Goal: Information Seeking & Learning: Learn about a topic

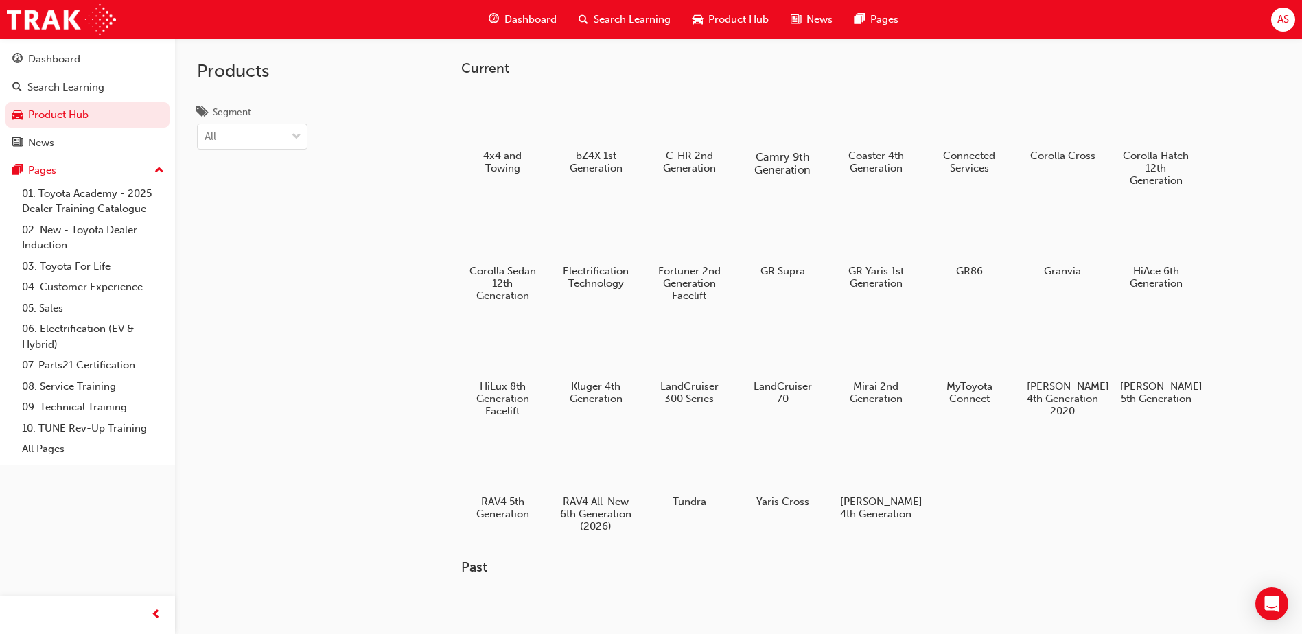
click at [759, 150] on h5 "Camry 9th Generation" at bounding box center [783, 163] width 76 height 26
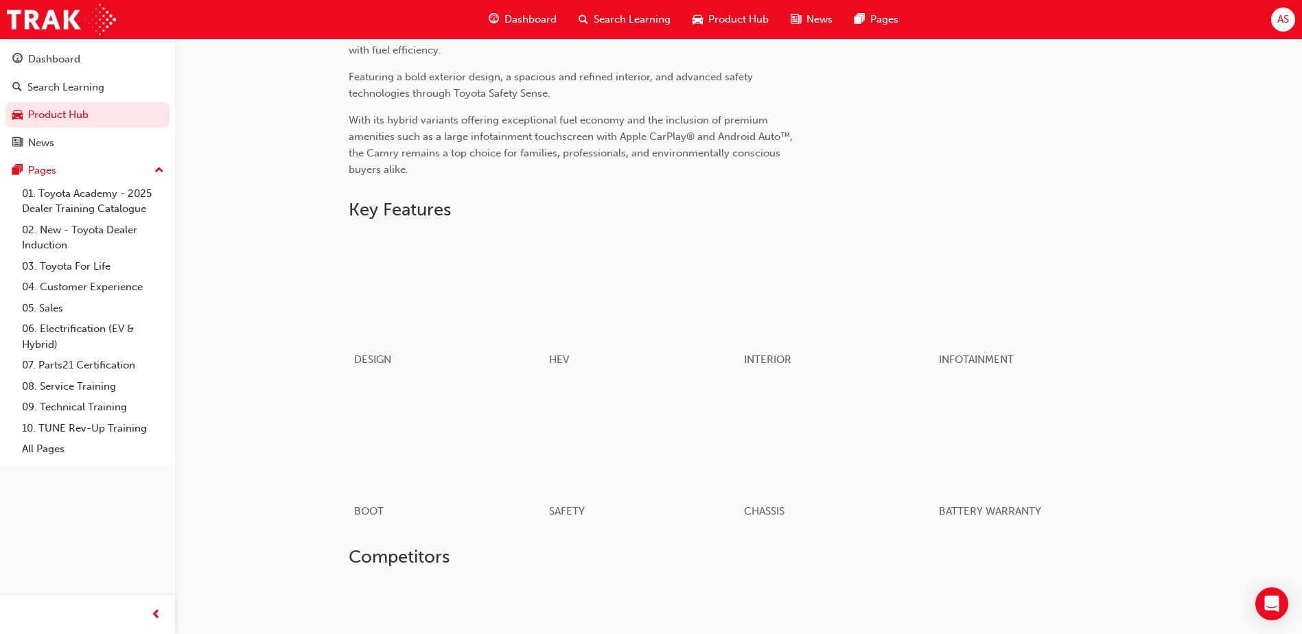
scroll to position [463, 0]
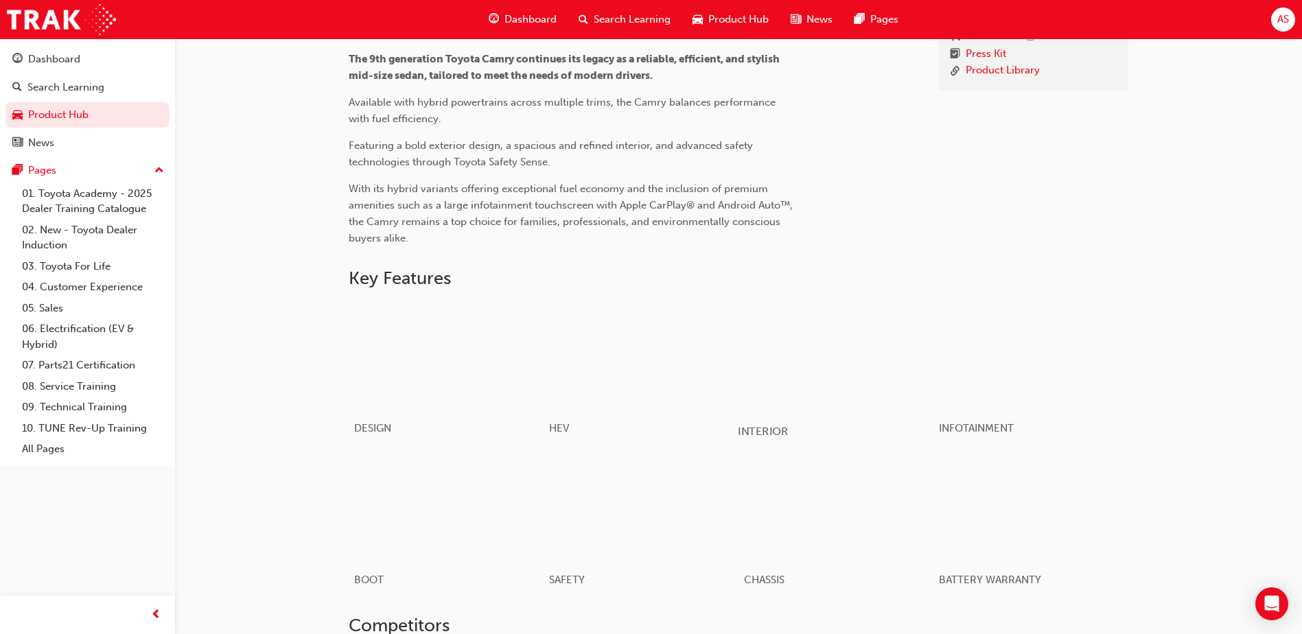
click at [768, 350] on div "button" at bounding box center [836, 356] width 196 height 110
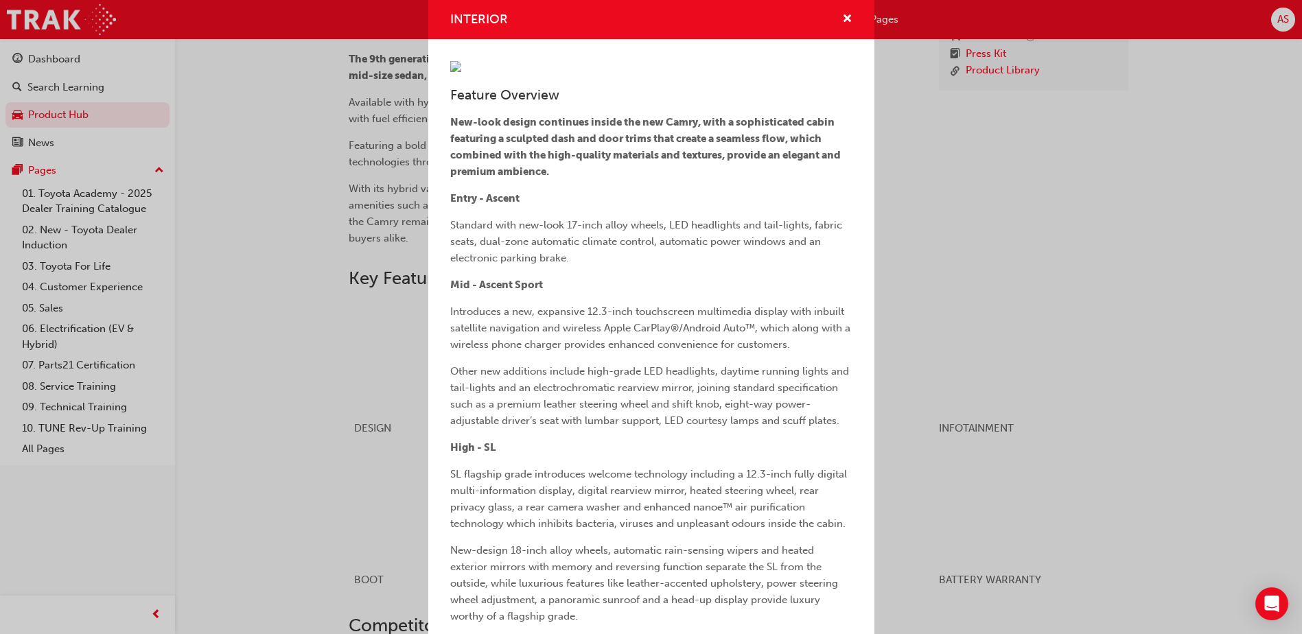
click at [940, 230] on div "INTERIOR Feature Overview New-look design continues inside the new Camry, with …" at bounding box center [651, 317] width 1302 height 634
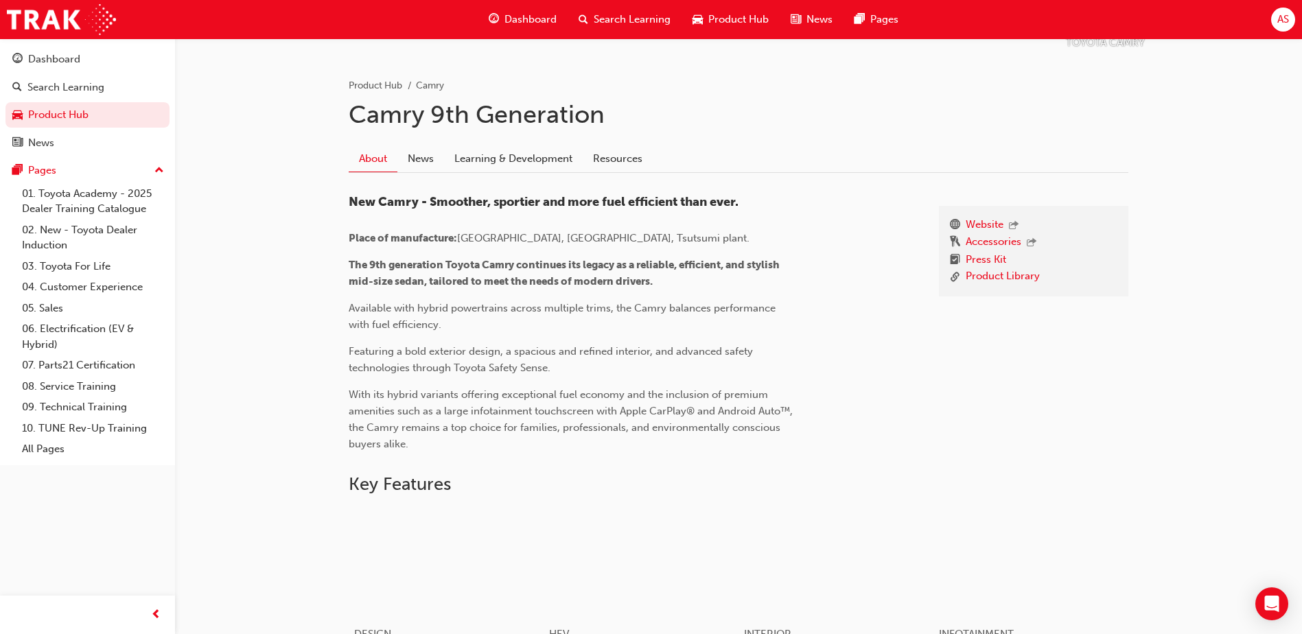
scroll to position [189, 0]
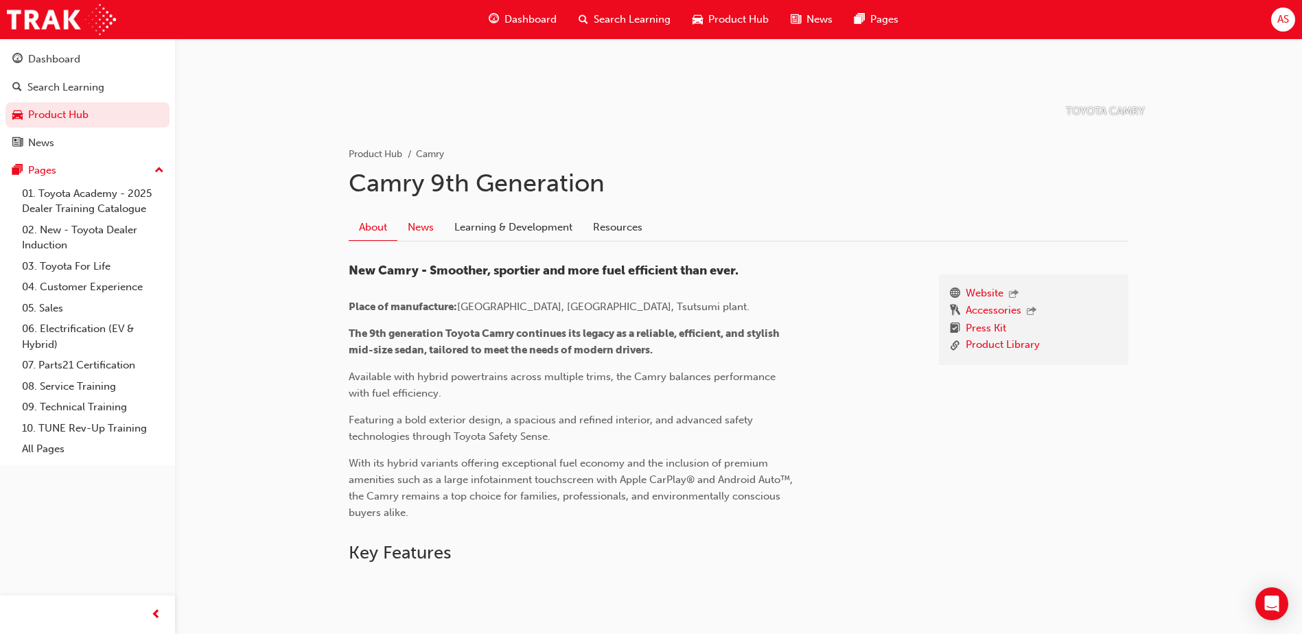
click at [430, 227] on link "News" at bounding box center [421, 227] width 47 height 26
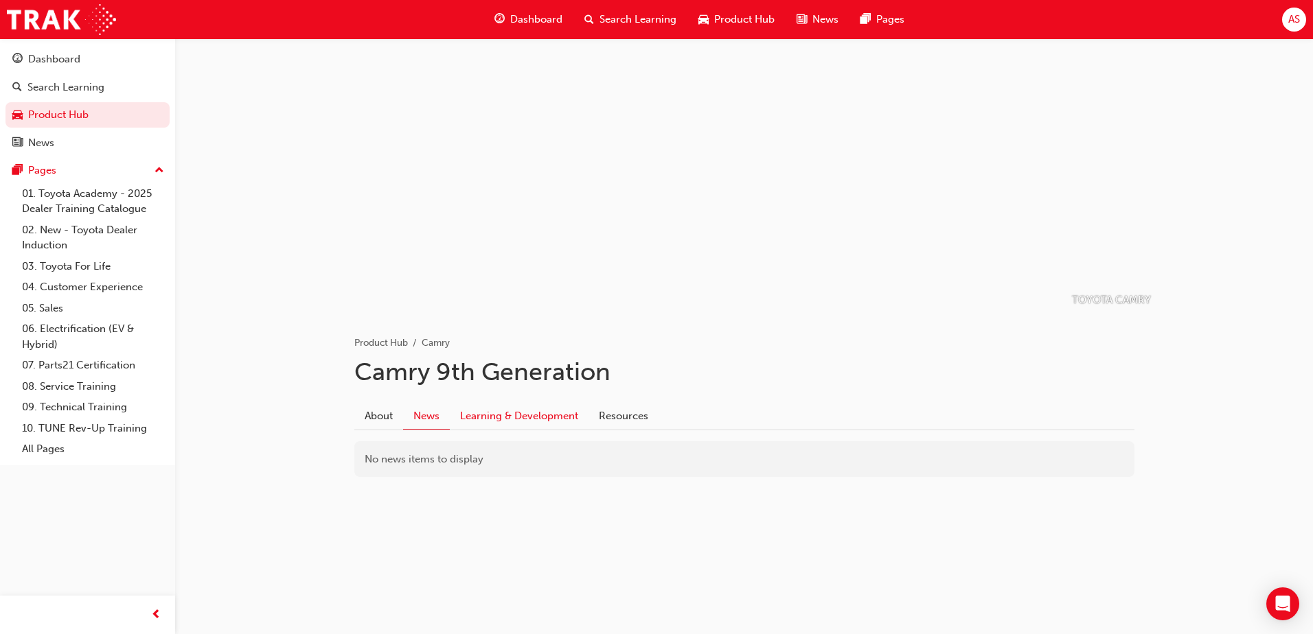
click at [496, 407] on link "Learning & Development" at bounding box center [519, 416] width 139 height 26
click at [619, 415] on link "Resources" at bounding box center [623, 416] width 70 height 26
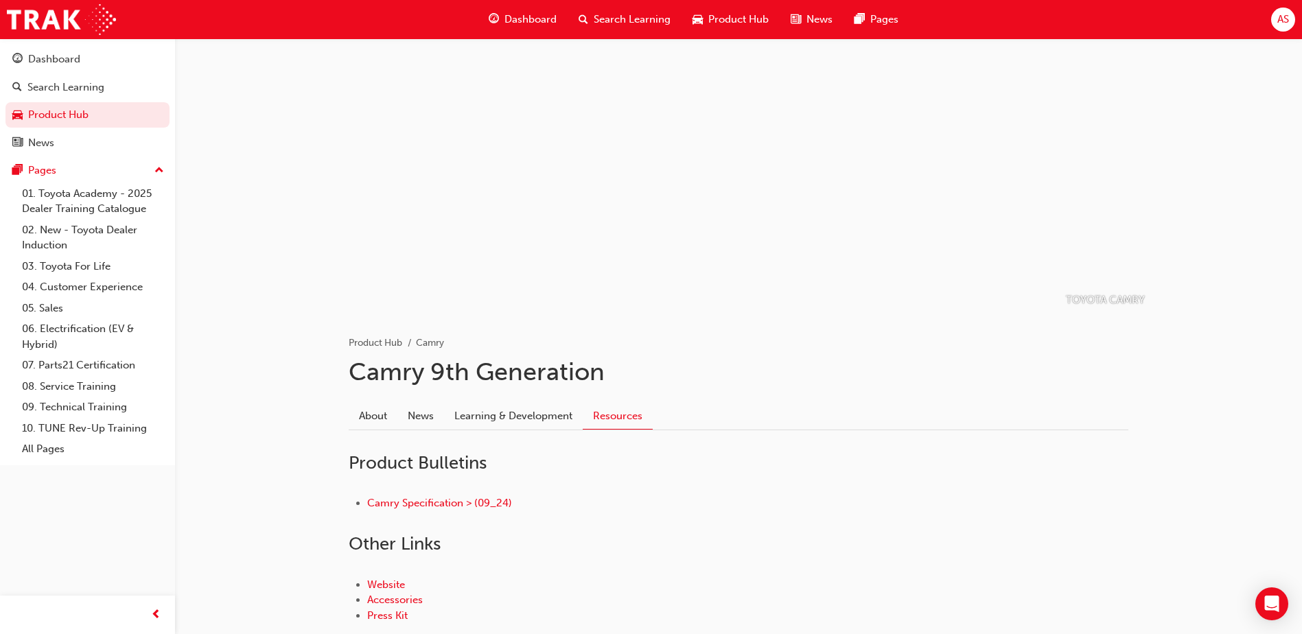
scroll to position [89, 0]
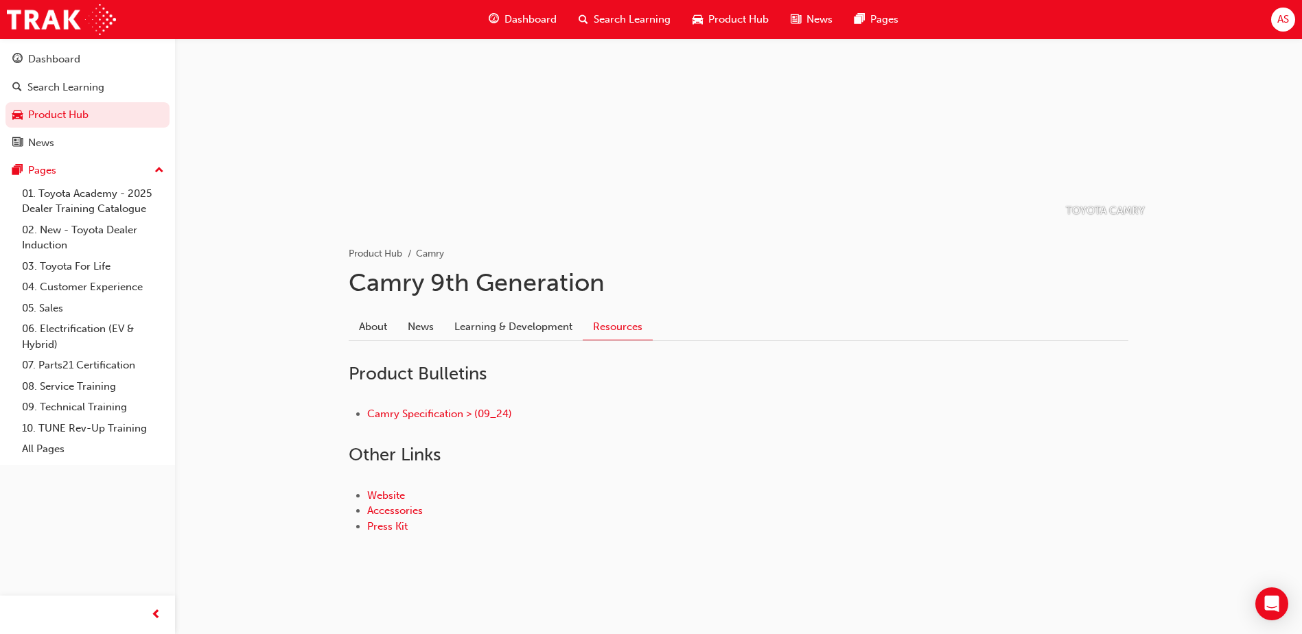
click at [530, 15] on span "Dashboard" at bounding box center [531, 20] width 52 height 16
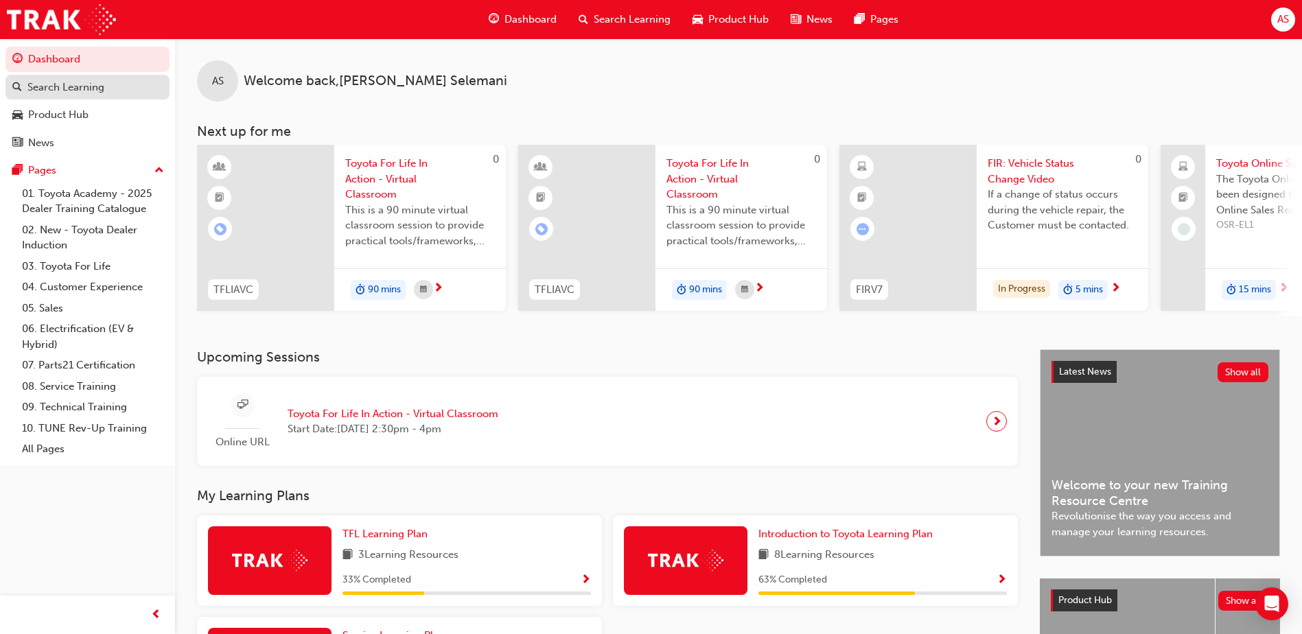
click at [142, 91] on div "Search Learning" at bounding box center [87, 87] width 150 height 17
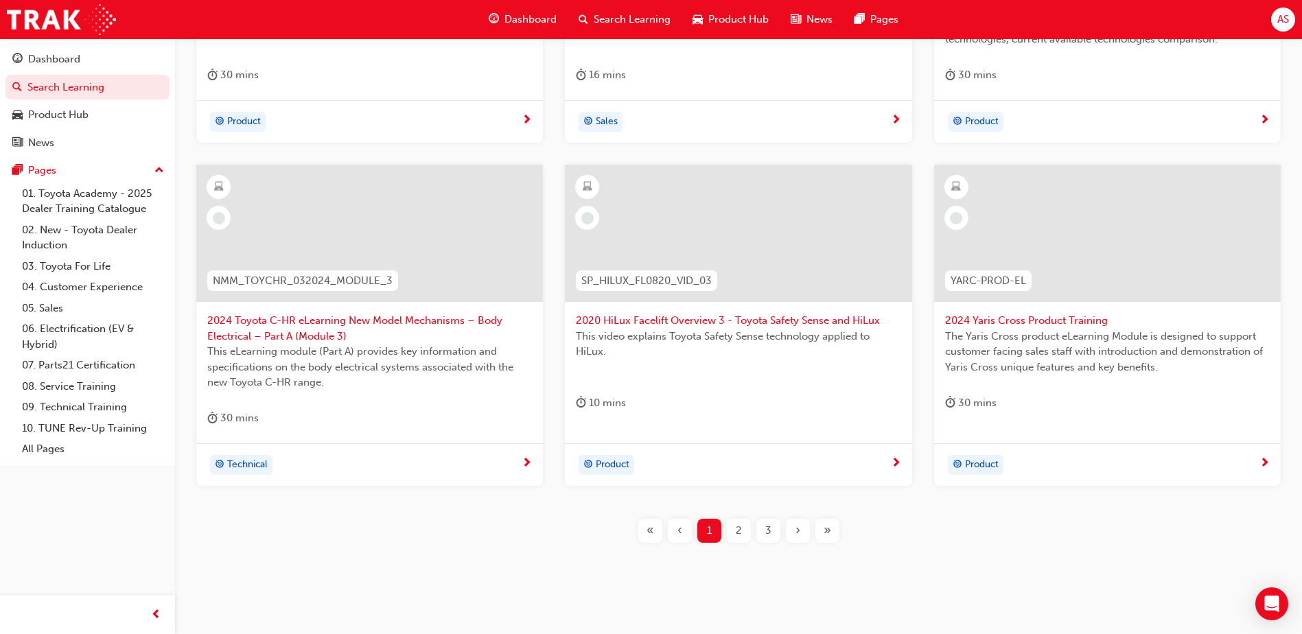
scroll to position [501, 0]
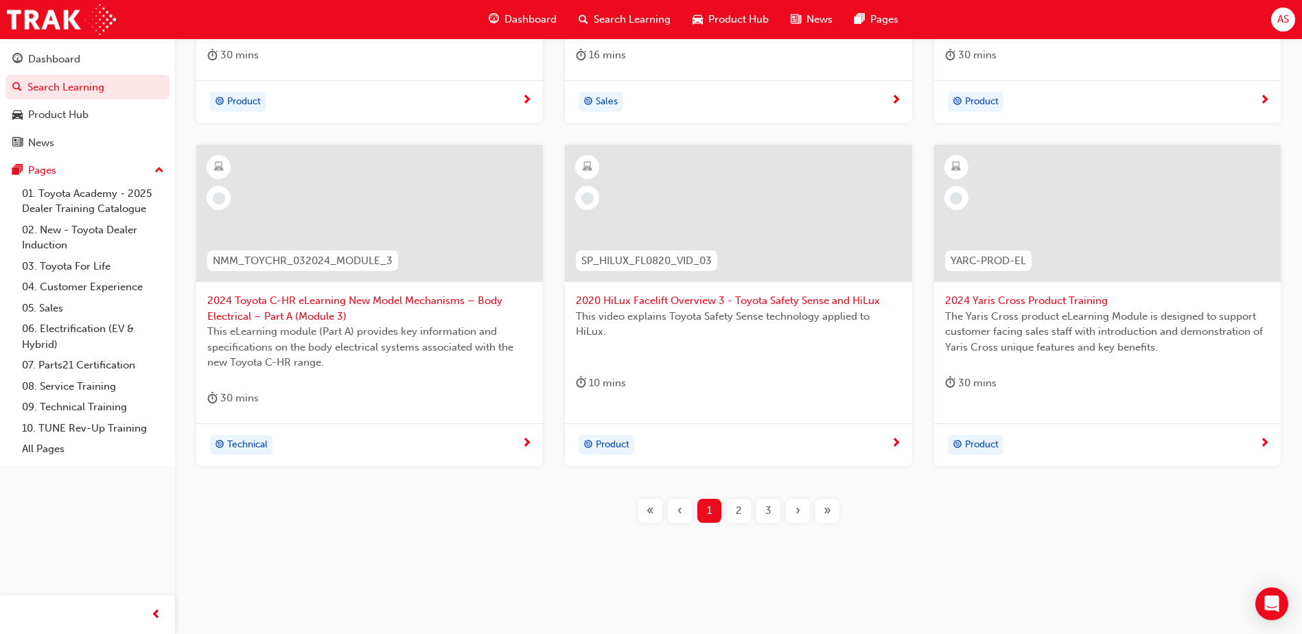
click at [737, 498] on div "SP_LC70_FL1123_EL01 2024 LandCruiser 70 Series (LC70) eLearning Module In this …" at bounding box center [738, 181] width 1083 height 728
click at [734, 506] on div "2" at bounding box center [739, 511] width 24 height 24
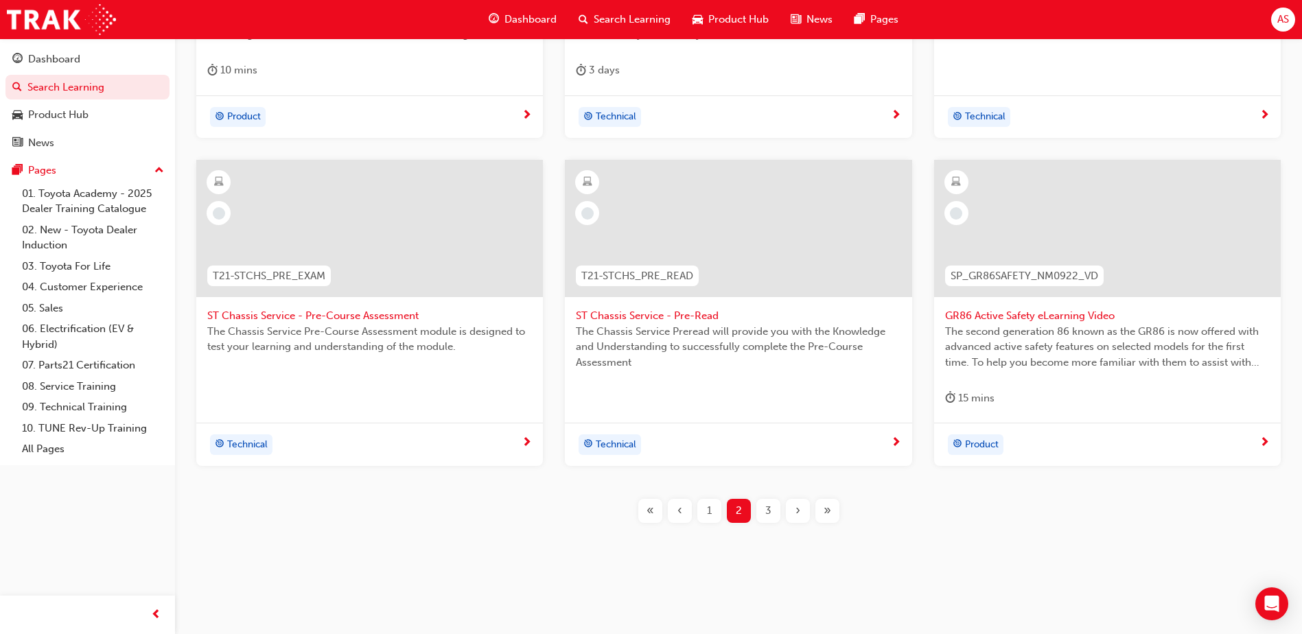
click at [770, 516] on span "3" at bounding box center [769, 511] width 6 height 16
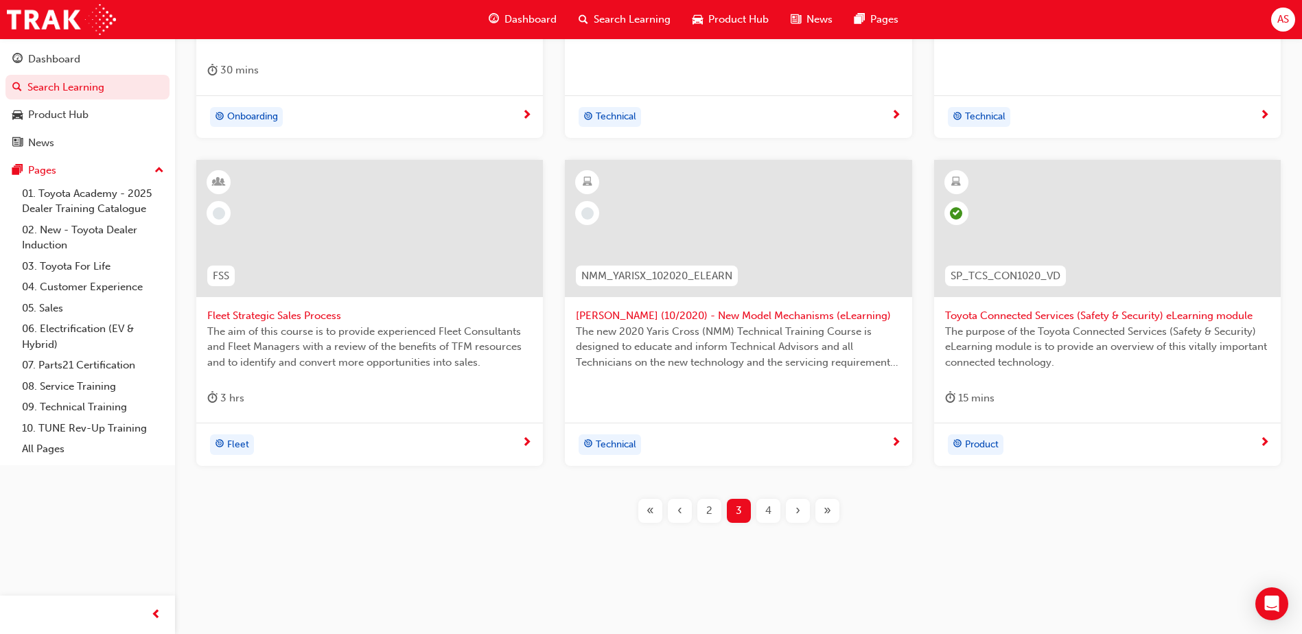
click at [773, 510] on div "4" at bounding box center [769, 511] width 24 height 24
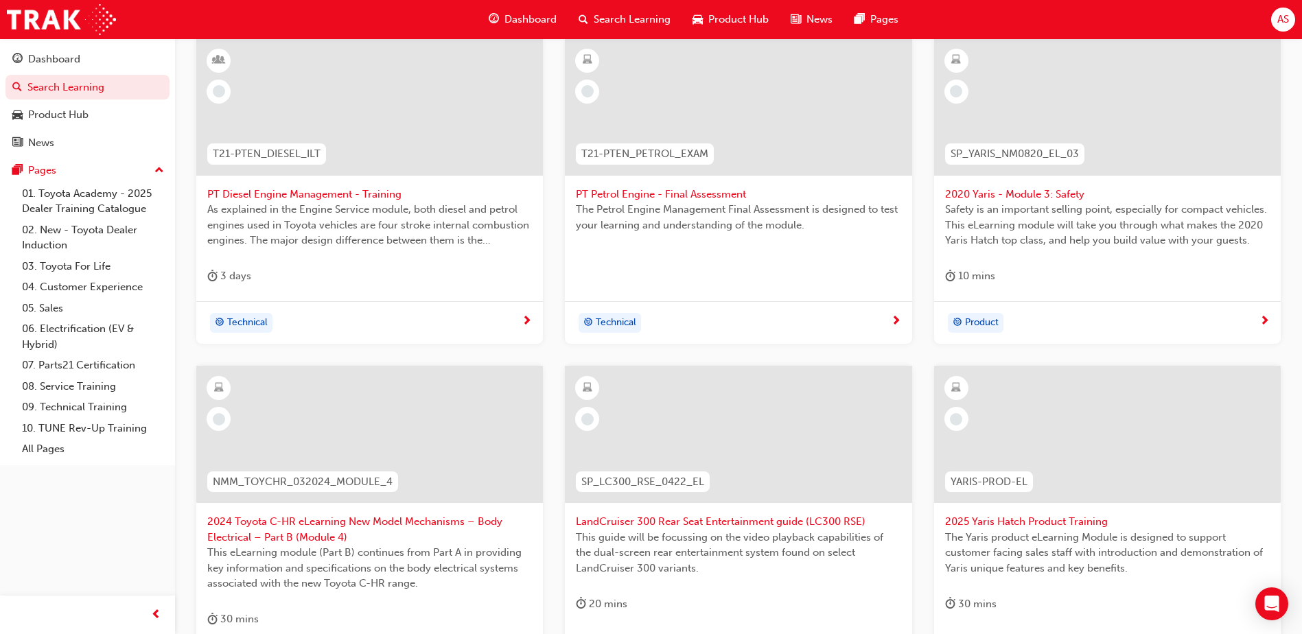
scroll to position [142, 0]
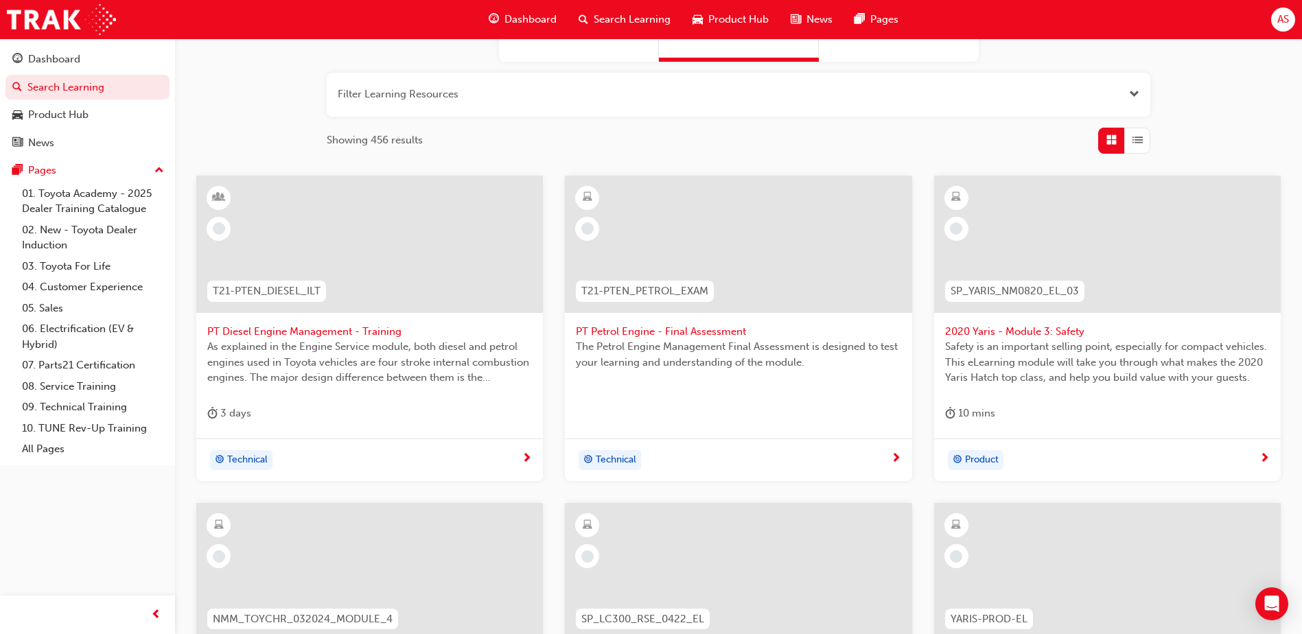
click at [639, 18] on span "Search Learning" at bounding box center [632, 20] width 77 height 16
click at [628, 21] on span "Search Learning" at bounding box center [632, 20] width 77 height 16
click at [87, 113] on div "Product Hub" at bounding box center [58, 115] width 60 height 16
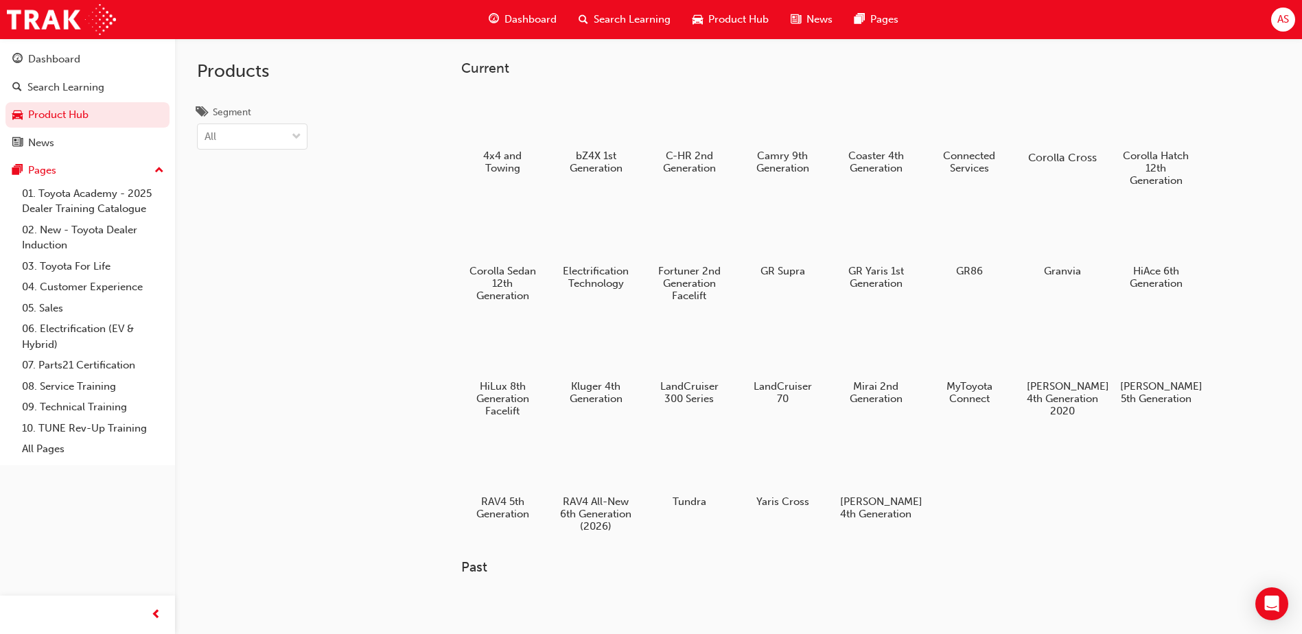
click at [1047, 120] on div at bounding box center [1063, 118] width 76 height 55
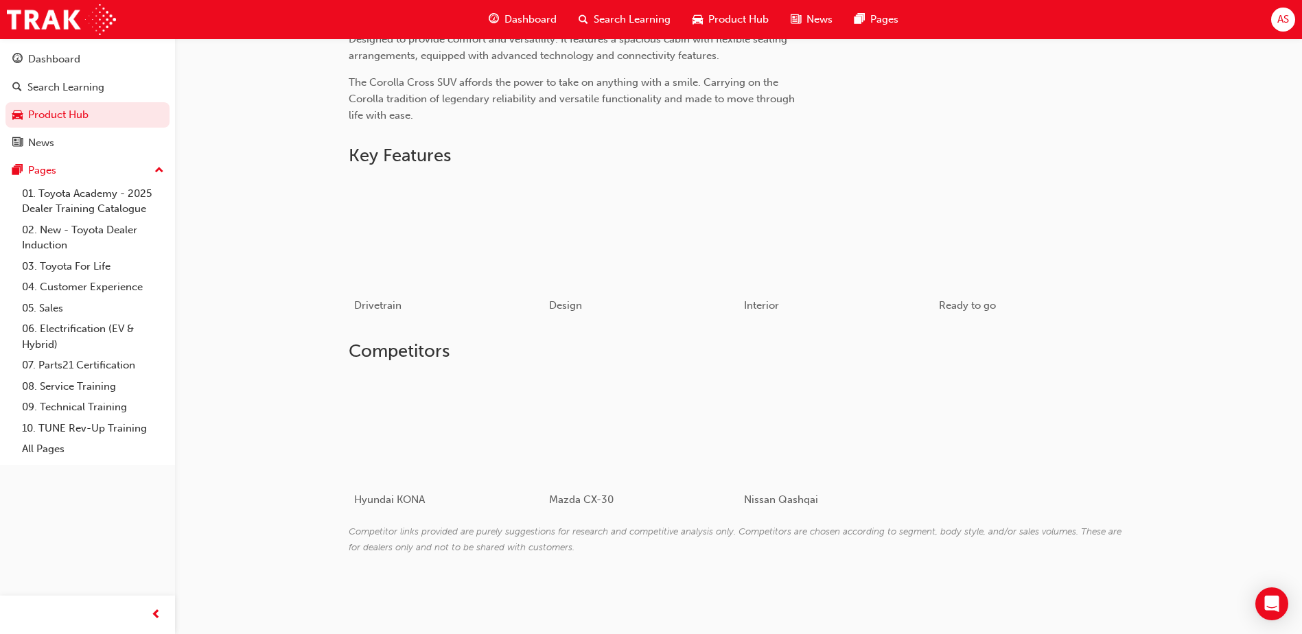
scroll to position [328, 0]
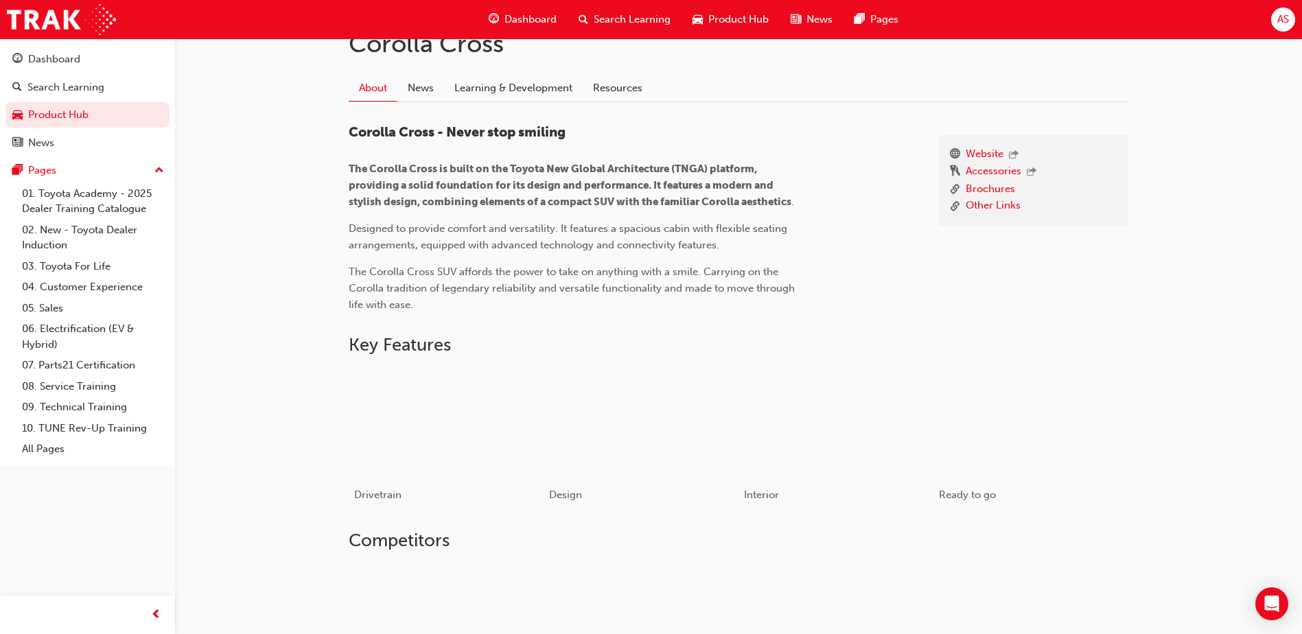
click at [739, 15] on span "Product Hub" at bounding box center [739, 20] width 60 height 16
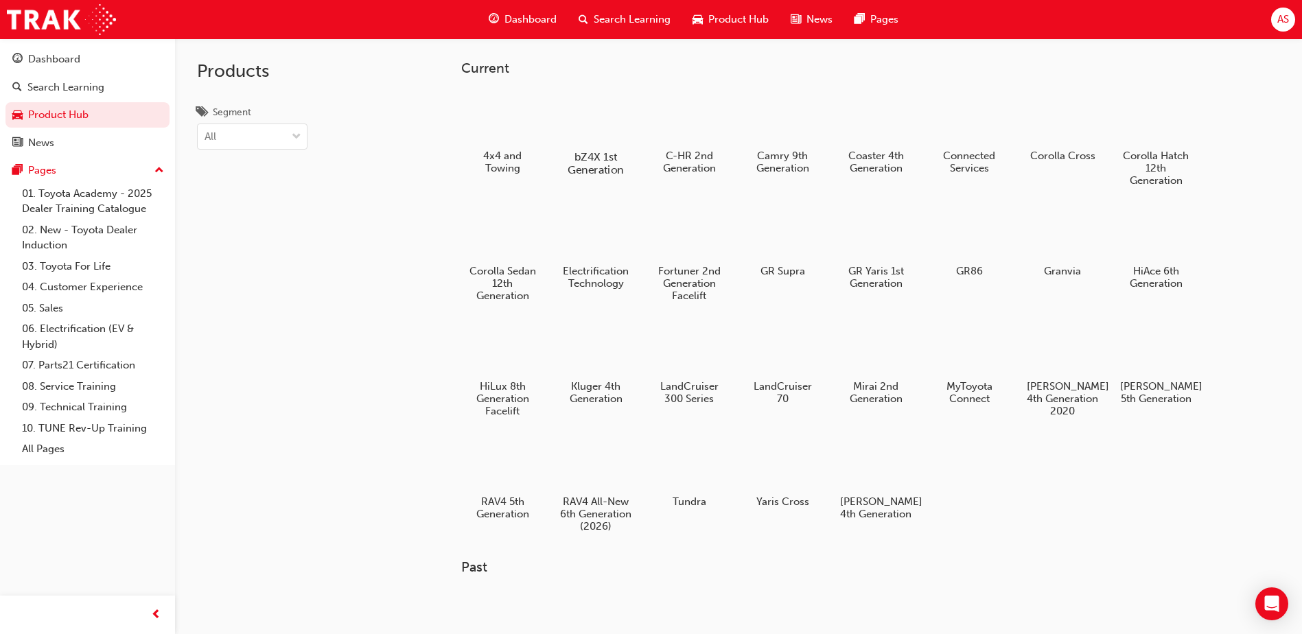
click at [608, 125] on div at bounding box center [596, 117] width 76 height 54
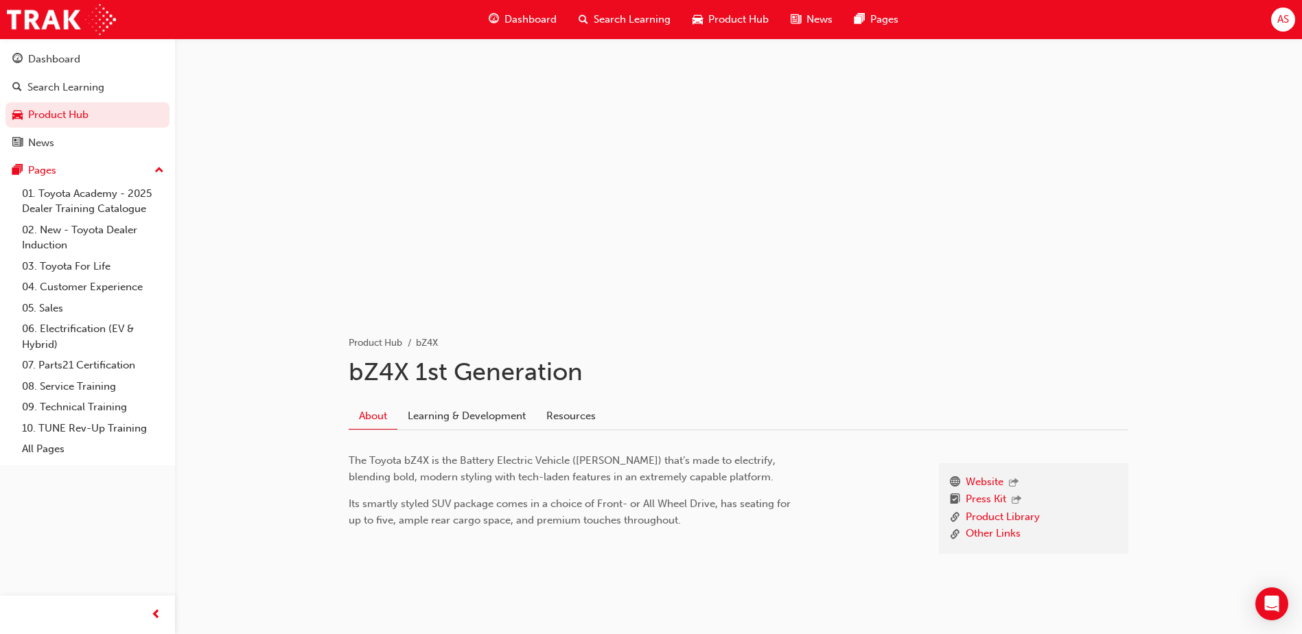
click at [638, 20] on span "Search Learning" at bounding box center [632, 20] width 77 height 16
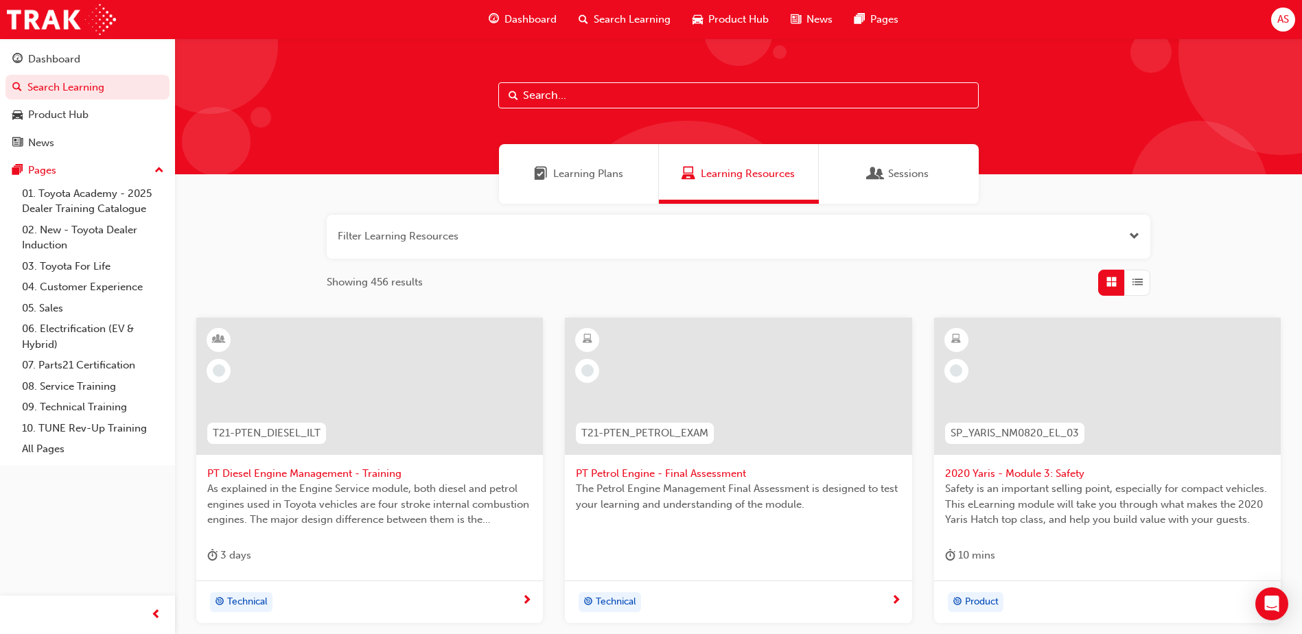
click at [579, 160] on div "Learning Plans" at bounding box center [579, 174] width 160 height 60
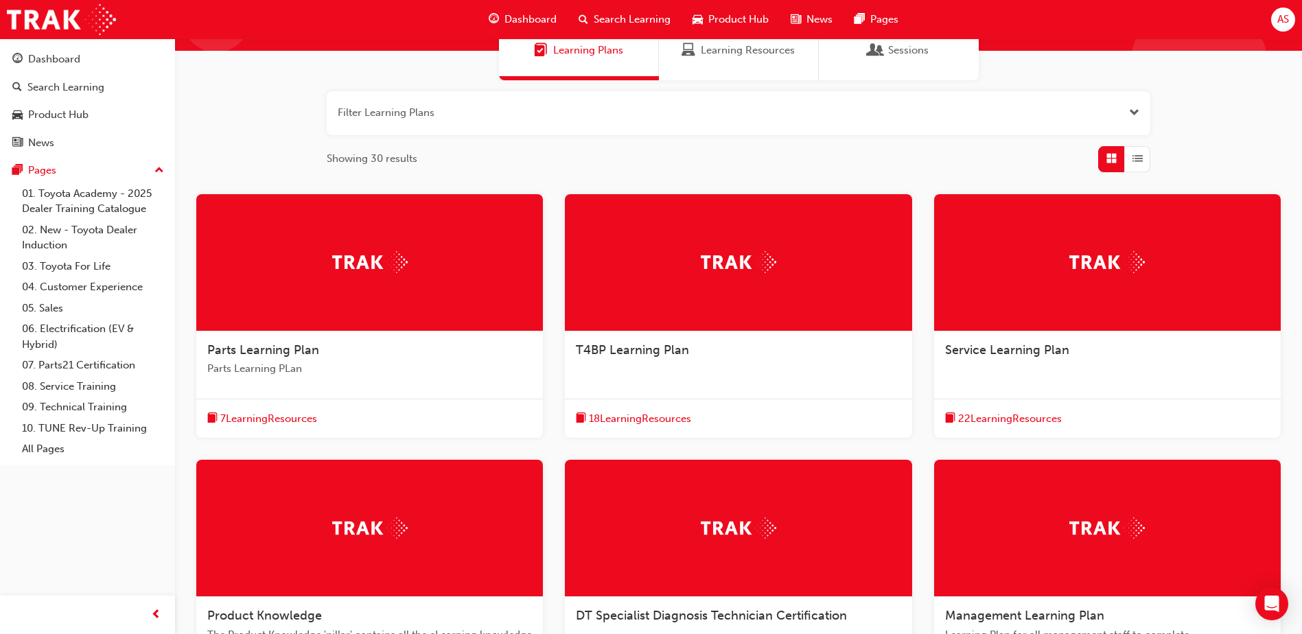
scroll to position [192, 0]
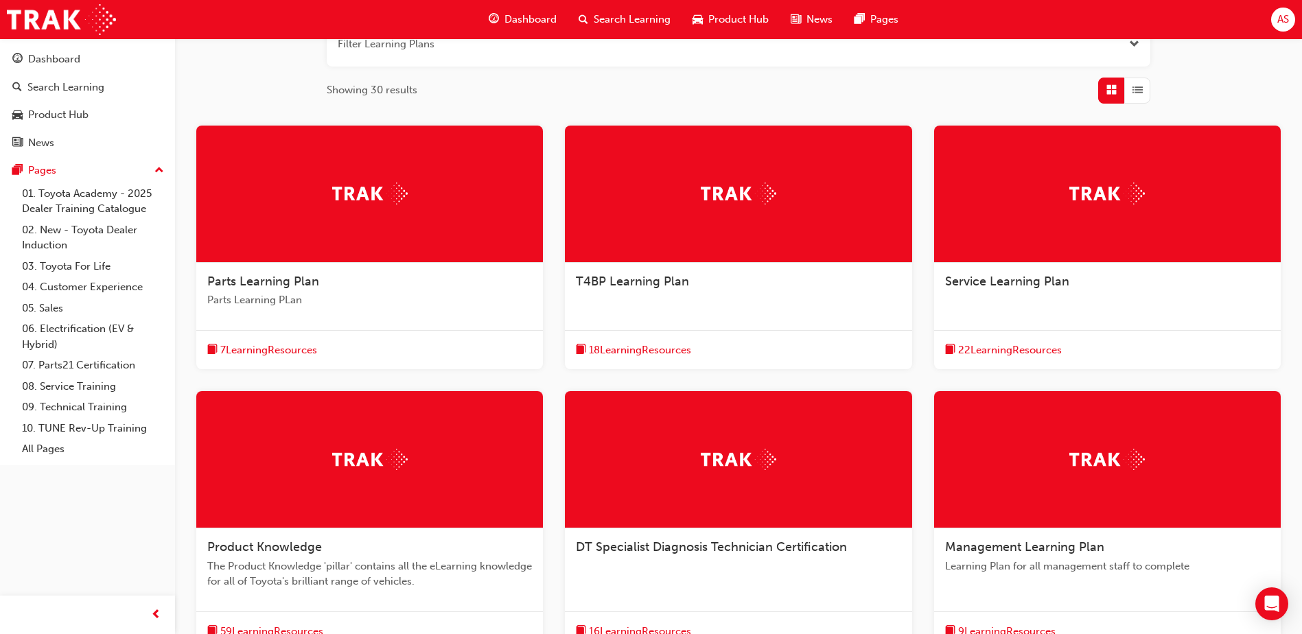
click at [1042, 174] on div at bounding box center [1107, 194] width 347 height 137
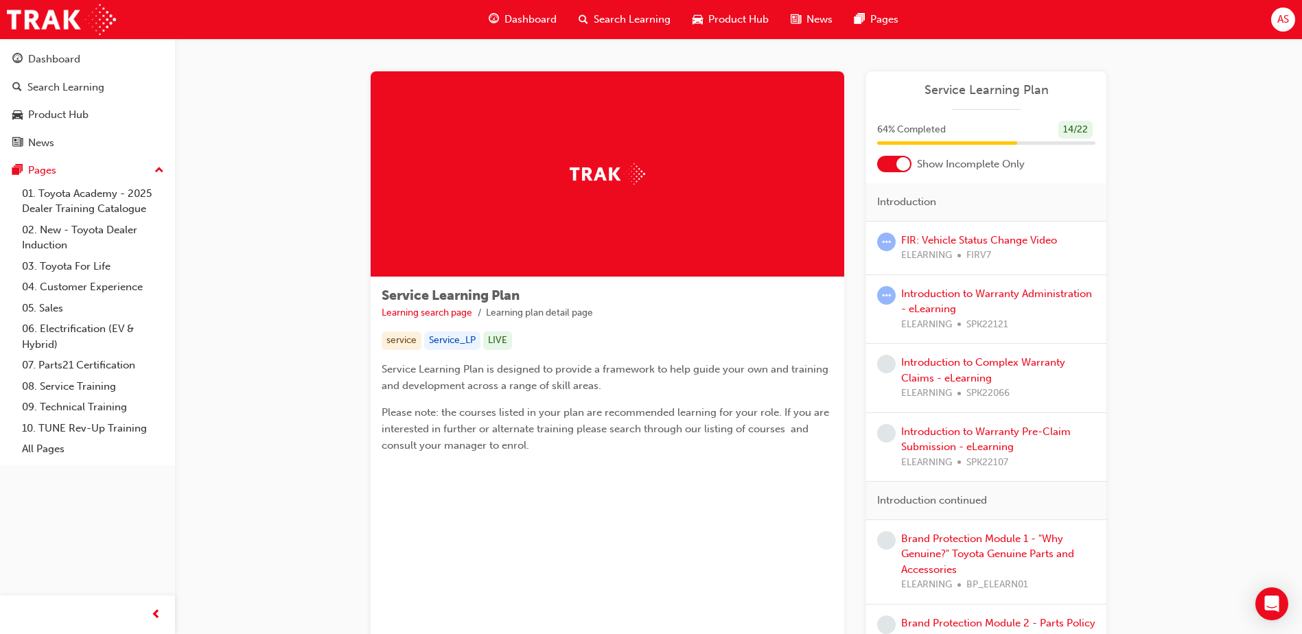
scroll to position [69, 0]
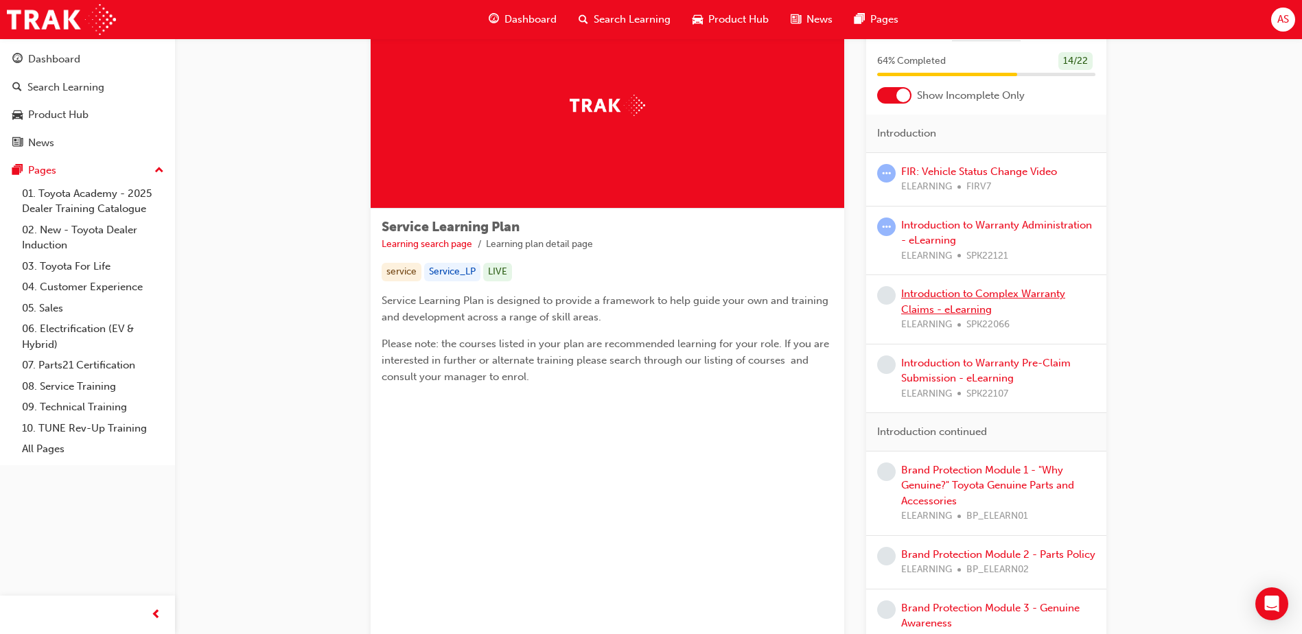
click at [954, 307] on link "Introduction to Complex Warranty Claims - eLearning" at bounding box center [983, 302] width 164 height 28
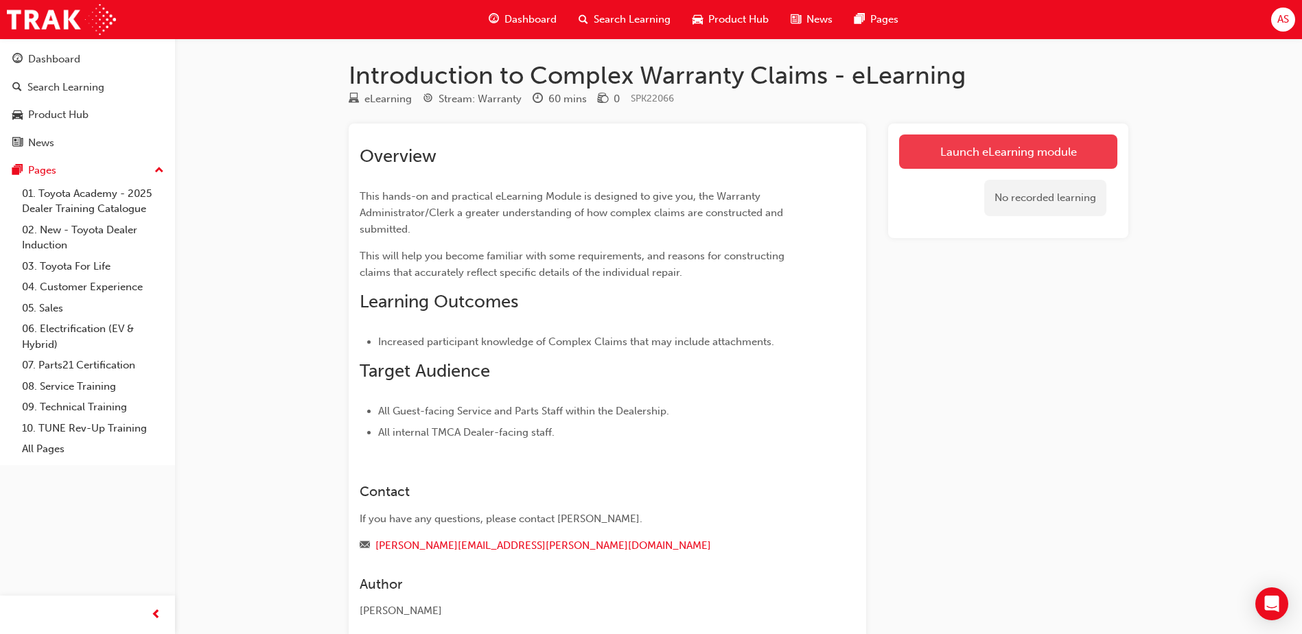
click at [974, 149] on link "Launch eLearning module" at bounding box center [1008, 152] width 218 height 34
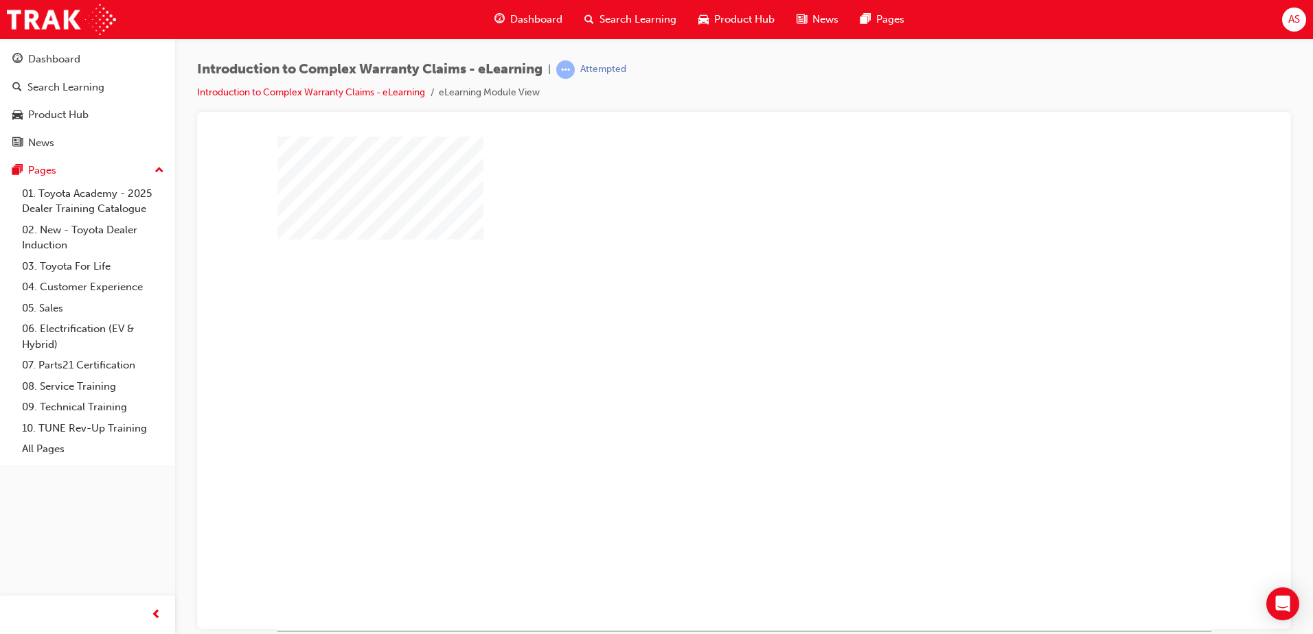
click at [704, 343] on div "play" at bounding box center [704, 343] width 0 height 0
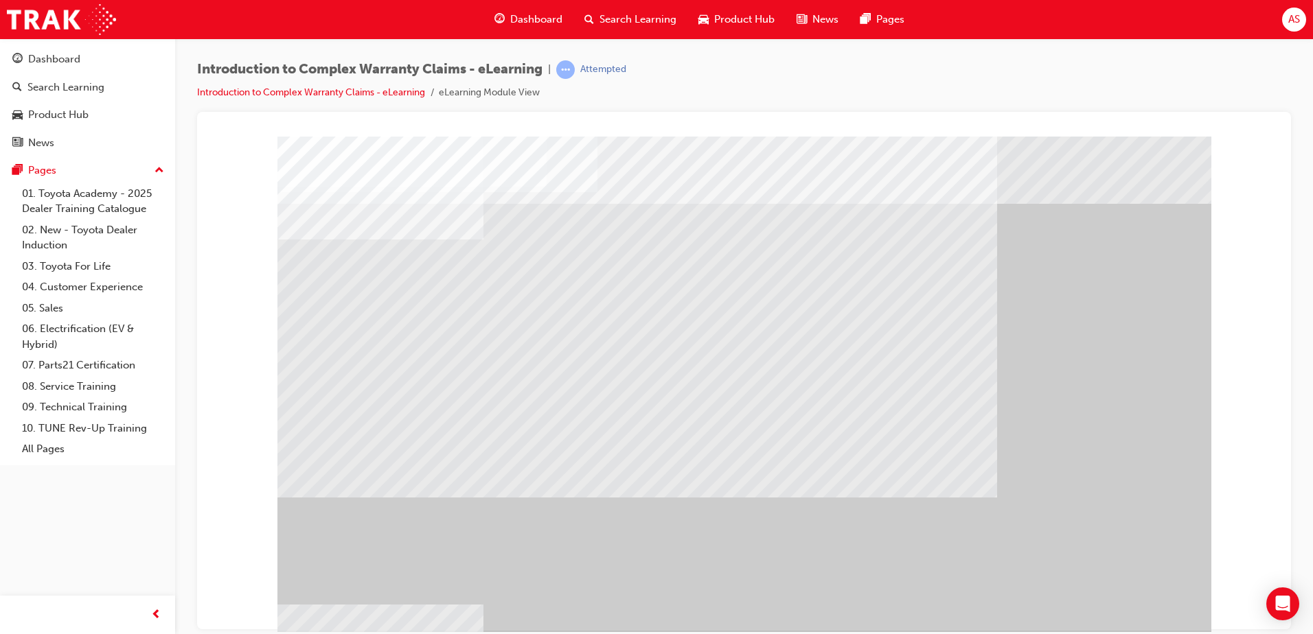
click at [1123, 590] on div "" at bounding box center [744, 383] width 934 height 494
drag, startPoint x: 812, startPoint y: 536, endPoint x: 744, endPoint y: 562, distance: 73.1
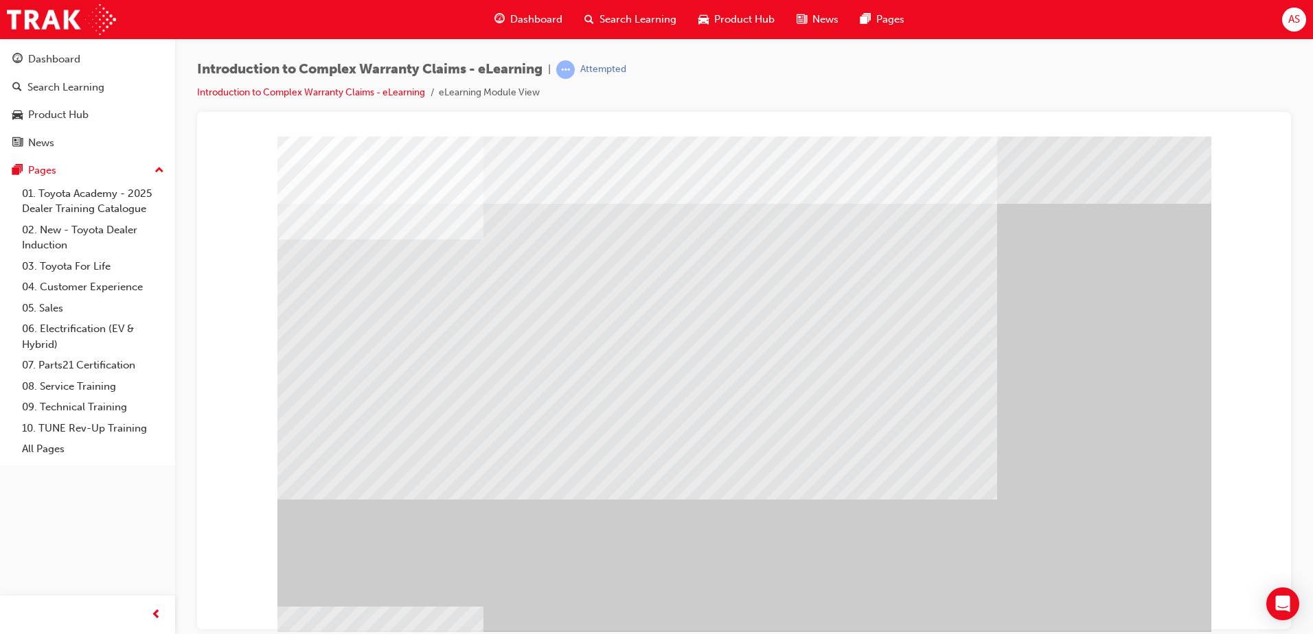
click at [1132, 599] on div "" at bounding box center [744, 383] width 934 height 494
click at [1126, 60] on div "Introduction to Complex Warranty Claims - eLearning | Attempted Introduction to…" at bounding box center [744, 85] width 1094 height 51
click at [511, 21] on span "Dashboard" at bounding box center [536, 20] width 52 height 16
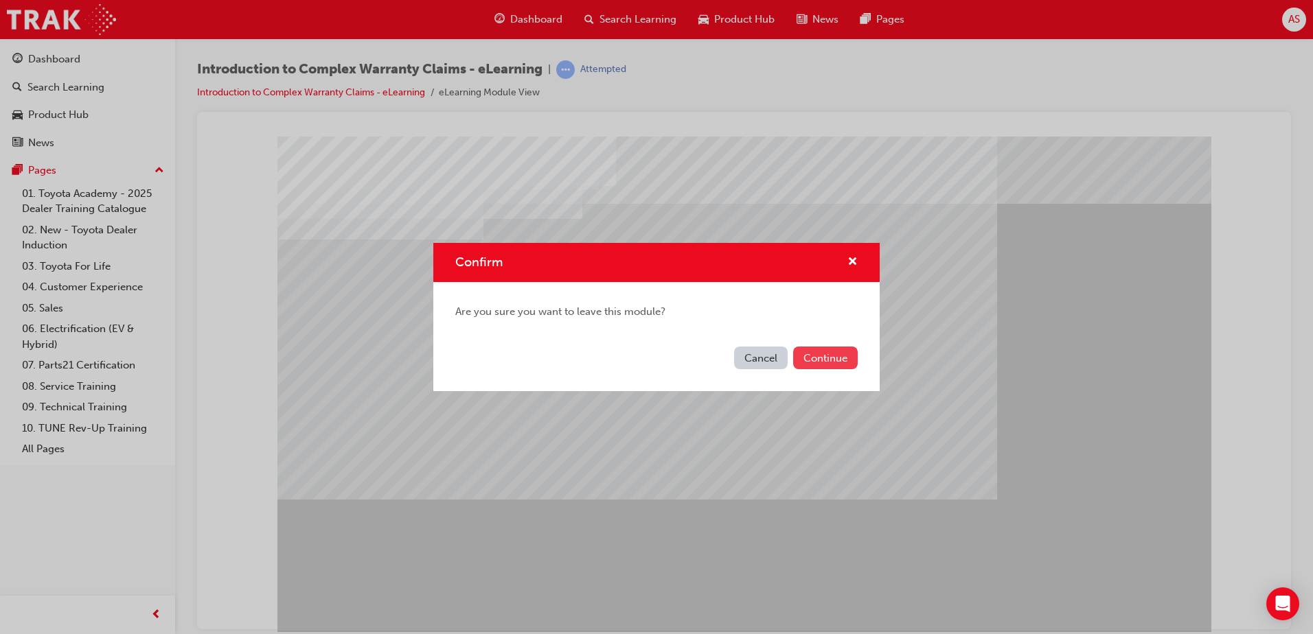
click at [799, 358] on button "Continue" at bounding box center [825, 358] width 65 height 23
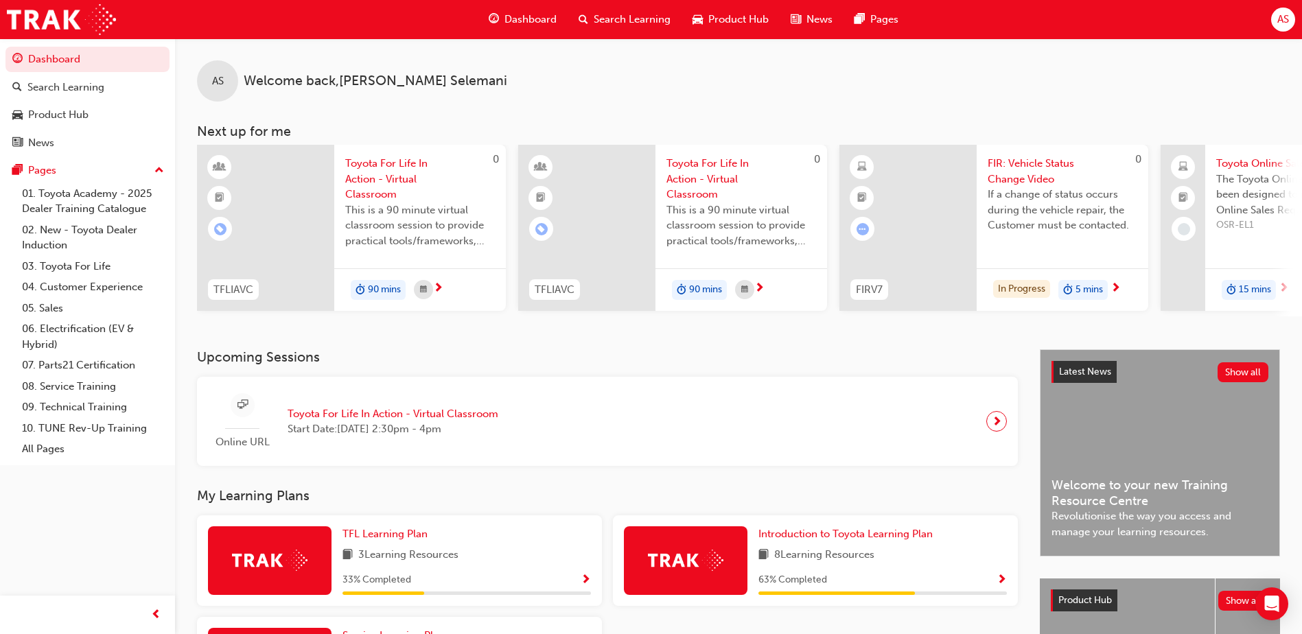
click at [737, 36] on div "Dashboard Search Learning Product Hub News Pages" at bounding box center [693, 19] width 443 height 39
click at [735, 20] on span "Product Hub" at bounding box center [739, 20] width 60 height 16
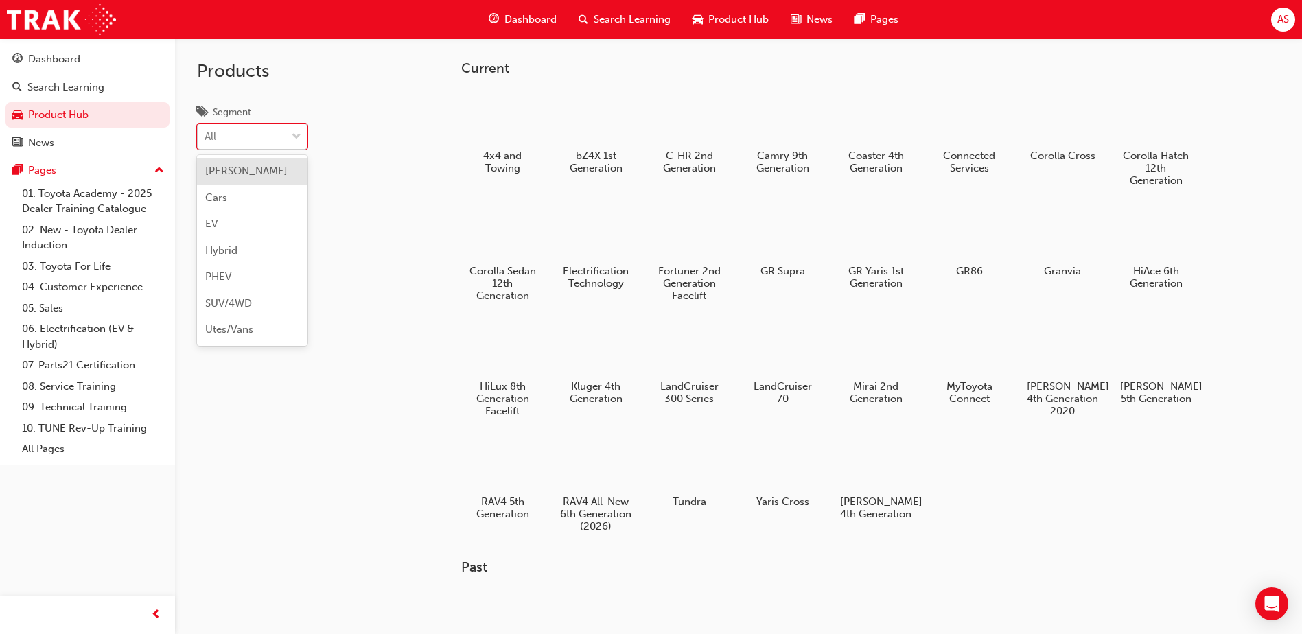
click at [291, 135] on div at bounding box center [296, 136] width 21 height 25
click at [206, 135] on input "Segment option [PERSON_NAME] focused, 1 of 7. 7 results available. Use Up and D…" at bounding box center [205, 136] width 1 height 12
click at [345, 187] on div "Products Segment All" at bounding box center [287, 355] width 225 height 634
click at [504, 342] on div at bounding box center [503, 348] width 76 height 55
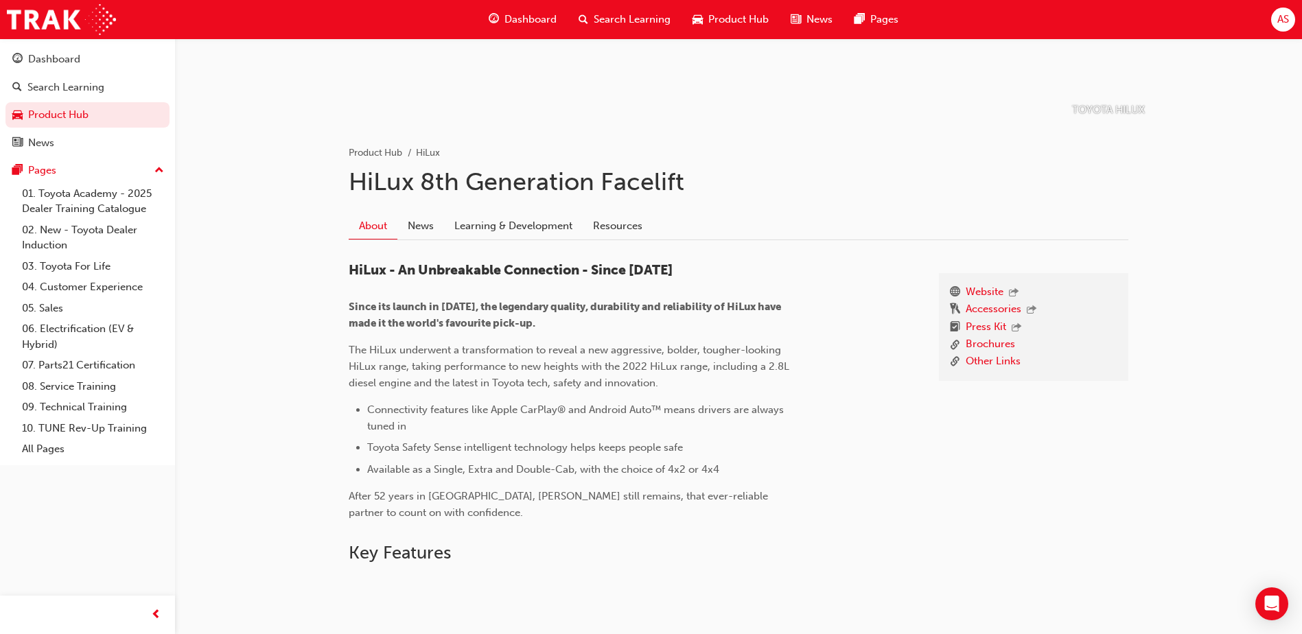
scroll to position [328, 0]
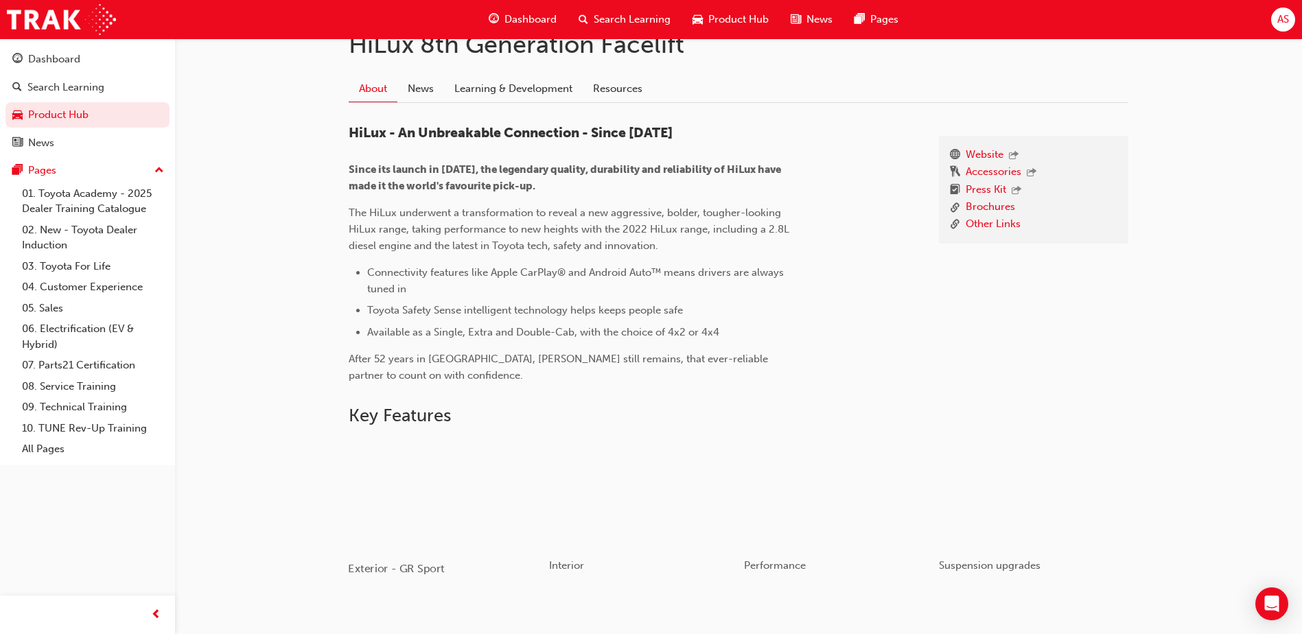
click at [401, 536] on div "button" at bounding box center [446, 494] width 196 height 110
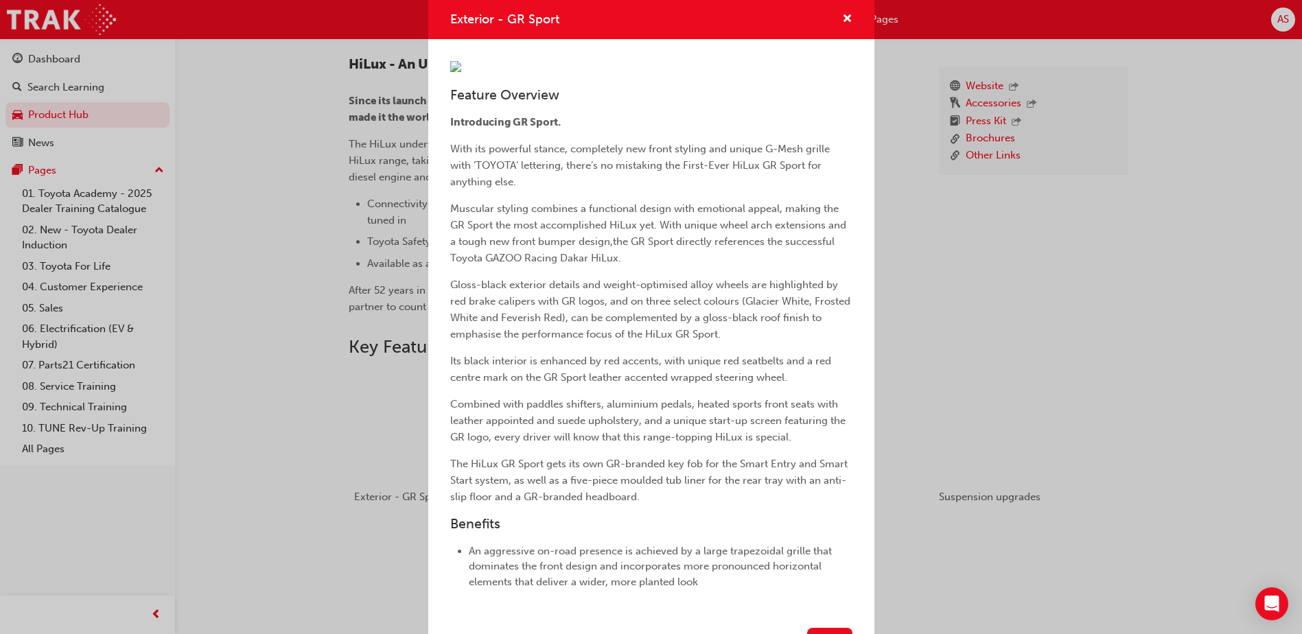
scroll to position [38, 0]
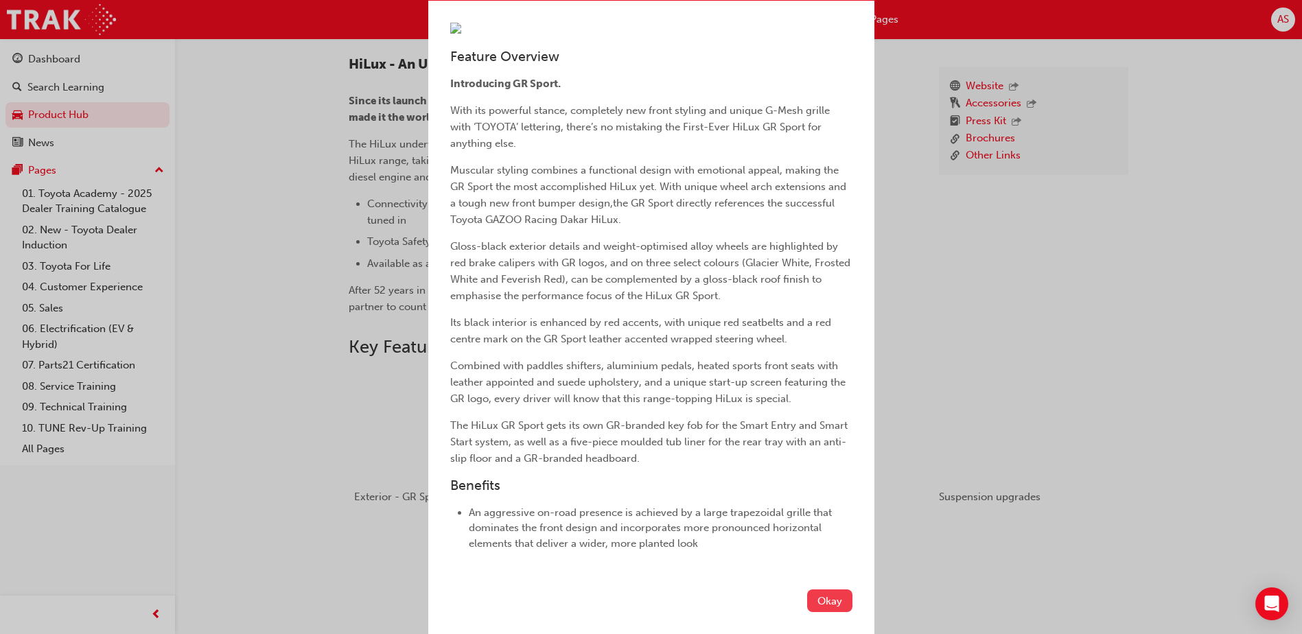
click at [833, 609] on button "Okay" at bounding box center [829, 601] width 45 height 23
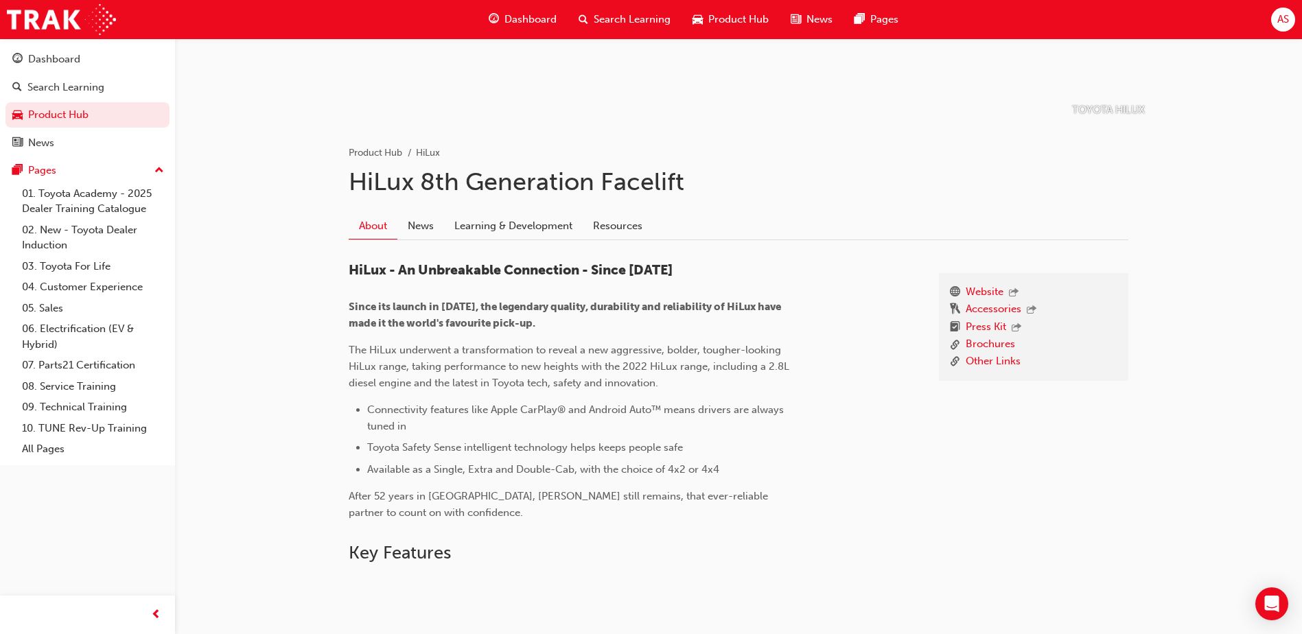
scroll to position [122, 0]
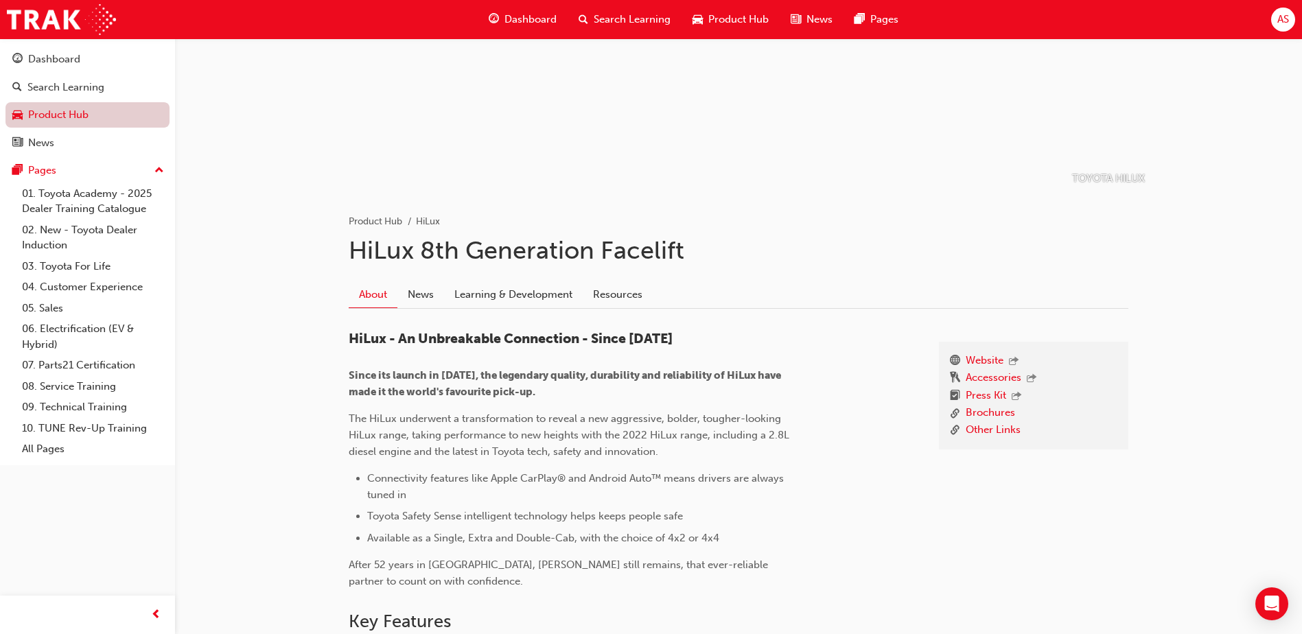
click at [61, 122] on link "Product Hub" at bounding box center [87, 114] width 164 height 25
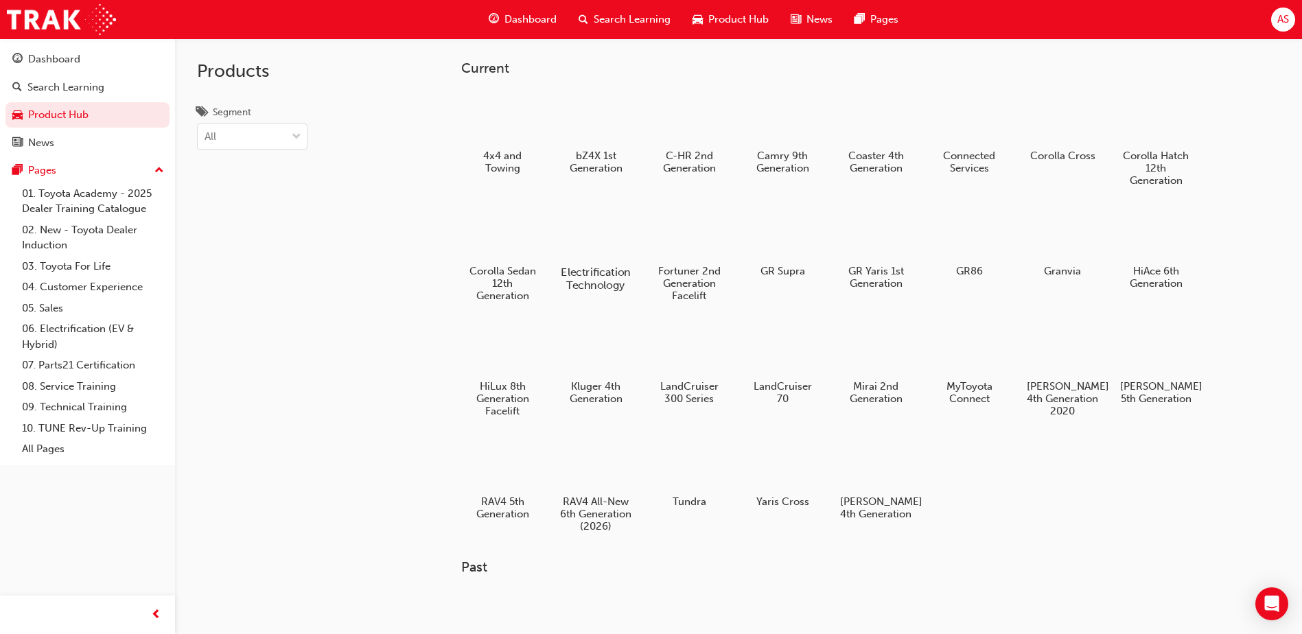
click at [612, 260] on div at bounding box center [596, 232] width 76 height 55
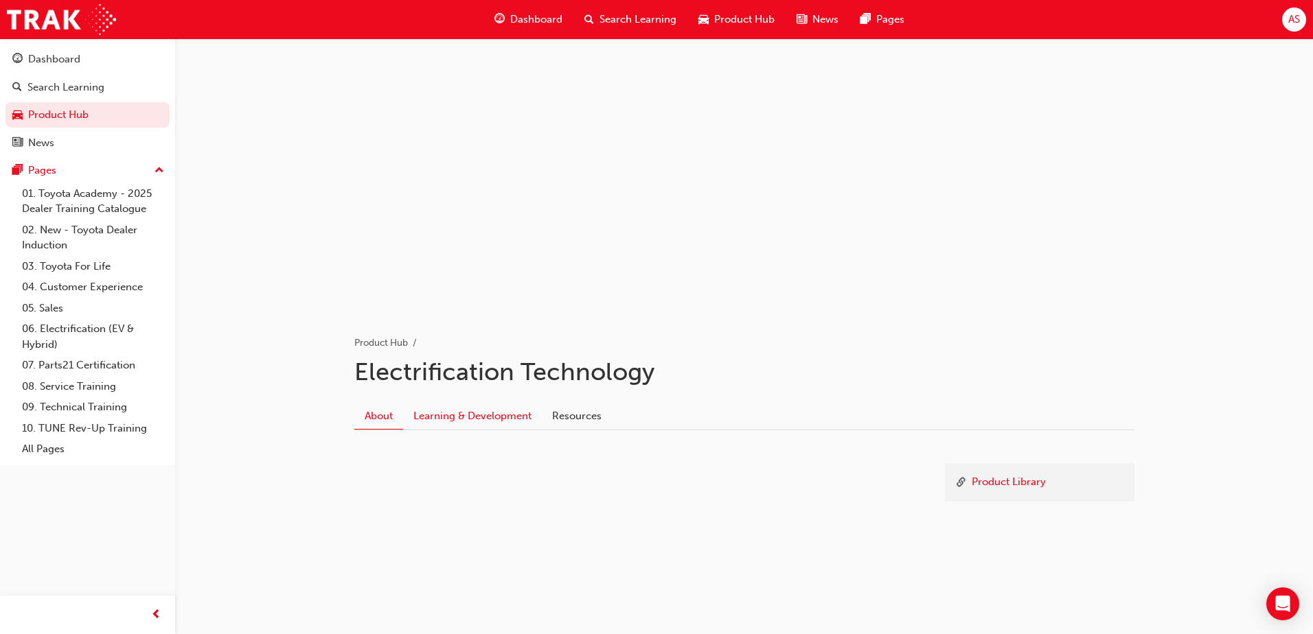
click at [501, 418] on link "Learning & Development" at bounding box center [472, 416] width 139 height 26
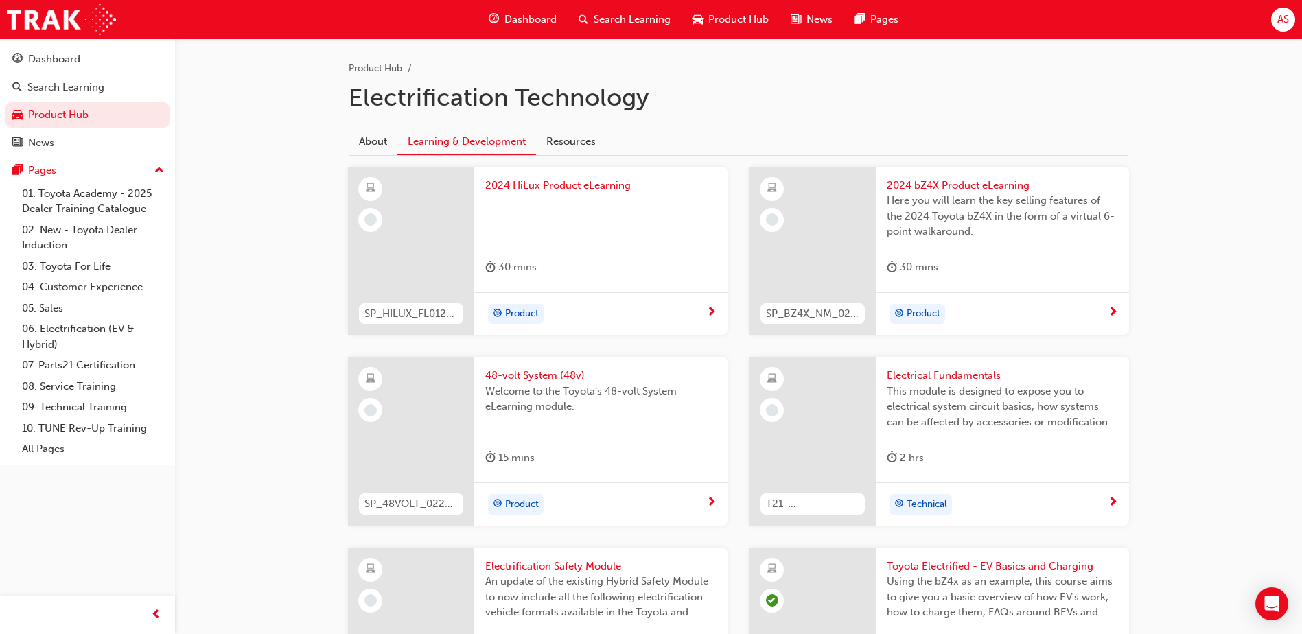
scroll to position [206, 0]
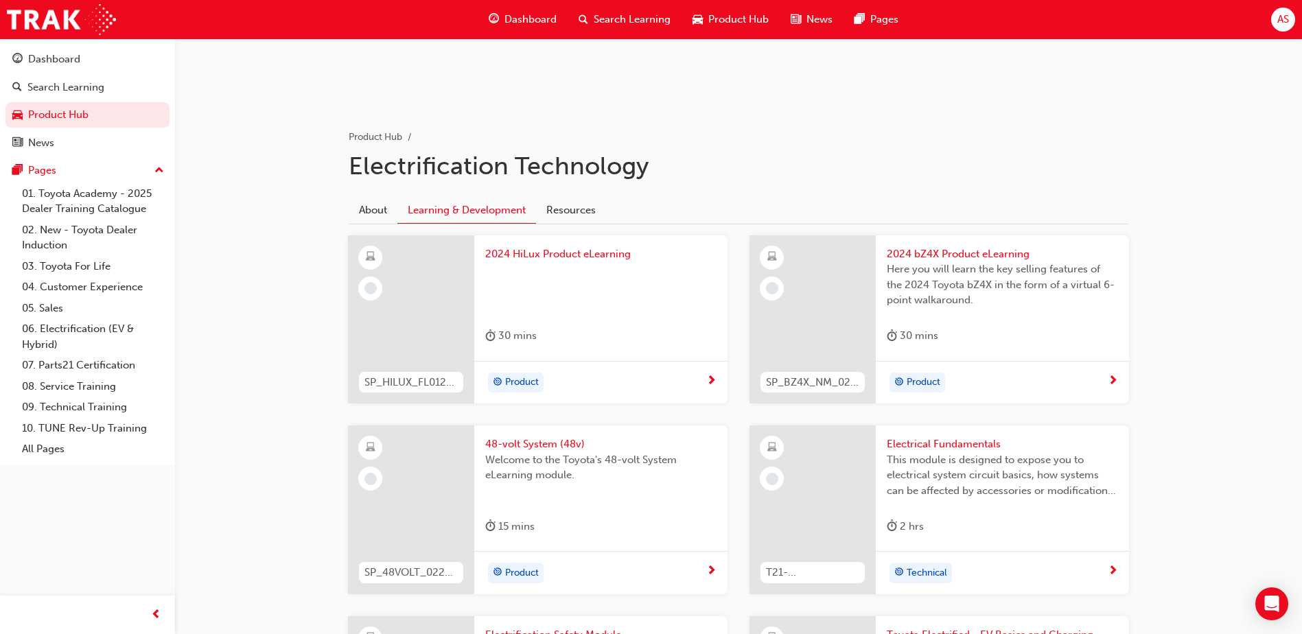
click at [562, 264] on div at bounding box center [600, 289] width 231 height 55
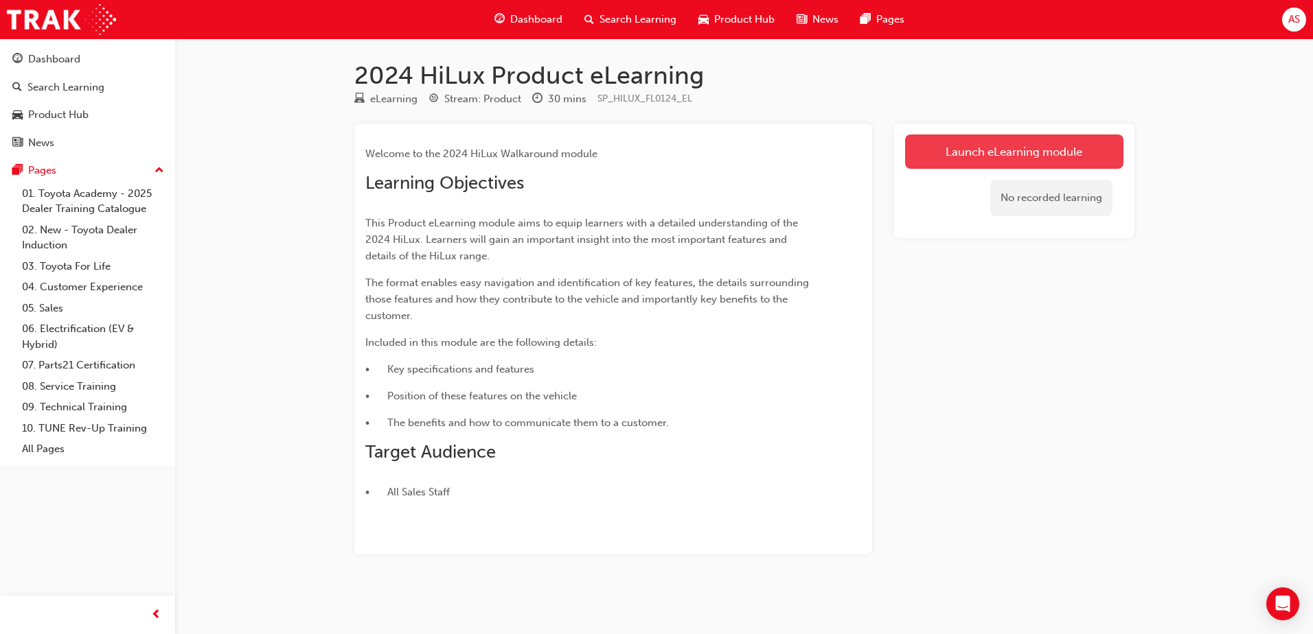
click at [974, 154] on link "Launch eLearning module" at bounding box center [1014, 152] width 218 height 34
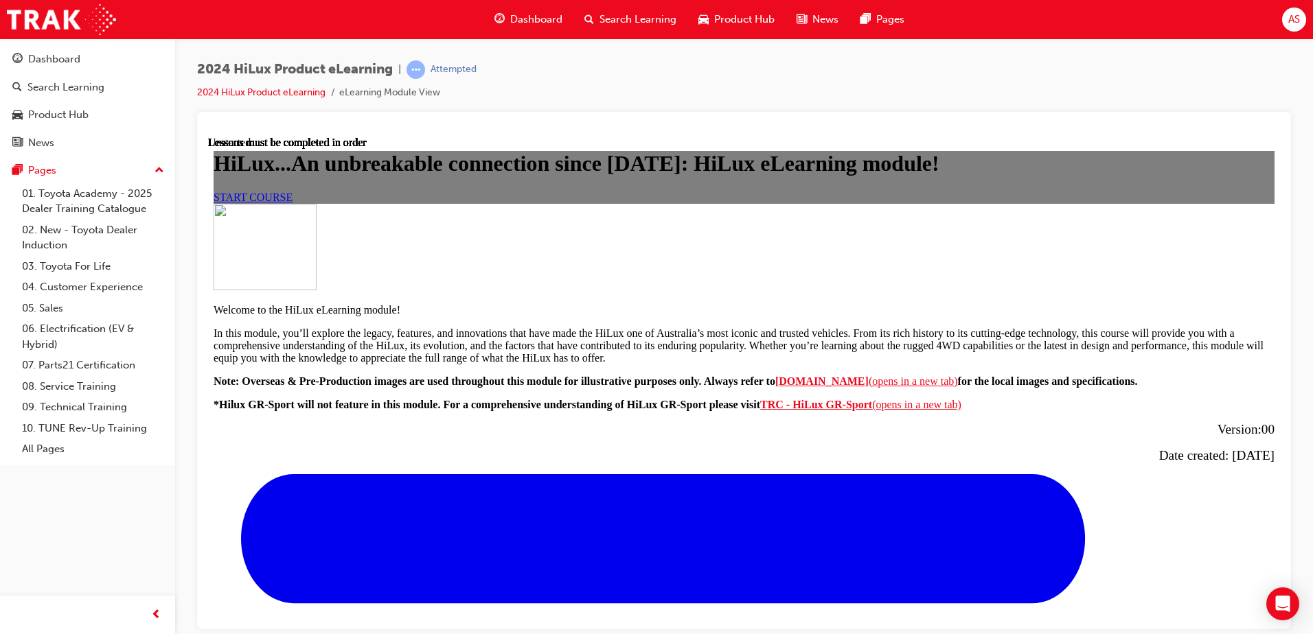
scroll to position [69, 0]
click at [292, 203] on span "START COURSE" at bounding box center [253, 197] width 79 height 12
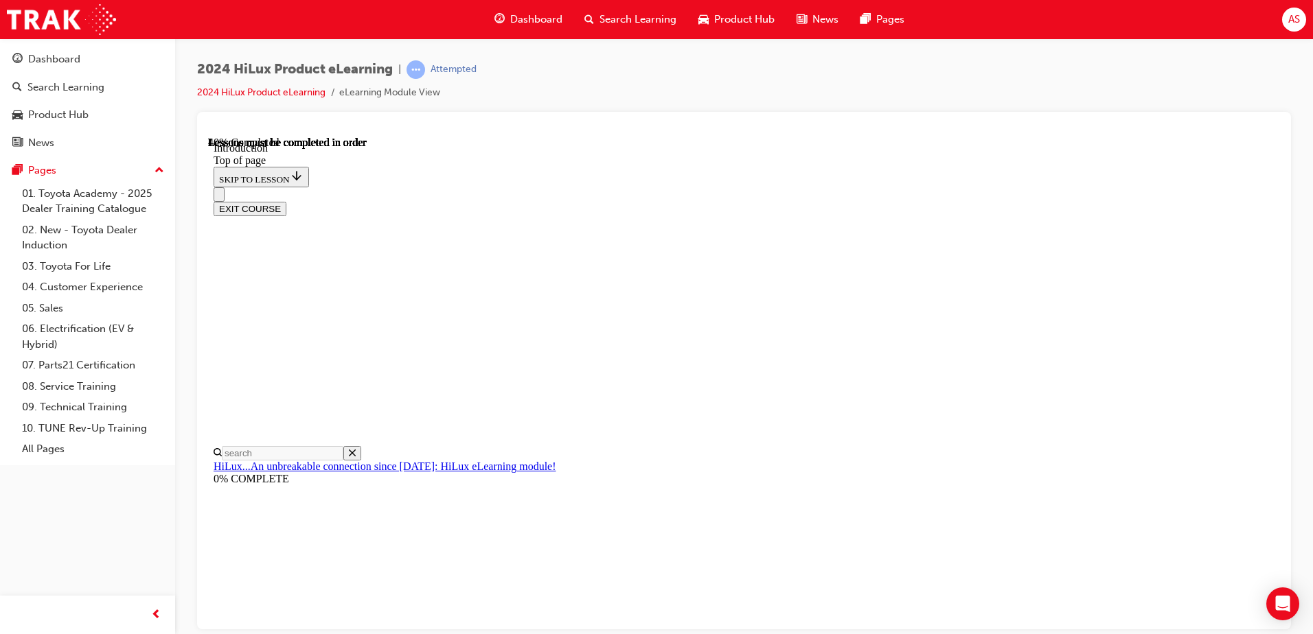
scroll to position [726, 0]
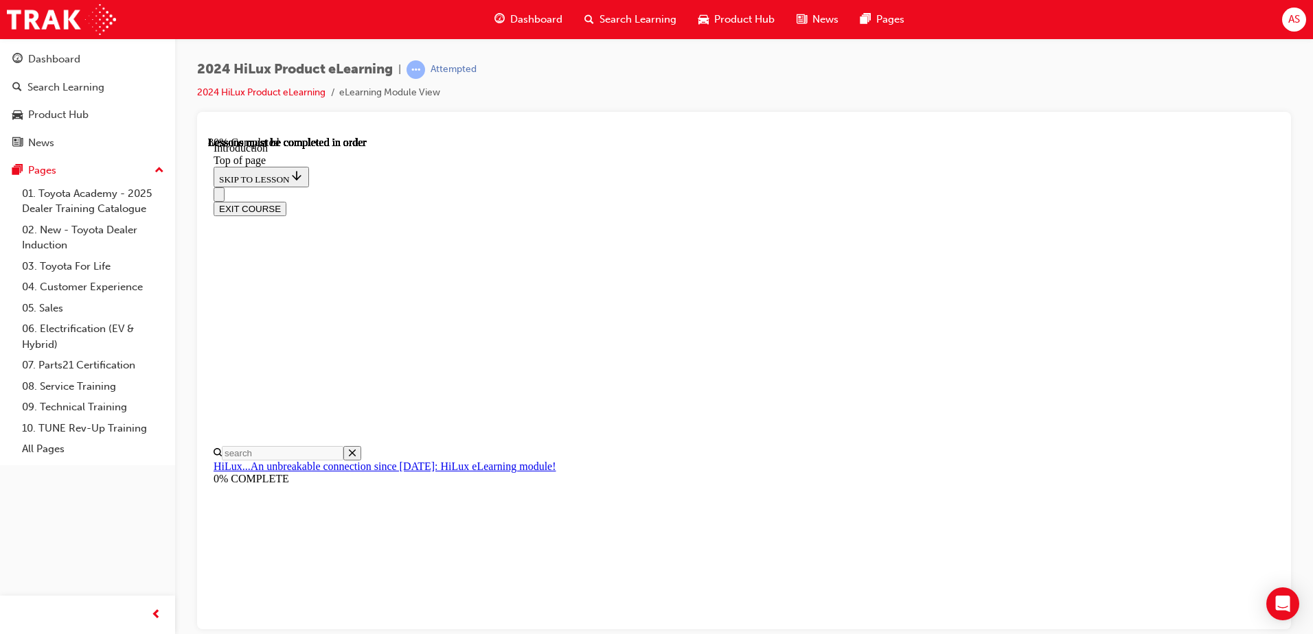
scroll to position [2080, 0]
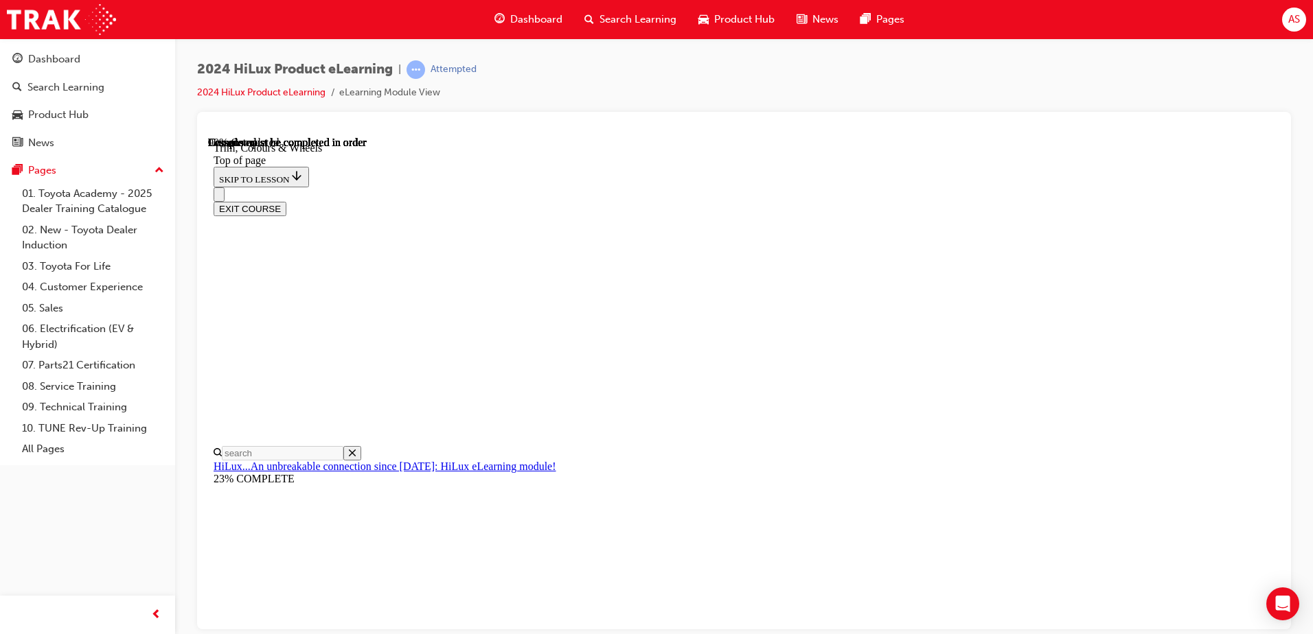
scroll to position [2080, 0]
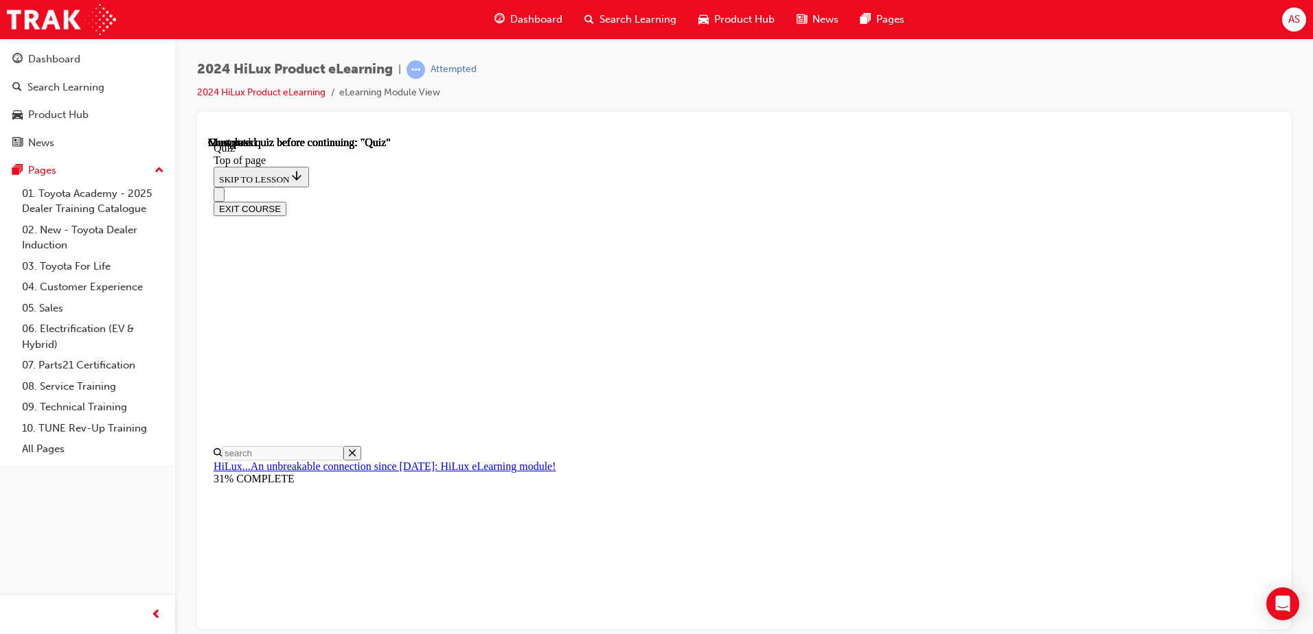
scroll to position [179, 0]
drag, startPoint x: 668, startPoint y: 535, endPoint x: 715, endPoint y: 531, distance: 46.9
drag, startPoint x: 755, startPoint y: 458, endPoint x: 763, endPoint y: 435, distance: 23.9
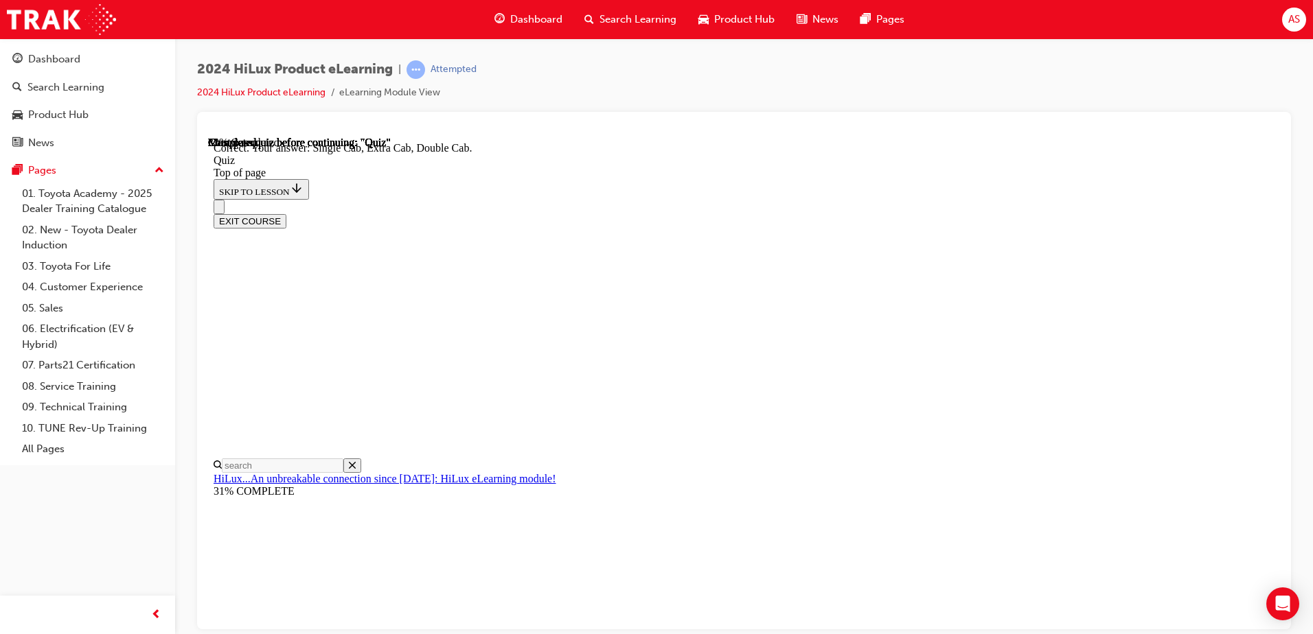
scroll to position [346, 0]
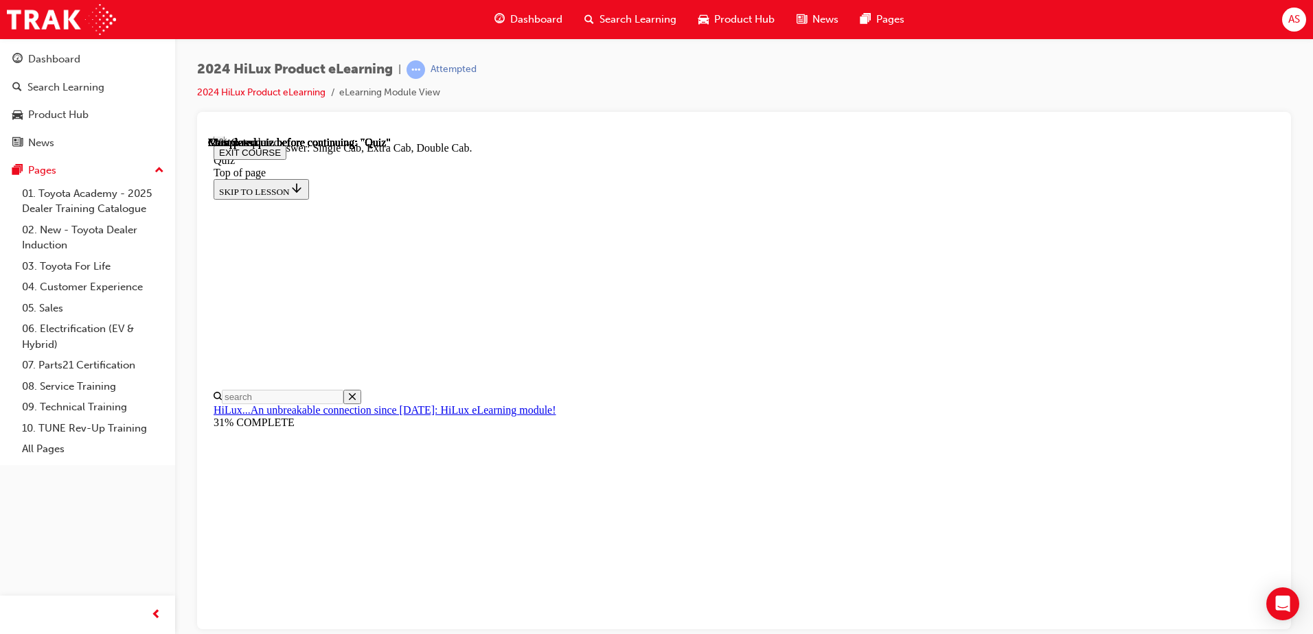
scroll to position [179, 0]
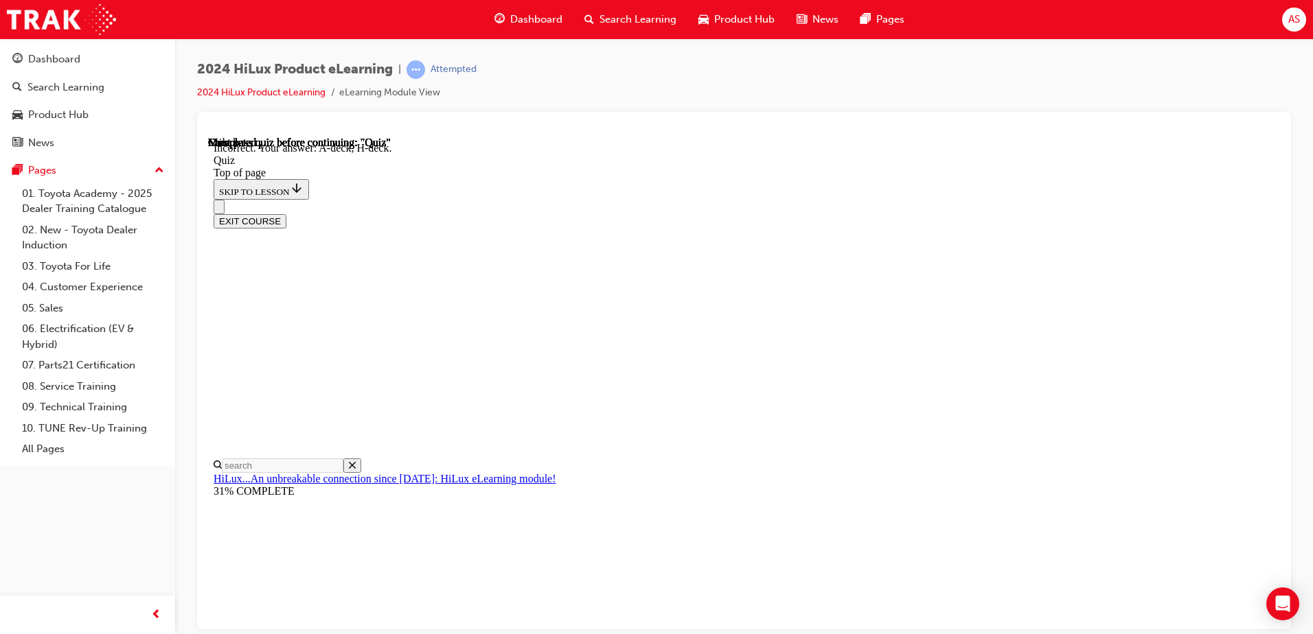
scroll to position [229, 0]
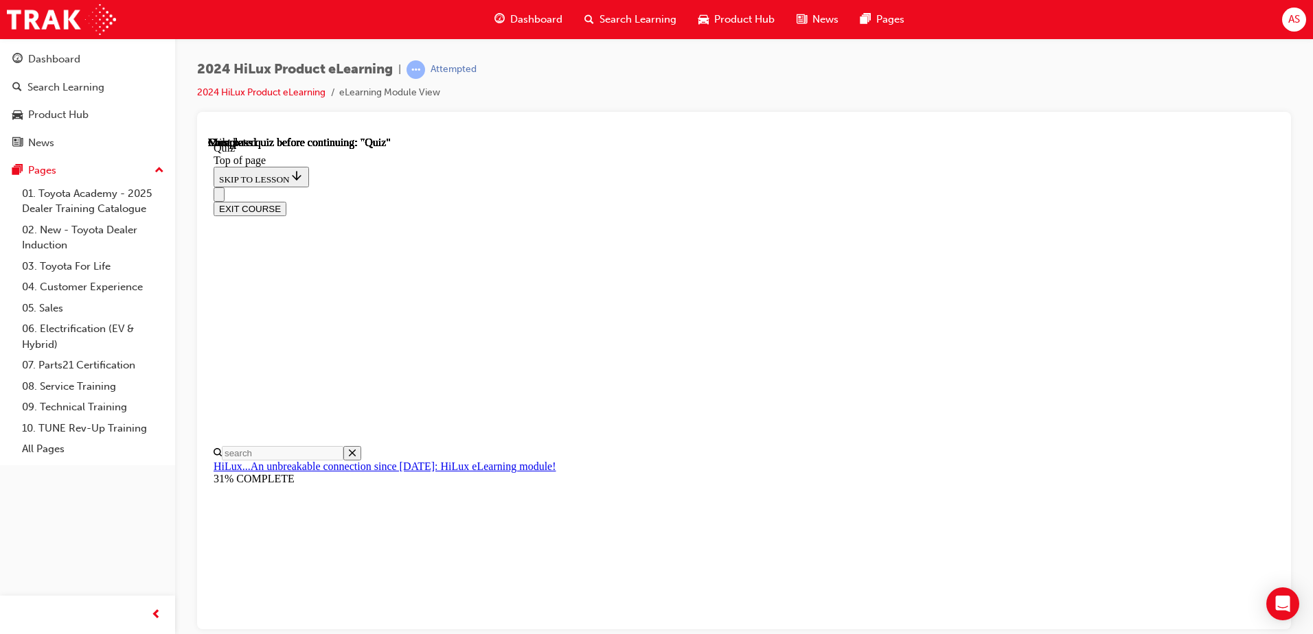
scroll to position [250, 0]
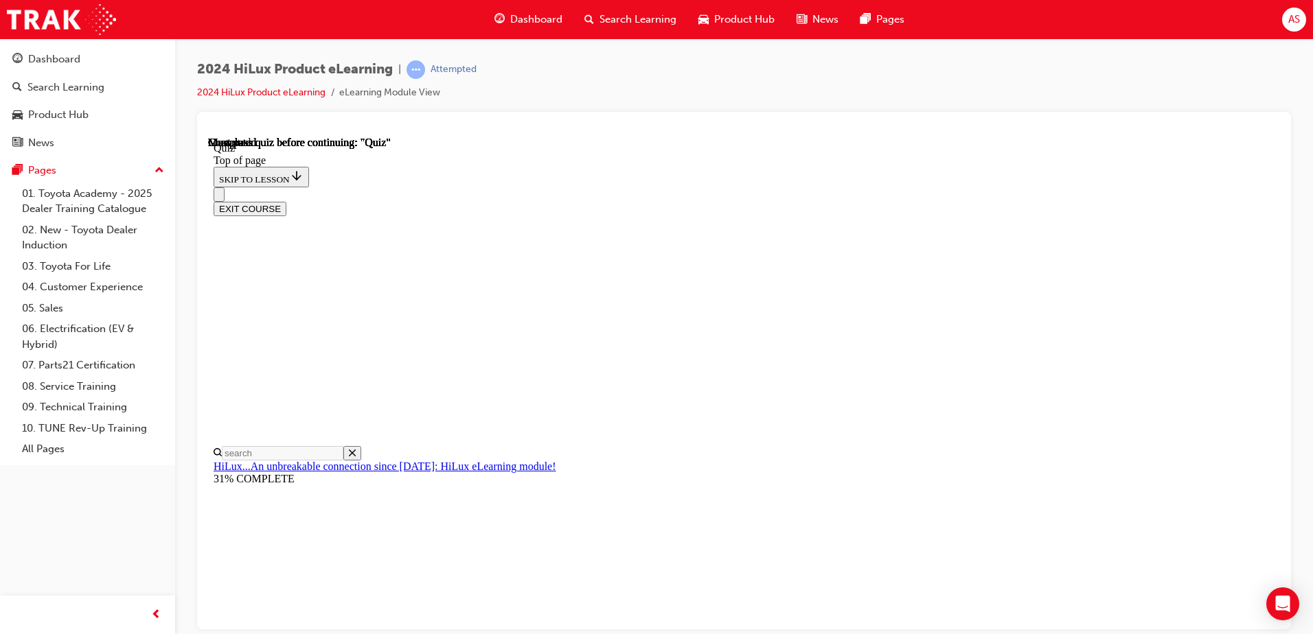
scroll to position [160, 0]
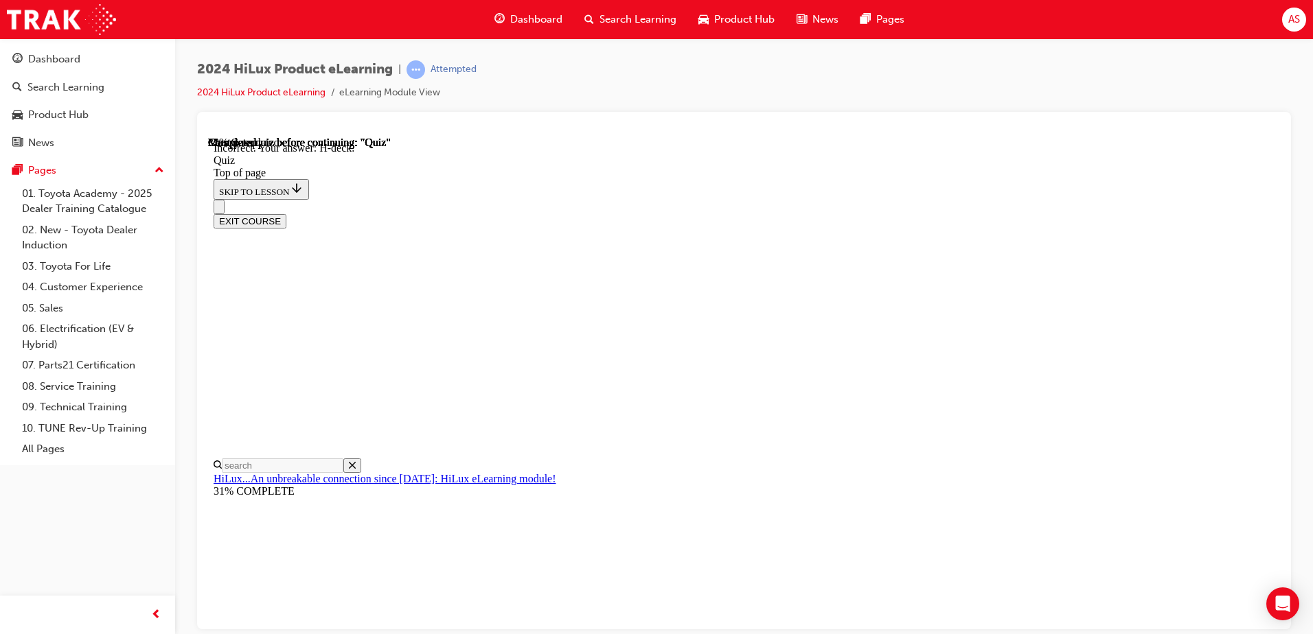
drag, startPoint x: 777, startPoint y: 495, endPoint x: 756, endPoint y: 484, distance: 23.3
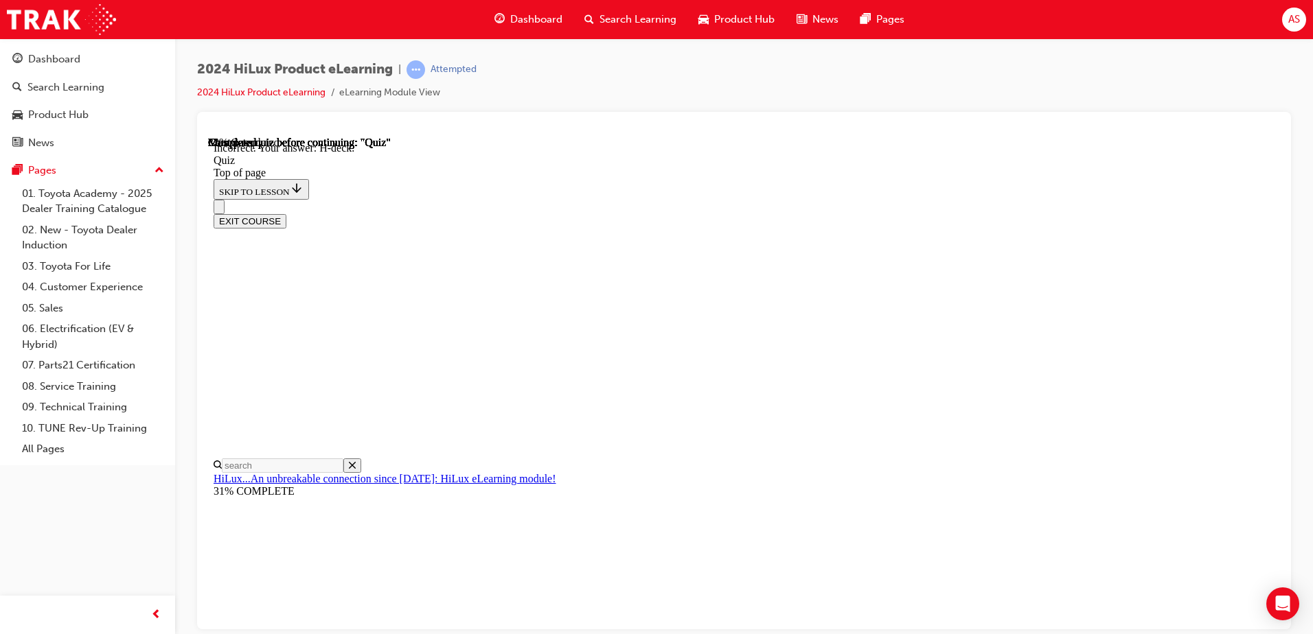
scroll to position [248, 0]
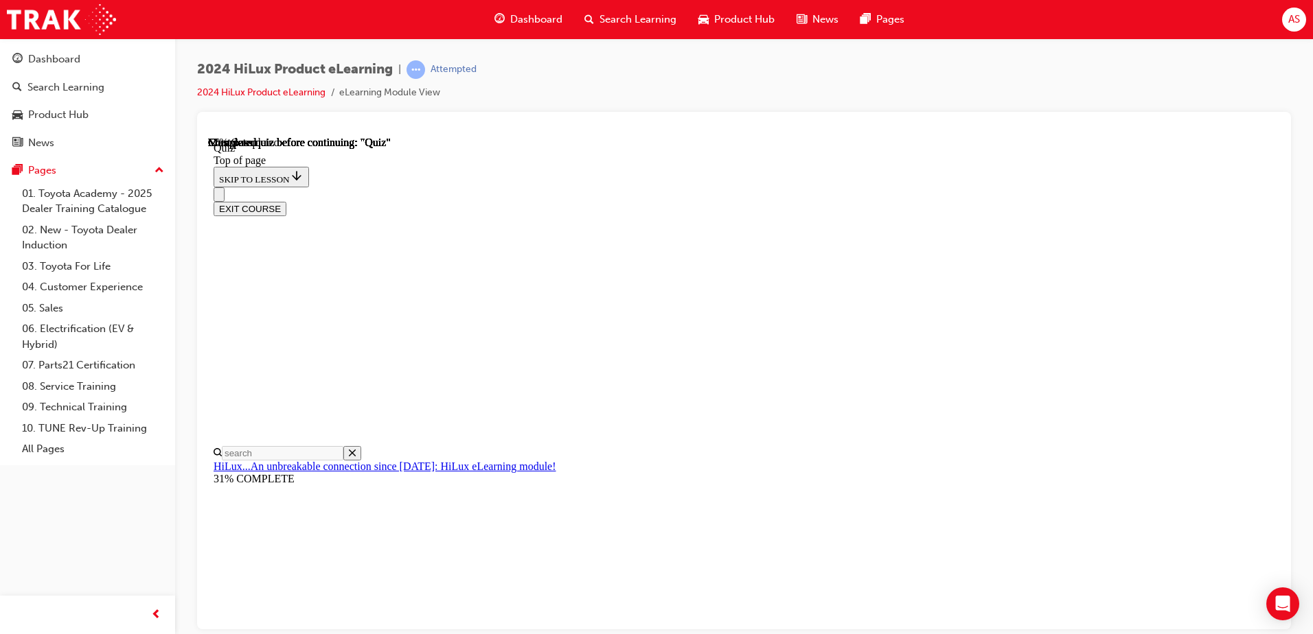
scroll to position [179, 0]
drag, startPoint x: 726, startPoint y: 300, endPoint x: 720, endPoint y: 306, distance: 7.8
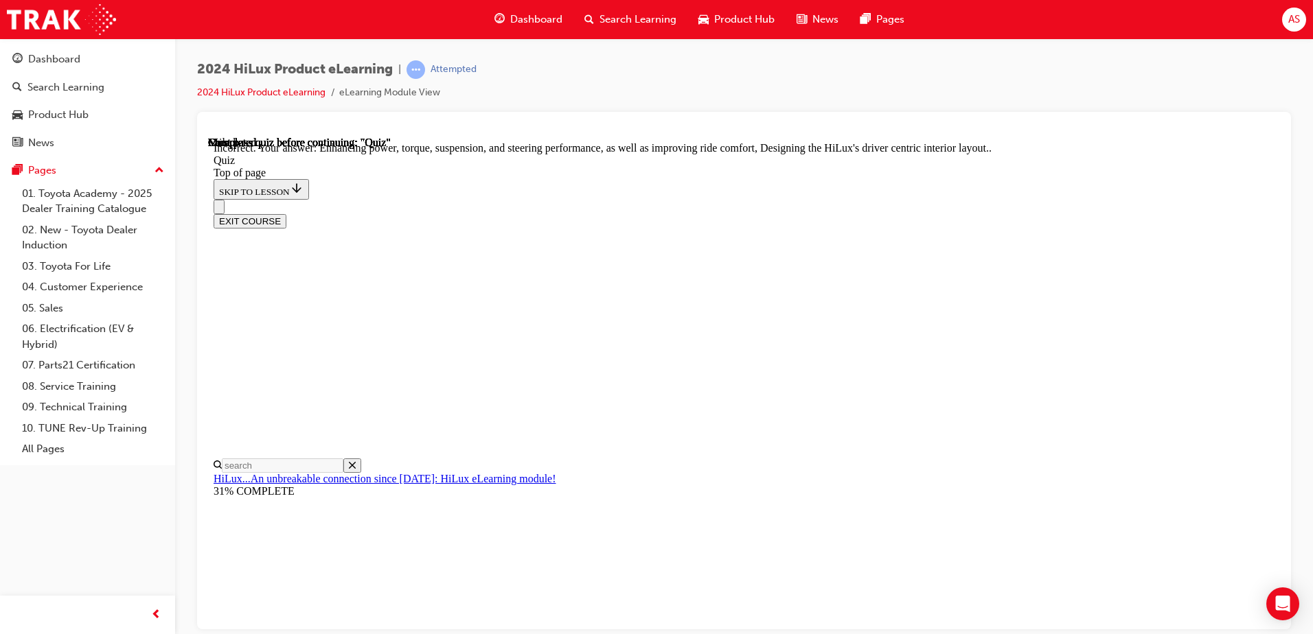
scroll to position [248, 0]
drag, startPoint x: 818, startPoint y: 614, endPoint x: 816, endPoint y: 625, distance: 11.9
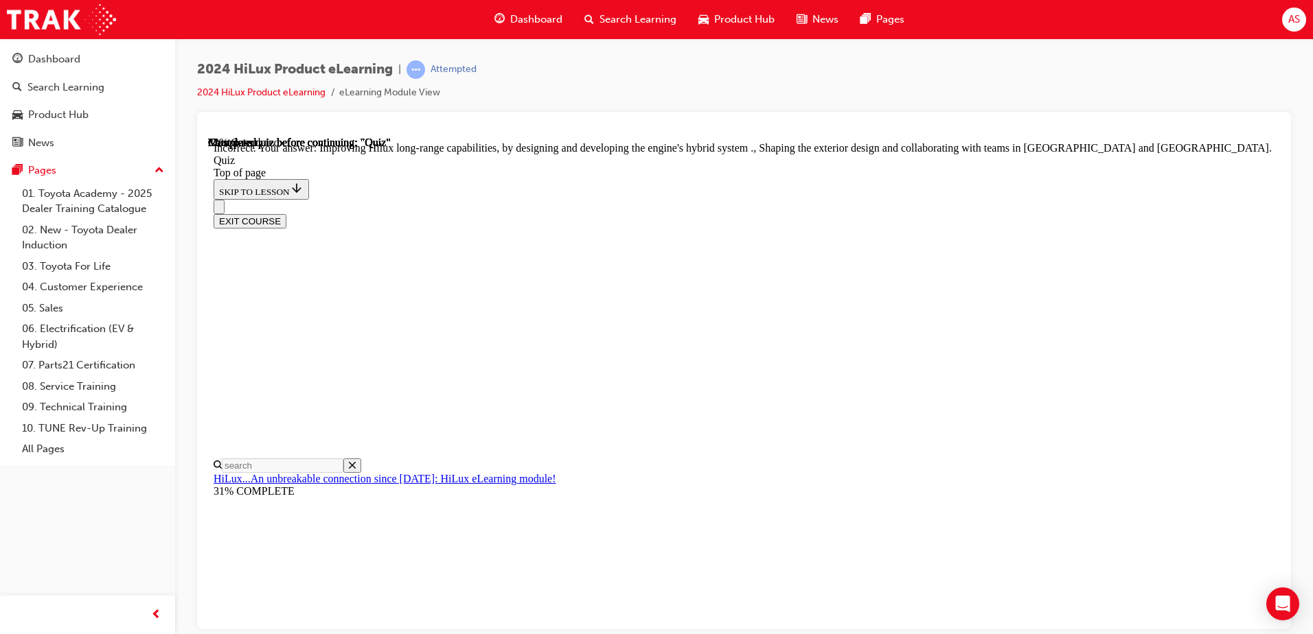
scroll to position [248, 0]
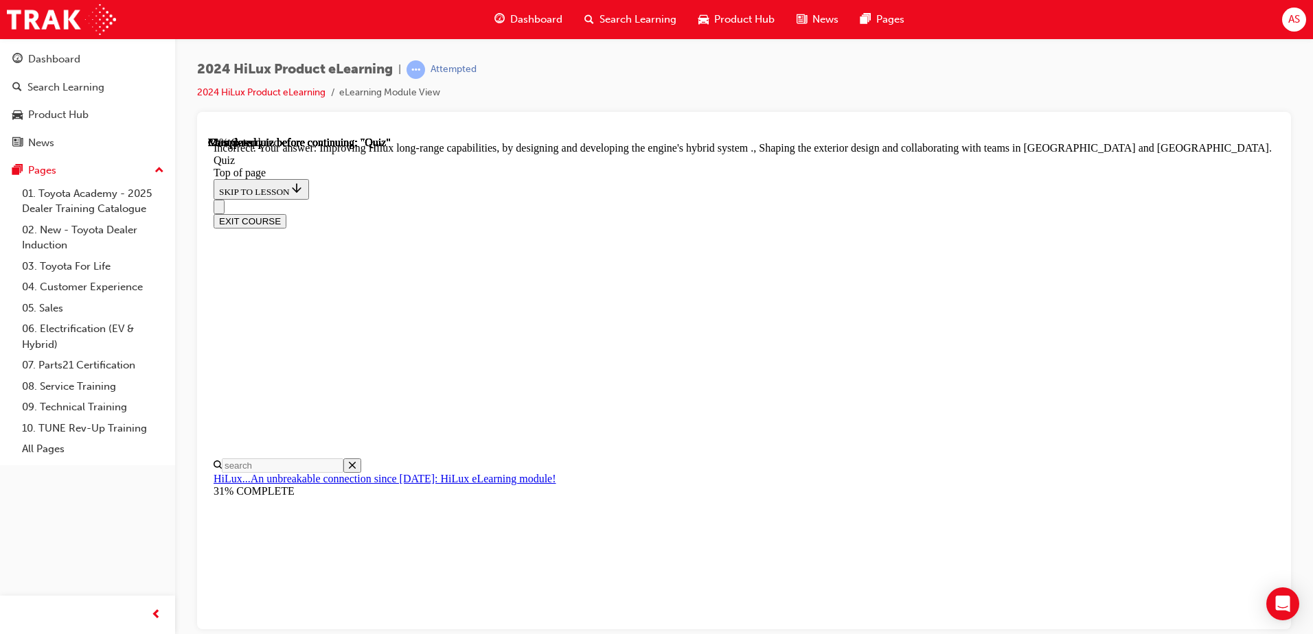
scroll to position [179, 0]
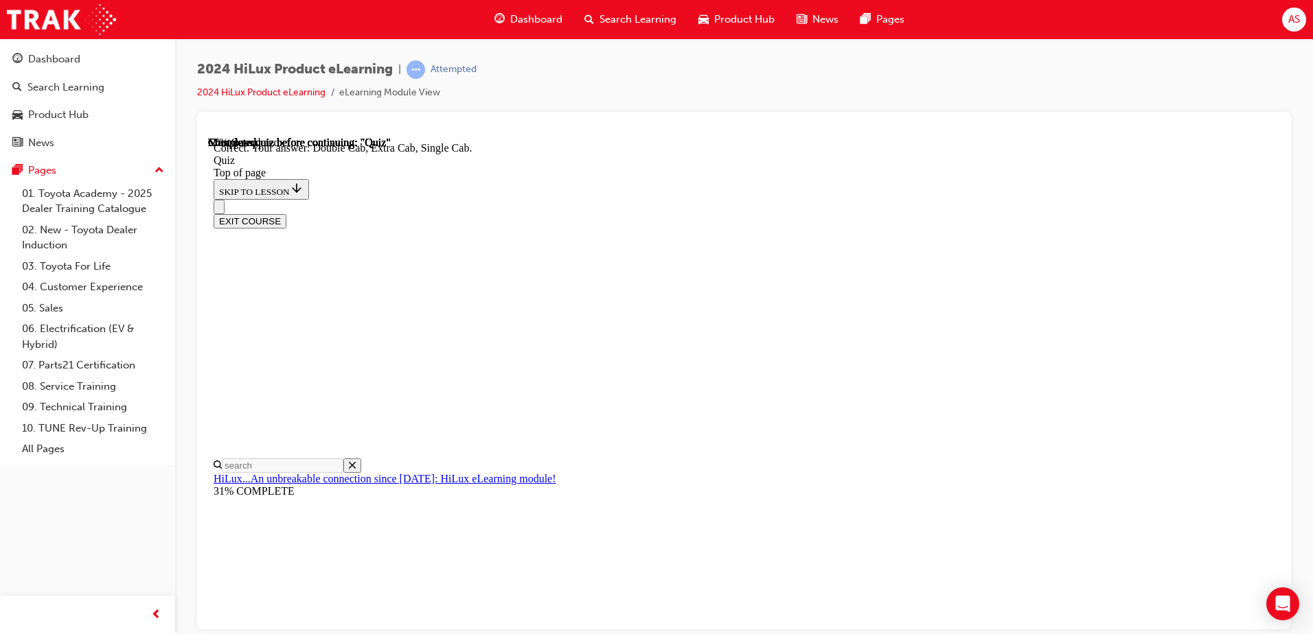
scroll to position [346, 0]
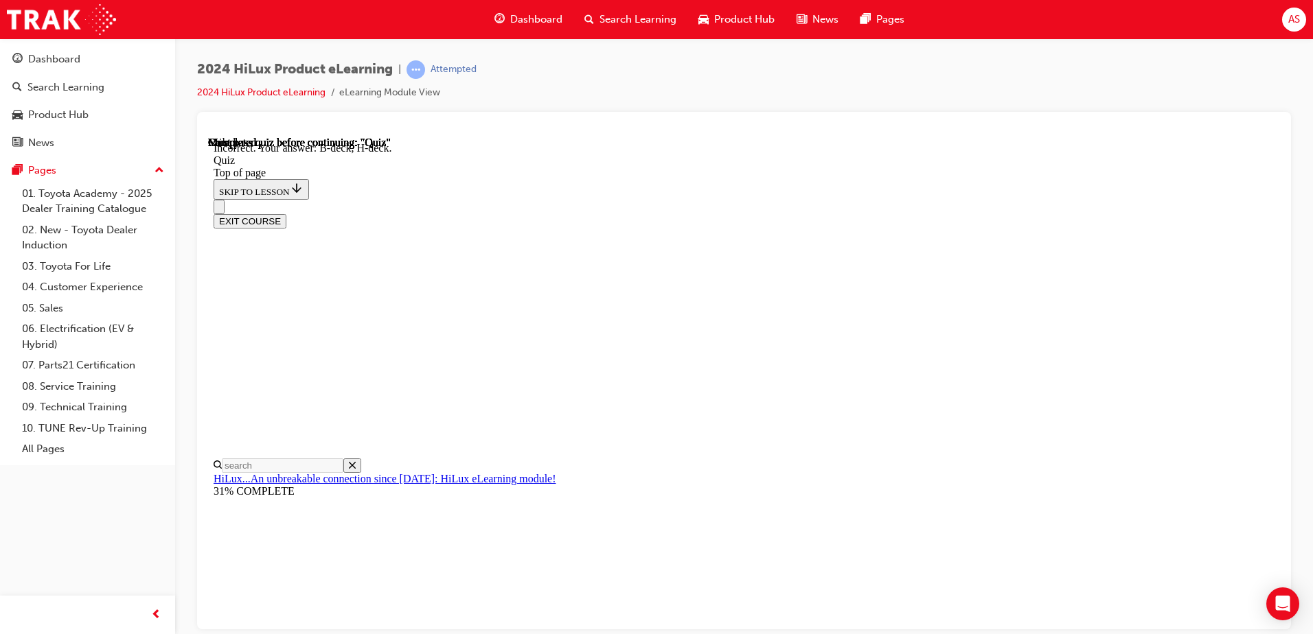
scroll to position [244, 0]
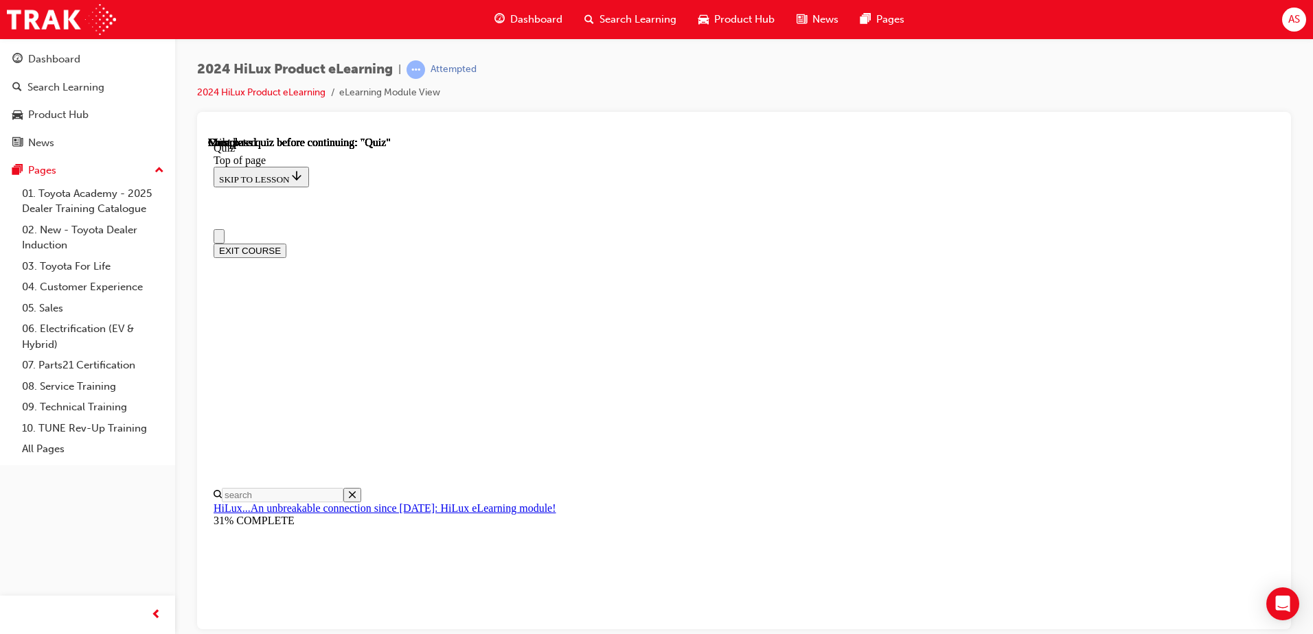
scroll to position [0, 0]
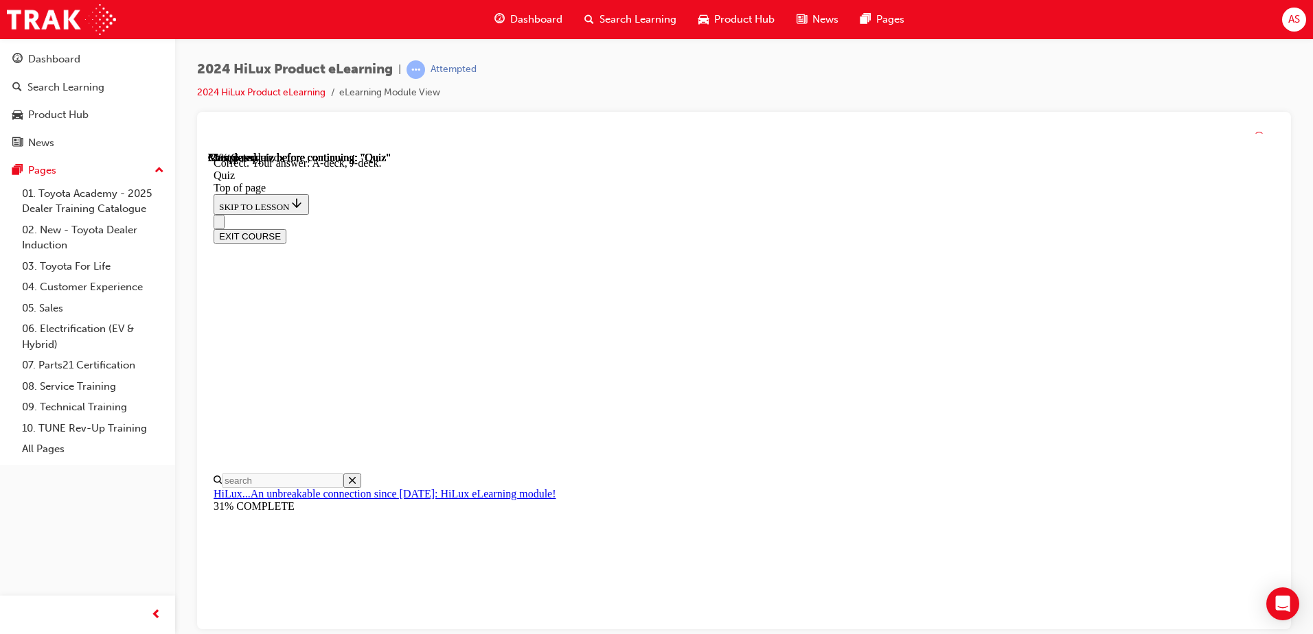
scroll to position [244, 0]
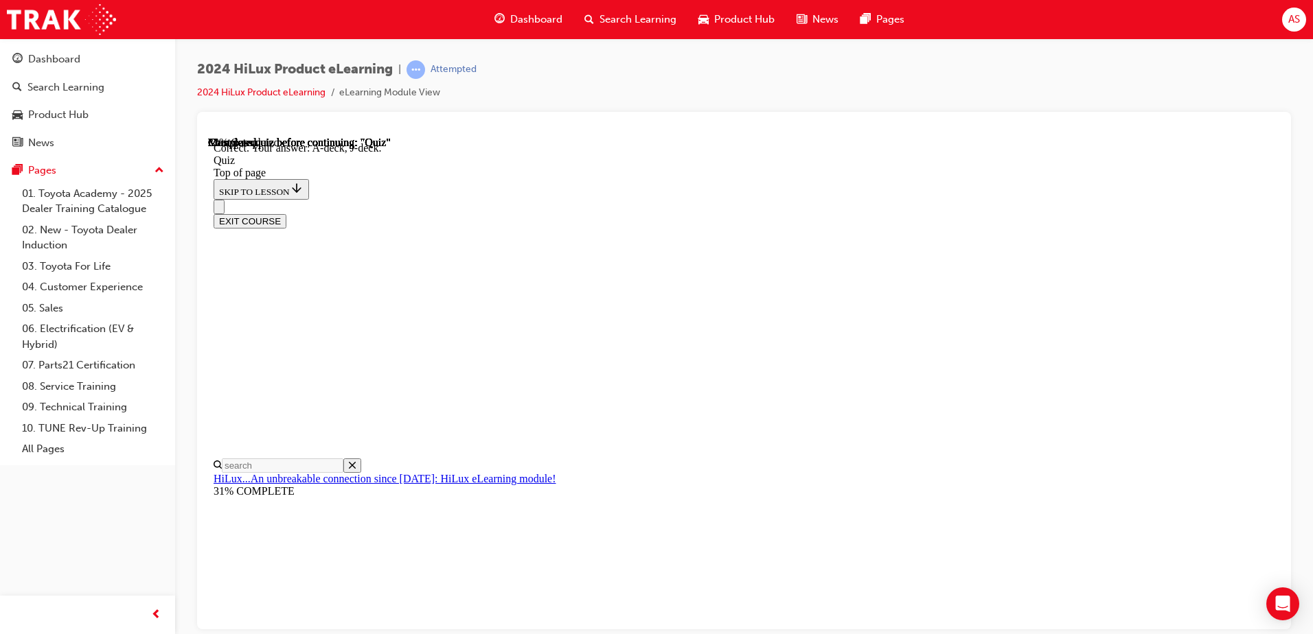
scroll to position [262, 0]
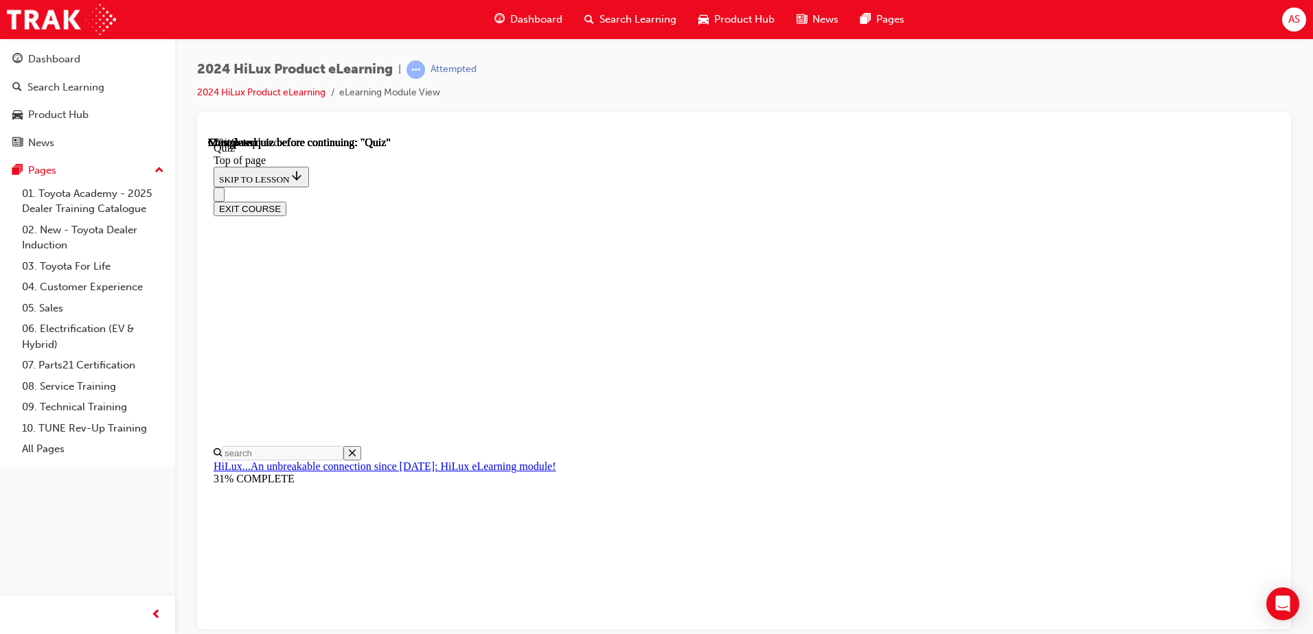
scroll to position [179, 0]
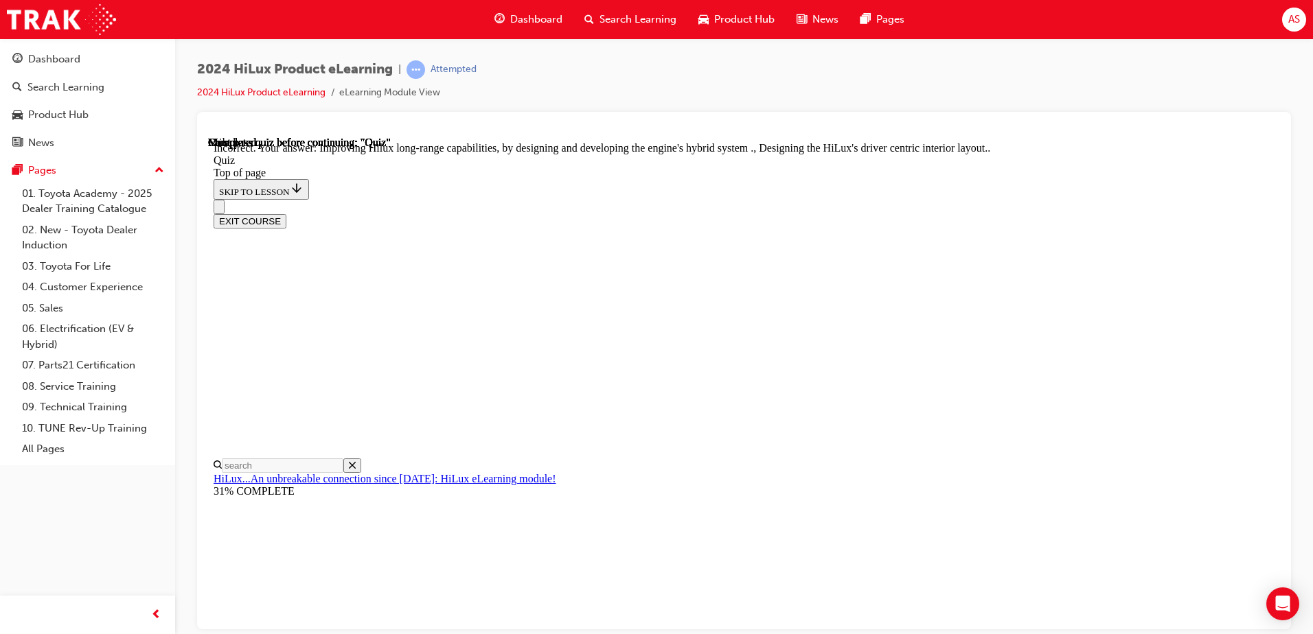
scroll to position [309, 0]
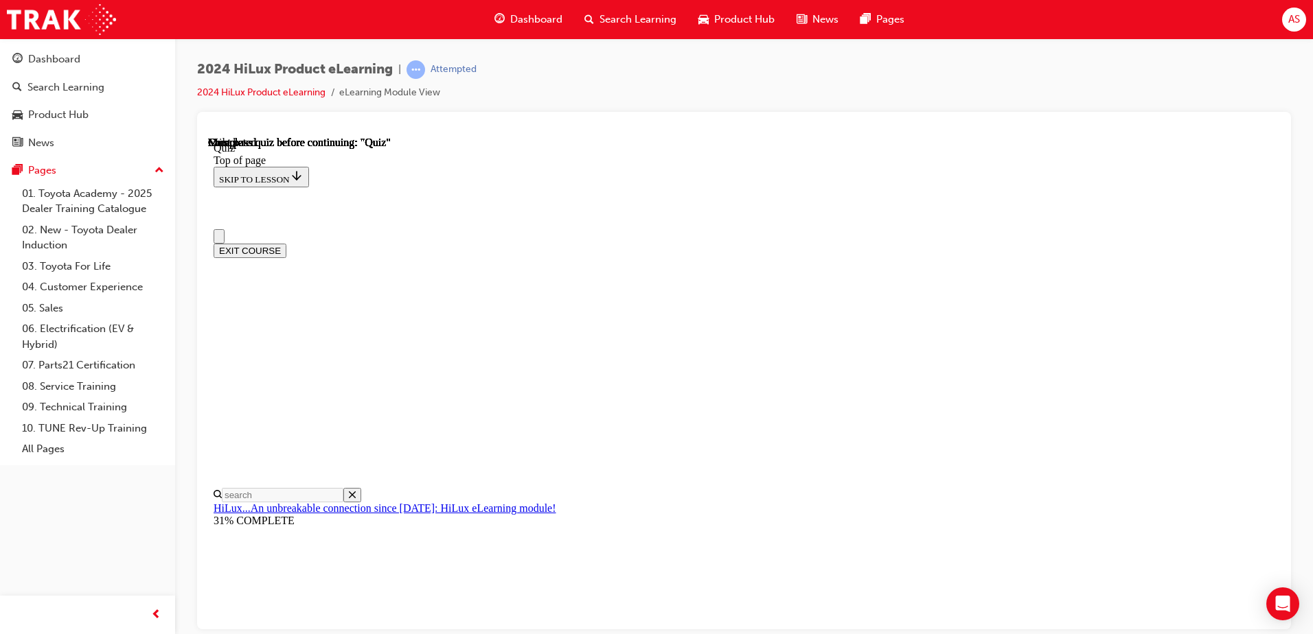
scroll to position [250, 0]
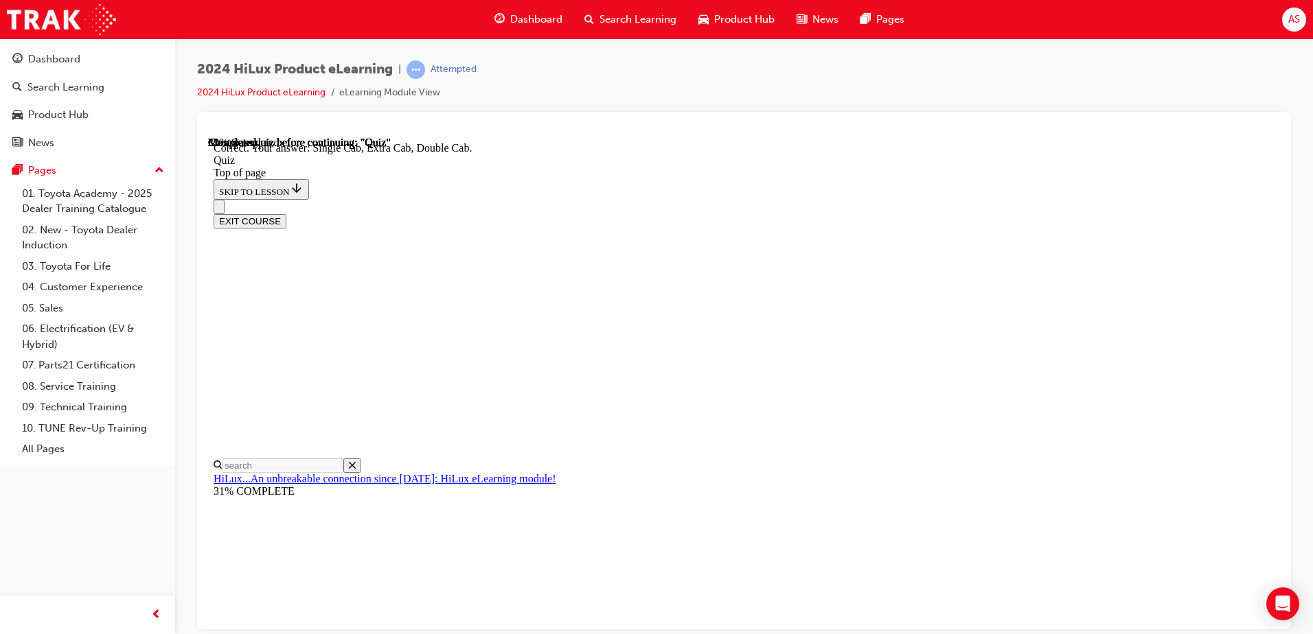
scroll to position [342, 0]
drag, startPoint x: 748, startPoint y: 259, endPoint x: 739, endPoint y: 266, distance: 11.3
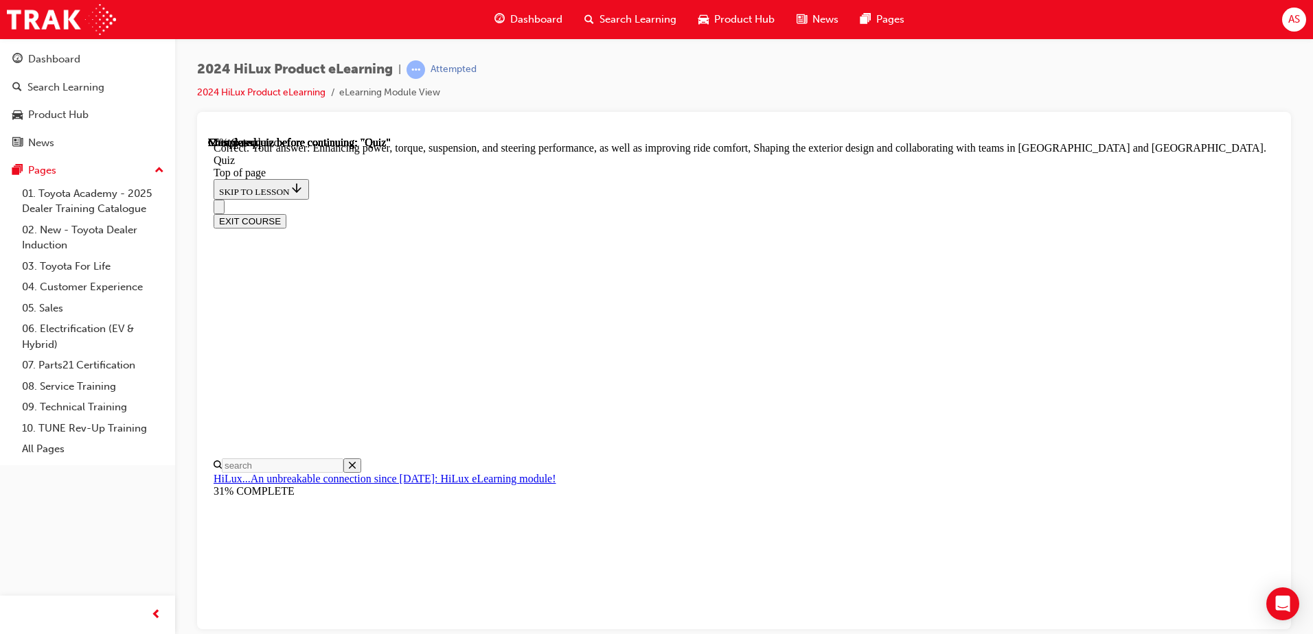
scroll to position [309, 0]
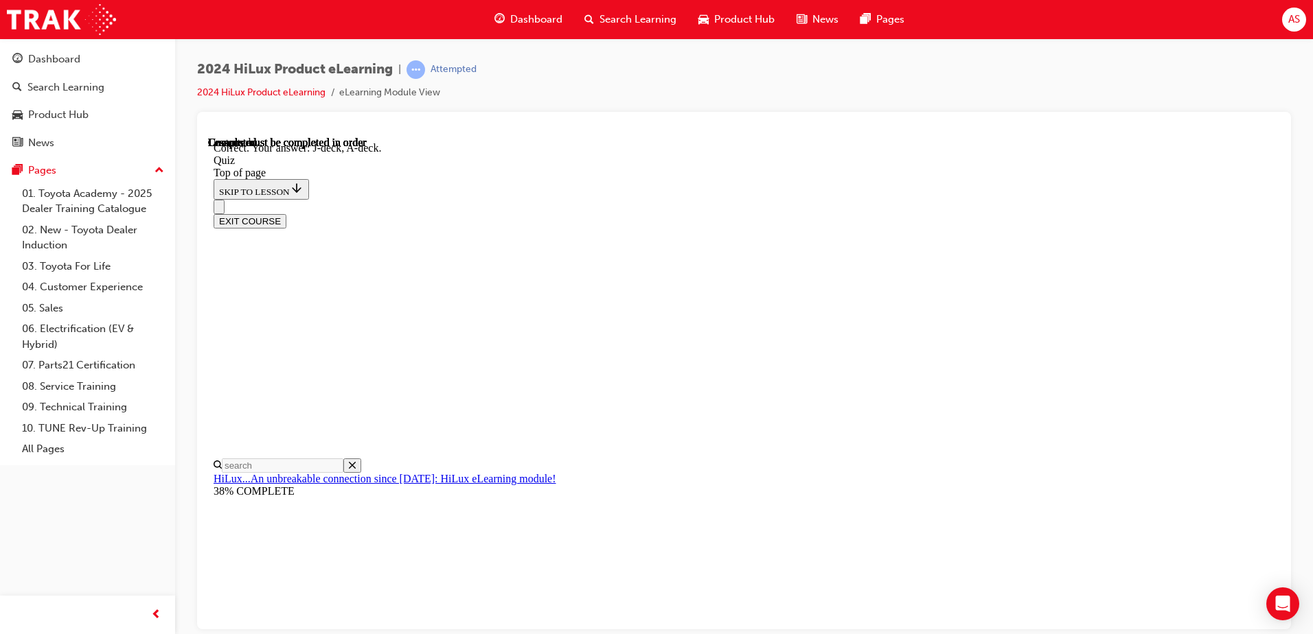
scroll to position [244, 0]
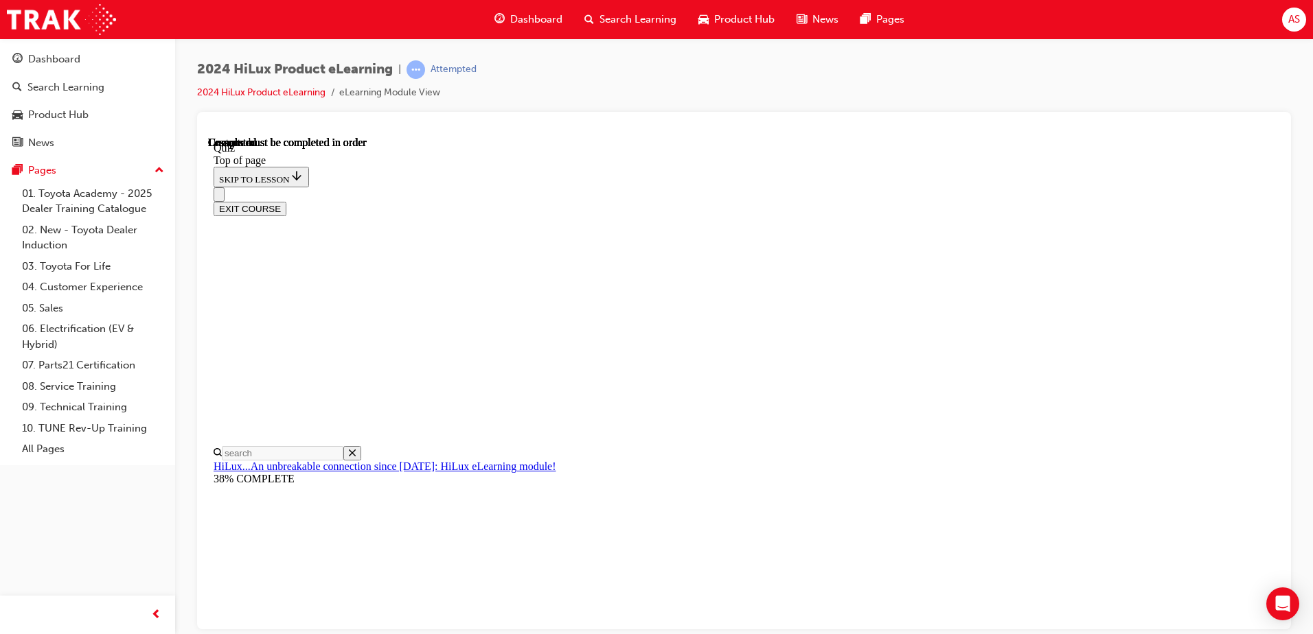
scroll to position [250, 0]
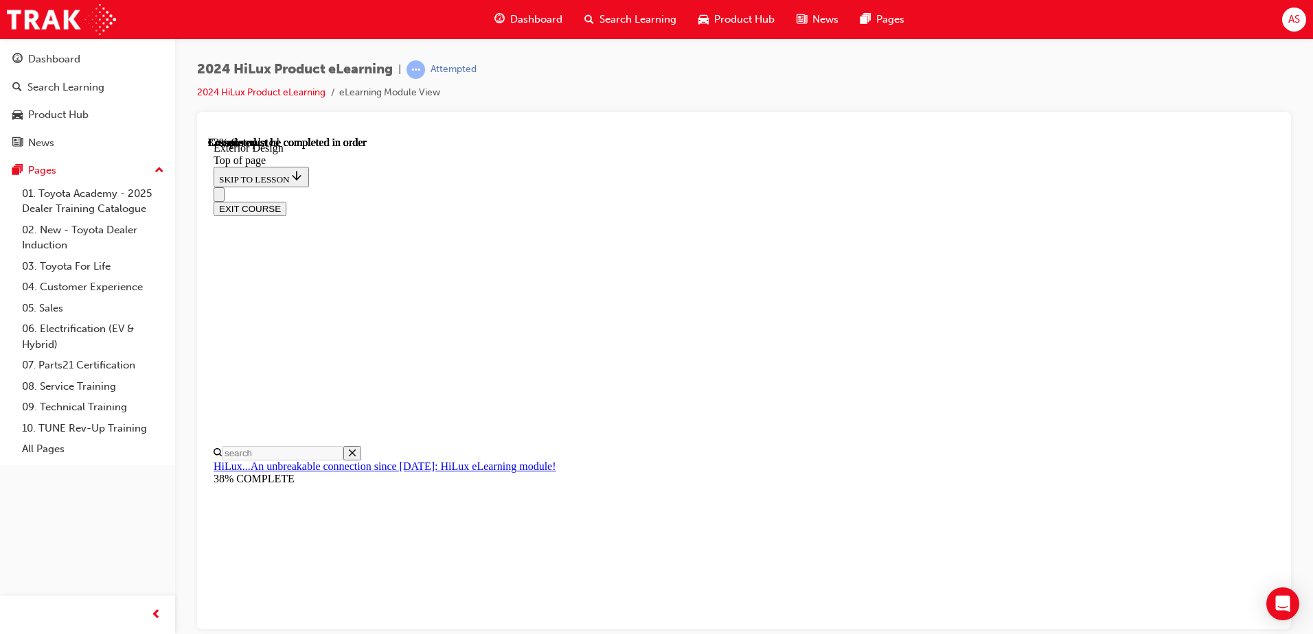
drag, startPoint x: 1043, startPoint y: 318, endPoint x: 945, endPoint y: 323, distance: 98.3
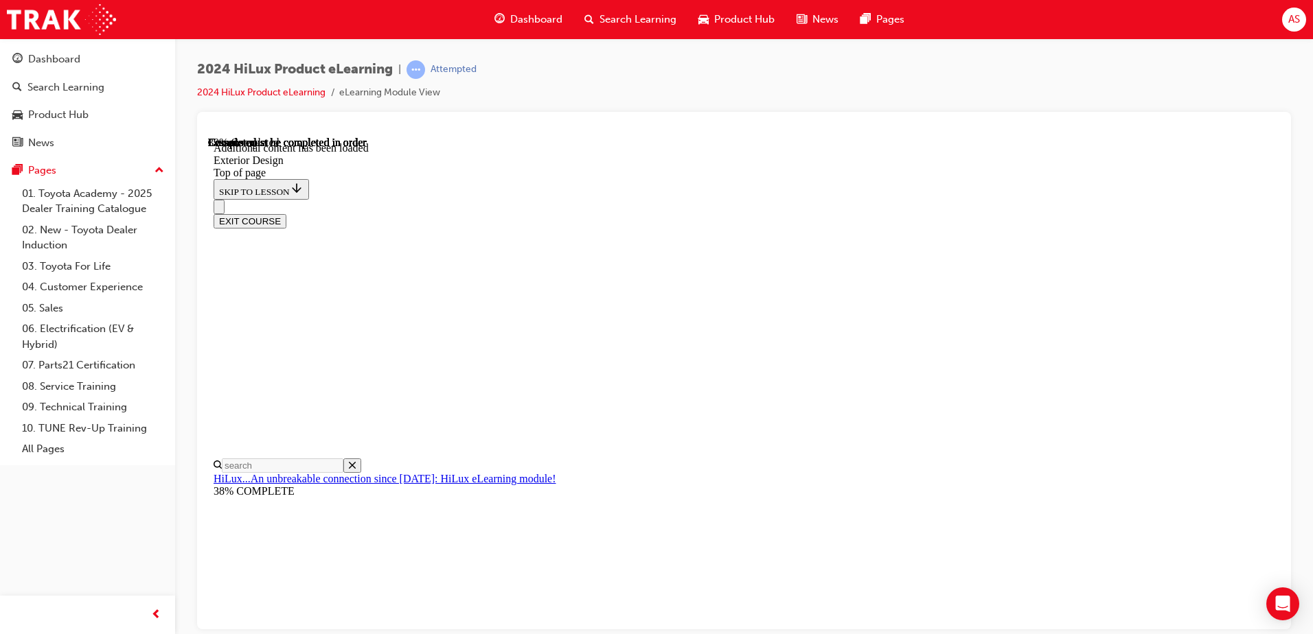
scroll to position [2499, 0]
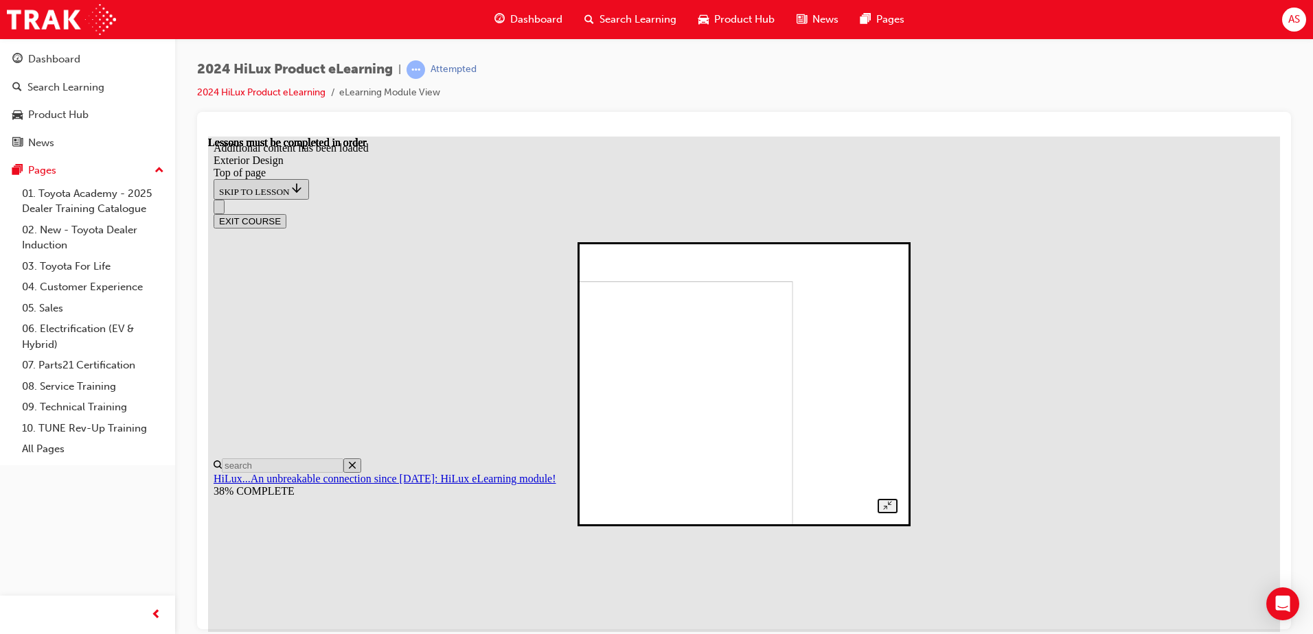
click at [792, 381] on img at bounding box center [648, 408] width 287 height 254
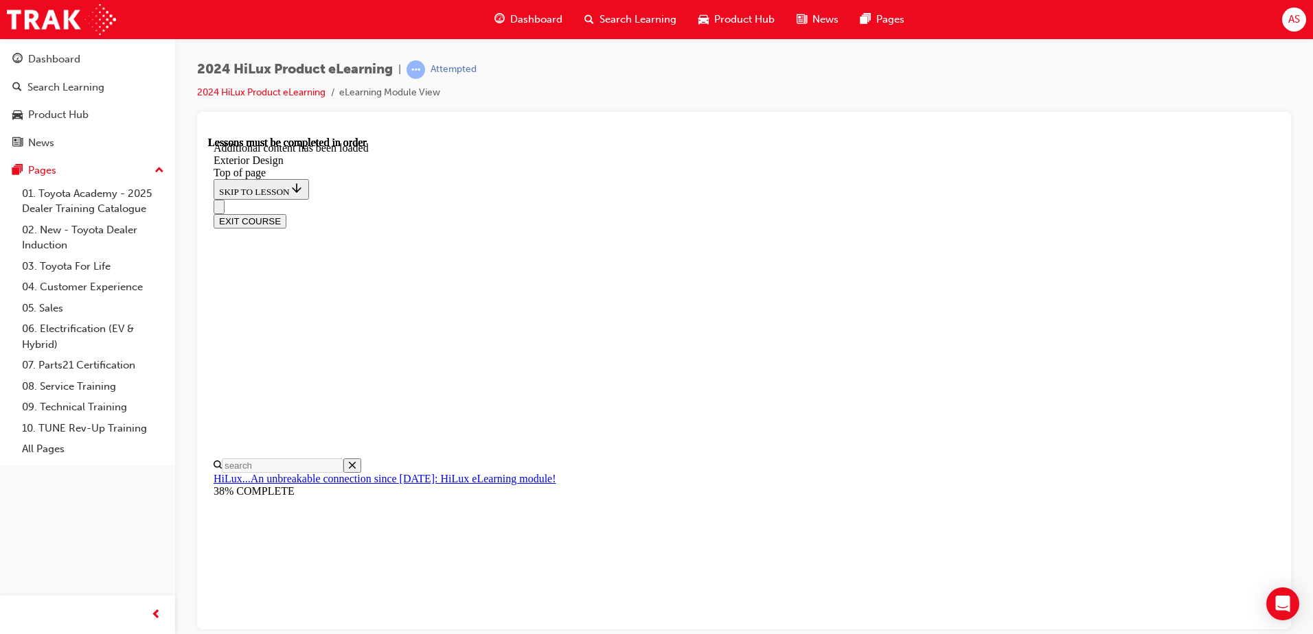
scroll to position [32, 0]
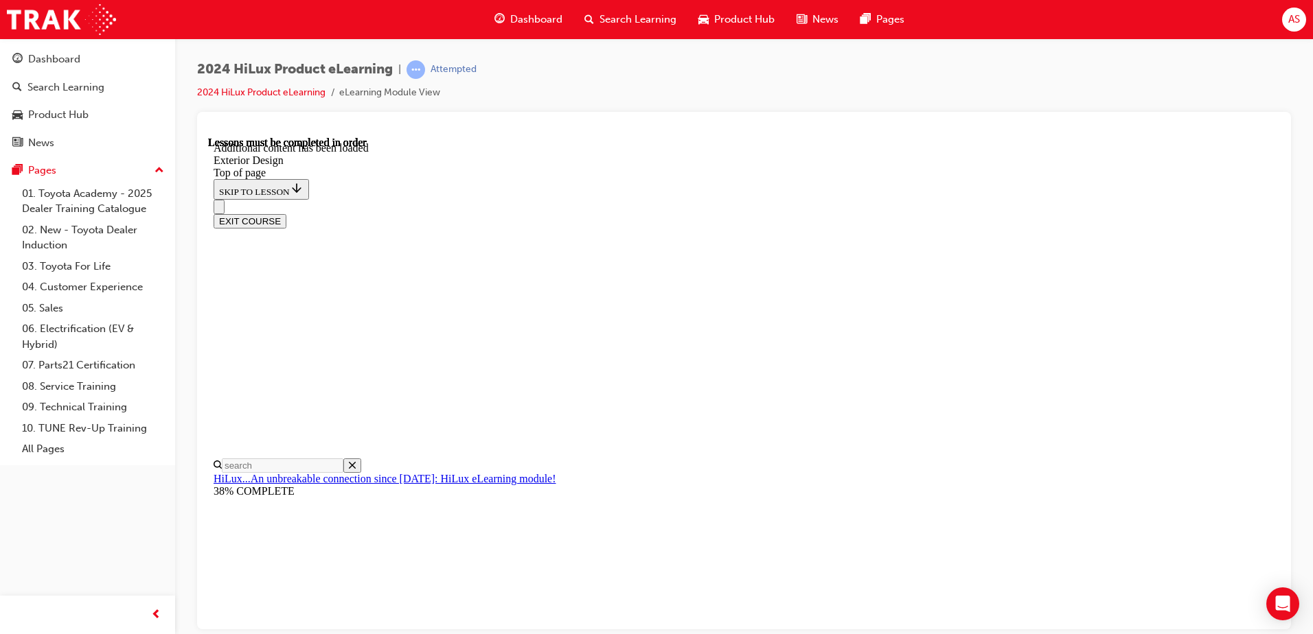
scroll to position [215, 0]
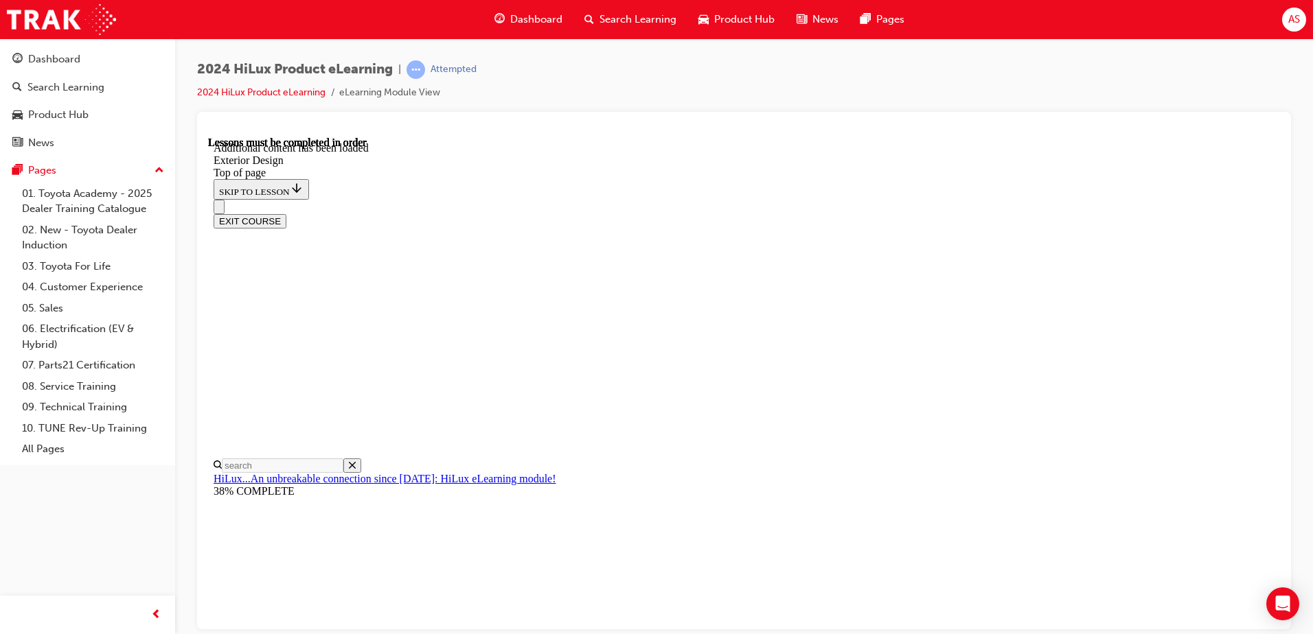
drag, startPoint x: 1103, startPoint y: 255, endPoint x: 1096, endPoint y: 260, distance: 8.0
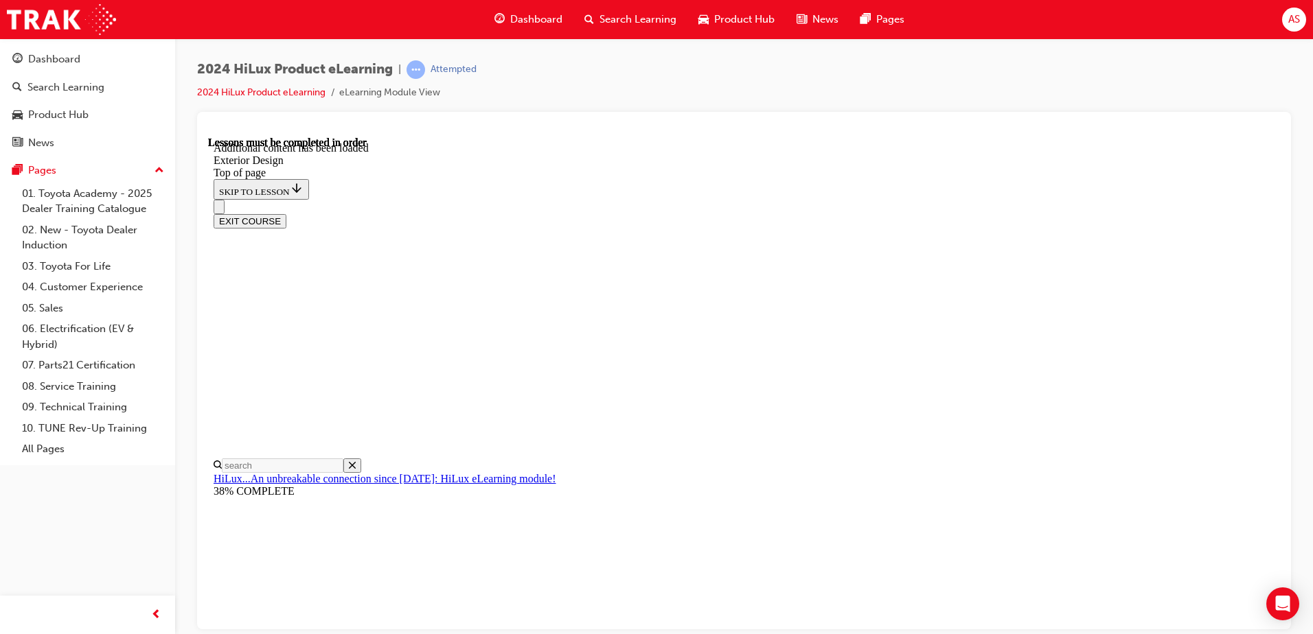
scroll to position [3675, 0]
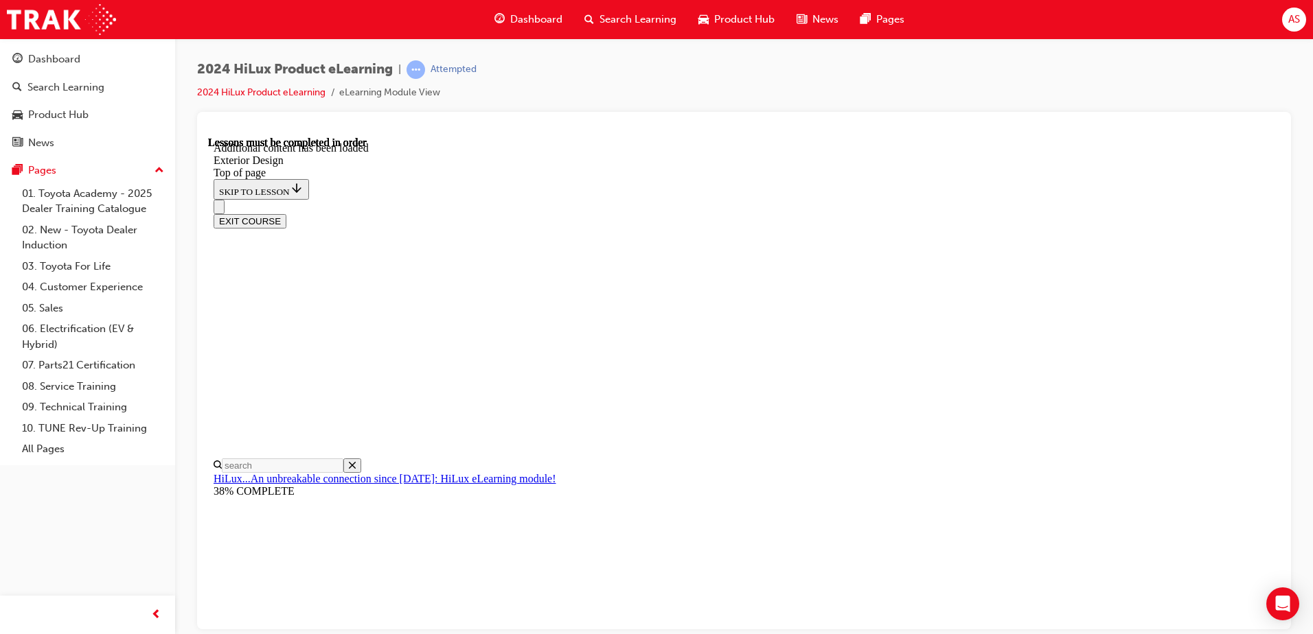
scroll to position [4798, 0]
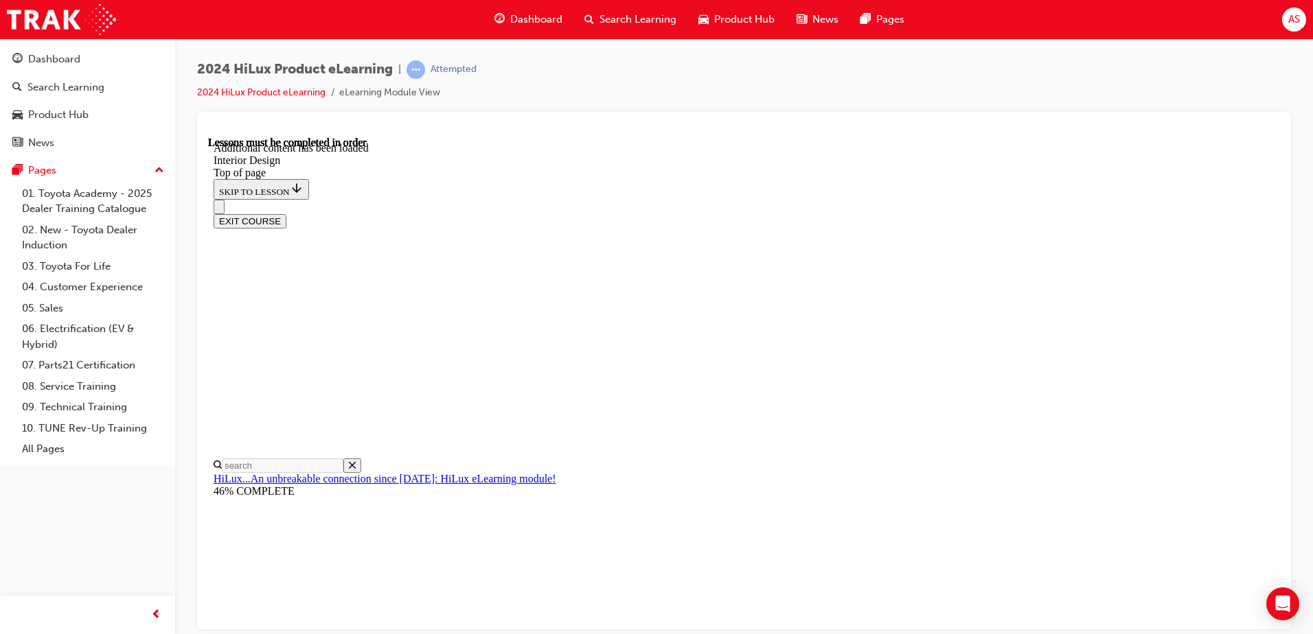
scroll to position [713, 0]
drag, startPoint x: 978, startPoint y: 220, endPoint x: 979, endPoint y: 227, distance: 6.9
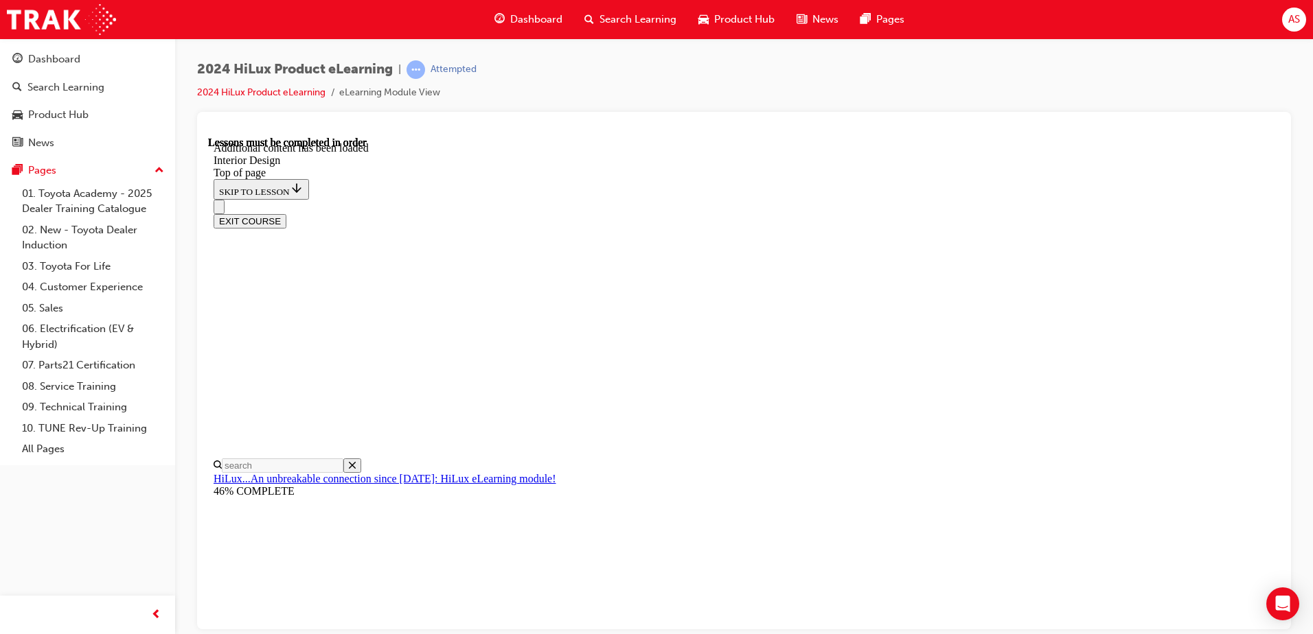
scroll to position [645, 0]
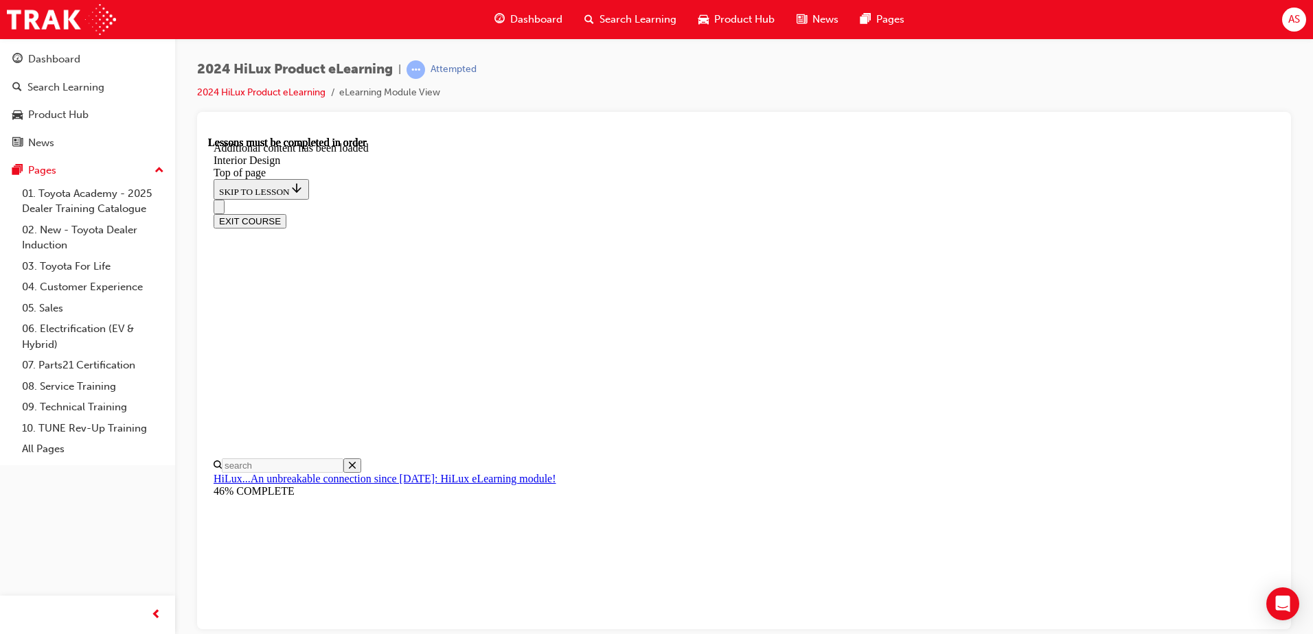
scroll to position [275, 0]
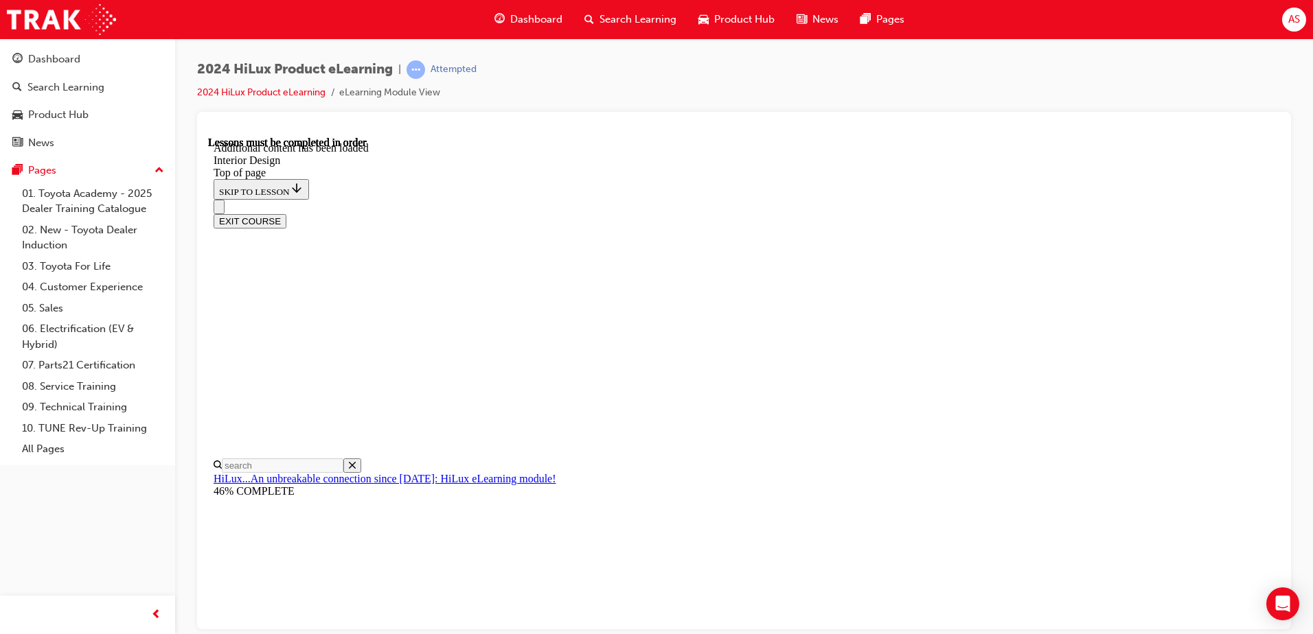
scroll to position [795, 0]
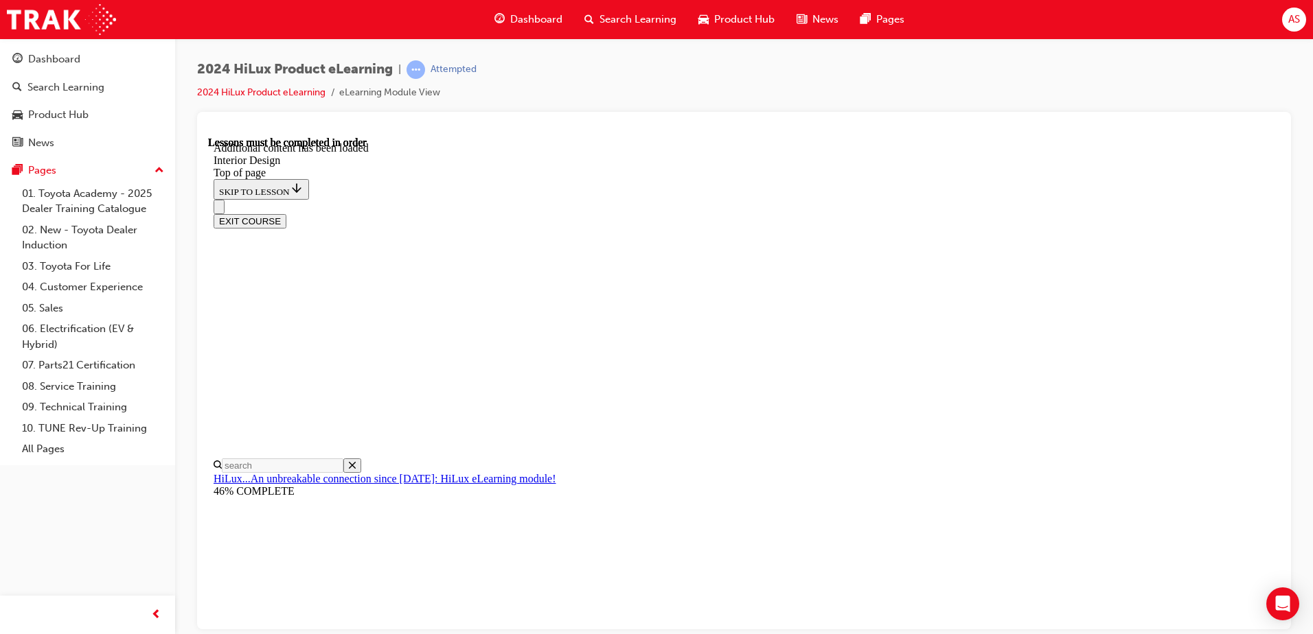
scroll to position [68, 0]
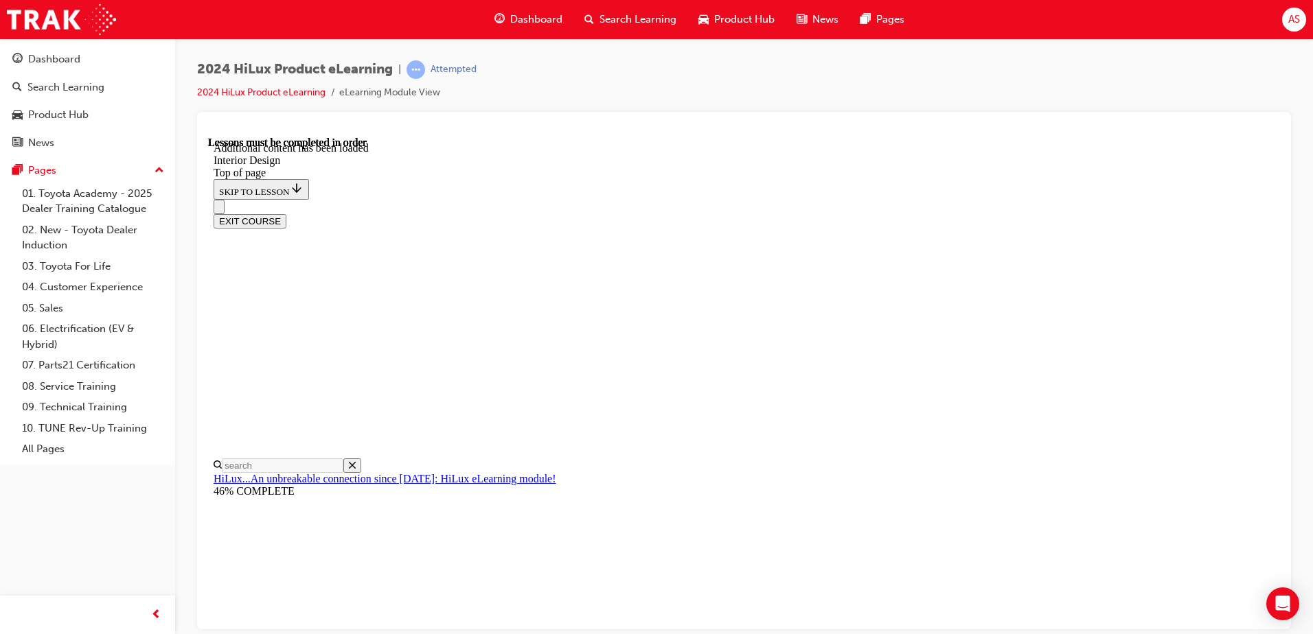
scroll to position [743, 0]
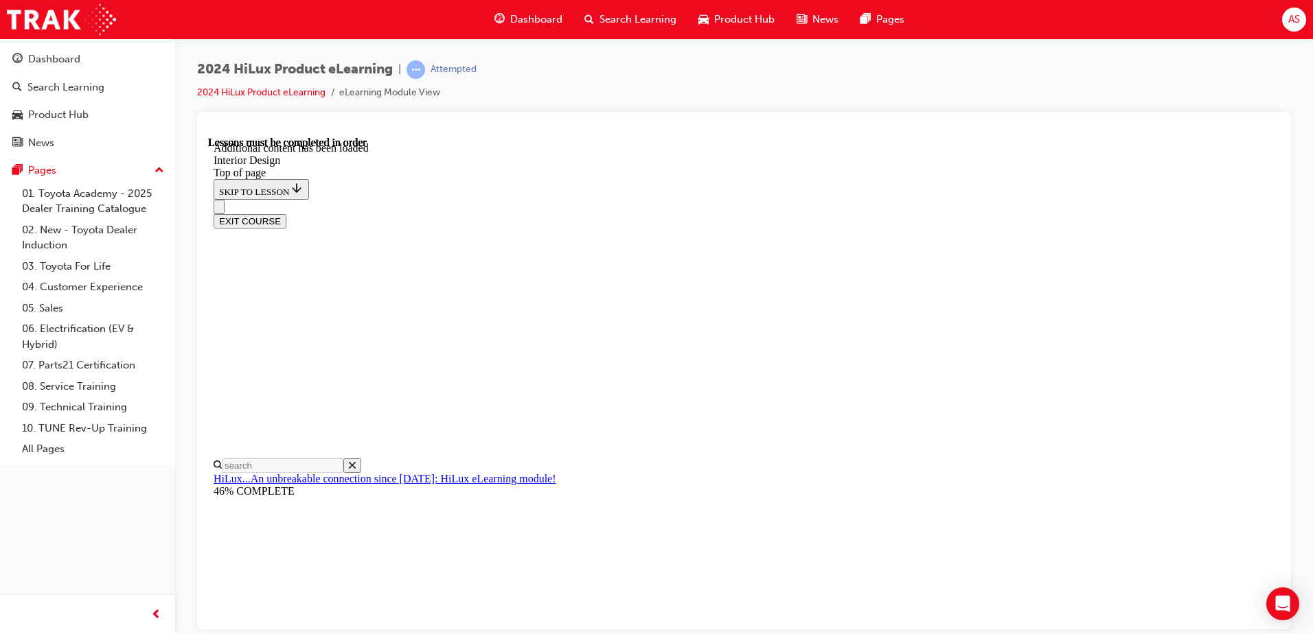
drag, startPoint x: 858, startPoint y: 148, endPoint x: 851, endPoint y: 152, distance: 8.6
click at [851, 199] on div "EXIT COURSE" at bounding box center [739, 213] width 1050 height 29
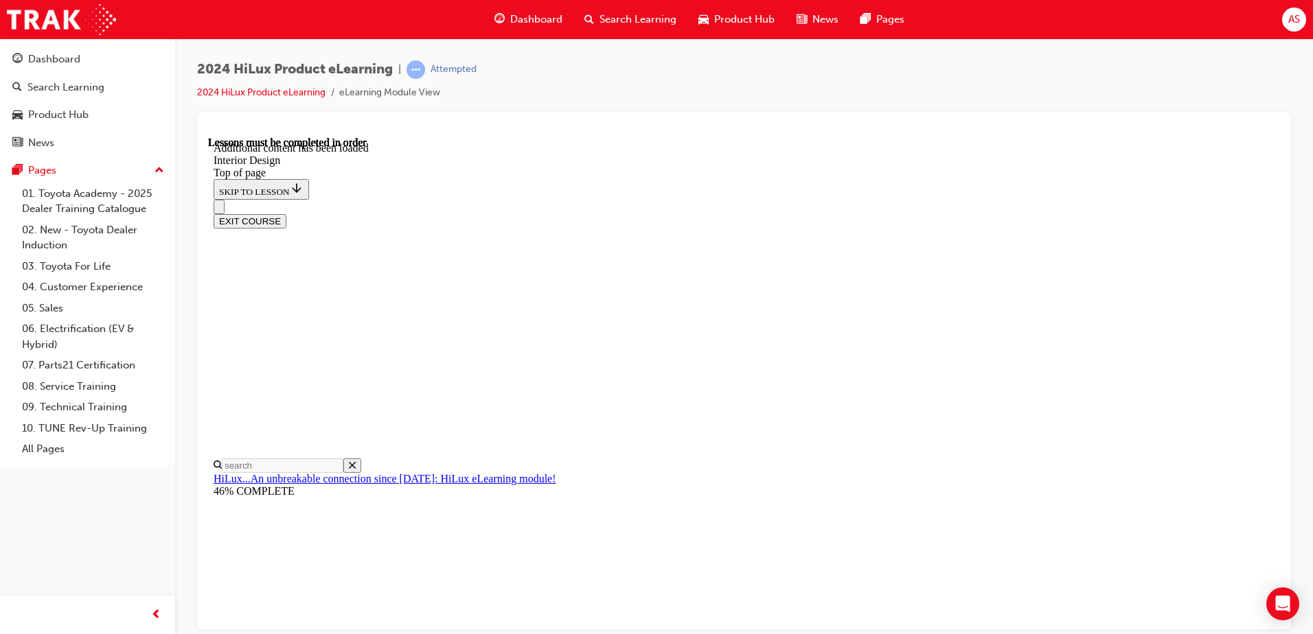
scroll to position [1916, 0]
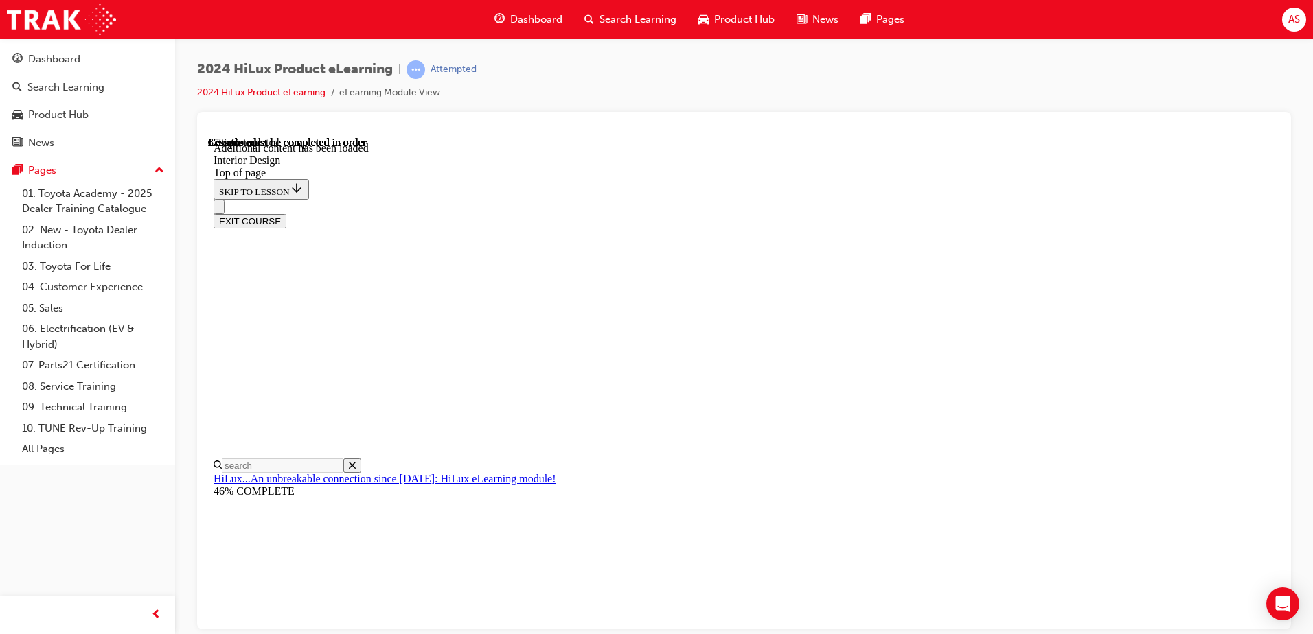
scroll to position [2333, 0]
click at [906, 199] on div "EXIT COURSE" at bounding box center [739, 213] width 1050 height 29
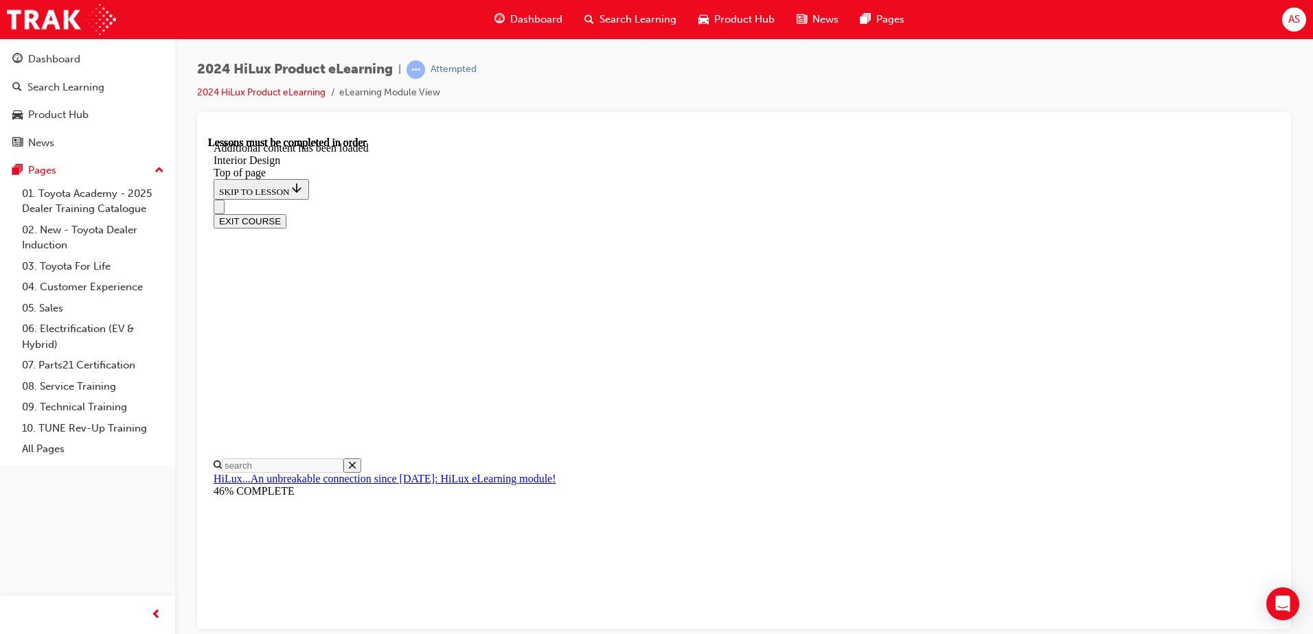
scroll to position [109, 0]
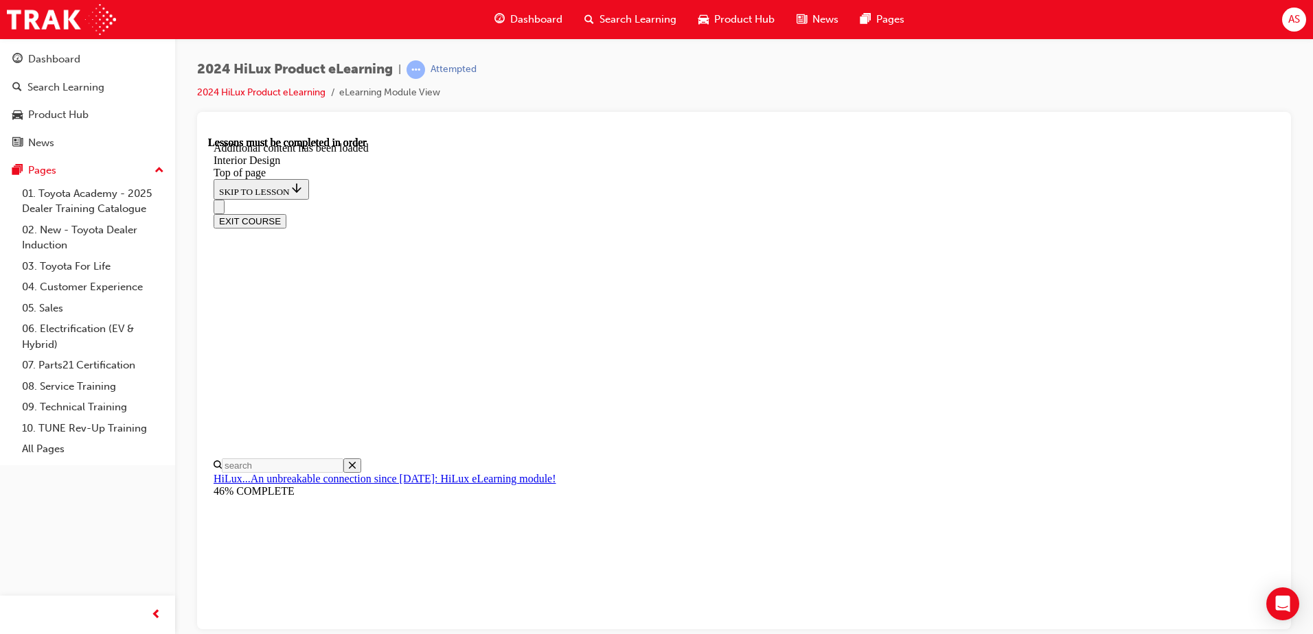
scroll to position [122, 0]
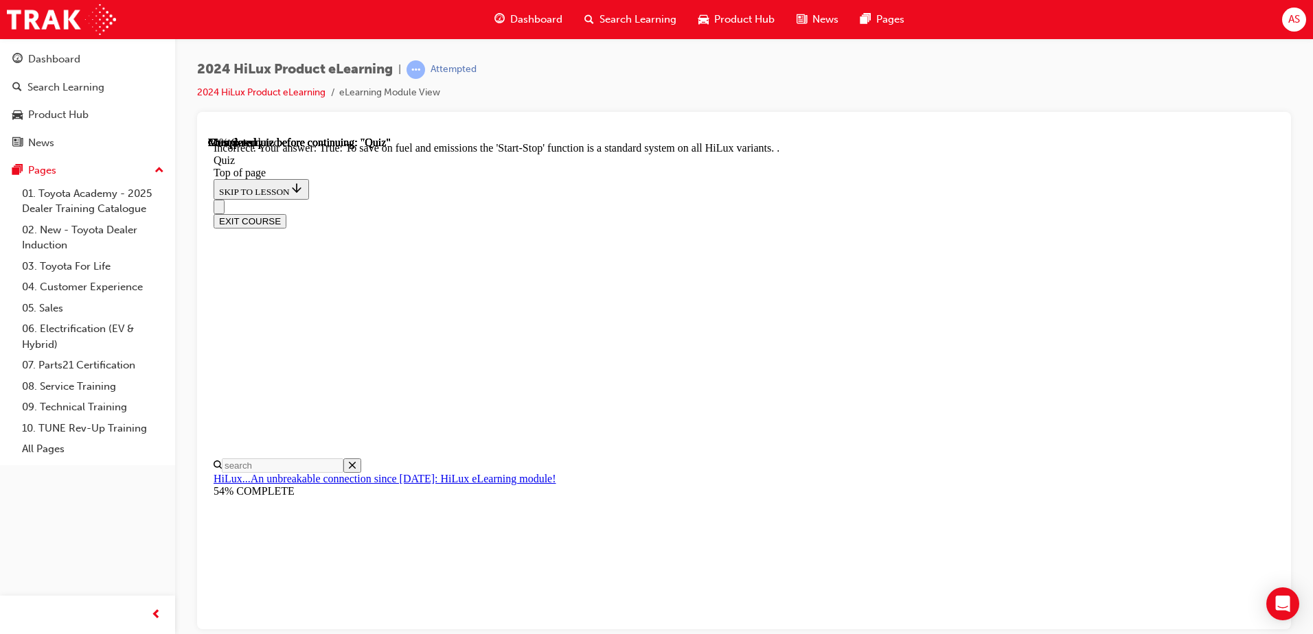
drag, startPoint x: 861, startPoint y: 559, endPoint x: 855, endPoint y: 563, distance: 7.4
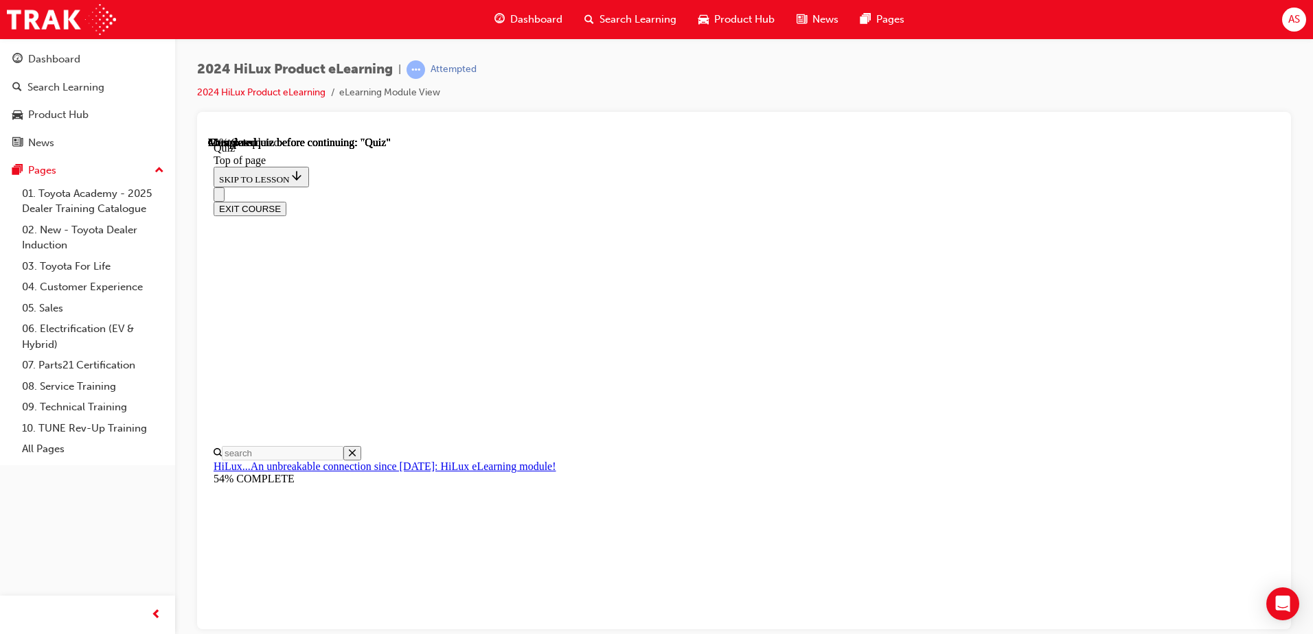
scroll to position [42, 0]
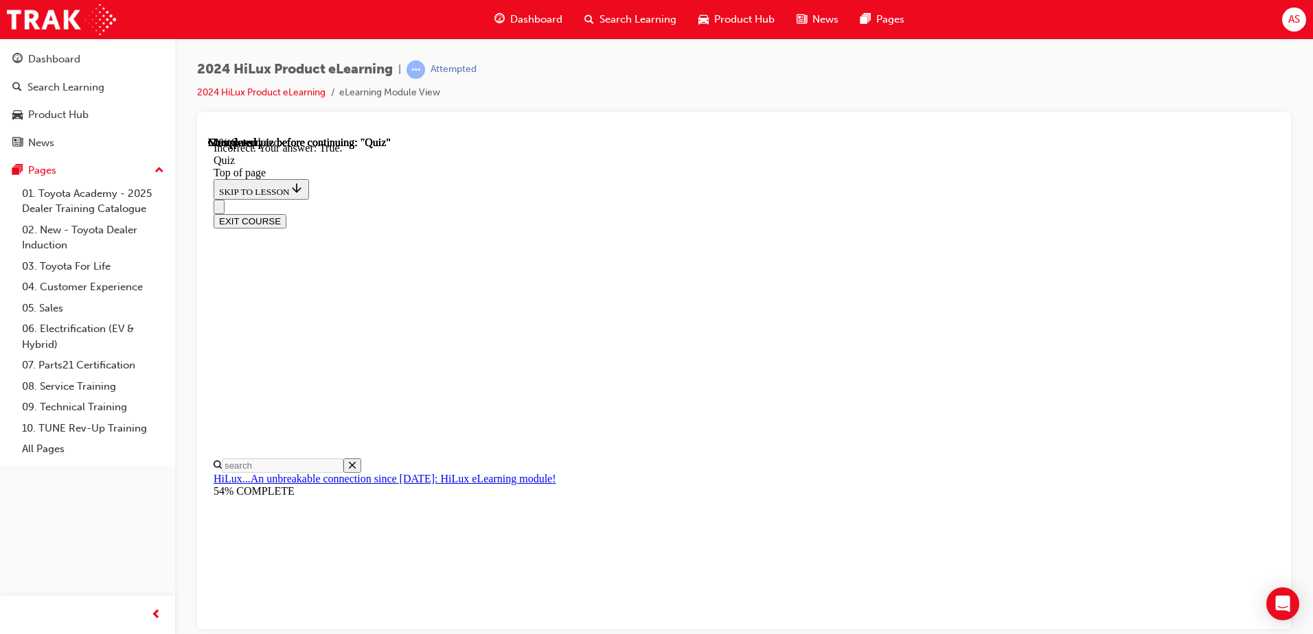
scroll to position [158, 0]
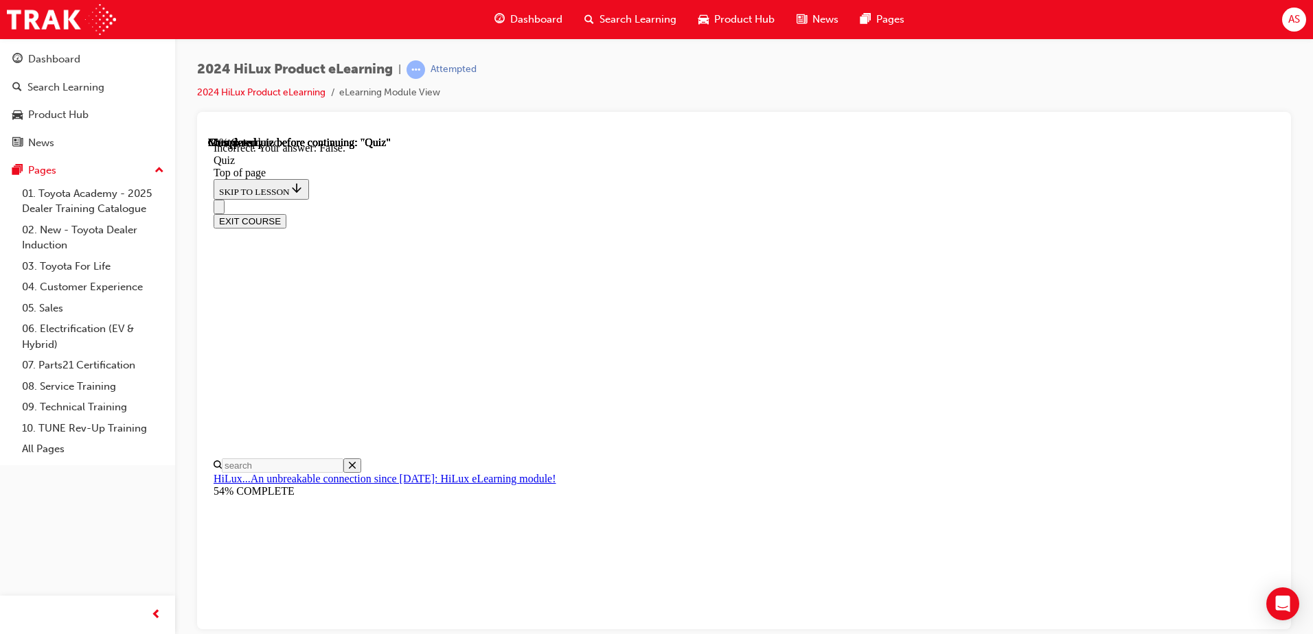
scroll to position [179, 0]
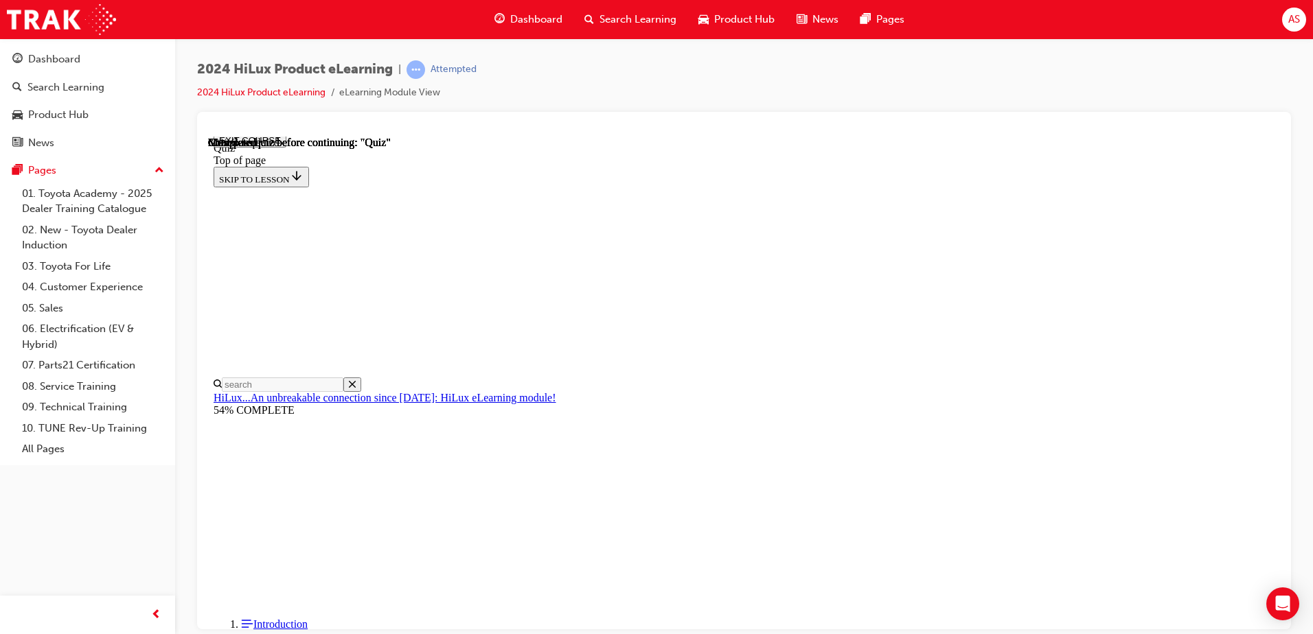
scroll to position [160, 0]
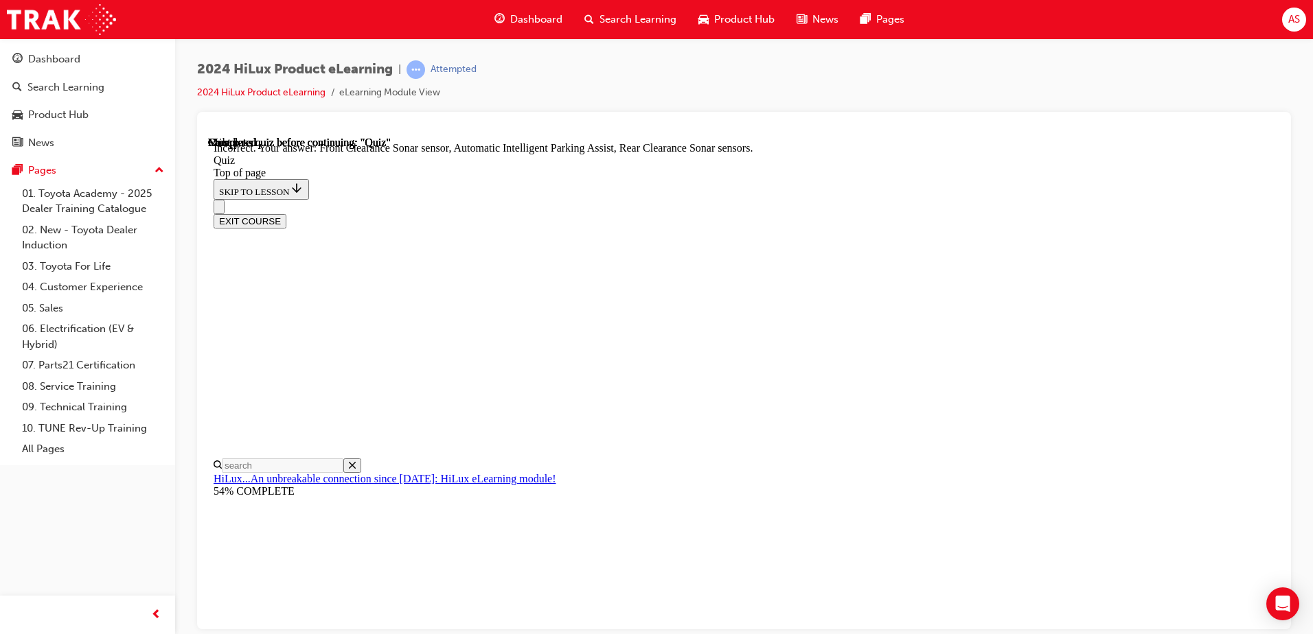
scroll to position [229, 0]
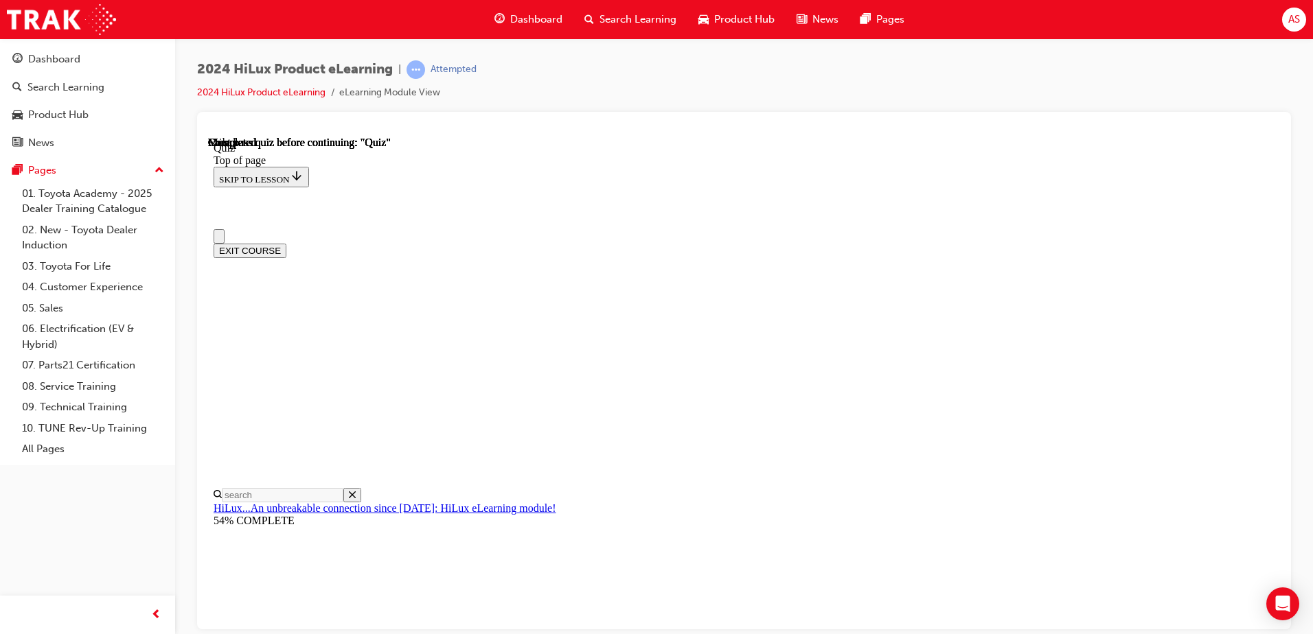
scroll to position [206, 0]
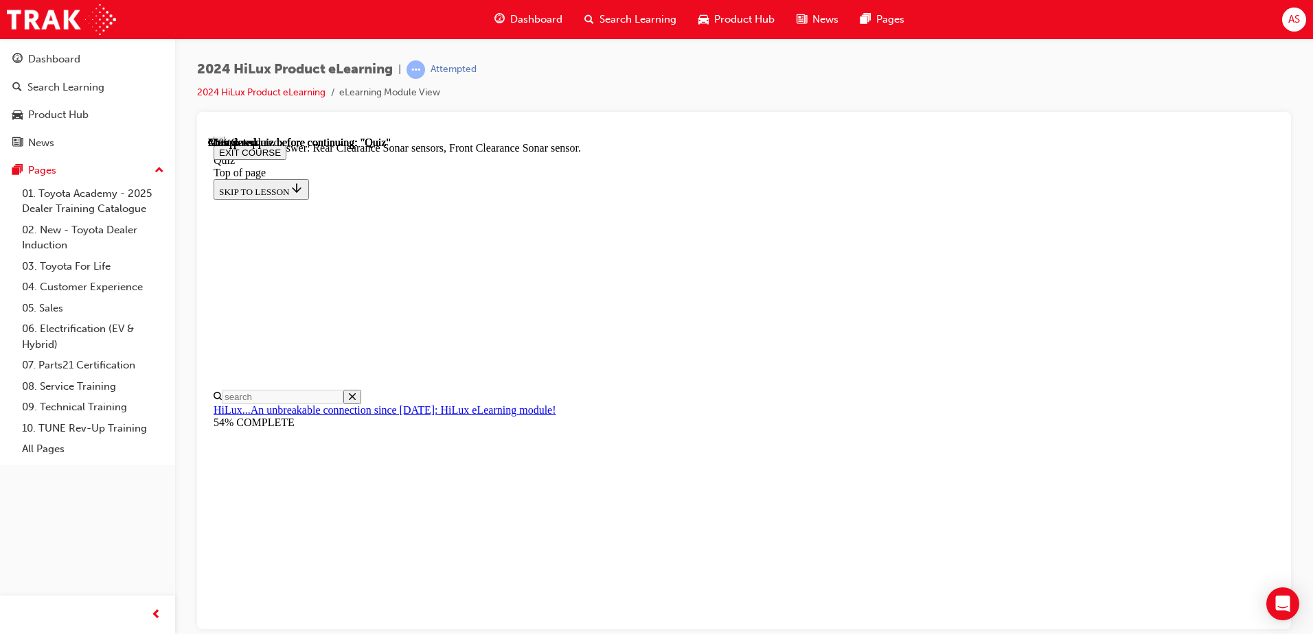
scroll to position [111, 0]
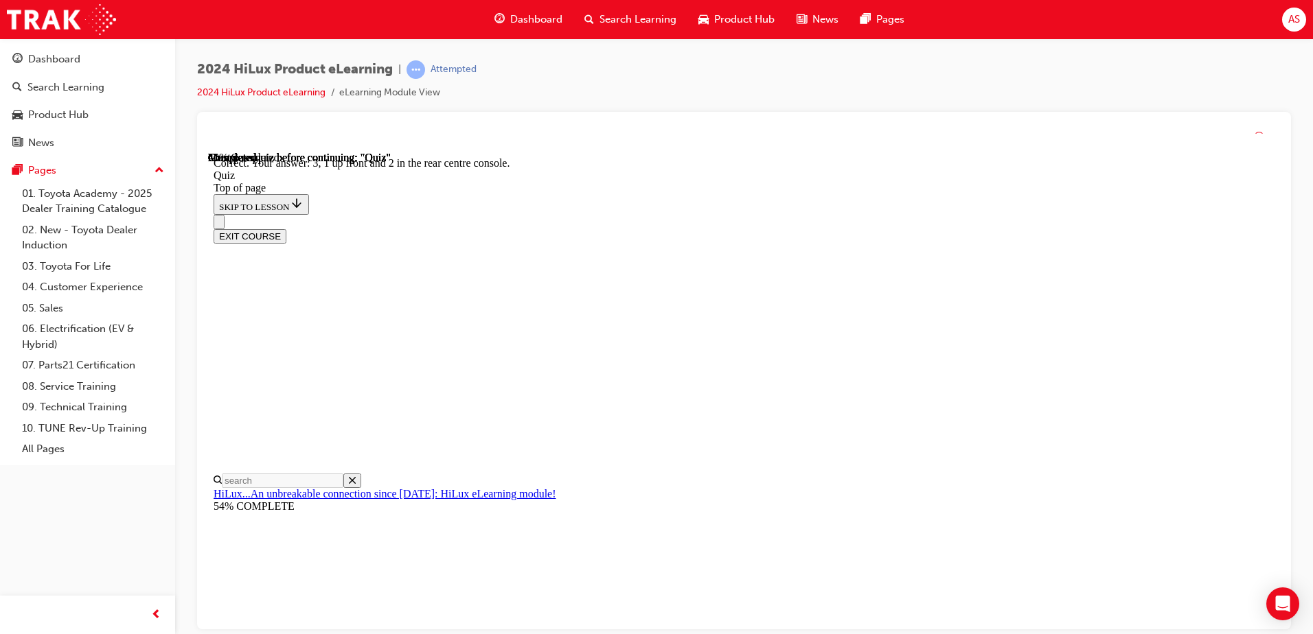
scroll to position [179, 0]
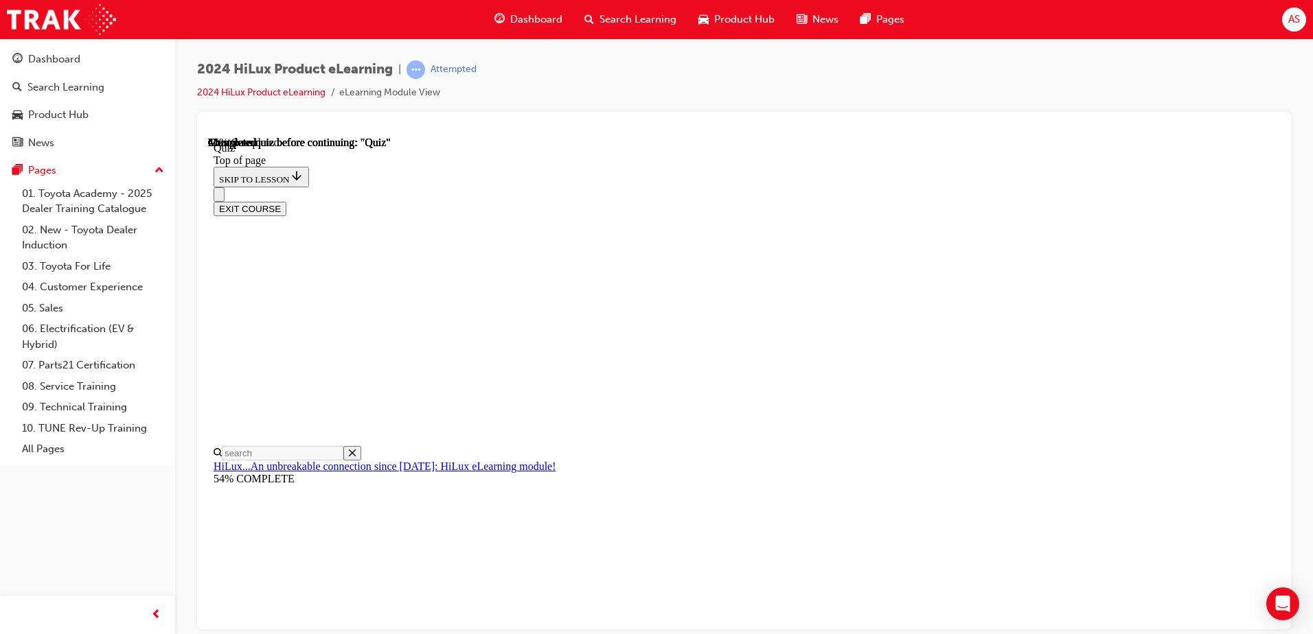
drag, startPoint x: 882, startPoint y: 546, endPoint x: 852, endPoint y: 575, distance: 42.2
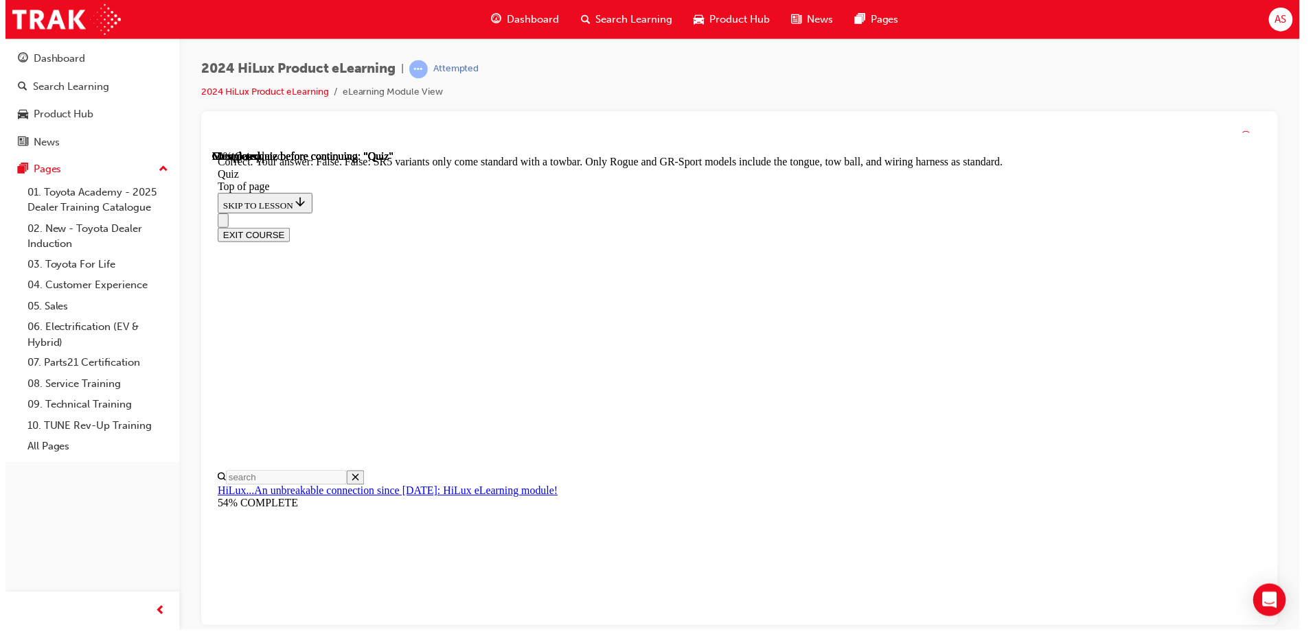
scroll to position [242, 0]
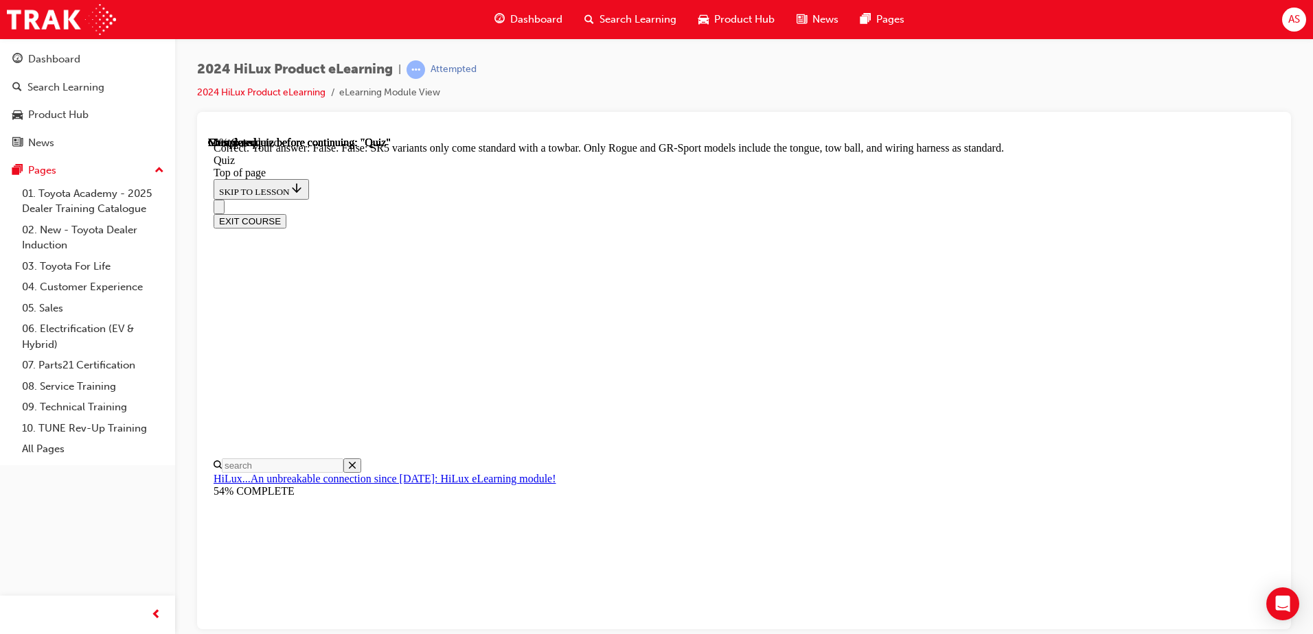
drag, startPoint x: 823, startPoint y: 587, endPoint x: 837, endPoint y: 580, distance: 15.4
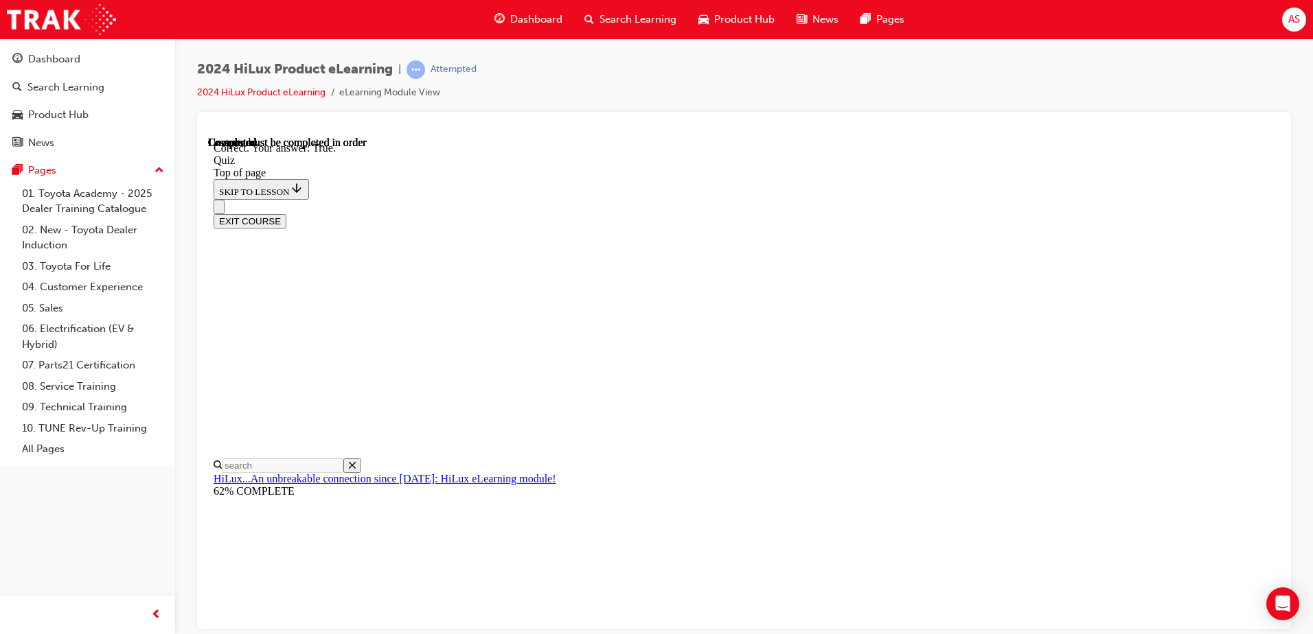
scroll to position [181, 0]
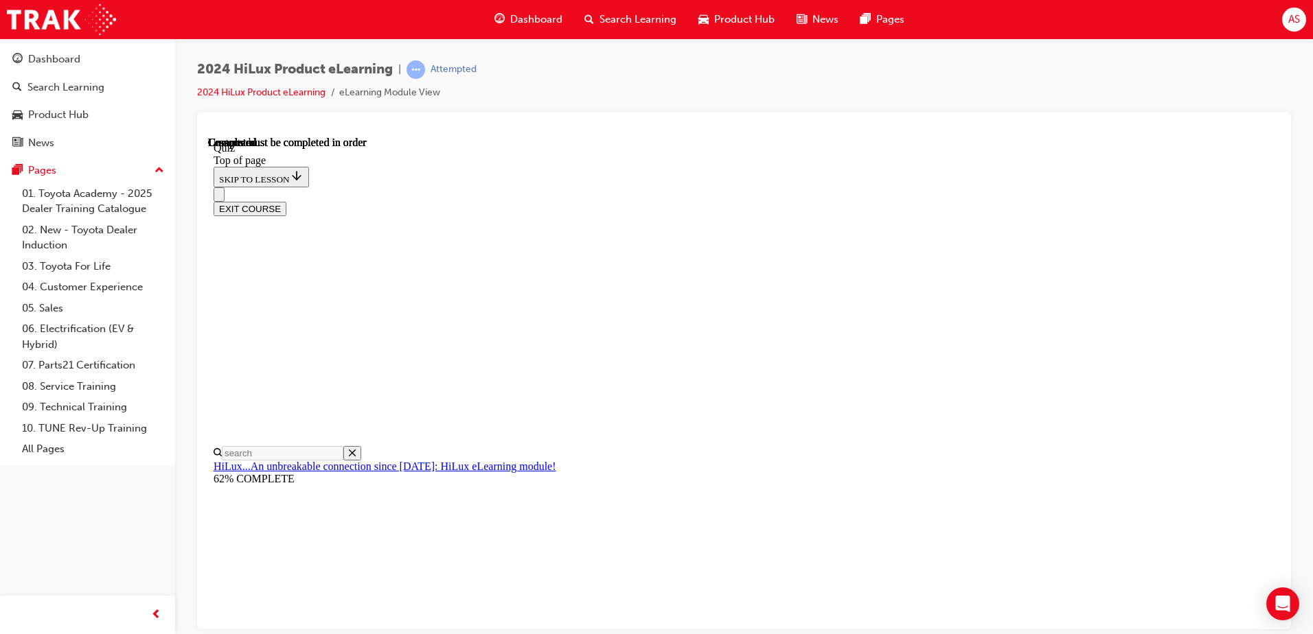
scroll to position [250, 0]
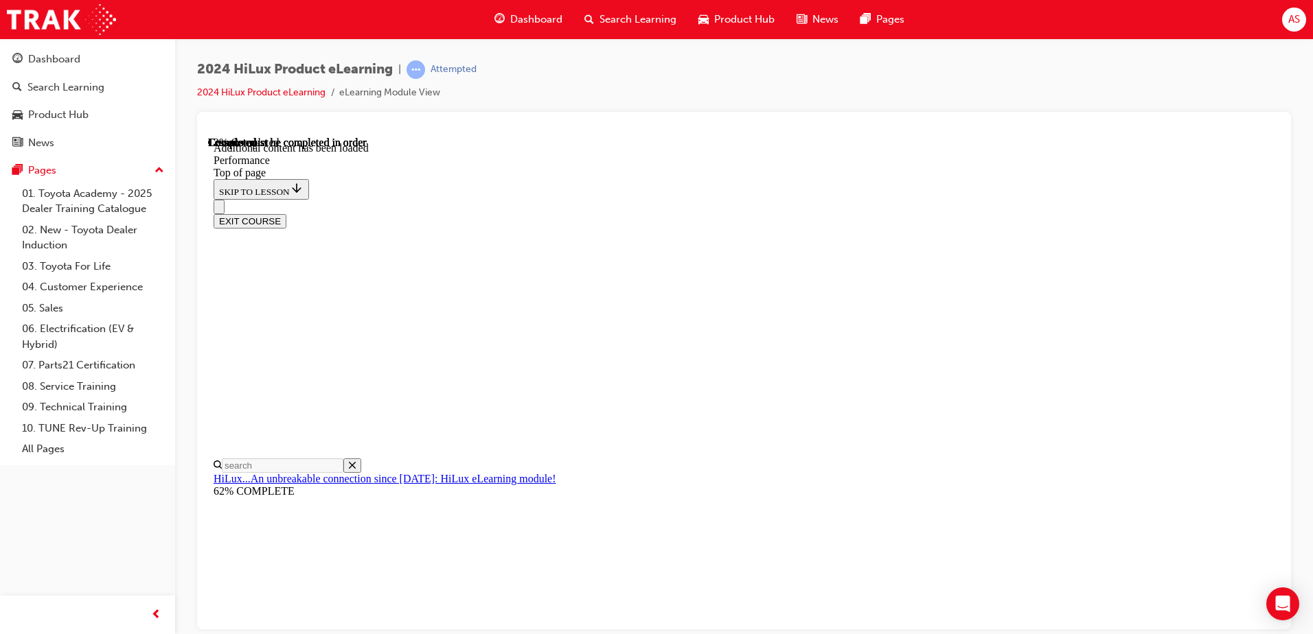
scroll to position [1191, 0]
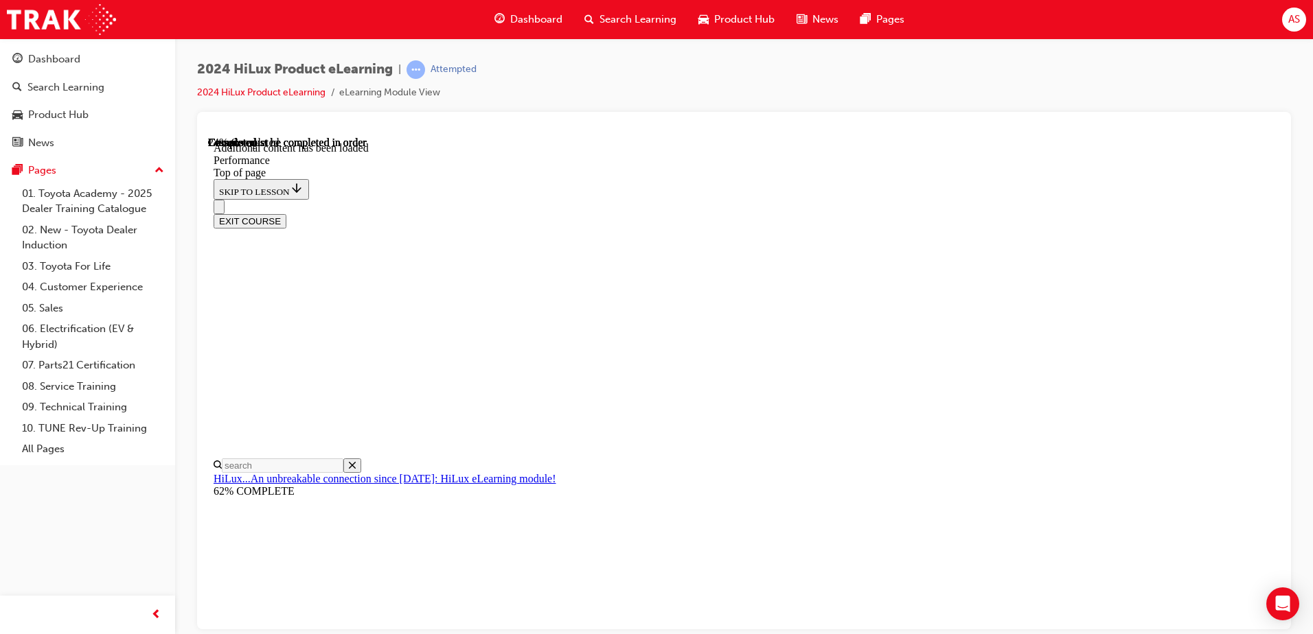
scroll to position [3773, 0]
click at [814, 124] on div at bounding box center [744, 130] width 1072 height 14
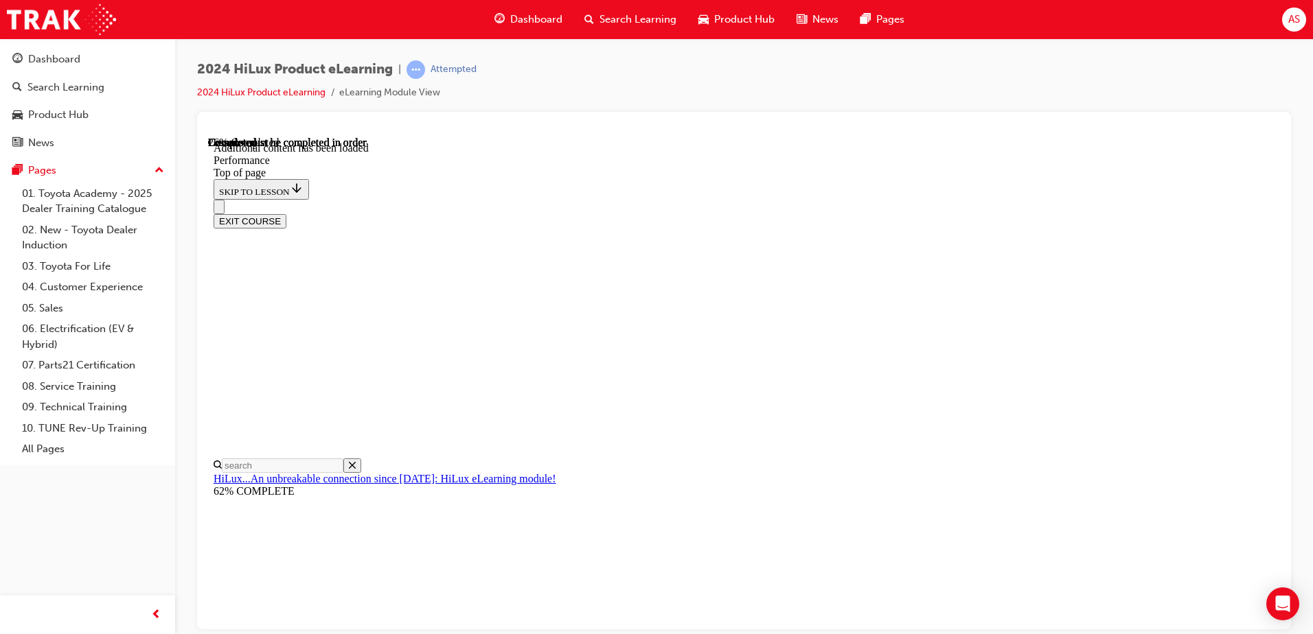
scroll to position [3828, 0]
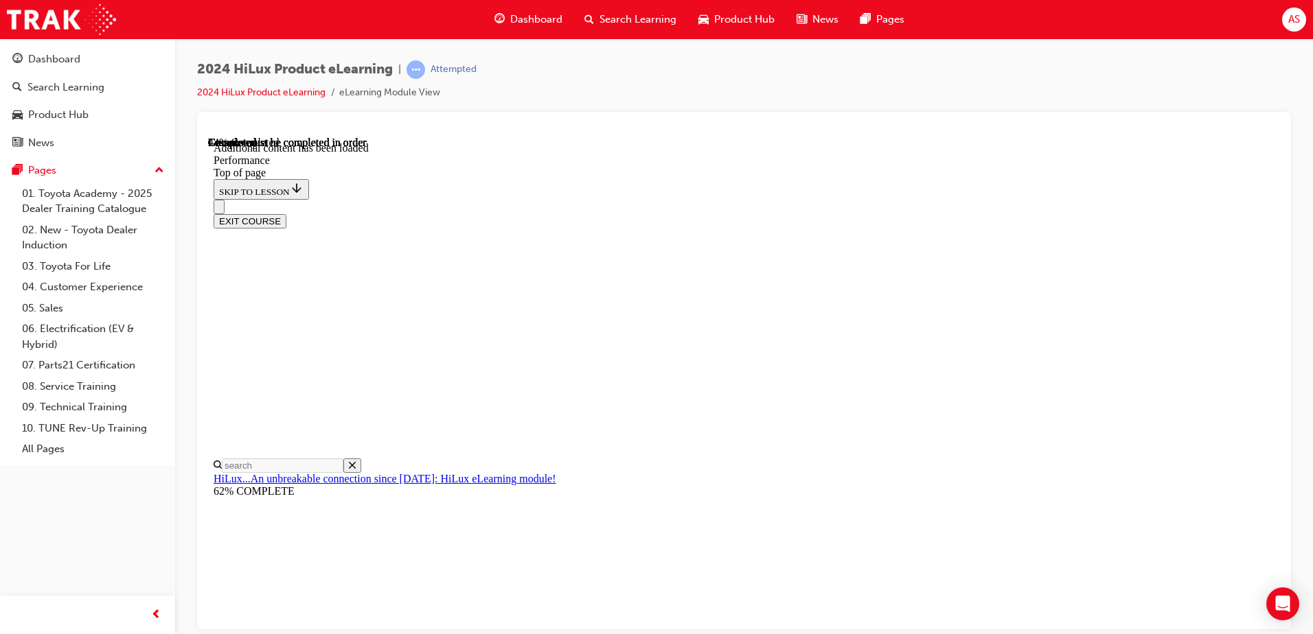
scroll to position [5374, 0]
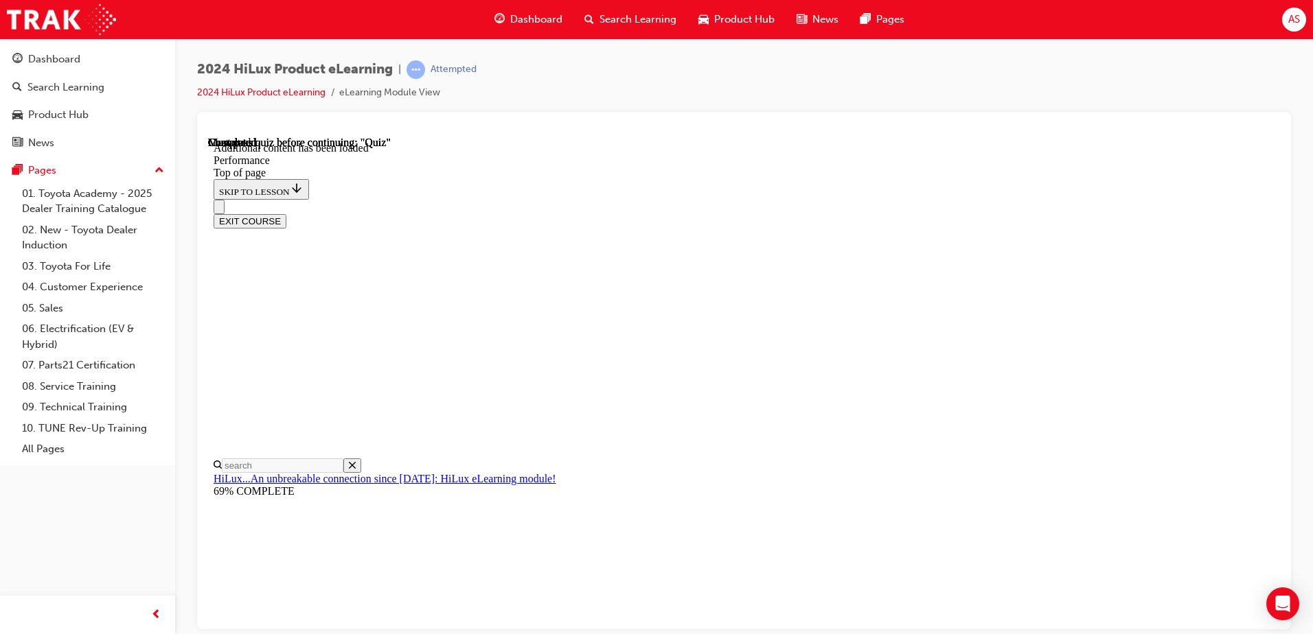
scroll to position [9717, 0]
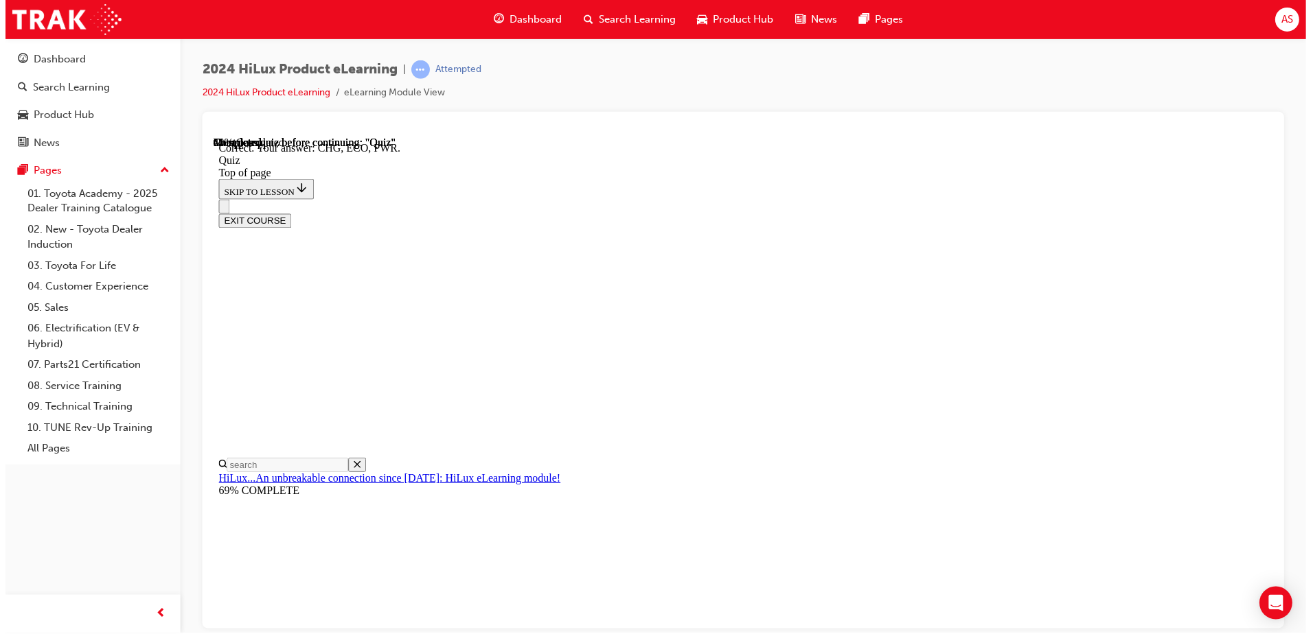
scroll to position [442, 0]
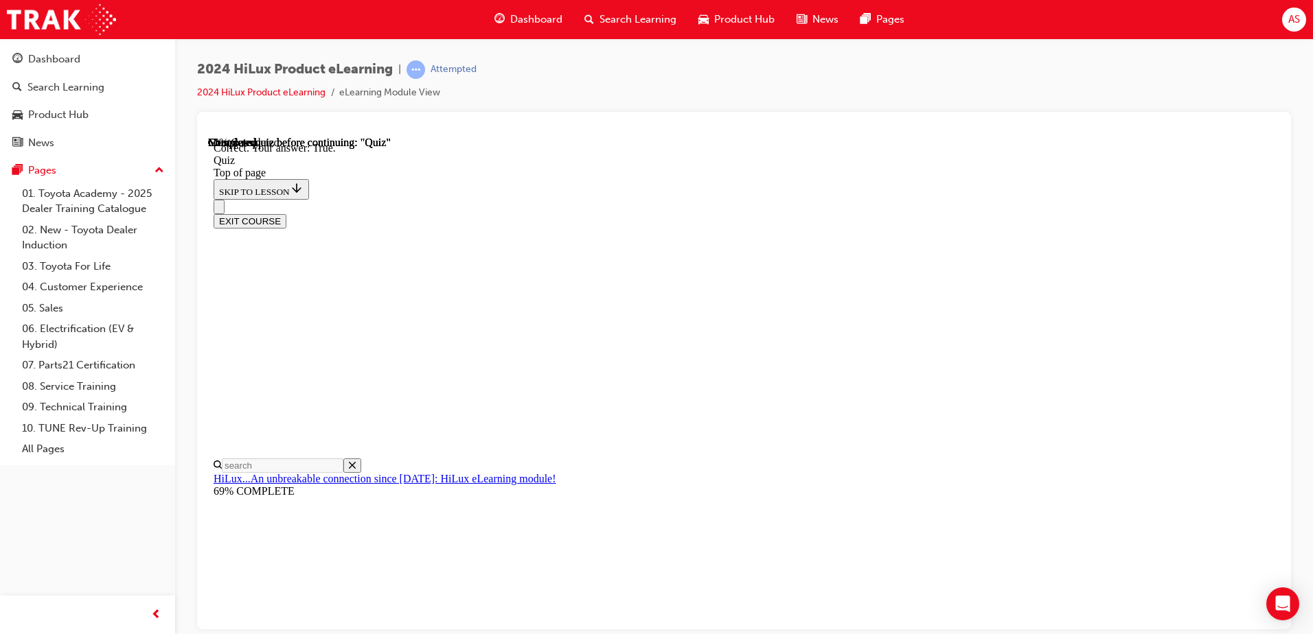
scroll to position [158, 0]
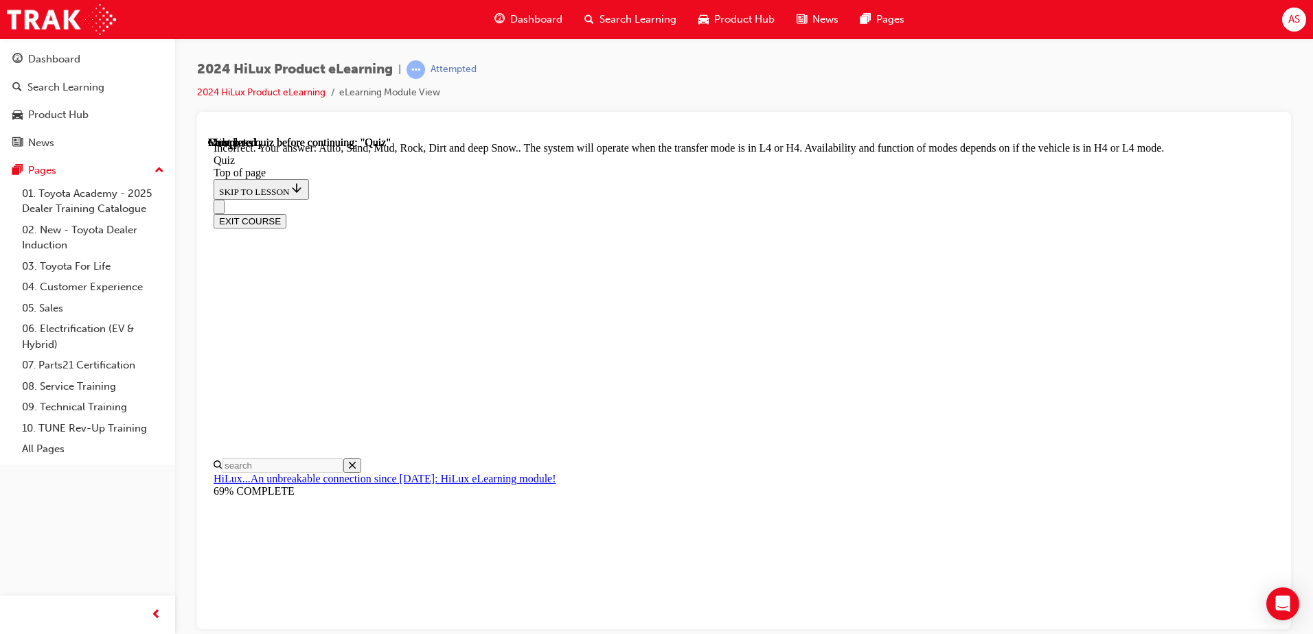
scroll to position [368, 0]
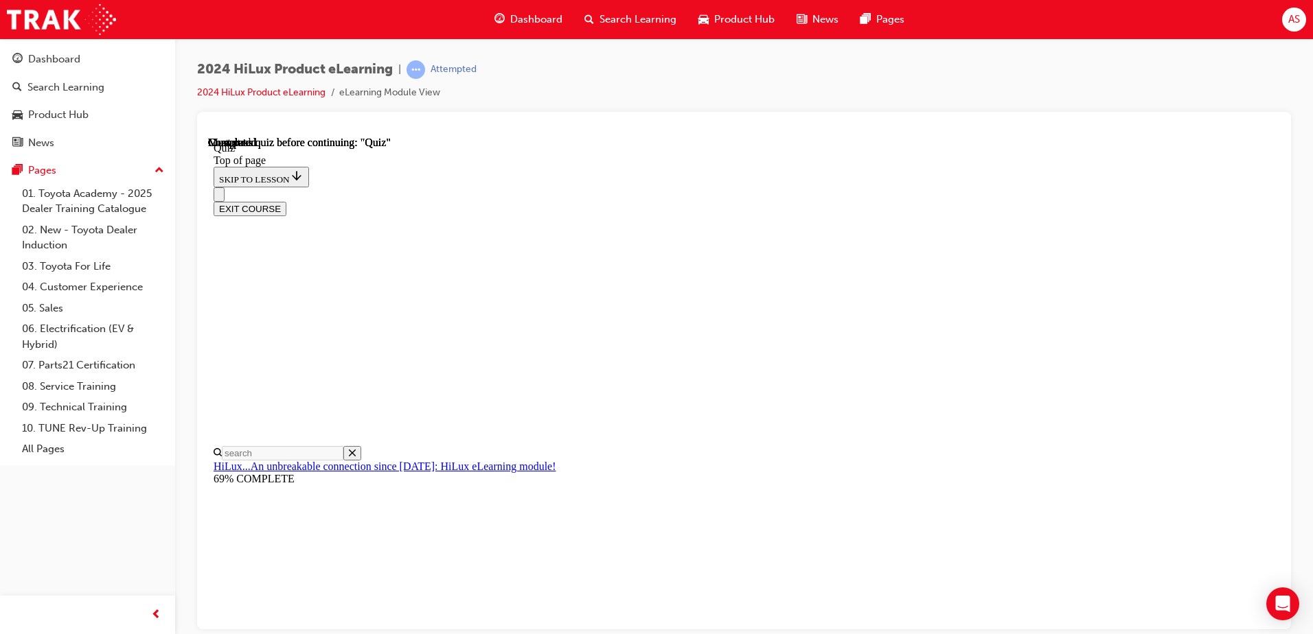
scroll to position [111, 0]
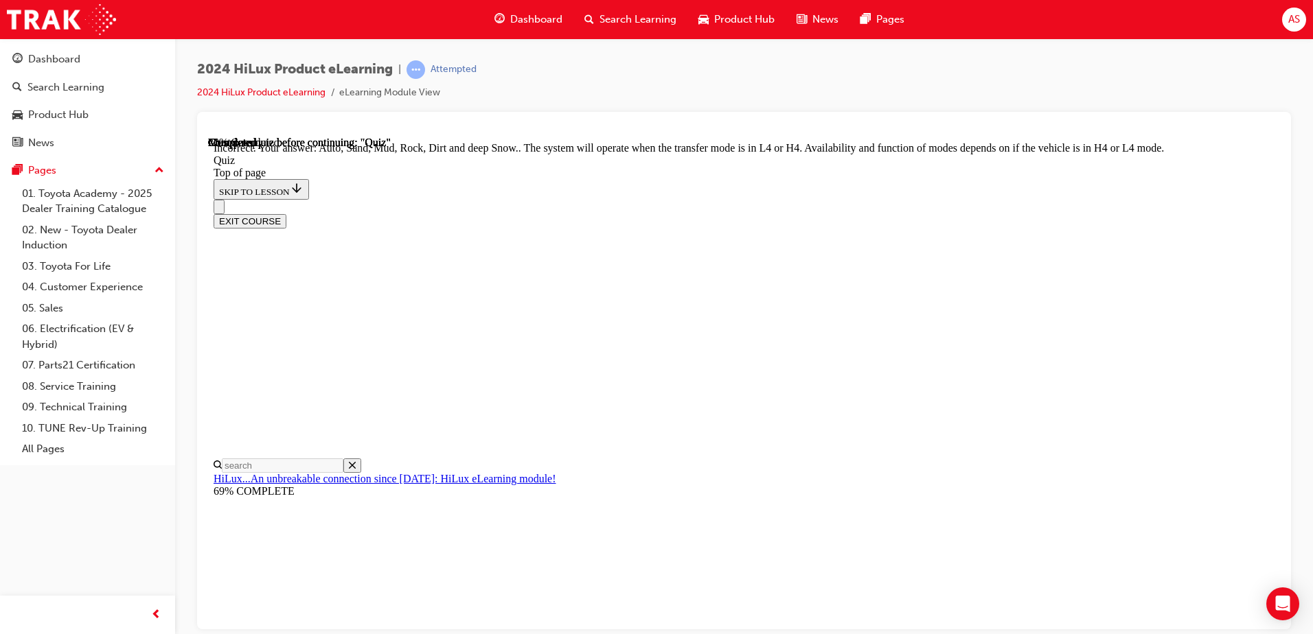
scroll to position [321, 0]
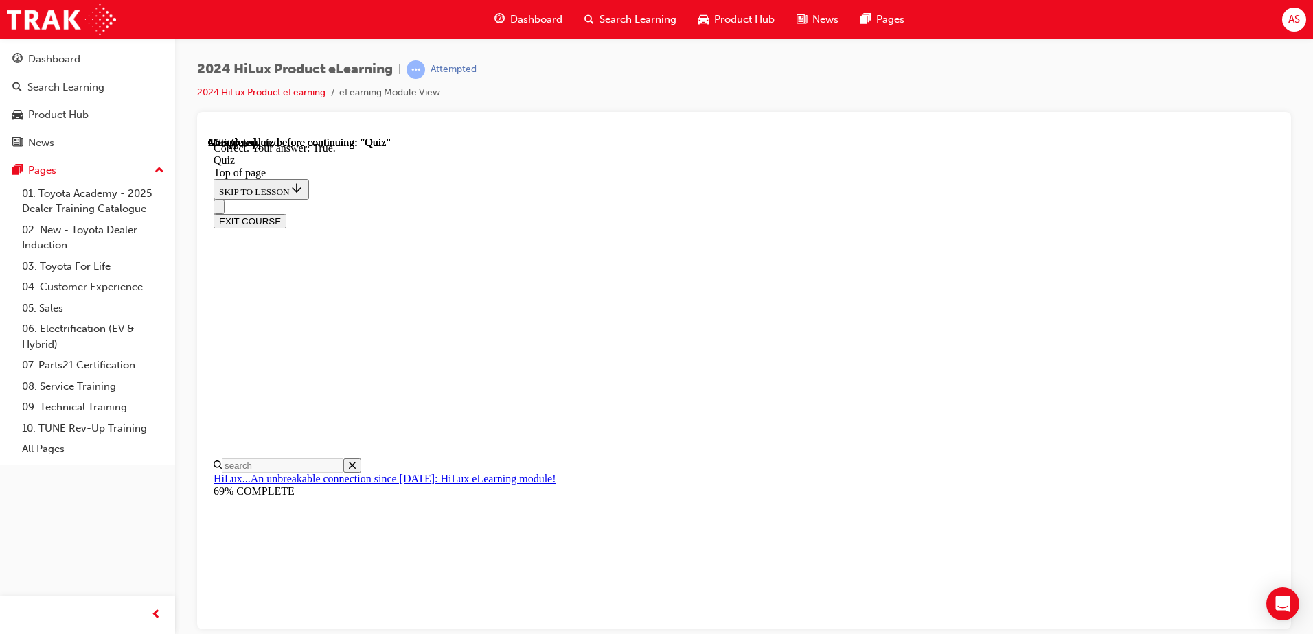
scroll to position [158, 0]
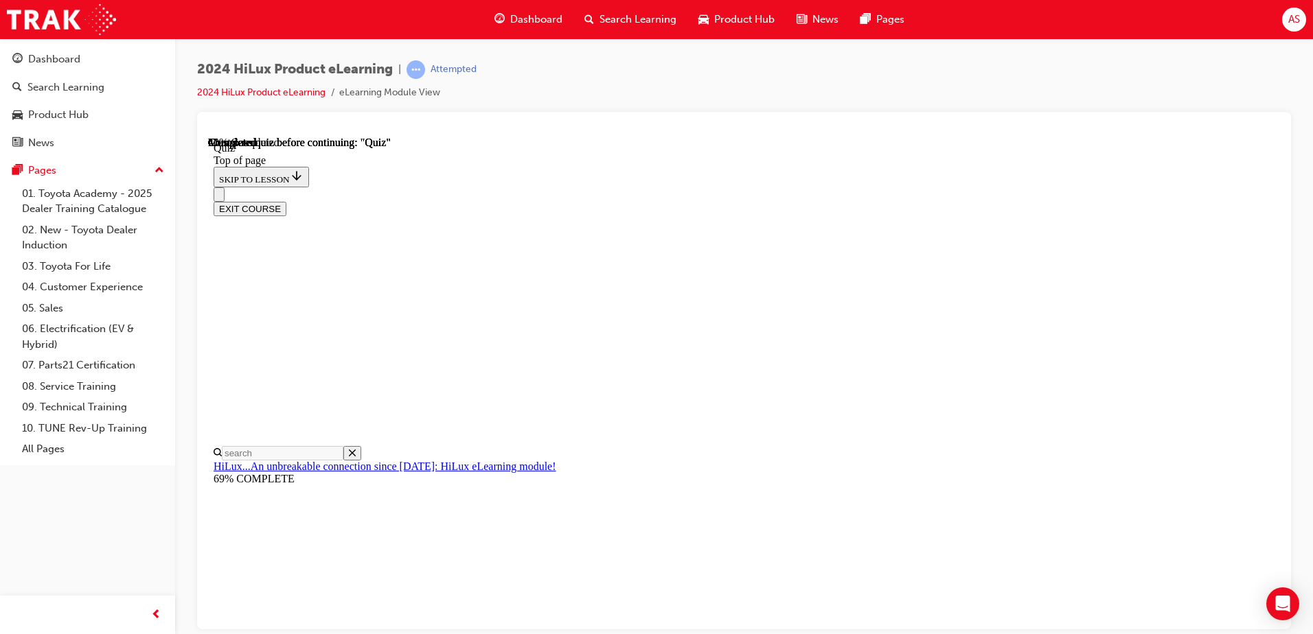
scroll to position [93, 0]
drag, startPoint x: 685, startPoint y: 479, endPoint x: 701, endPoint y: 487, distance: 18.7
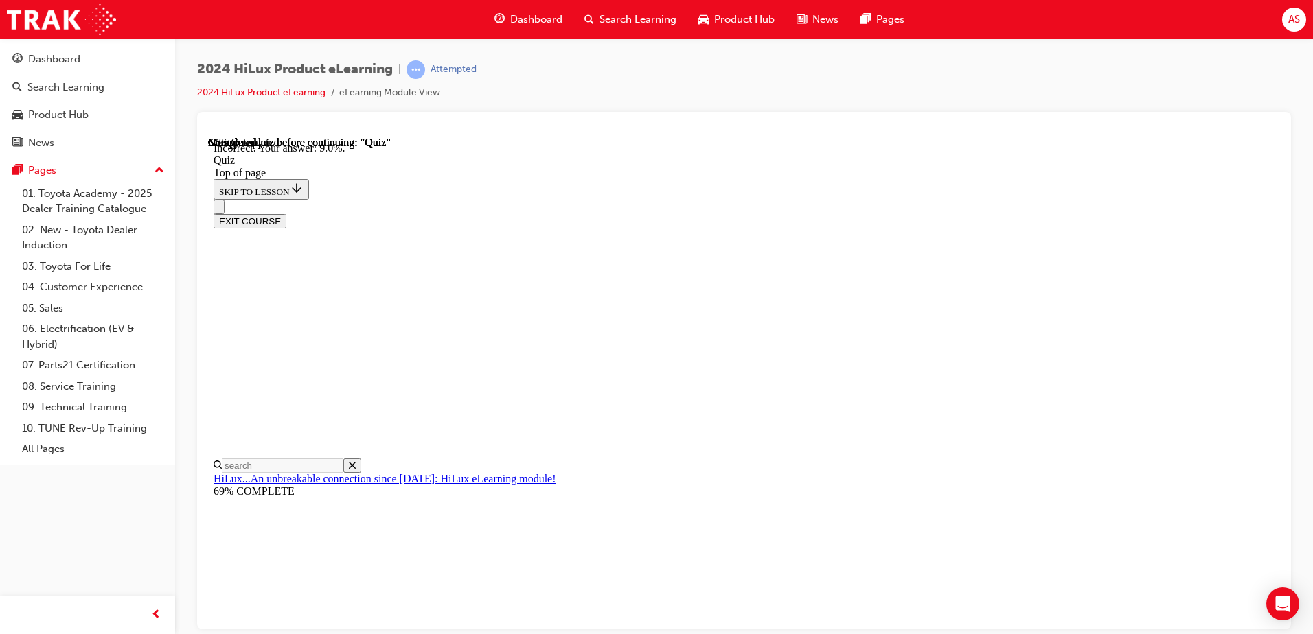
scroll to position [314, 0]
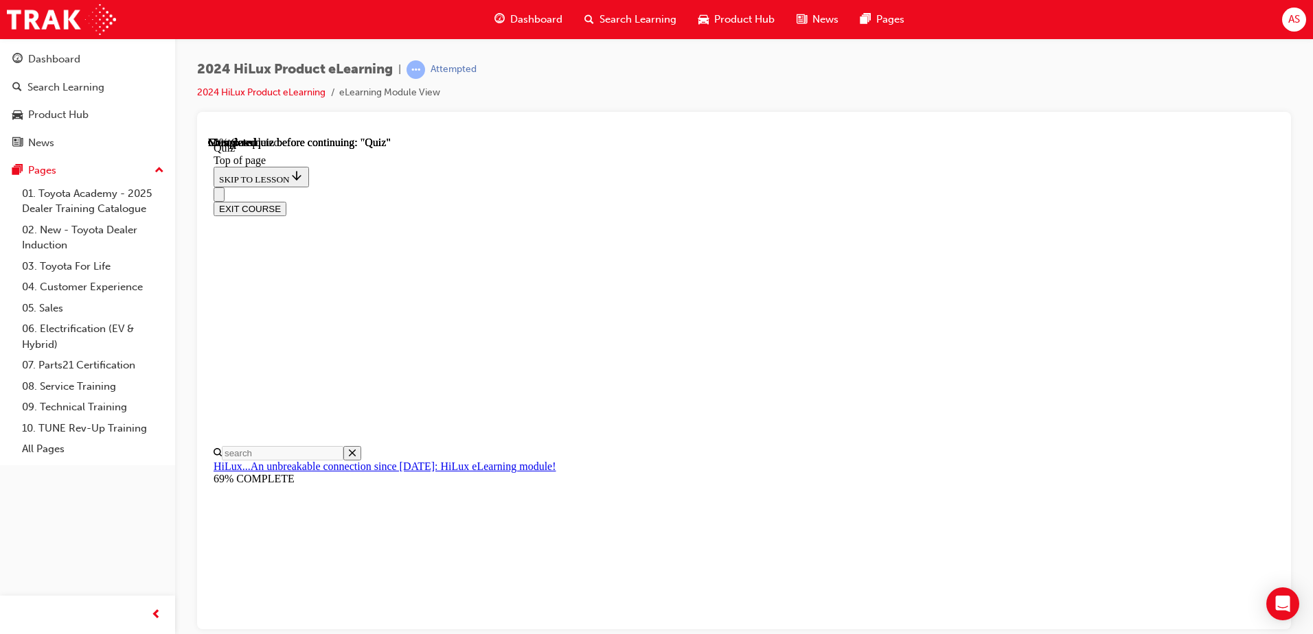
scroll to position [111, 0]
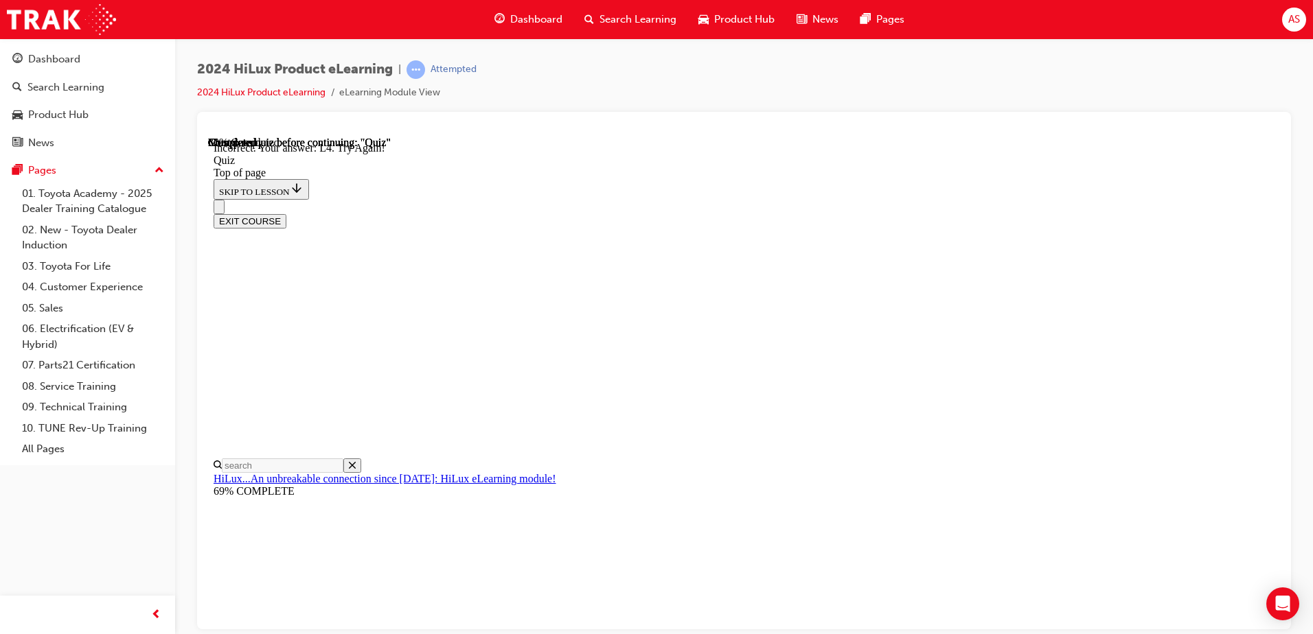
scroll to position [321, 0]
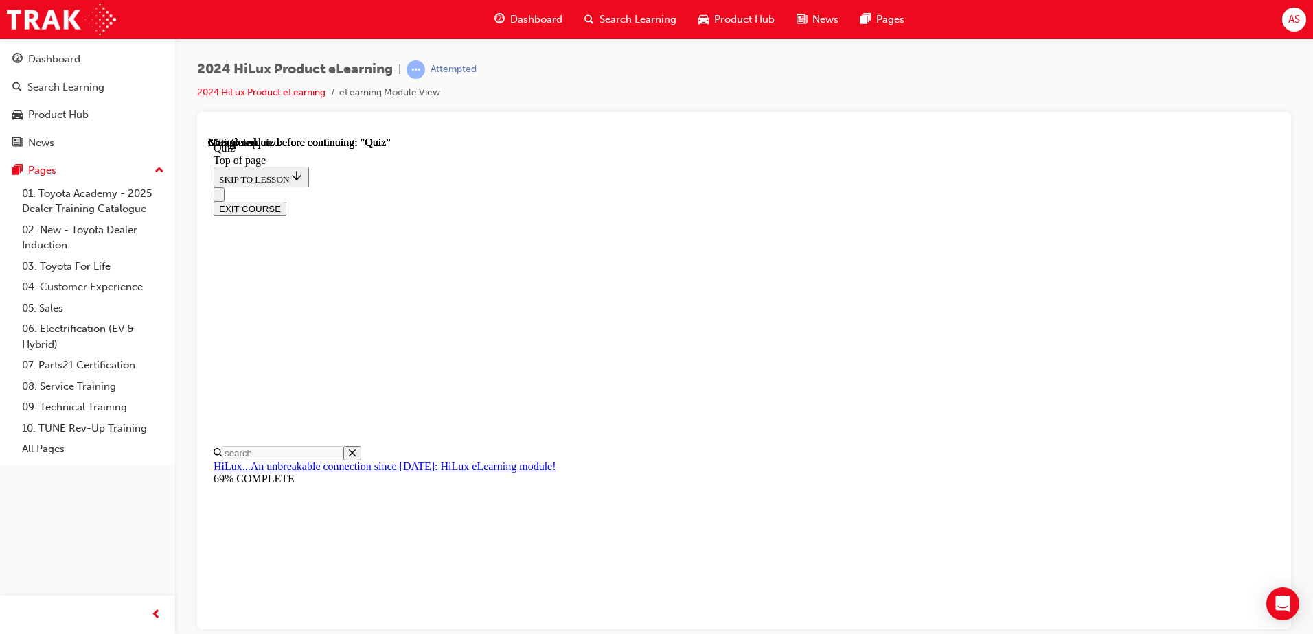
scroll to position [317, 0]
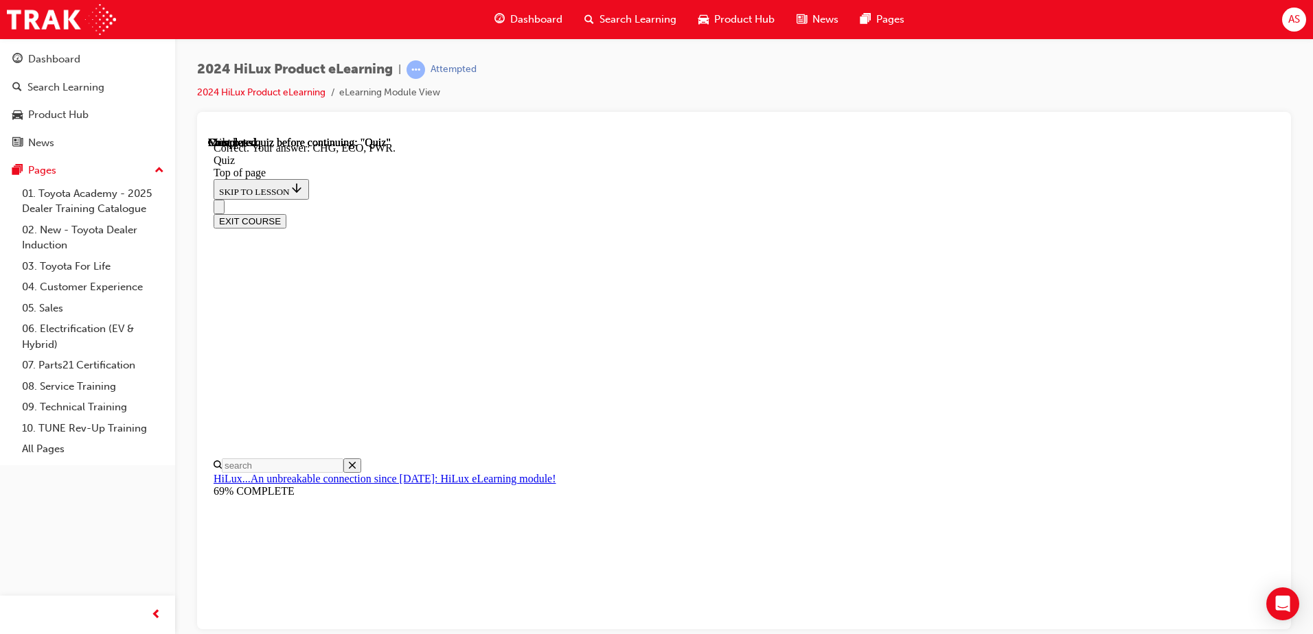
scroll to position [442, 0]
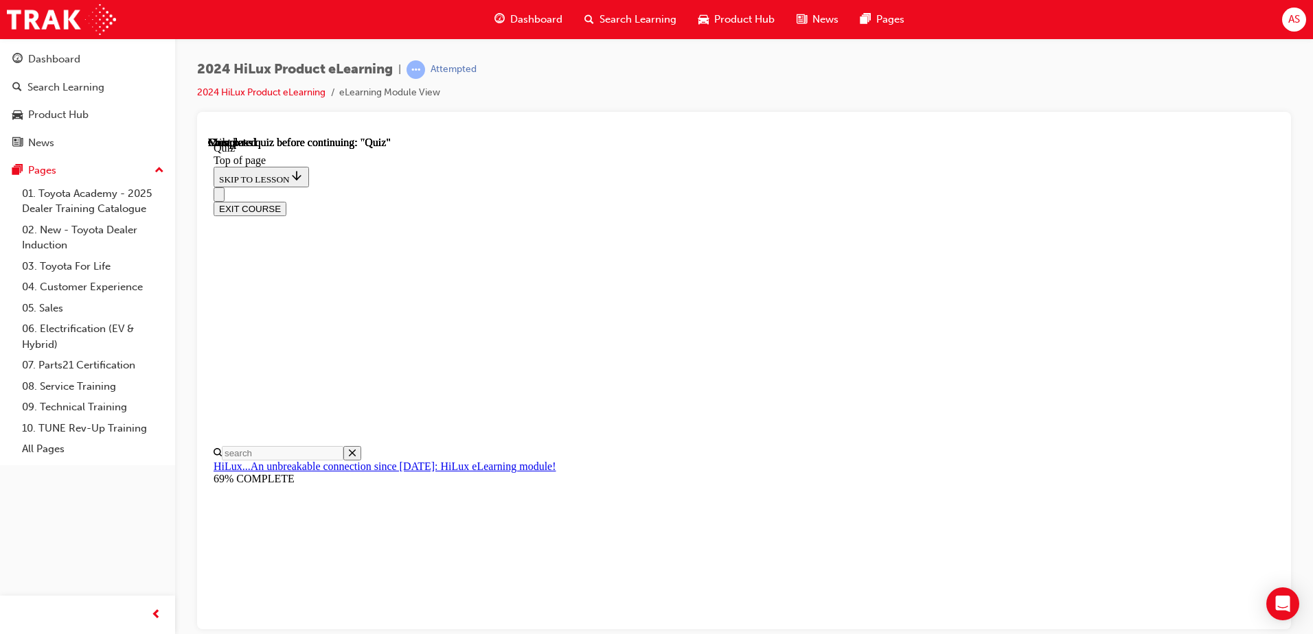
scroll to position [0, 0]
drag, startPoint x: 617, startPoint y: 438, endPoint x: 636, endPoint y: 476, distance: 42.4
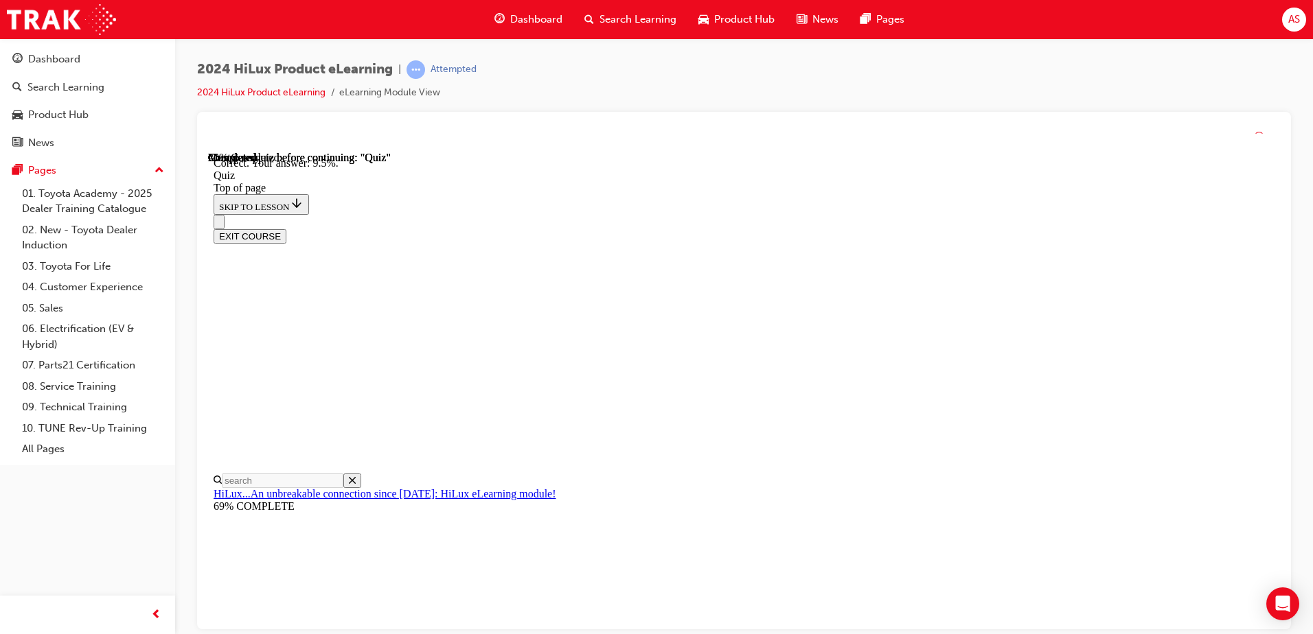
scroll to position [314, 0]
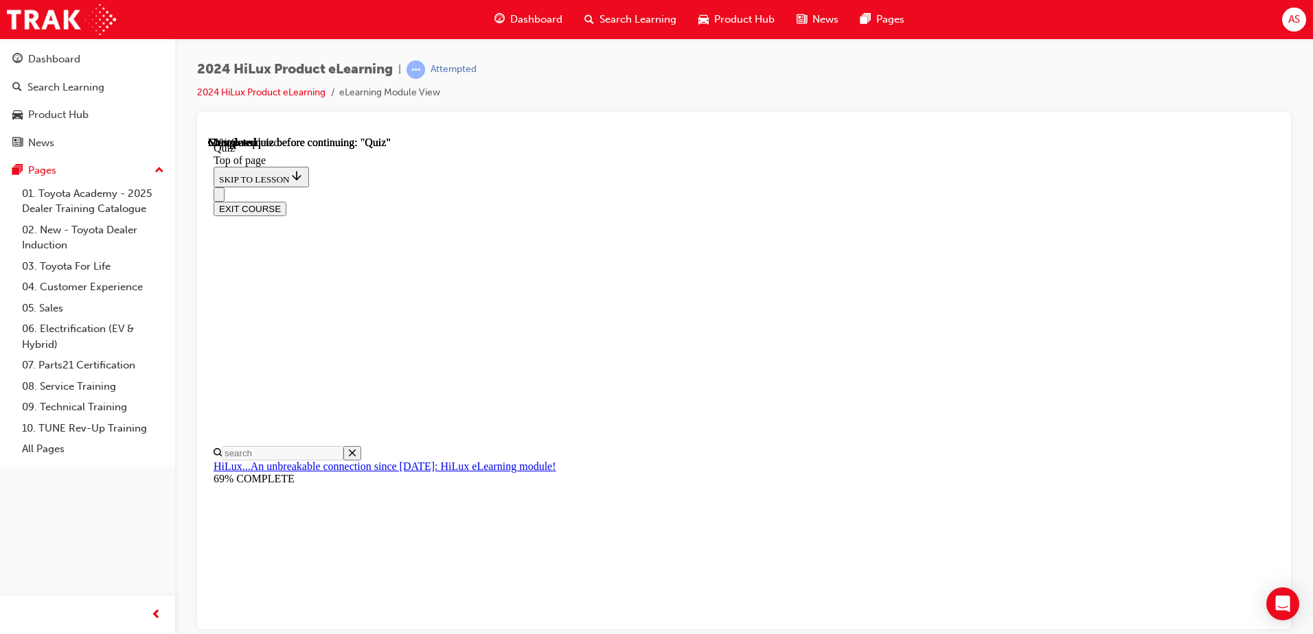
scroll to position [73, 0]
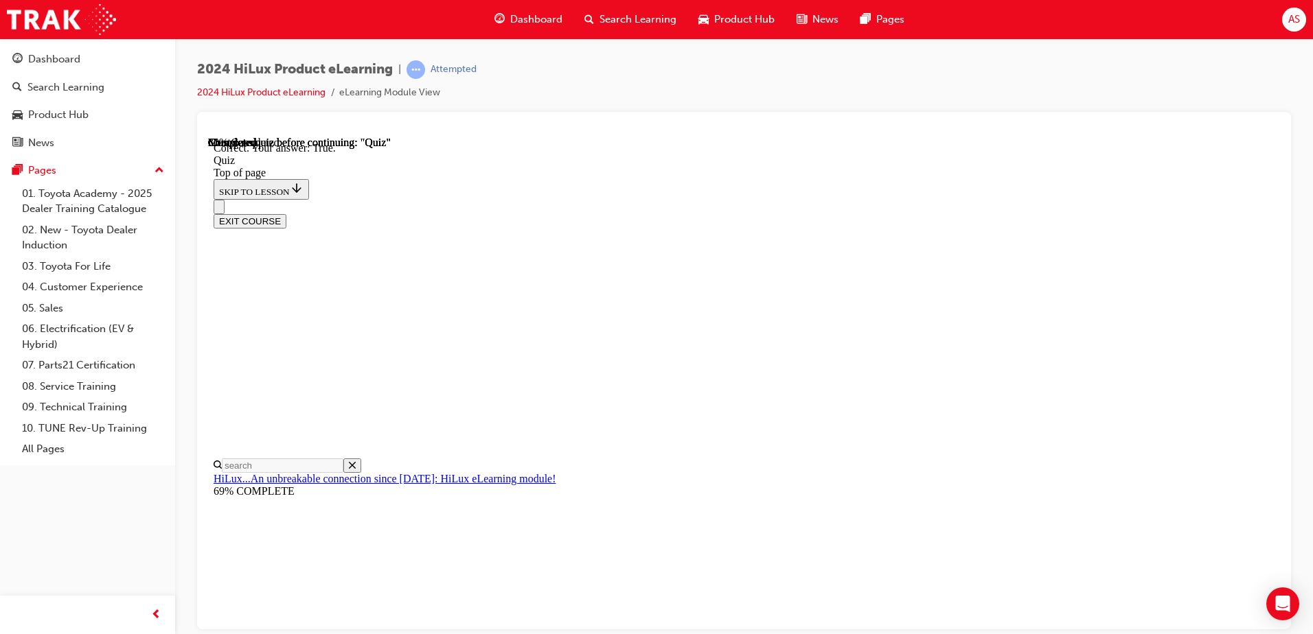
scroll to position [158, 0]
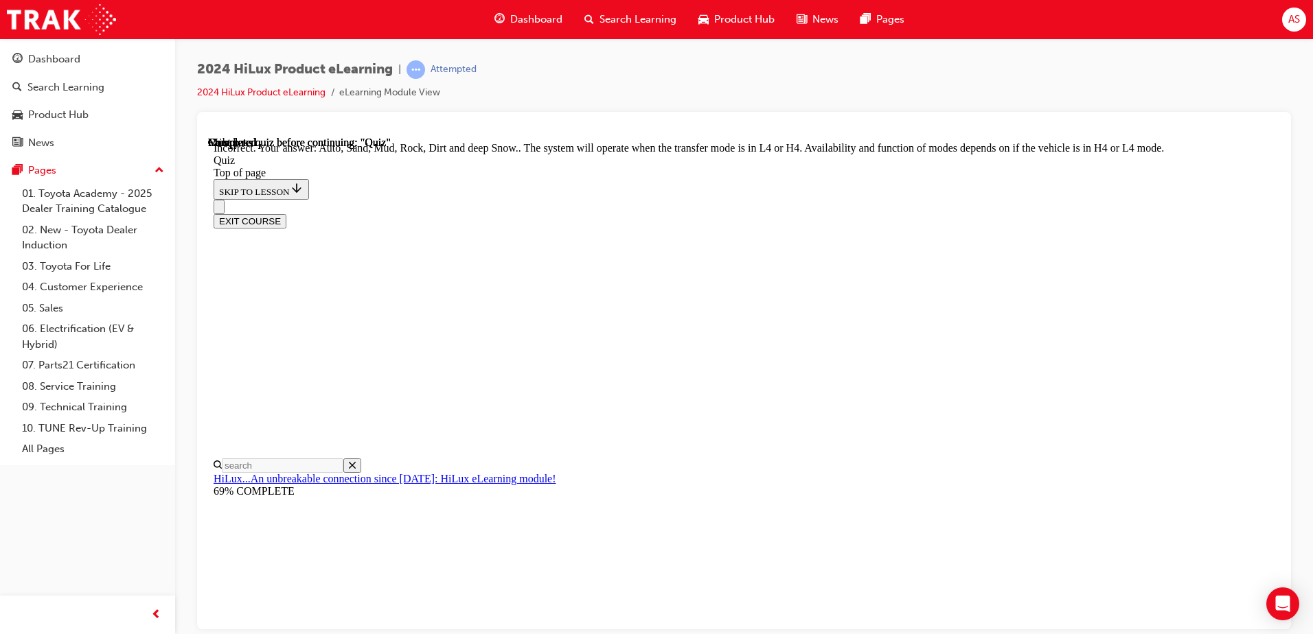
scroll to position [368, 0]
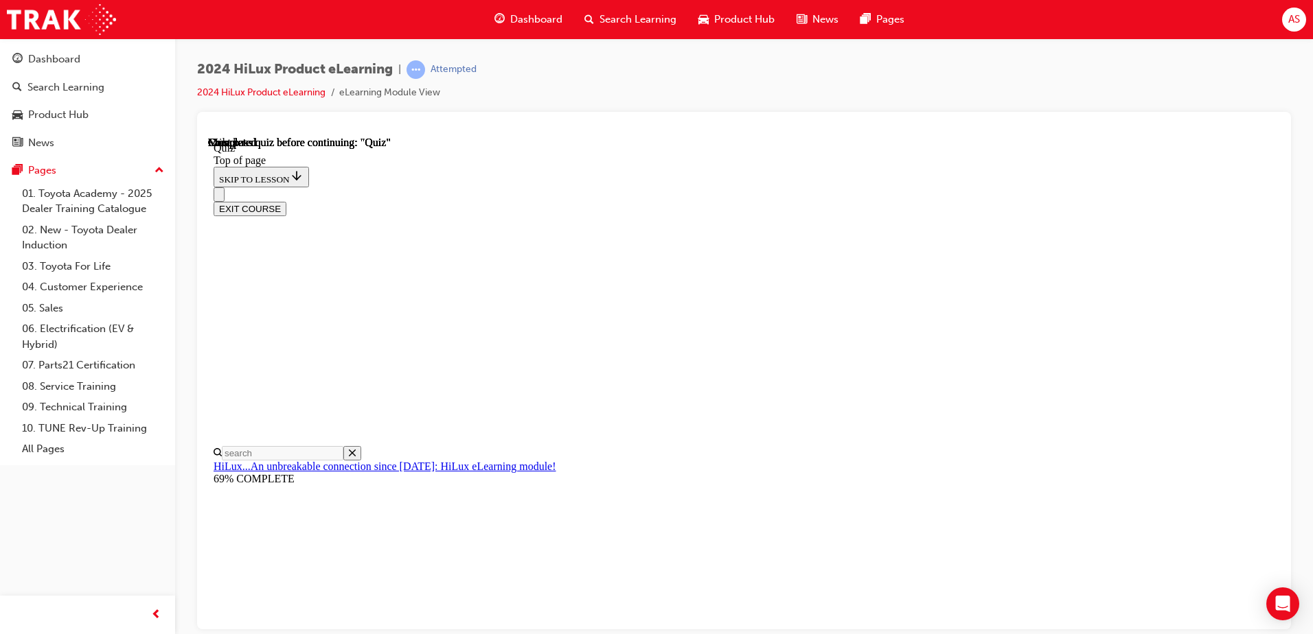
scroll to position [250, 0]
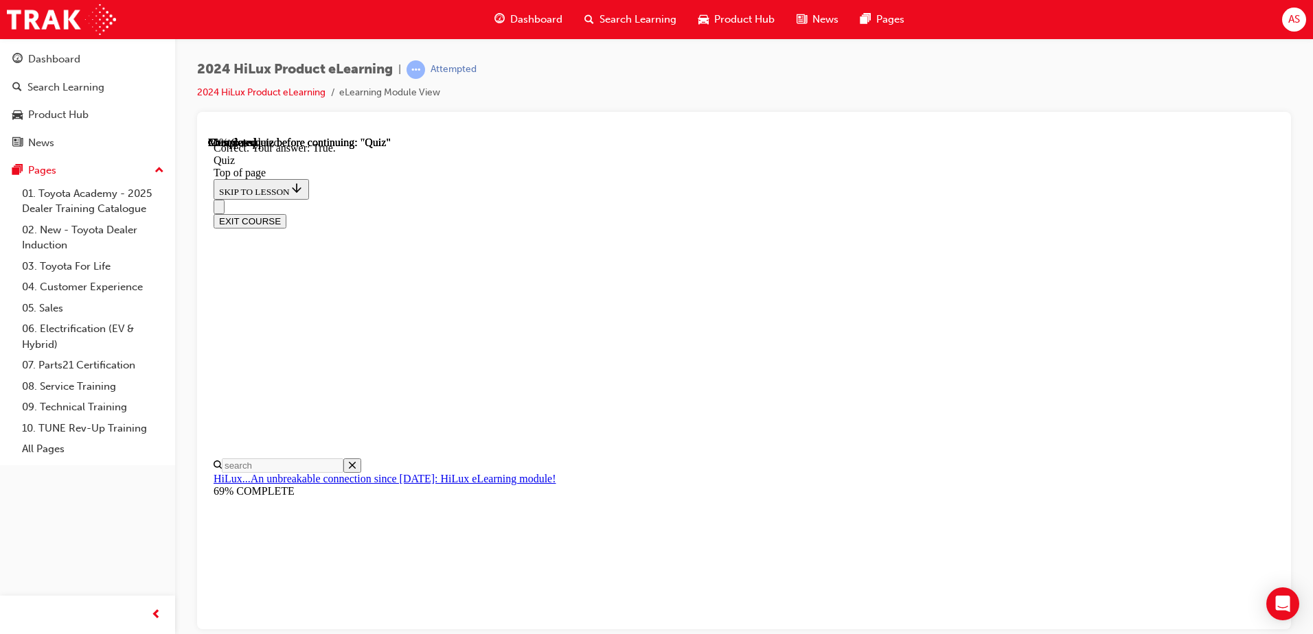
scroll to position [158, 0]
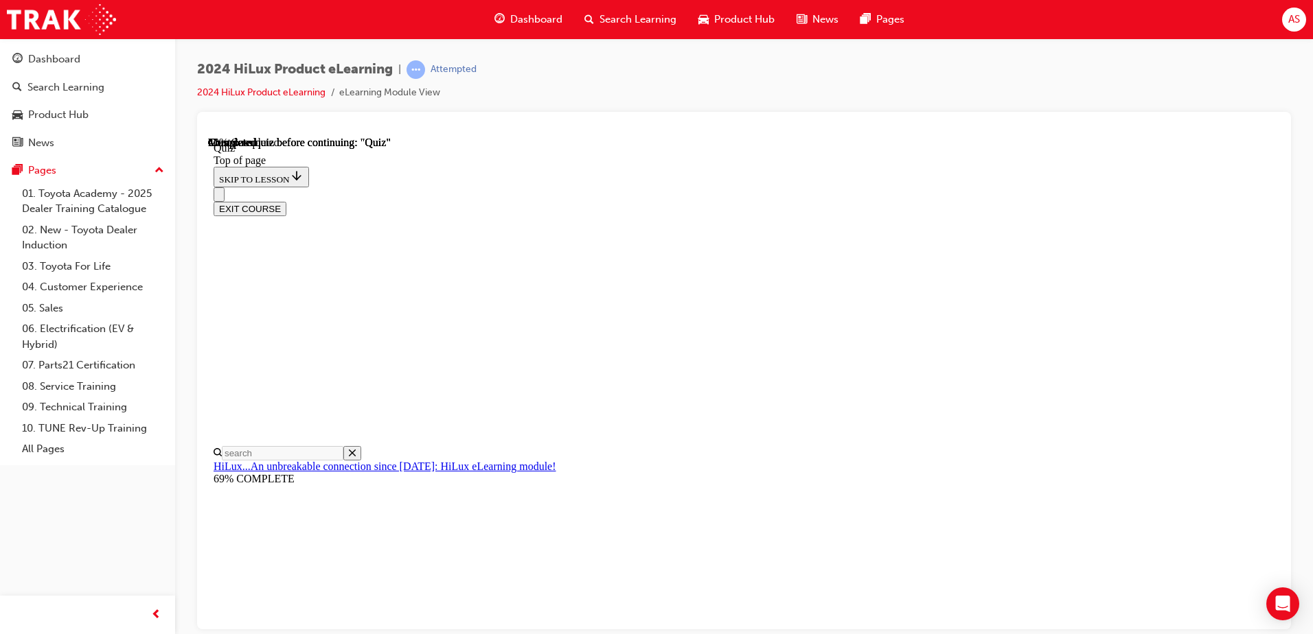
scroll to position [207, 0]
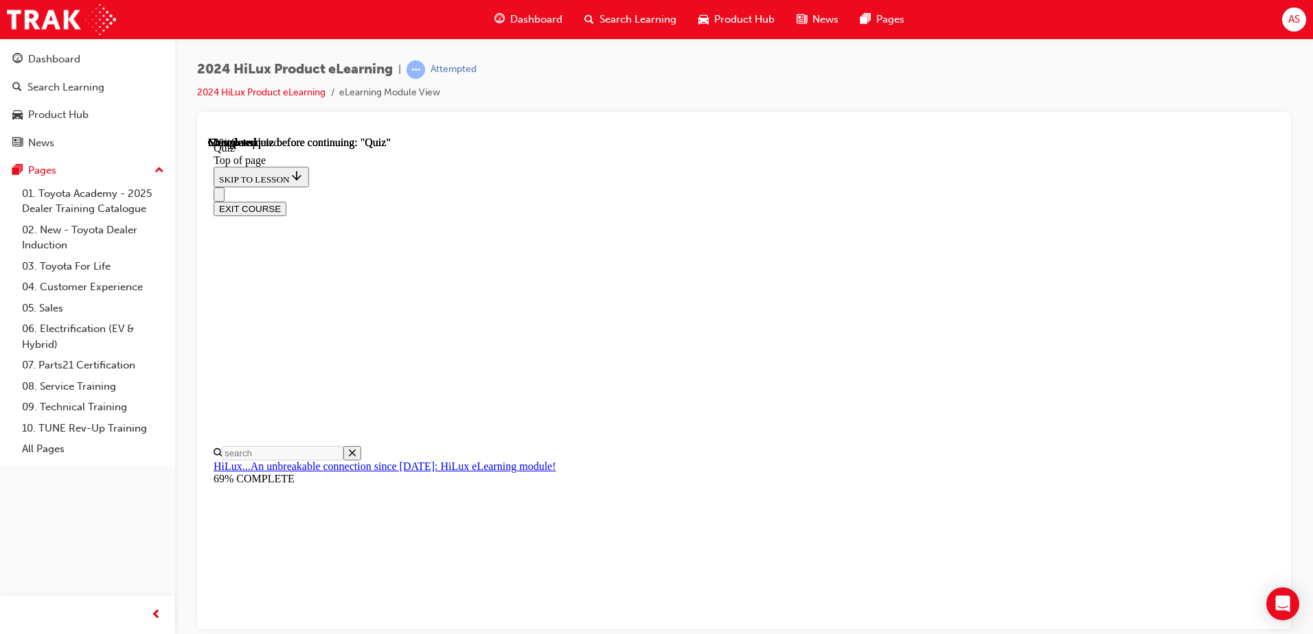
scroll to position [111, 0]
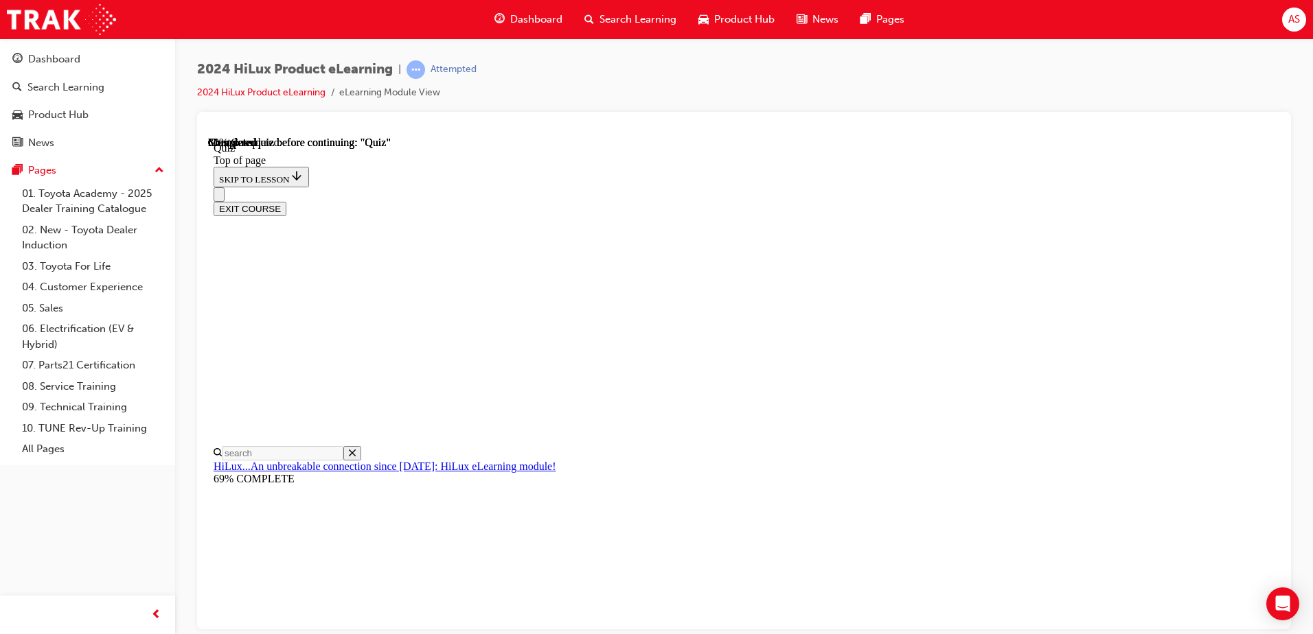
scroll to position [183, 0]
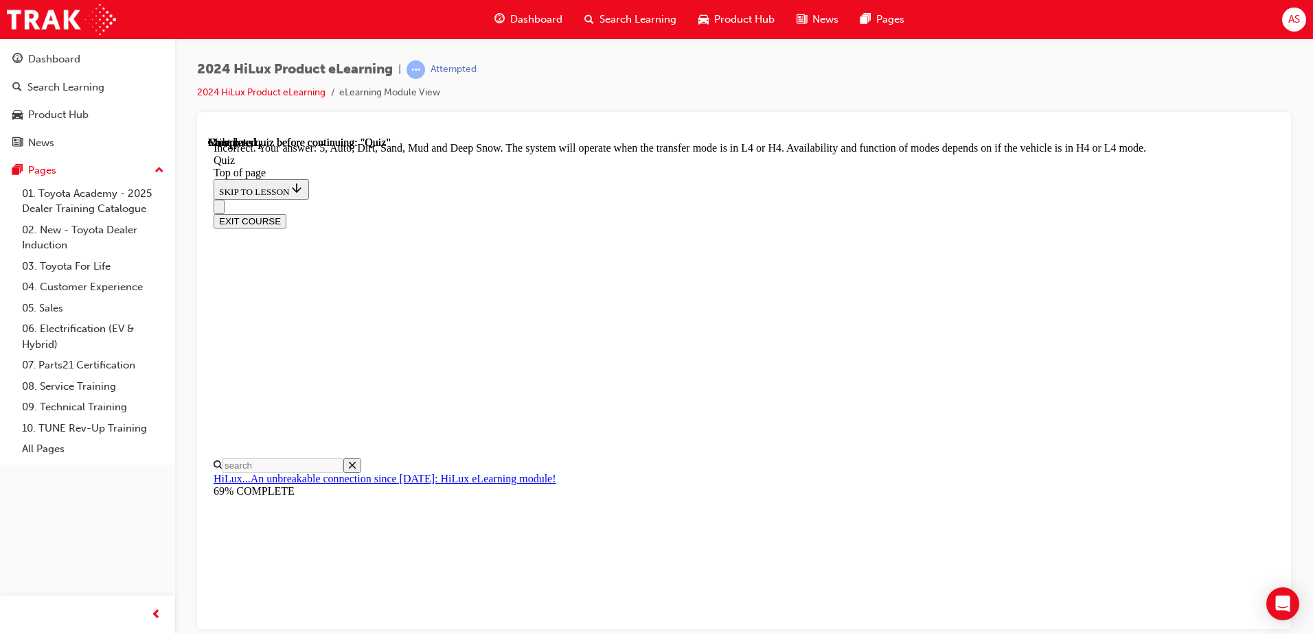
scroll to position [368, 0]
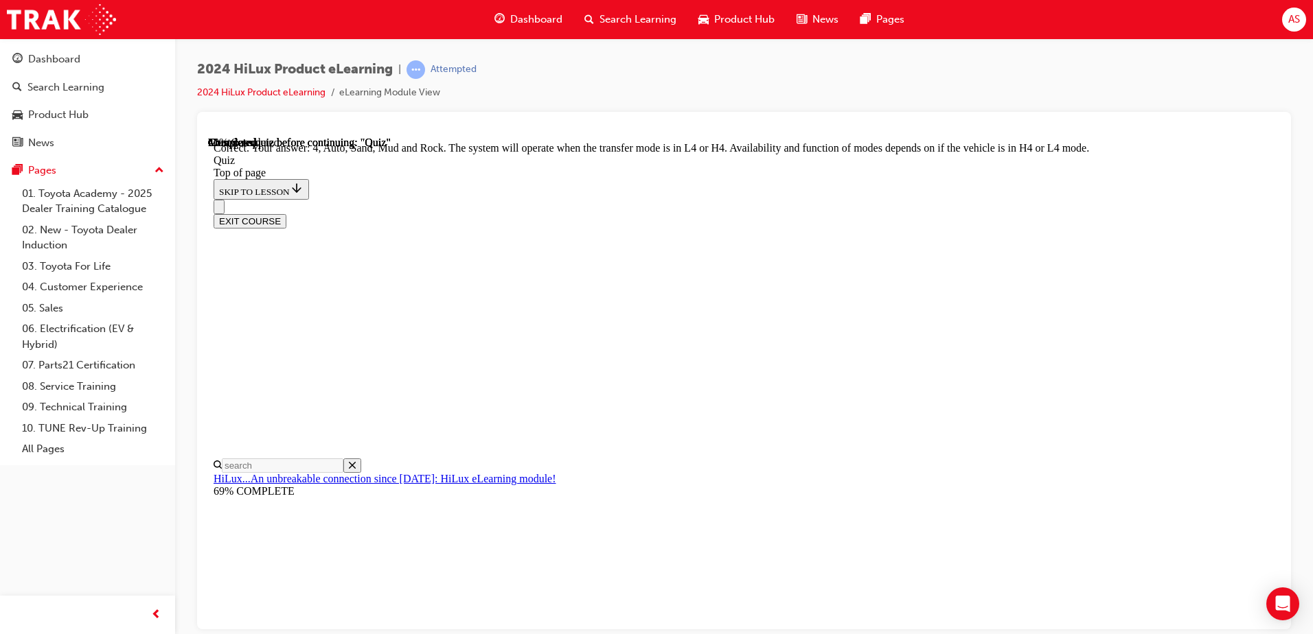
scroll to position [309, 0]
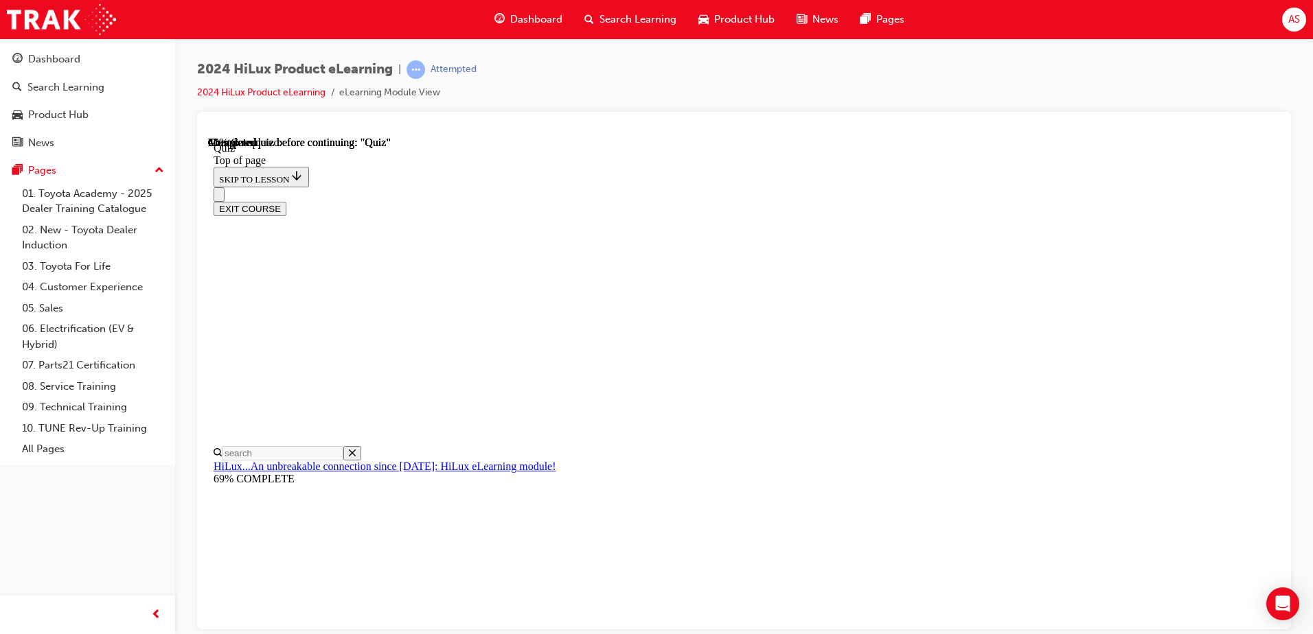
scroll to position [179, 0]
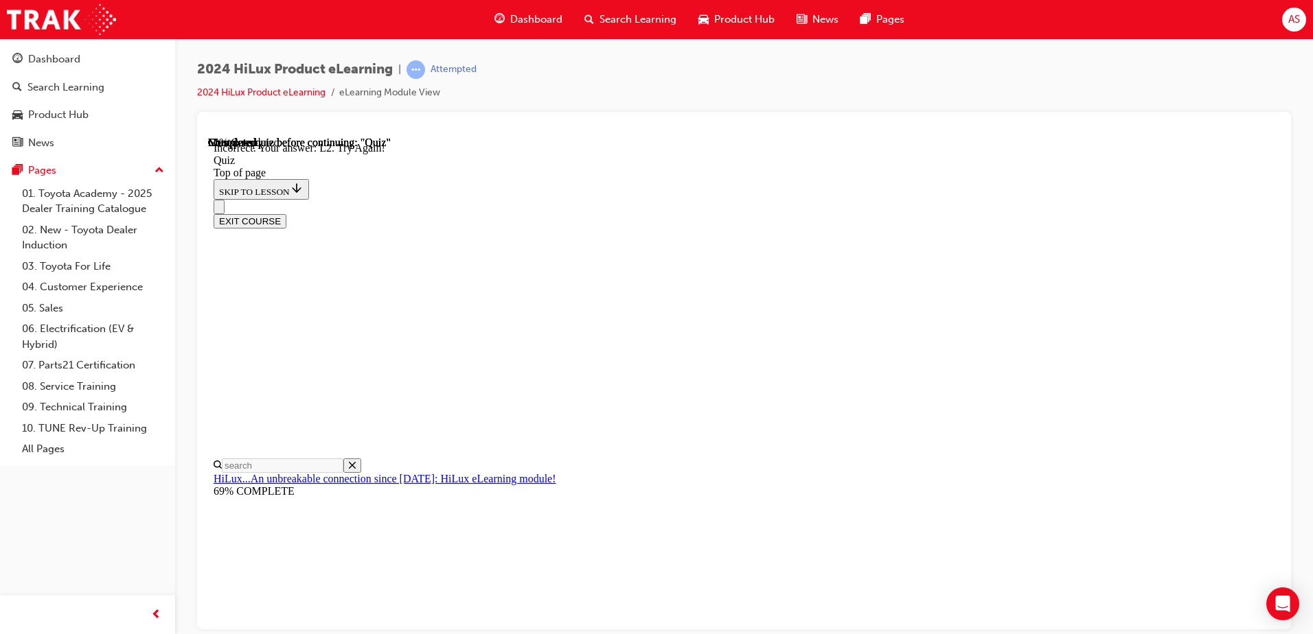
scroll to position [317, 0]
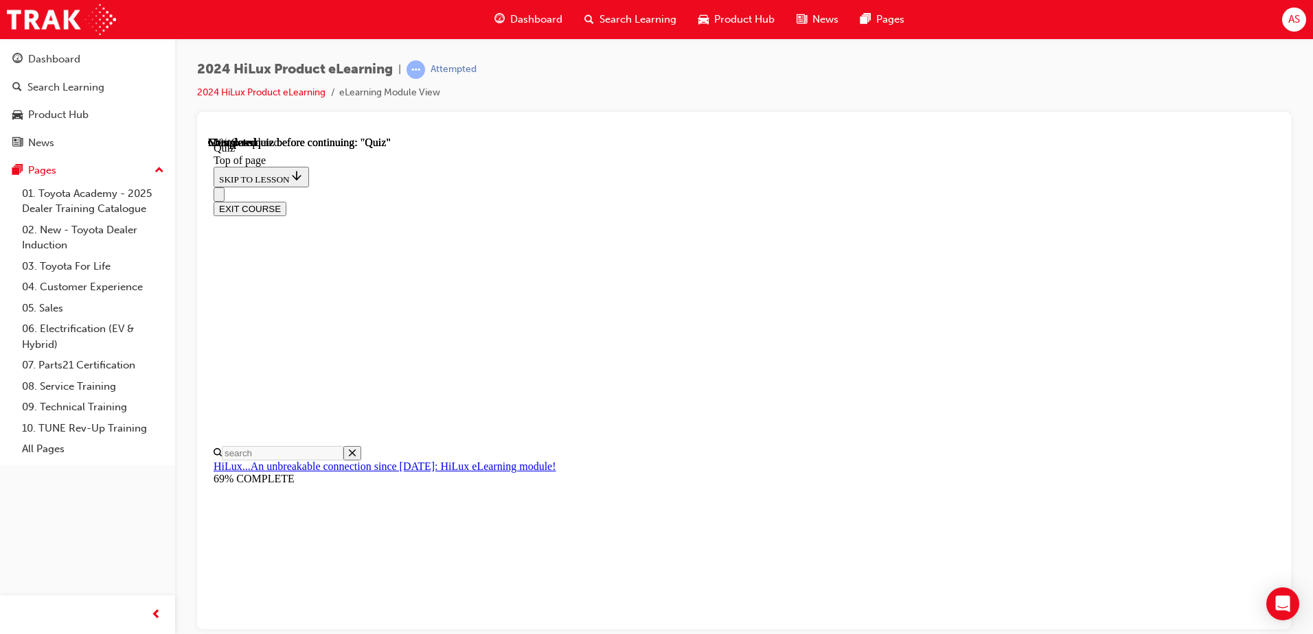
scroll to position [179, 0]
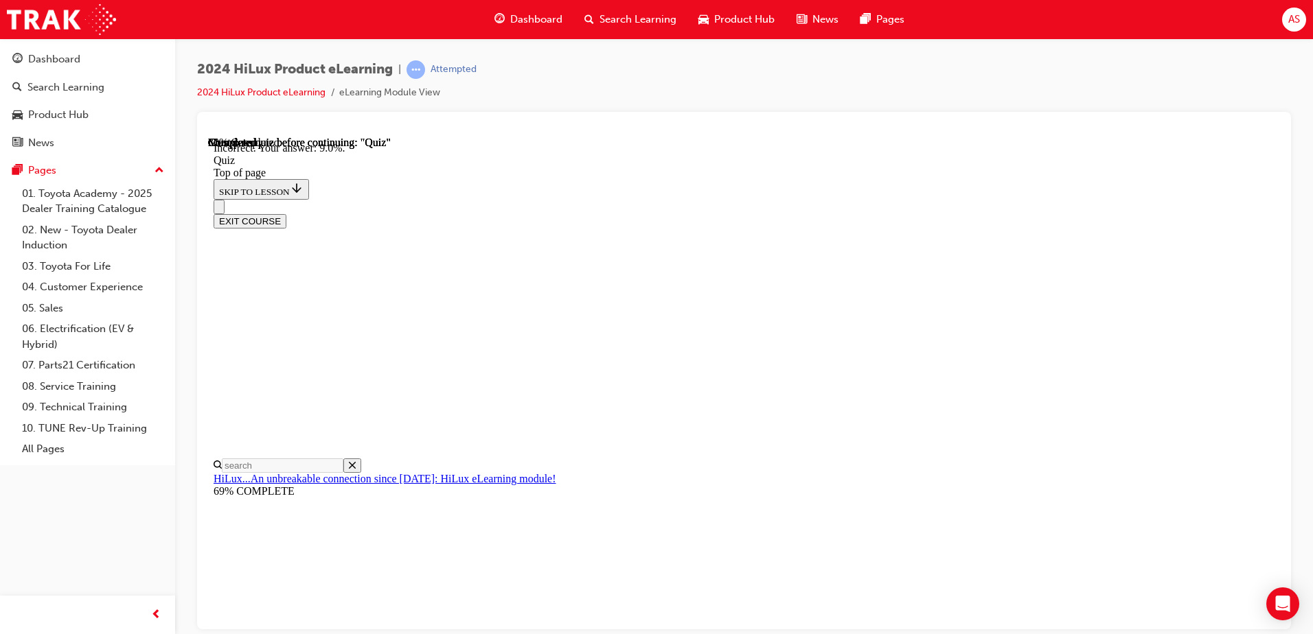
scroll to position [314, 0]
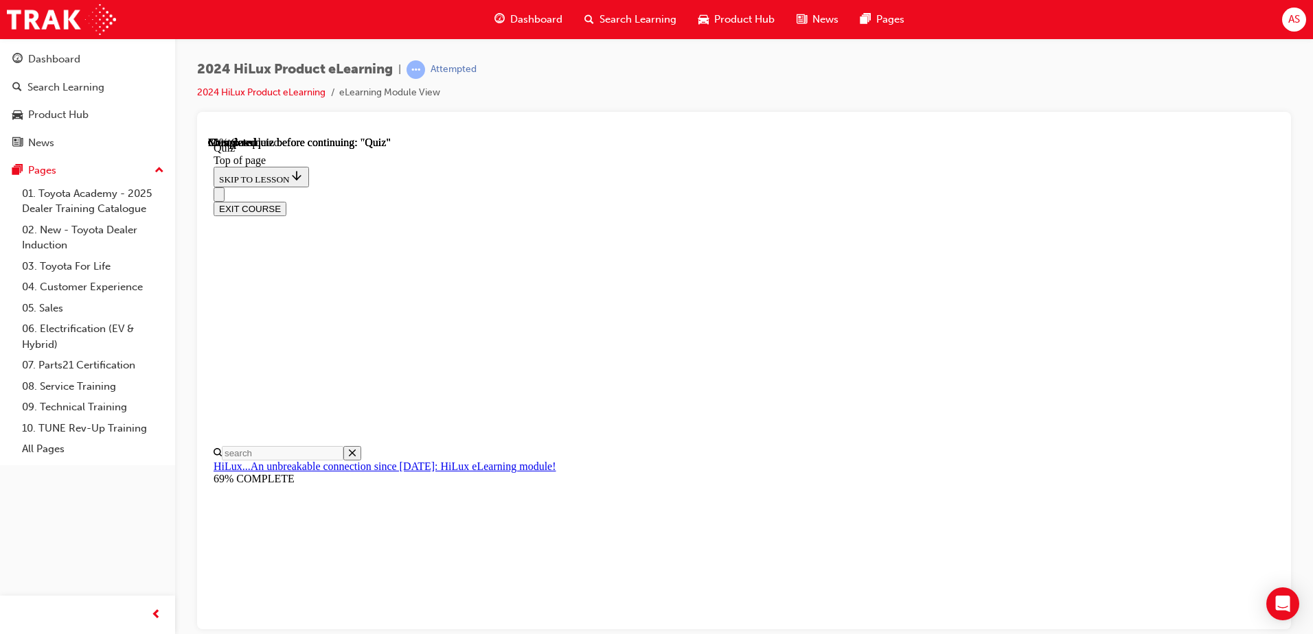
drag, startPoint x: 824, startPoint y: 573, endPoint x: 823, endPoint y: 545, distance: 28.2
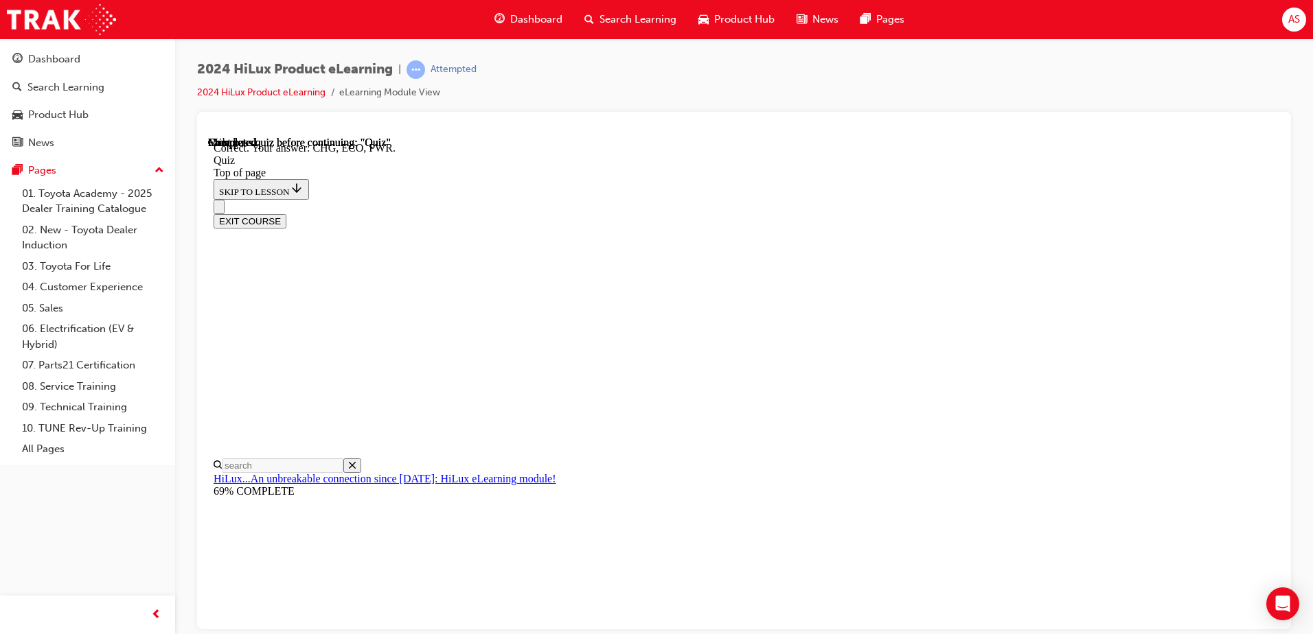
scroll to position [442, 0]
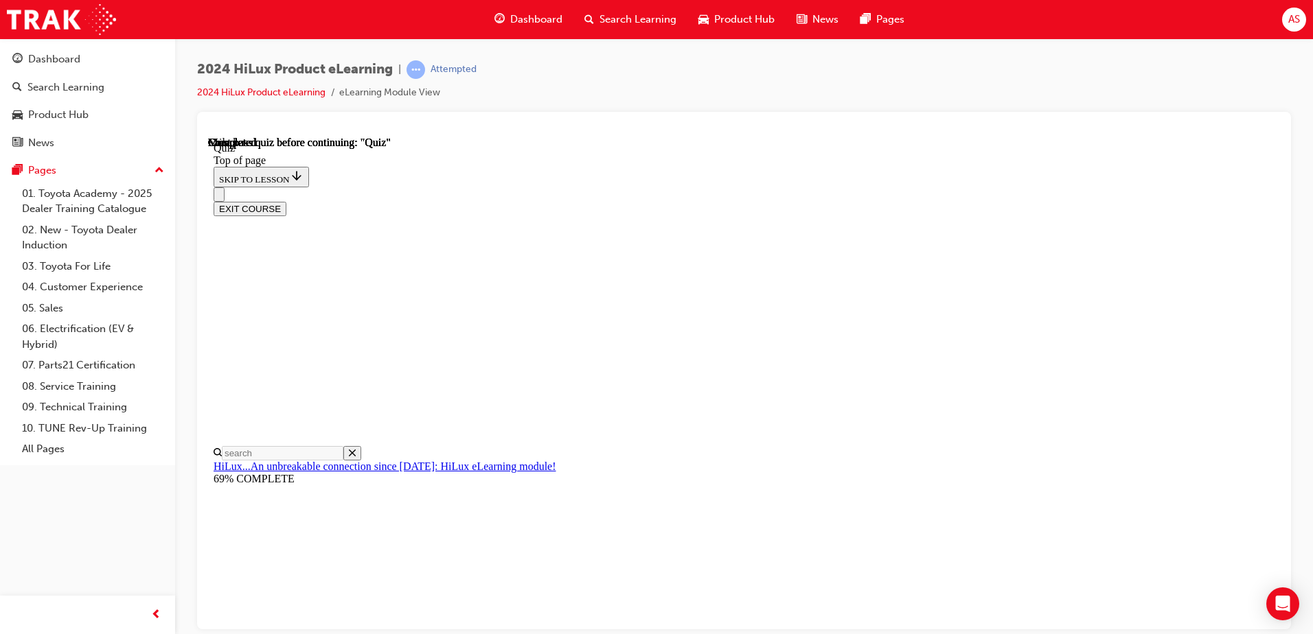
scroll to position [0, 0]
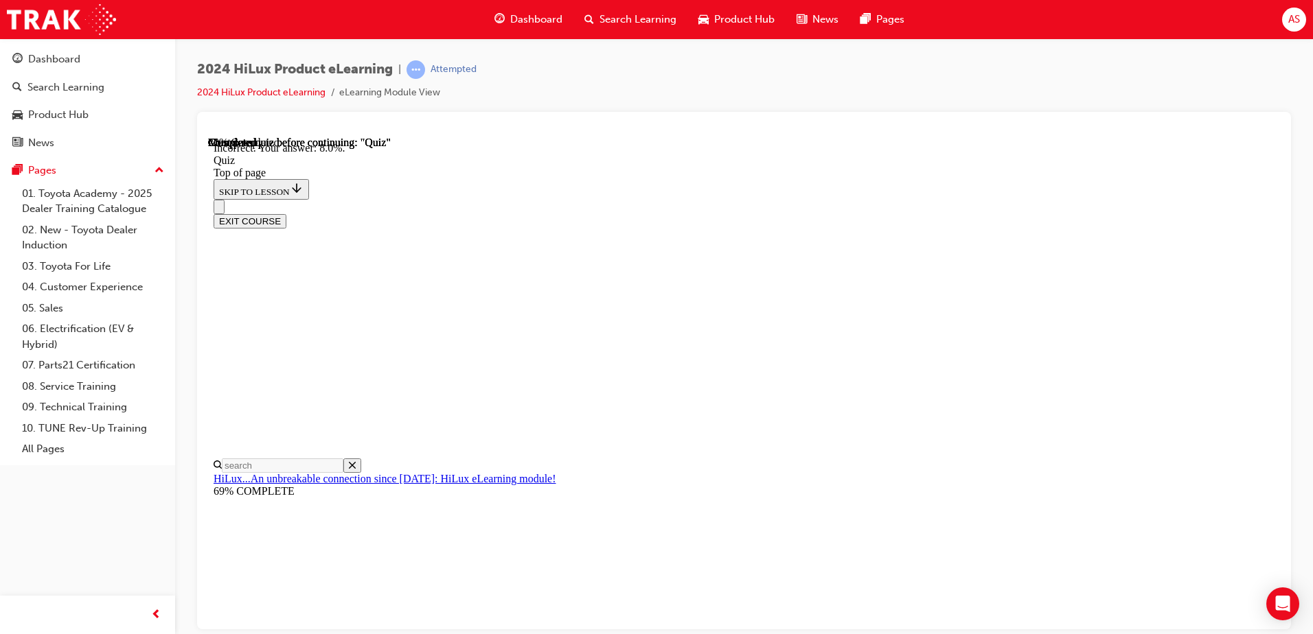
scroll to position [314, 0]
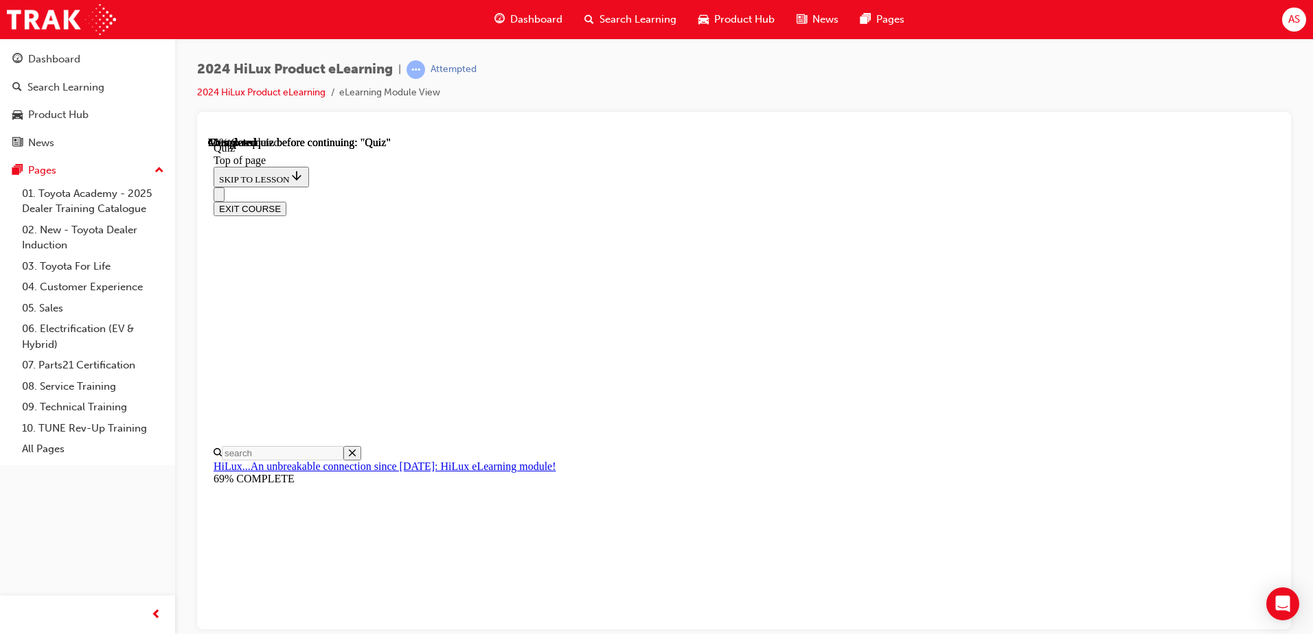
scroll to position [73, 0]
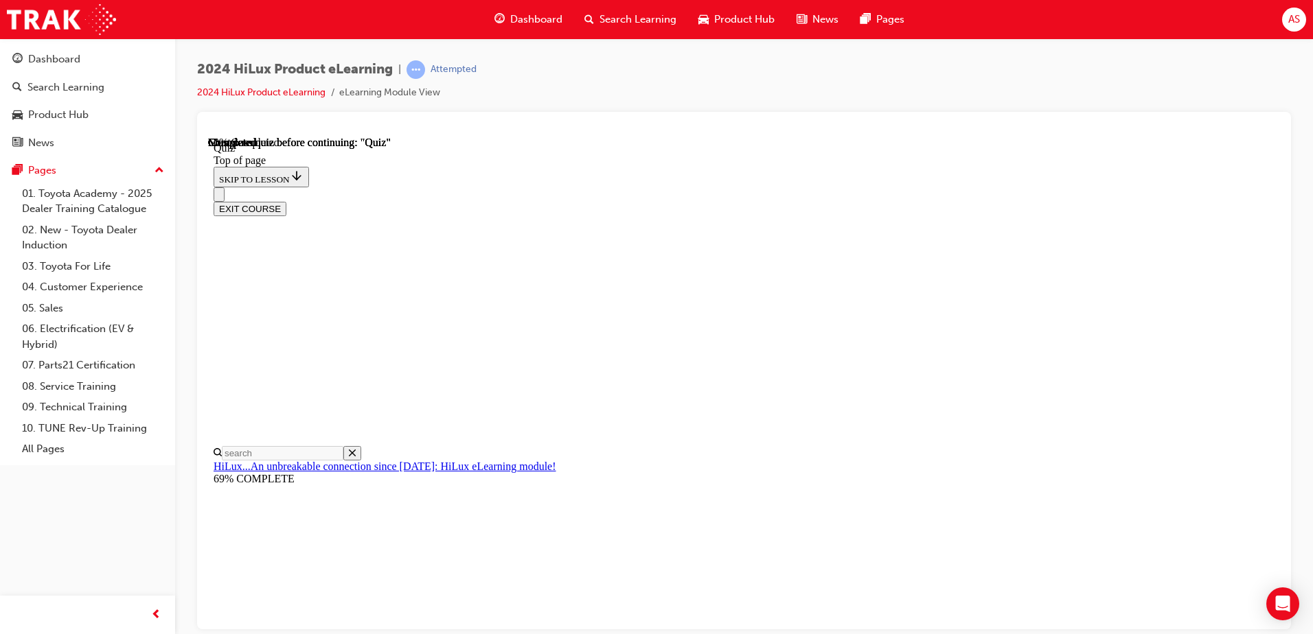
scroll to position [183, 0]
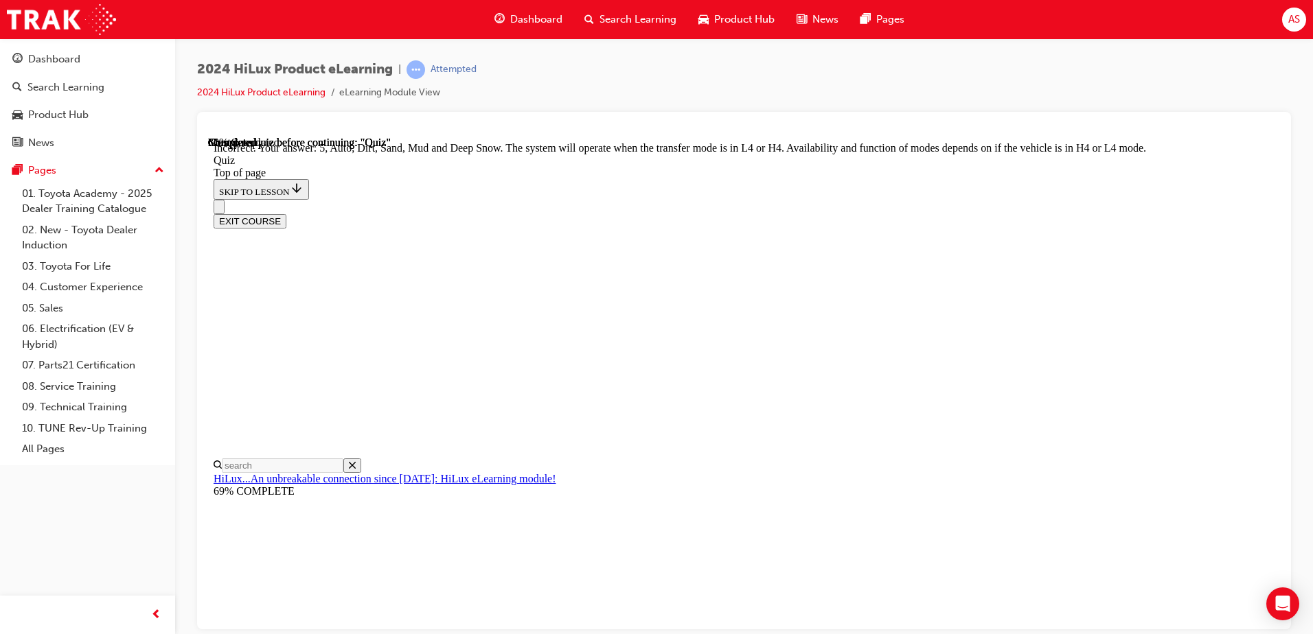
scroll to position [321, 0]
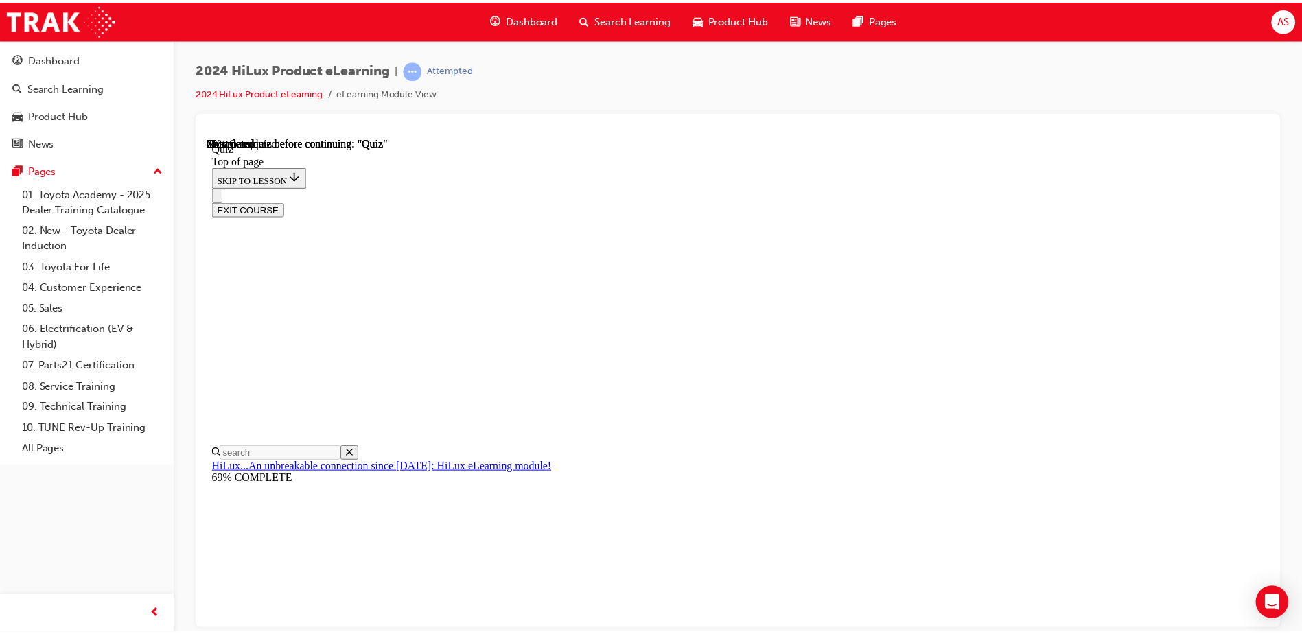
scroll to position [358, 0]
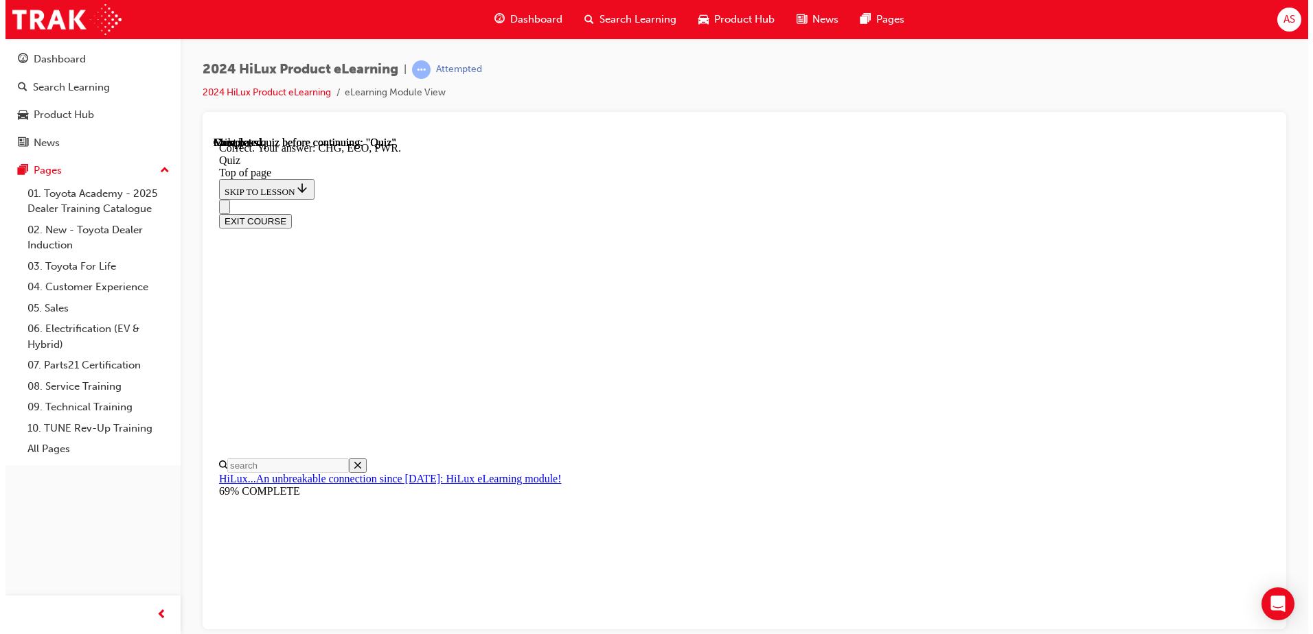
scroll to position [0, 0]
drag, startPoint x: 846, startPoint y: 558, endPoint x: 856, endPoint y: 572, distance: 17.7
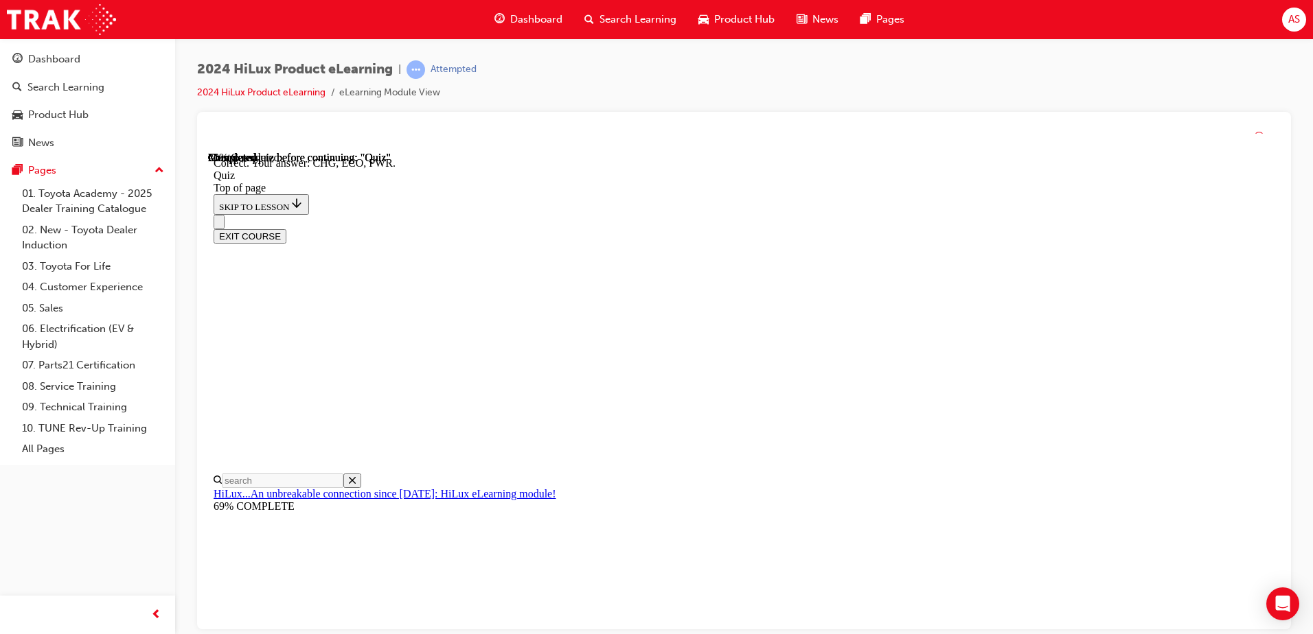
drag, startPoint x: 875, startPoint y: 594, endPoint x: 882, endPoint y: 621, distance: 28.3
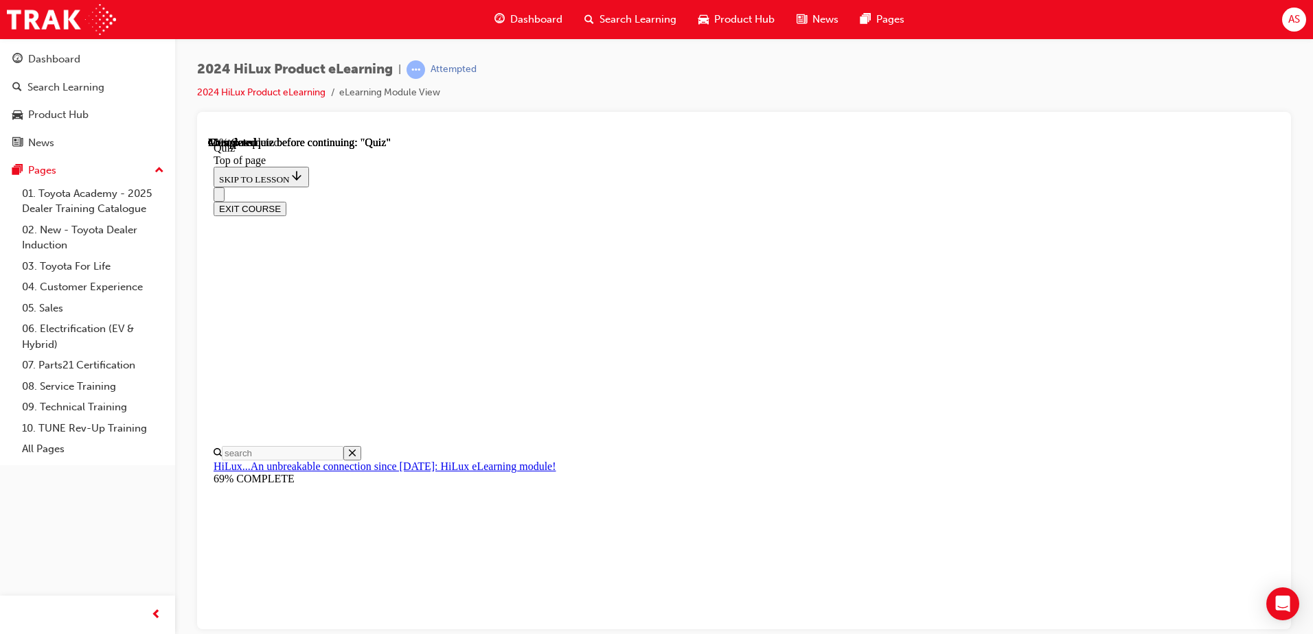
scroll to position [111, 0]
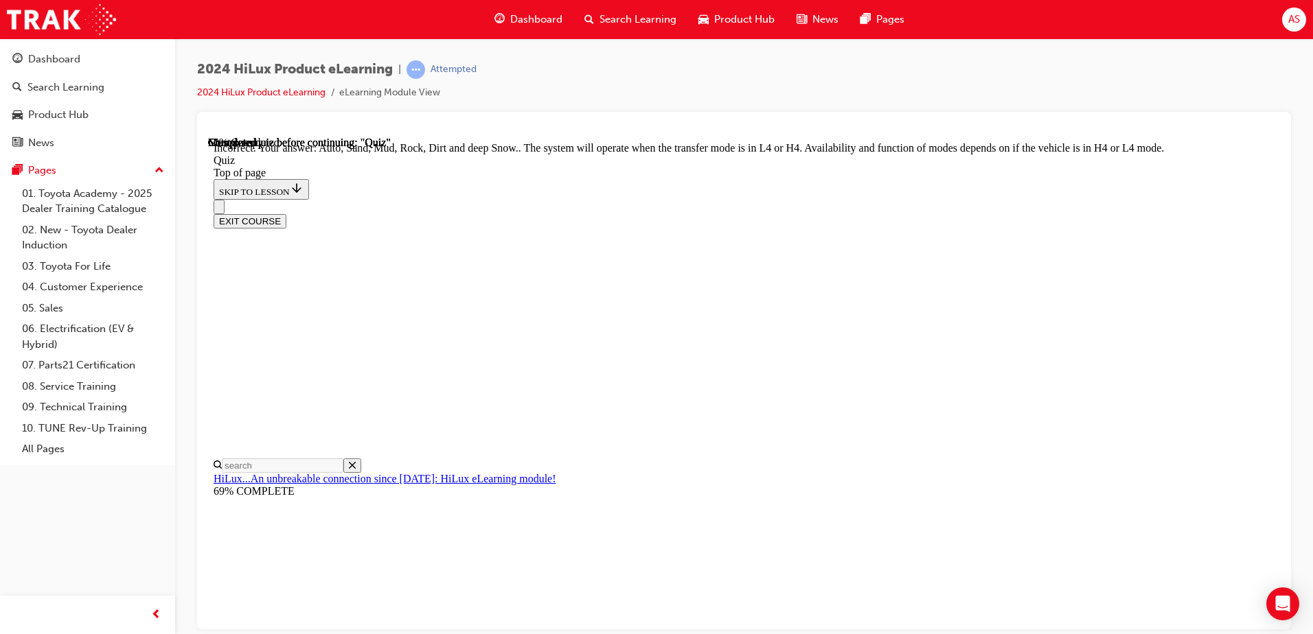
scroll to position [368, 0]
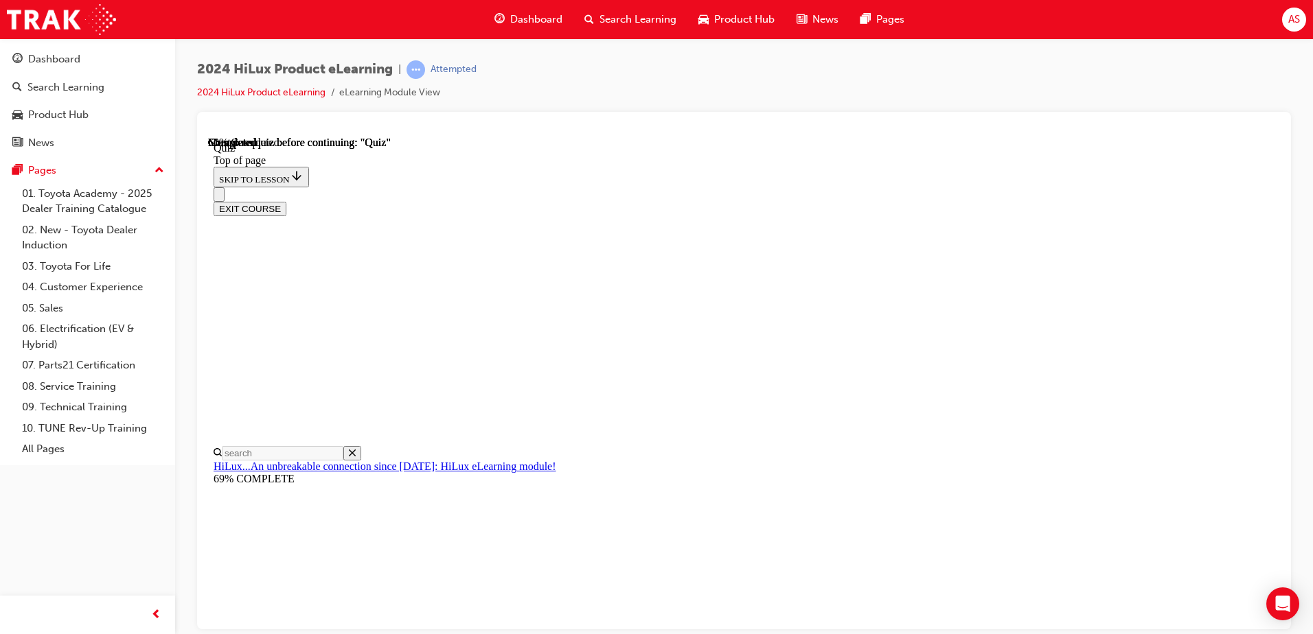
scroll to position [230, 0]
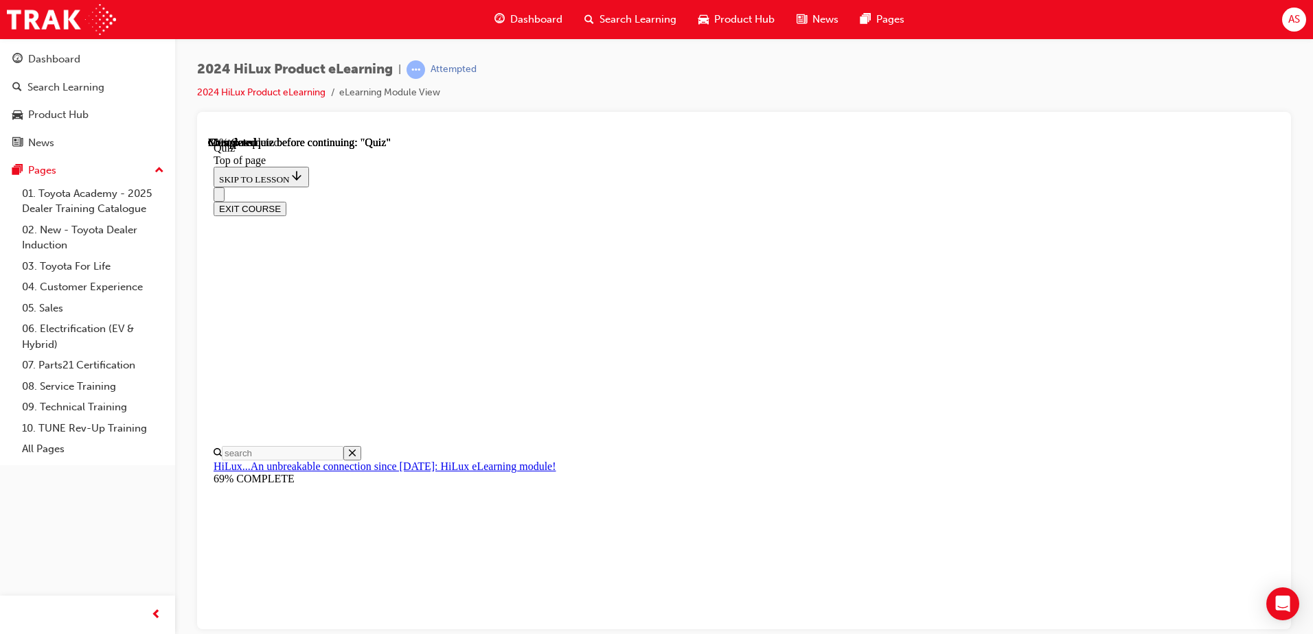
scroll to position [183, 0]
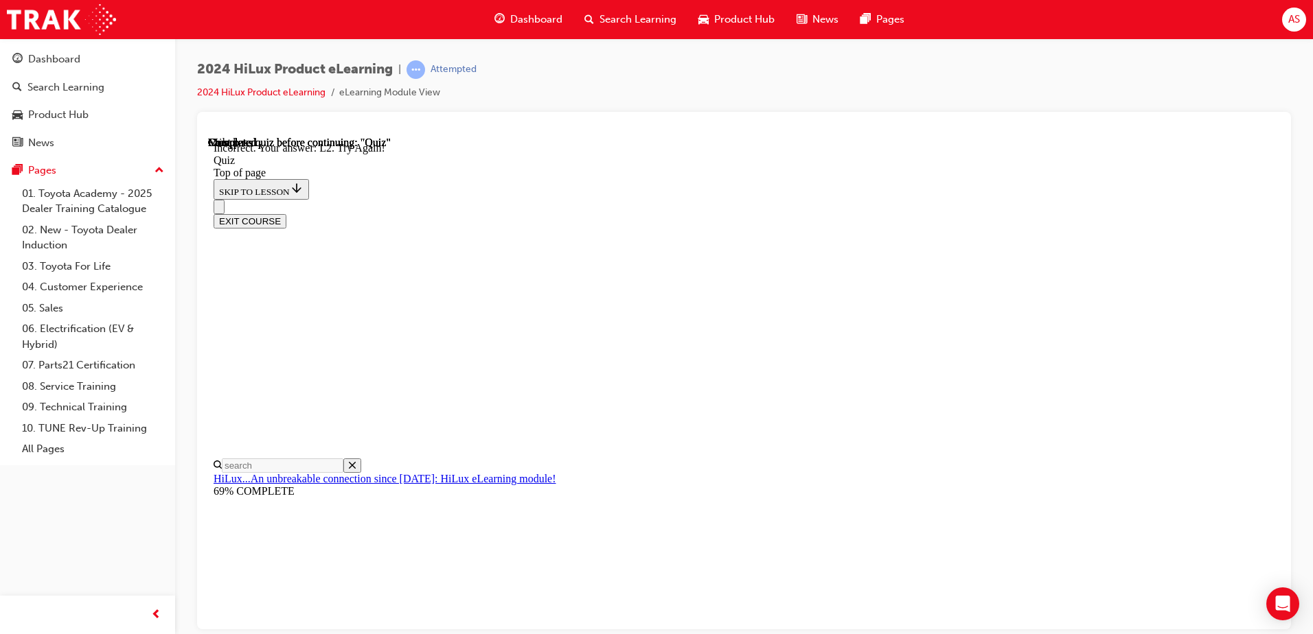
scroll to position [336, 0]
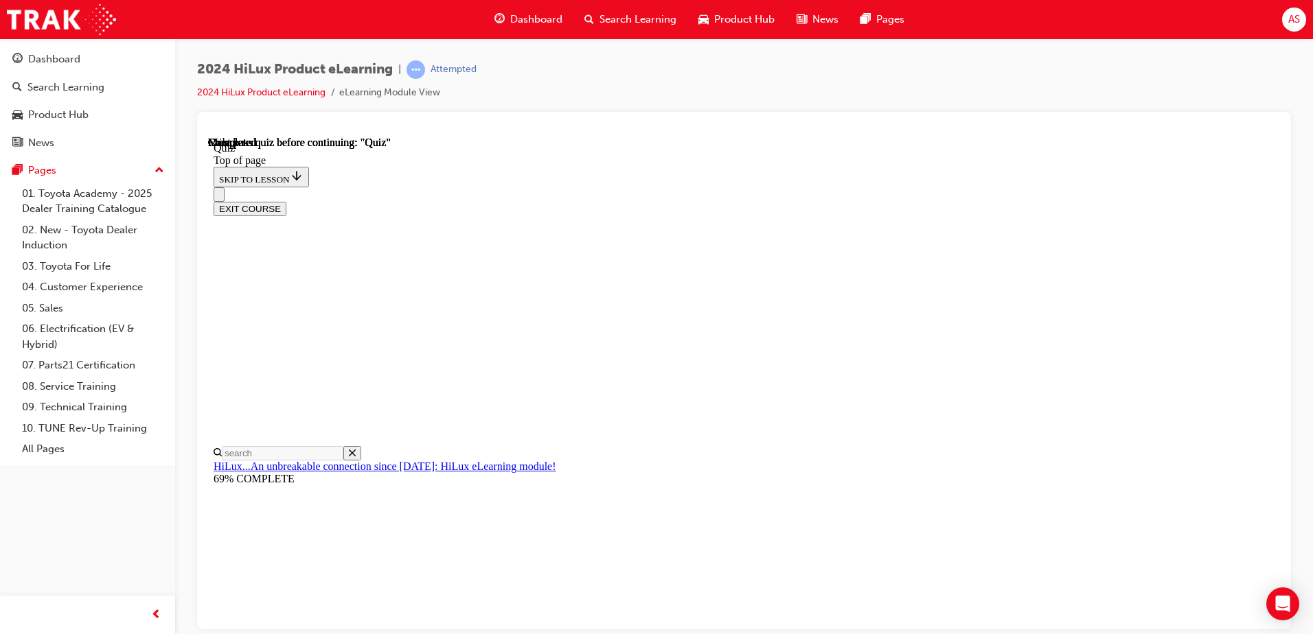
scroll to position [0, 0]
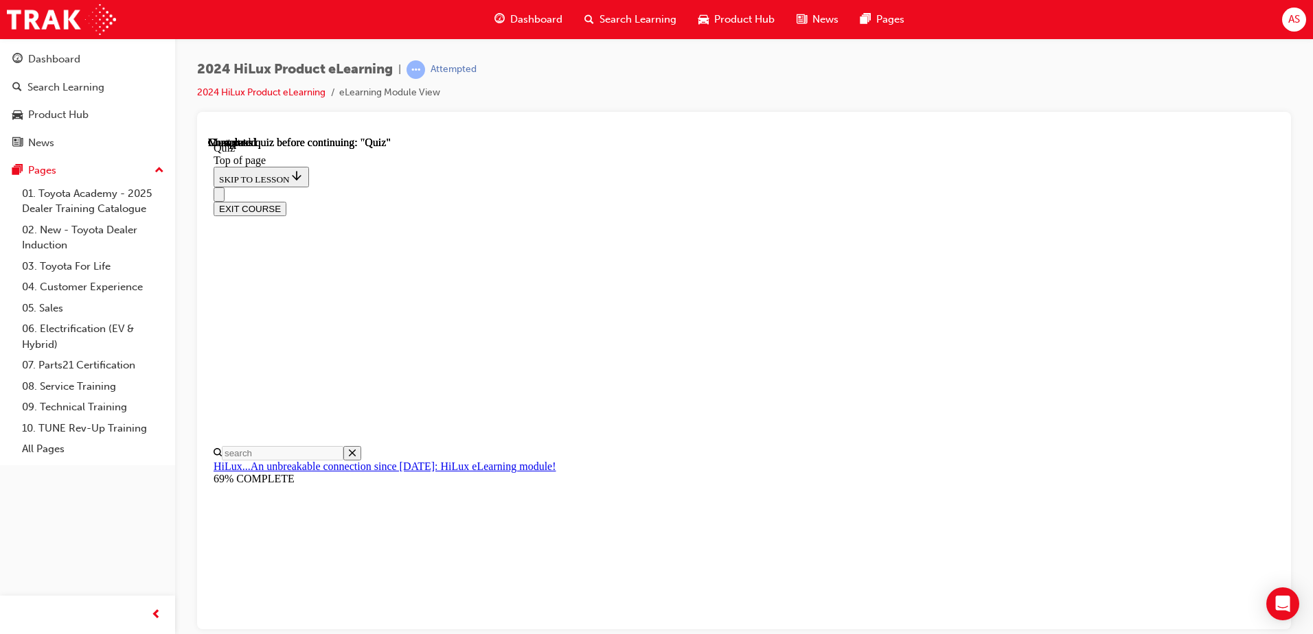
scroll to position [183, 0]
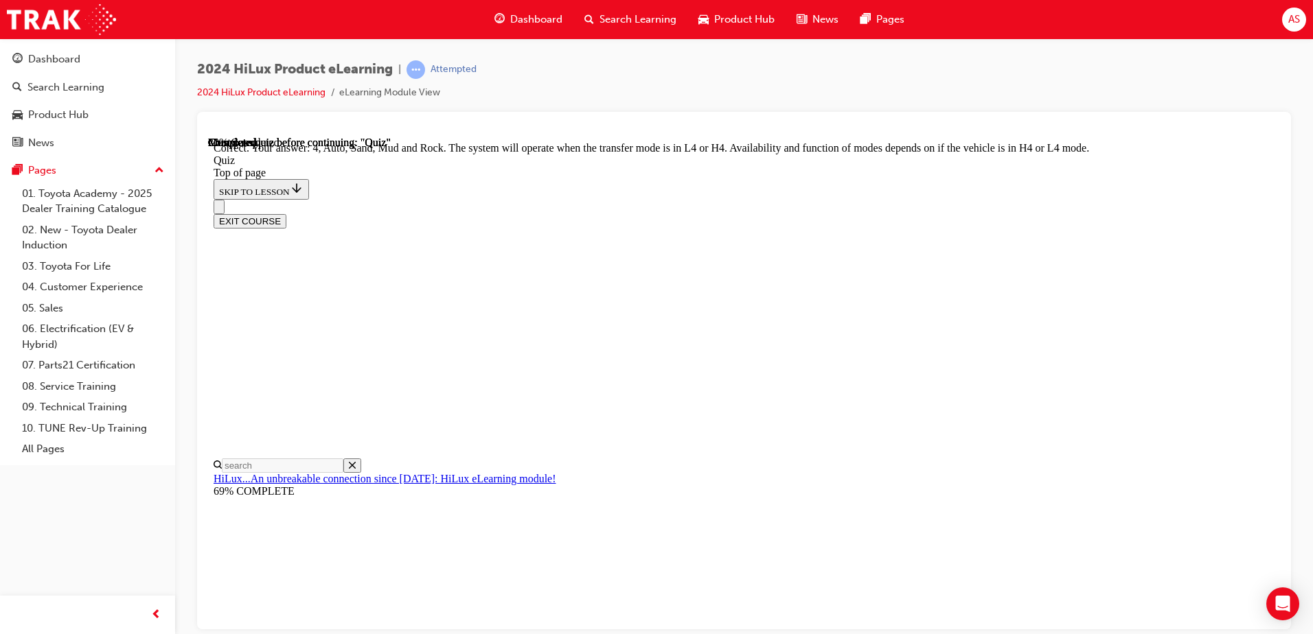
scroll to position [368, 0]
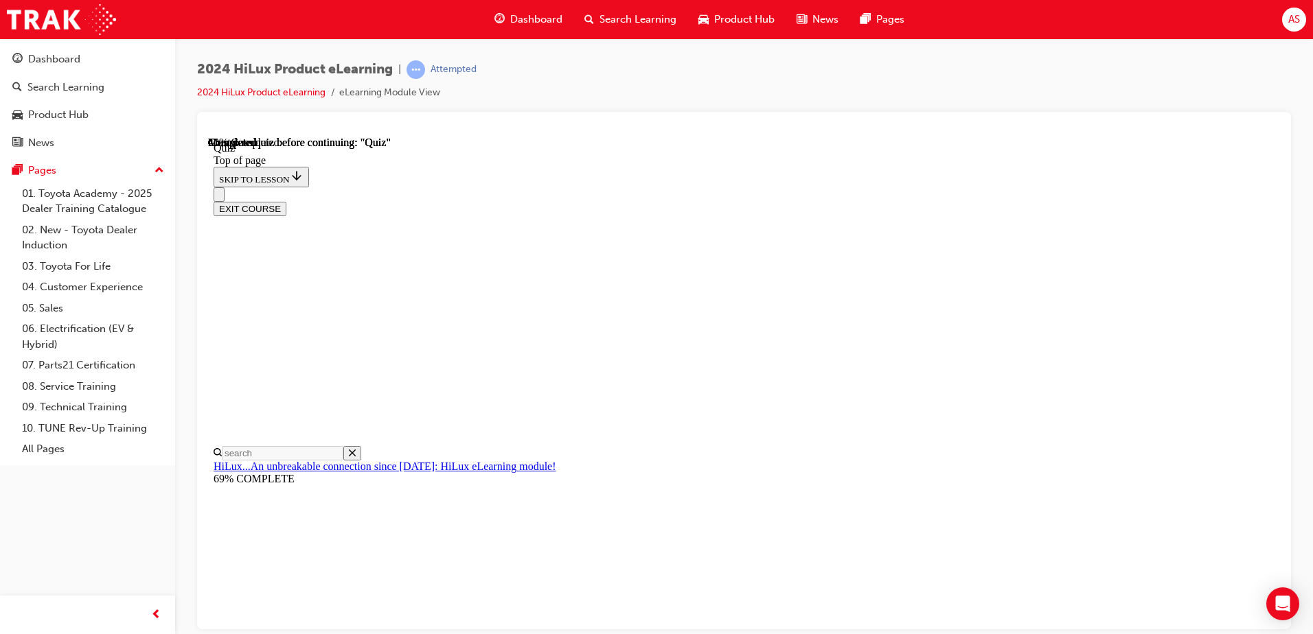
scroll to position [275, 0]
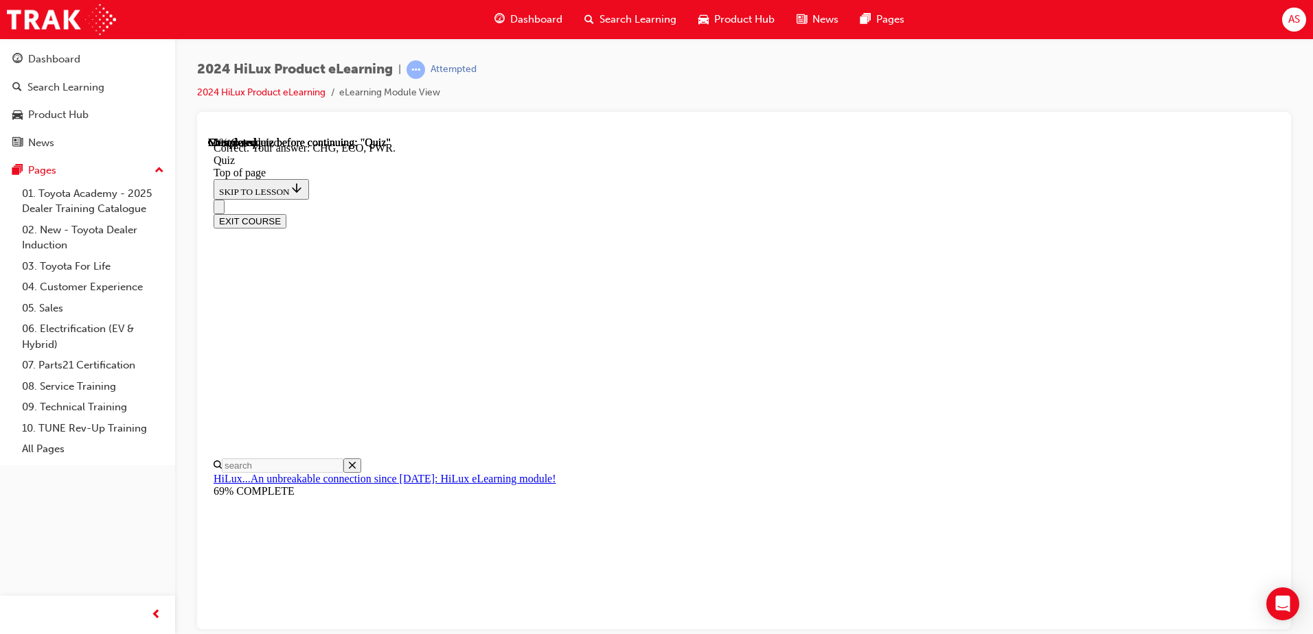
scroll to position [442, 0]
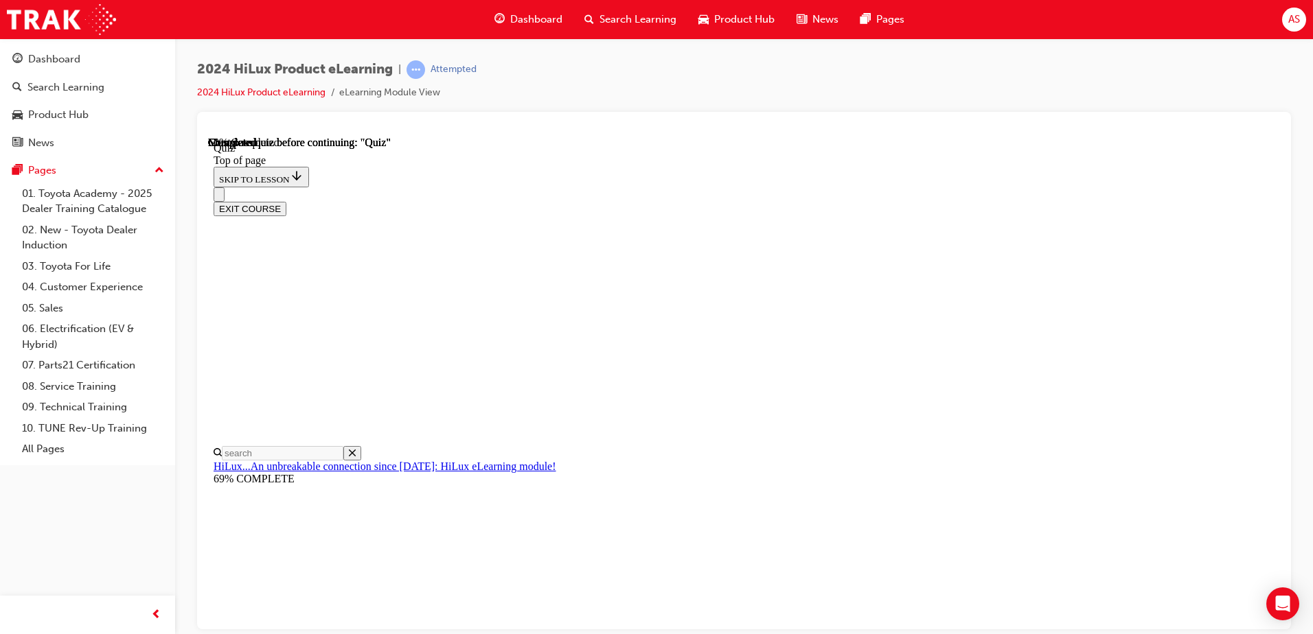
scroll to position [179, 0]
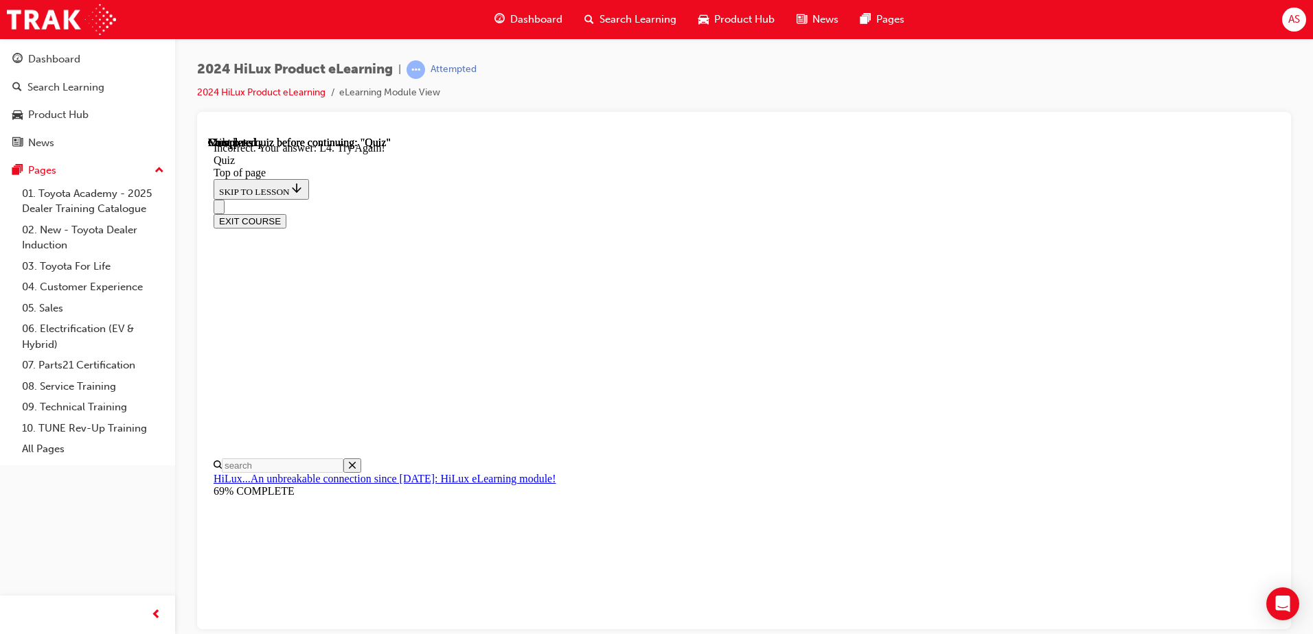
scroll to position [317, 0]
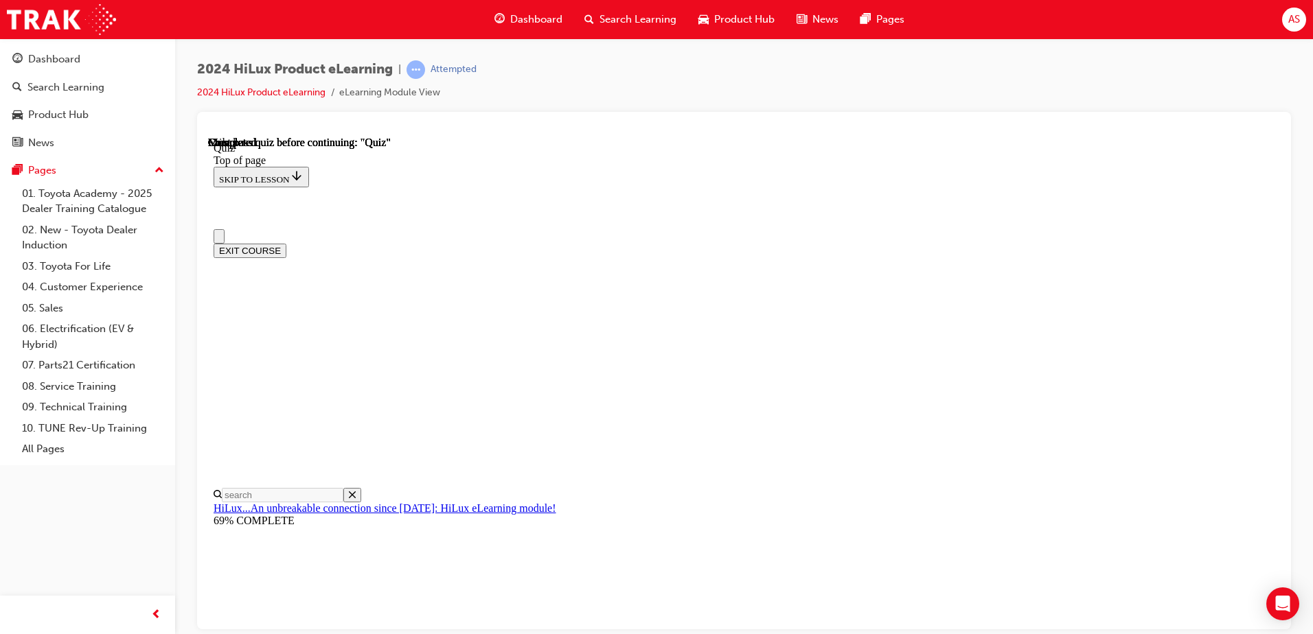
scroll to position [206, 0]
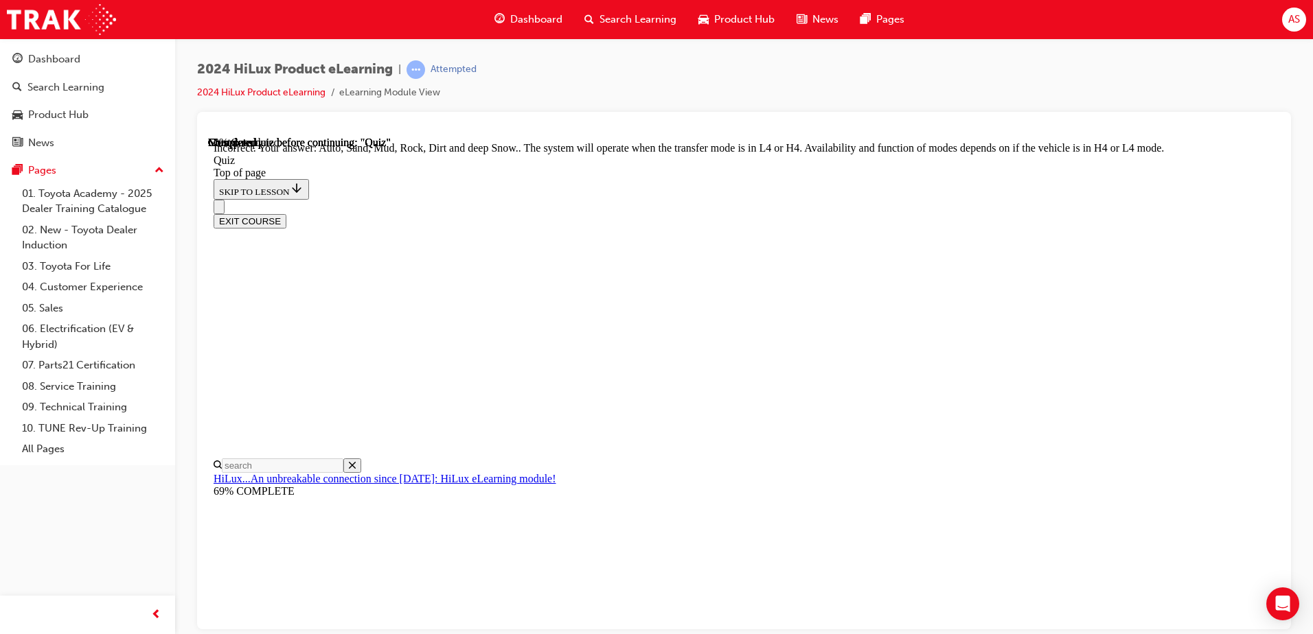
scroll to position [301, 0]
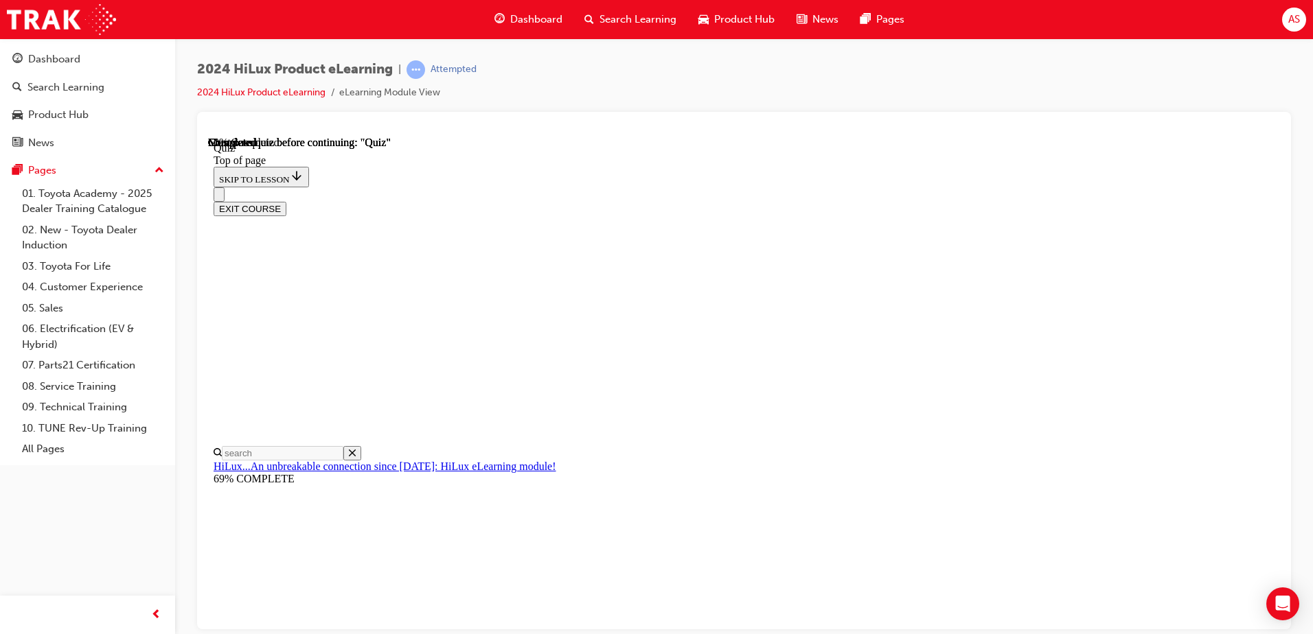
scroll to position [179, 0]
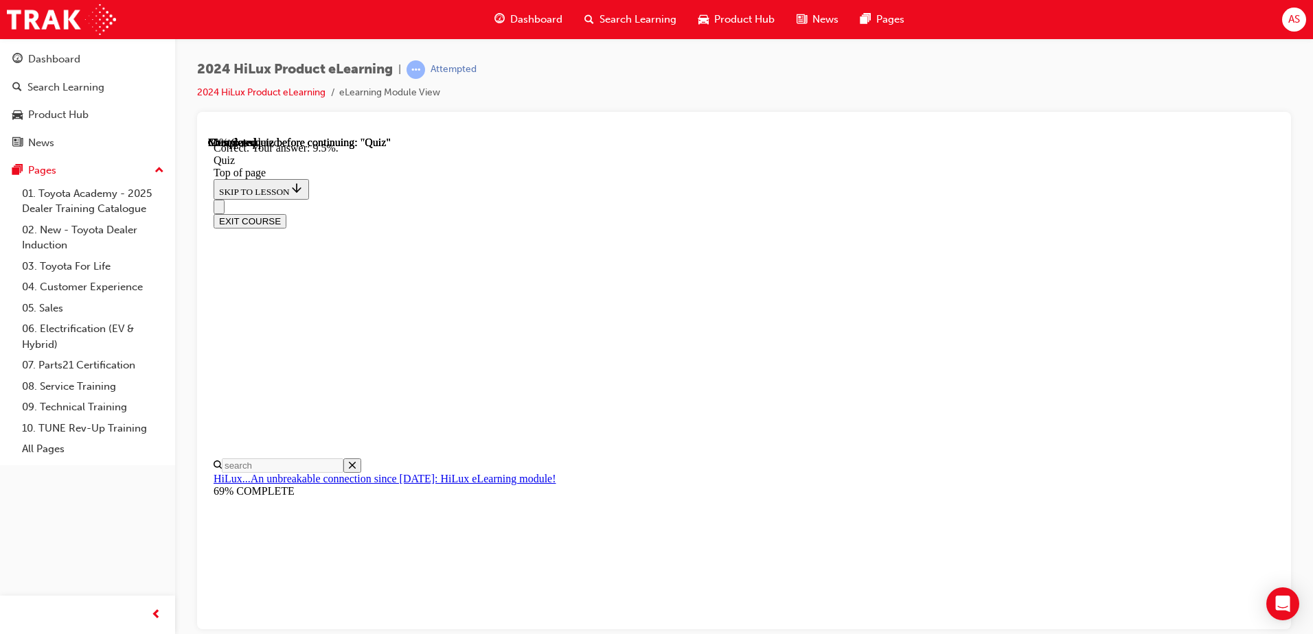
scroll to position [248, 0]
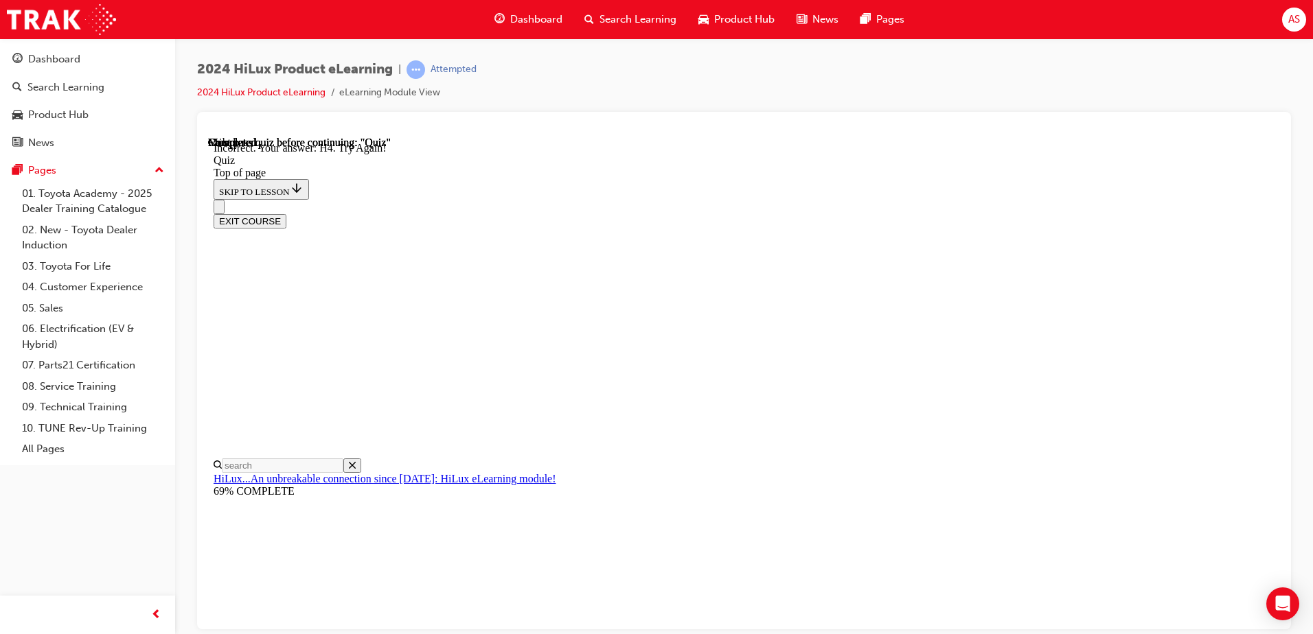
scroll to position [321, 0]
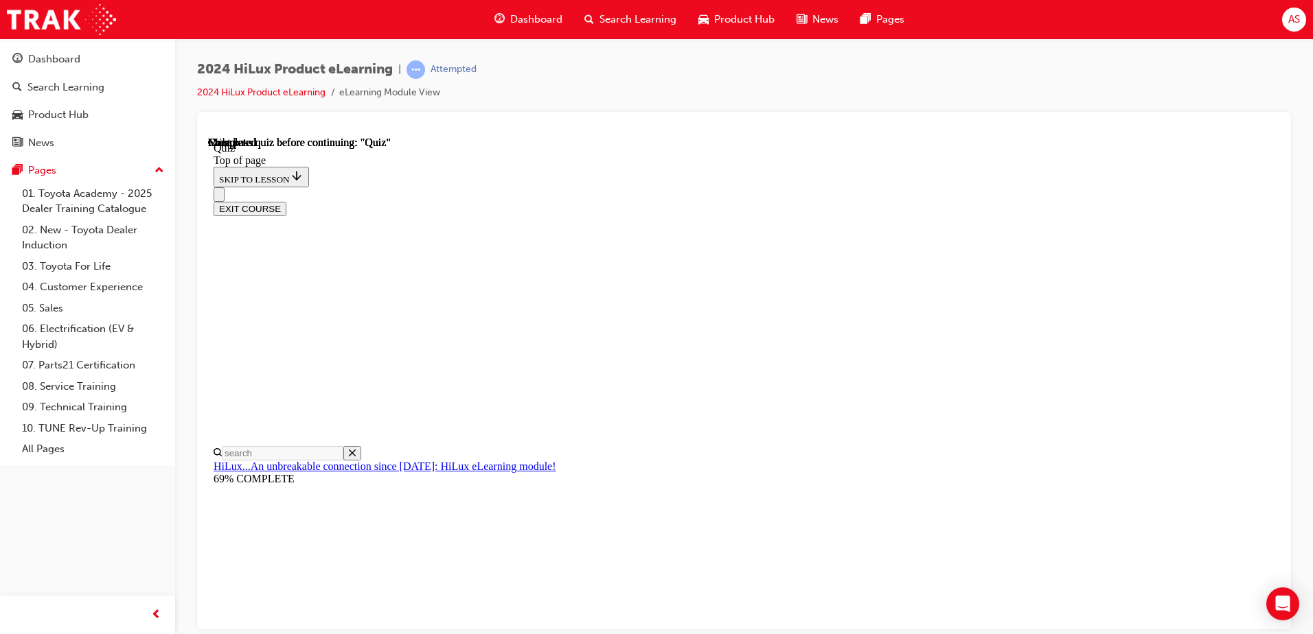
scroll to position [0, 0]
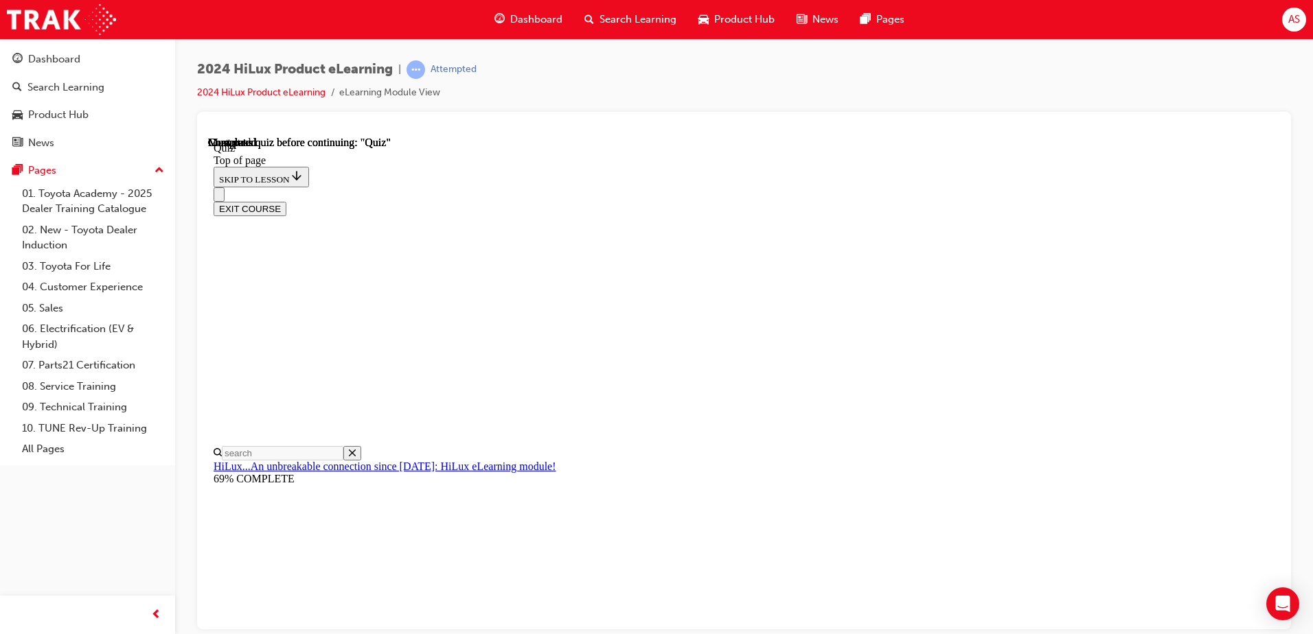
drag, startPoint x: 697, startPoint y: 513, endPoint x: 690, endPoint y: 505, distance: 10.7
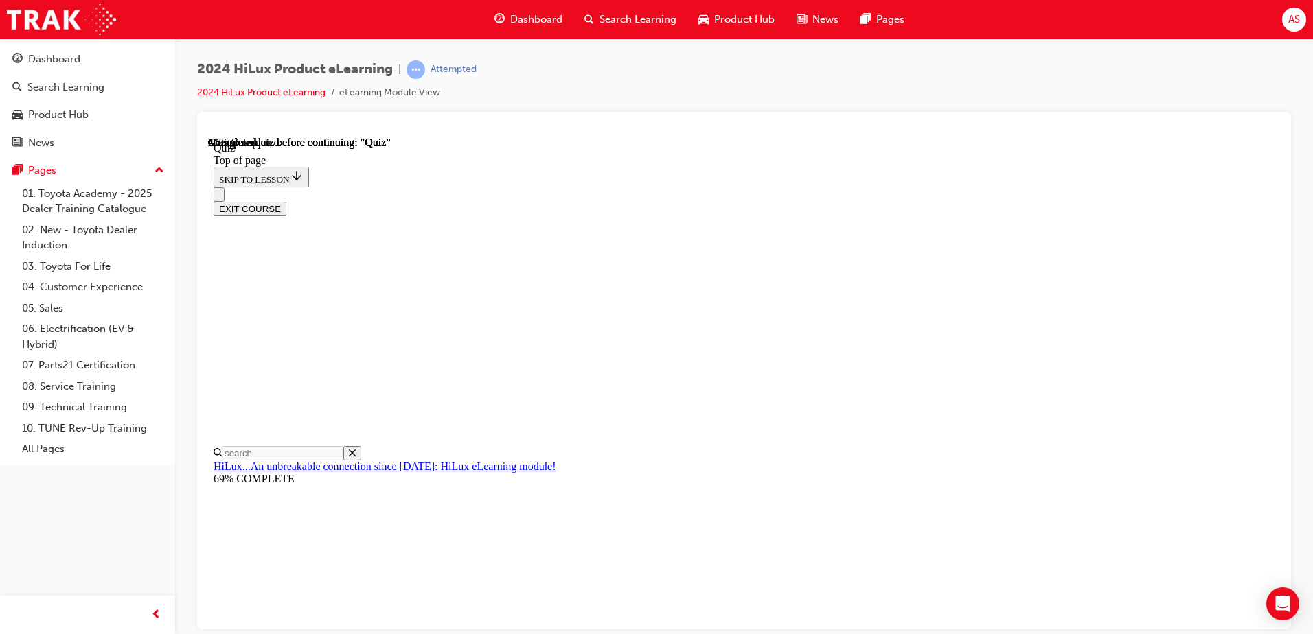
scroll to position [317, 0]
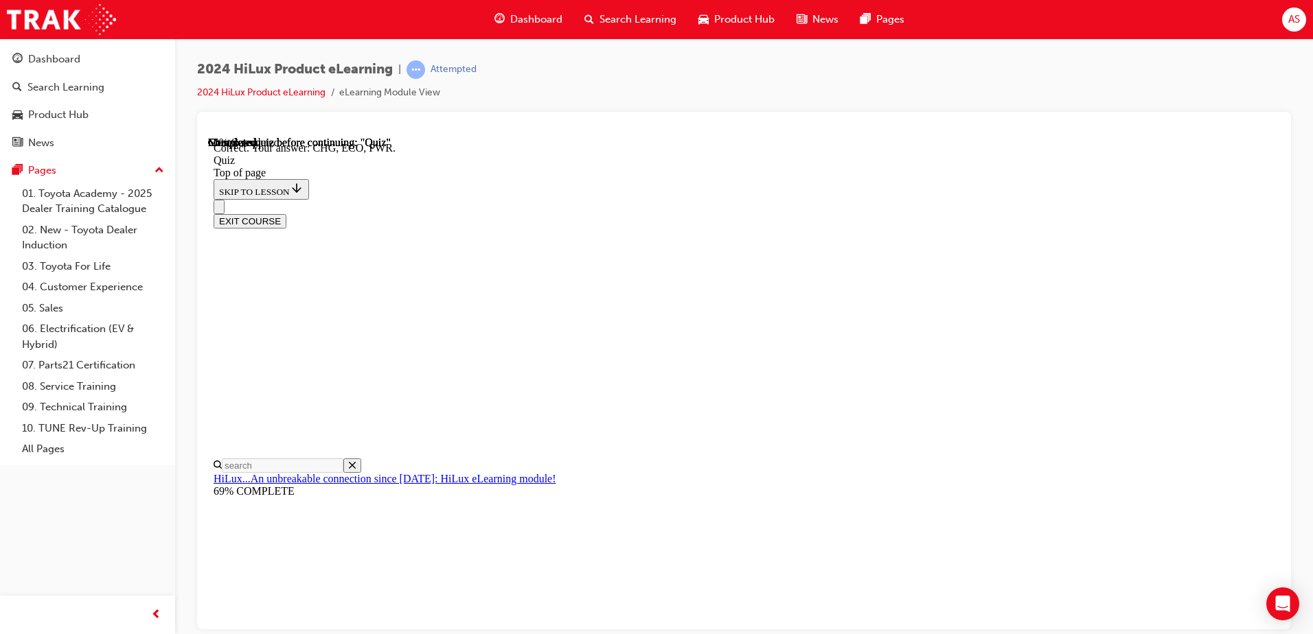
scroll to position [442, 0]
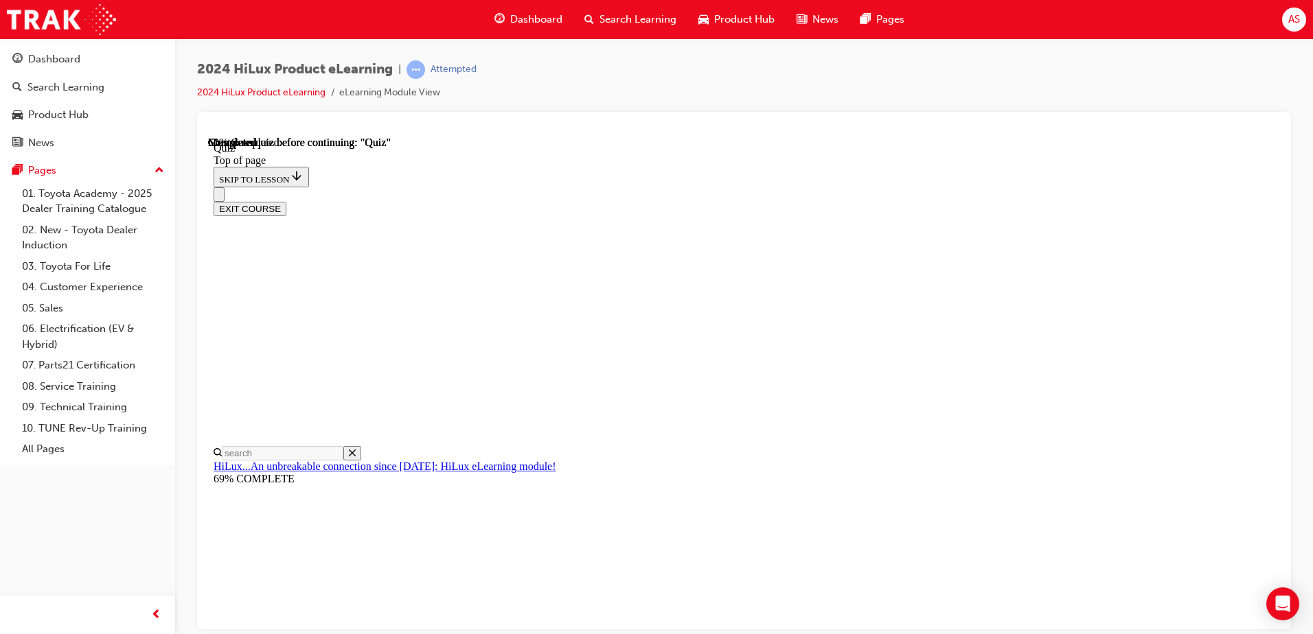
scroll to position [179, 0]
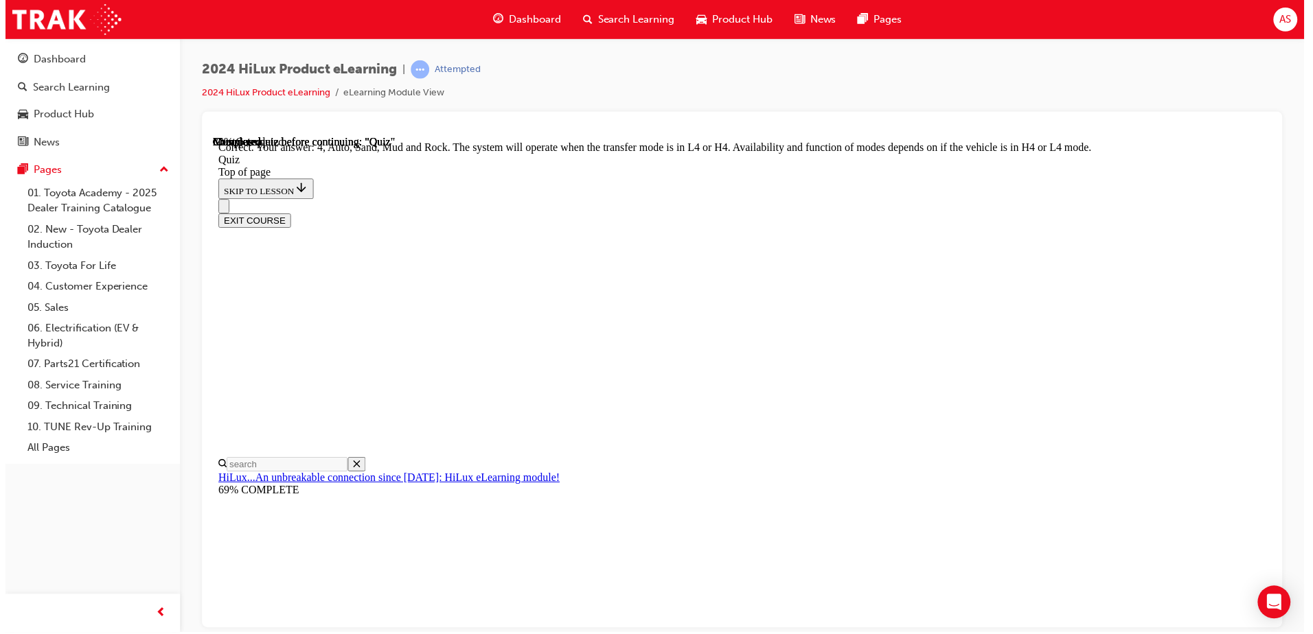
scroll to position [368, 0]
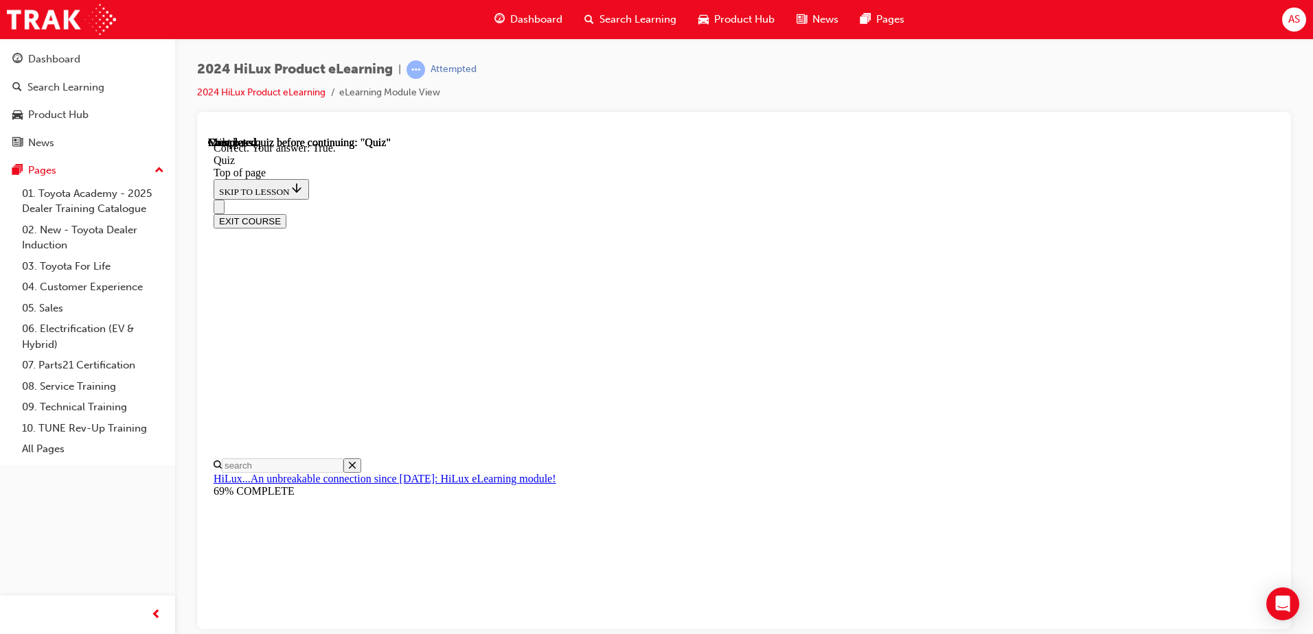
scroll to position [158, 0]
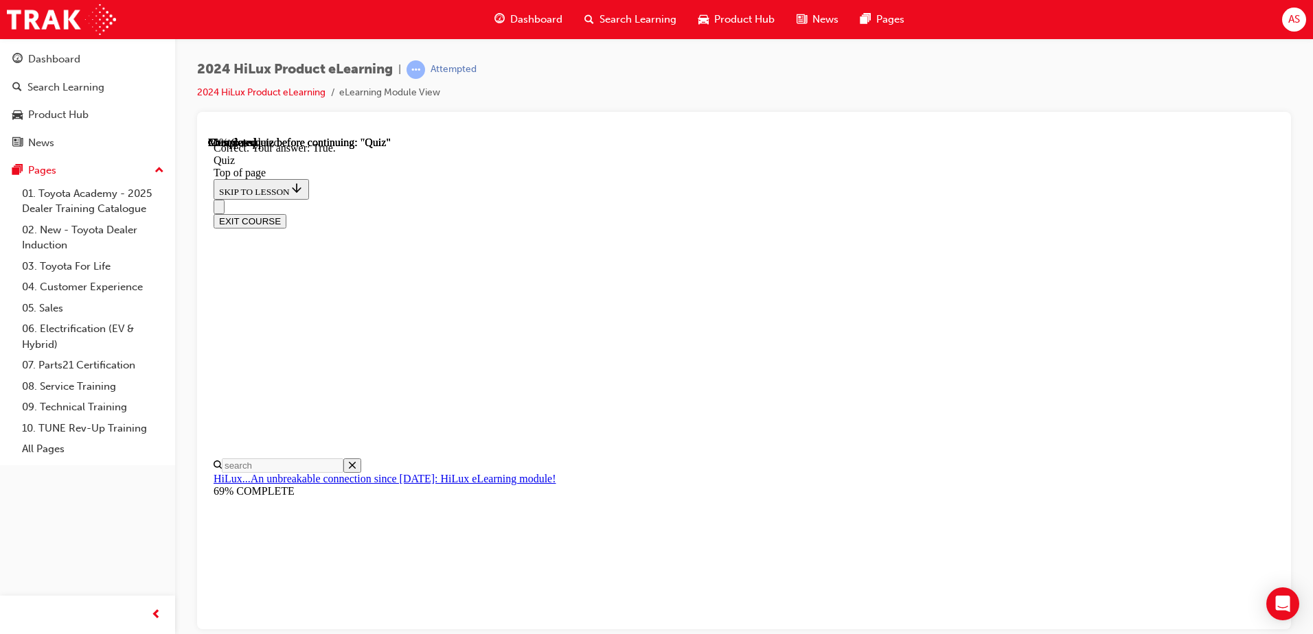
scroll to position [142, 0]
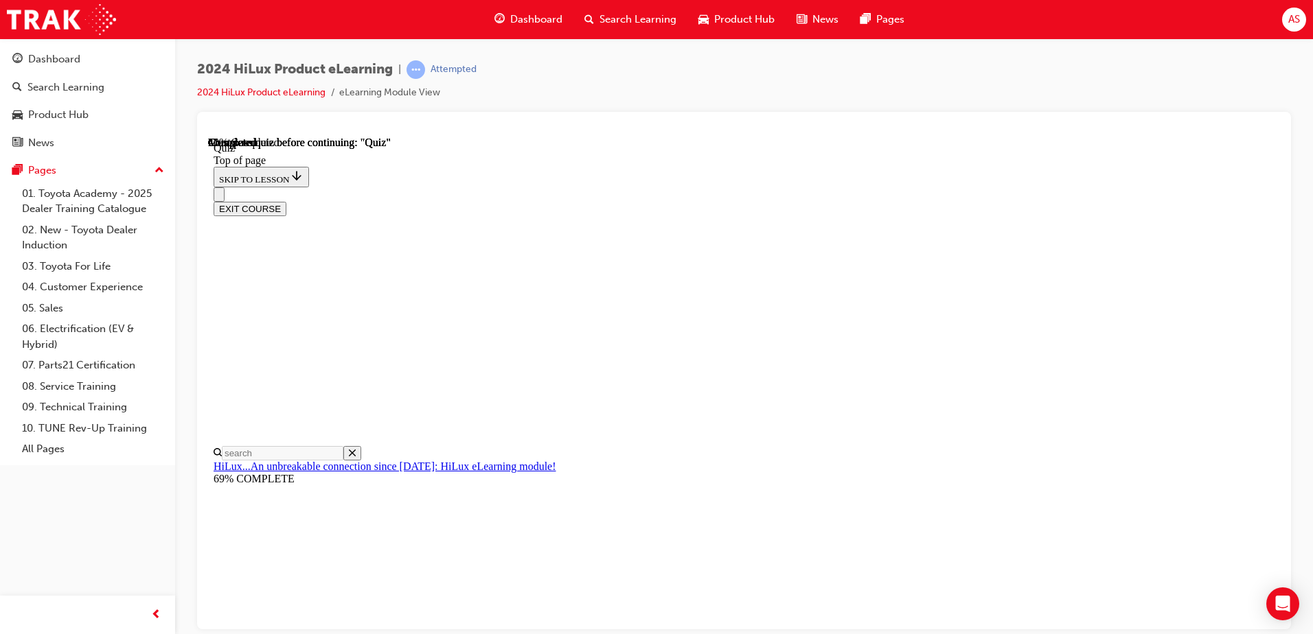
scroll to position [179, 0]
drag, startPoint x: 830, startPoint y: 621, endPoint x: 830, endPoint y: 601, distance: 20.6
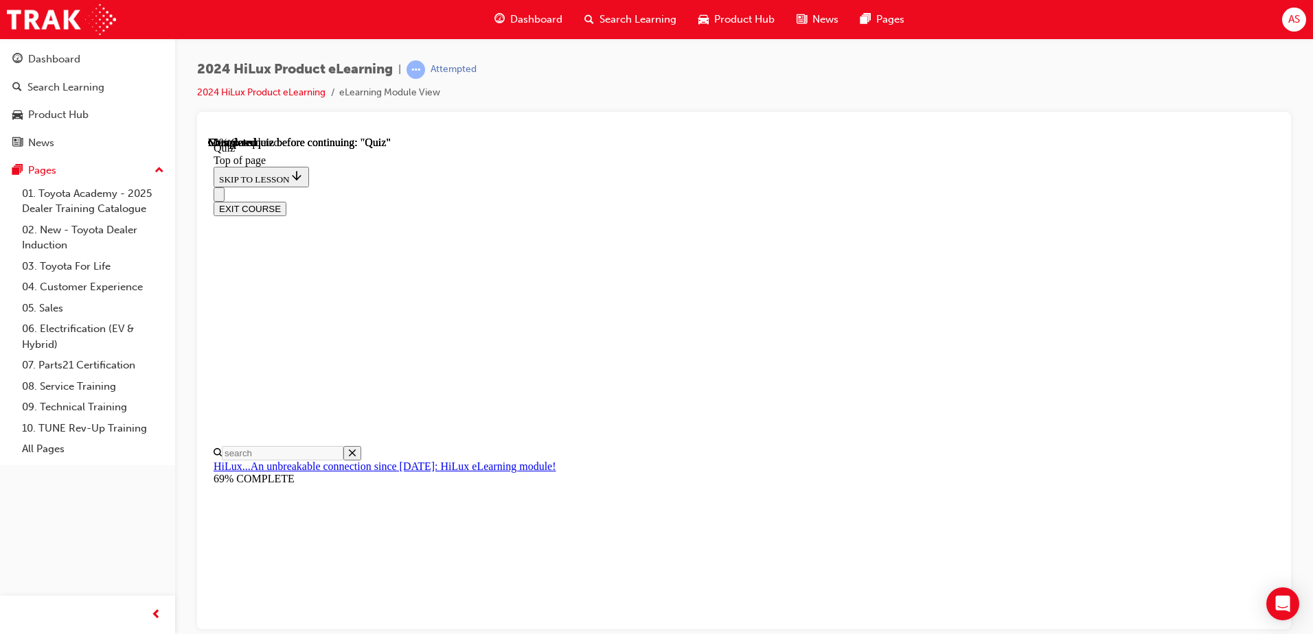
scroll to position [339, 0]
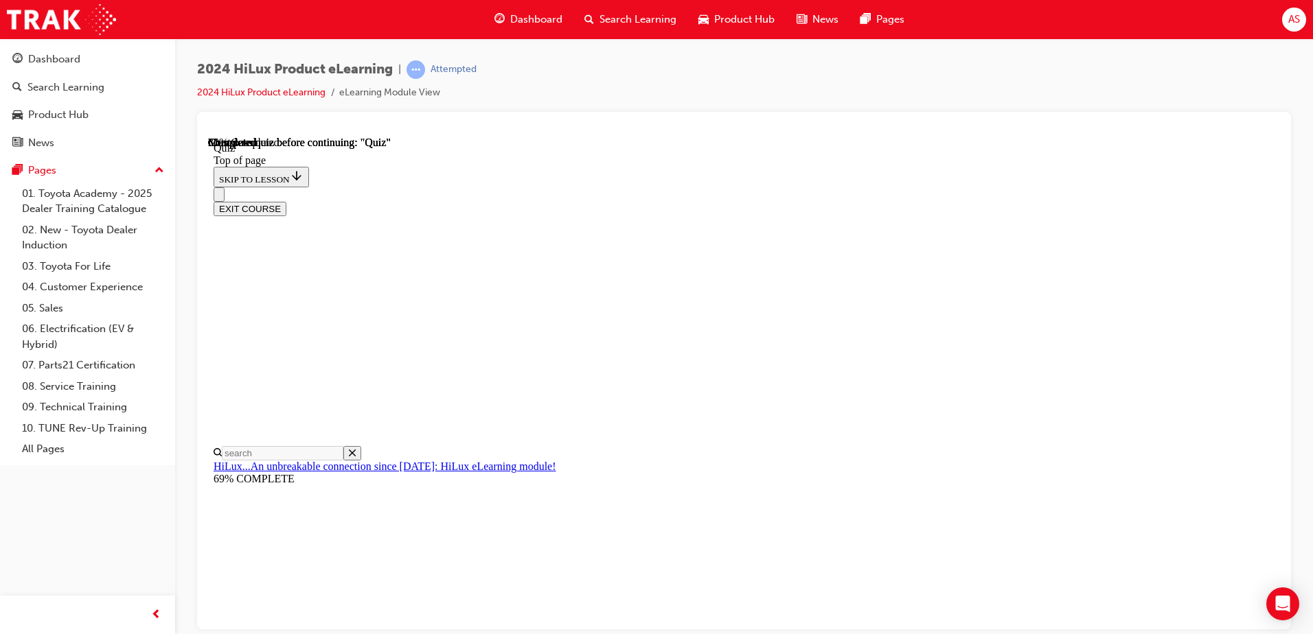
scroll to position [183, 0]
drag, startPoint x: 851, startPoint y: 531, endPoint x: 849, endPoint y: 546, distance: 14.6
drag, startPoint x: 849, startPoint y: 546, endPoint x: 849, endPoint y: 554, distance: 8.2
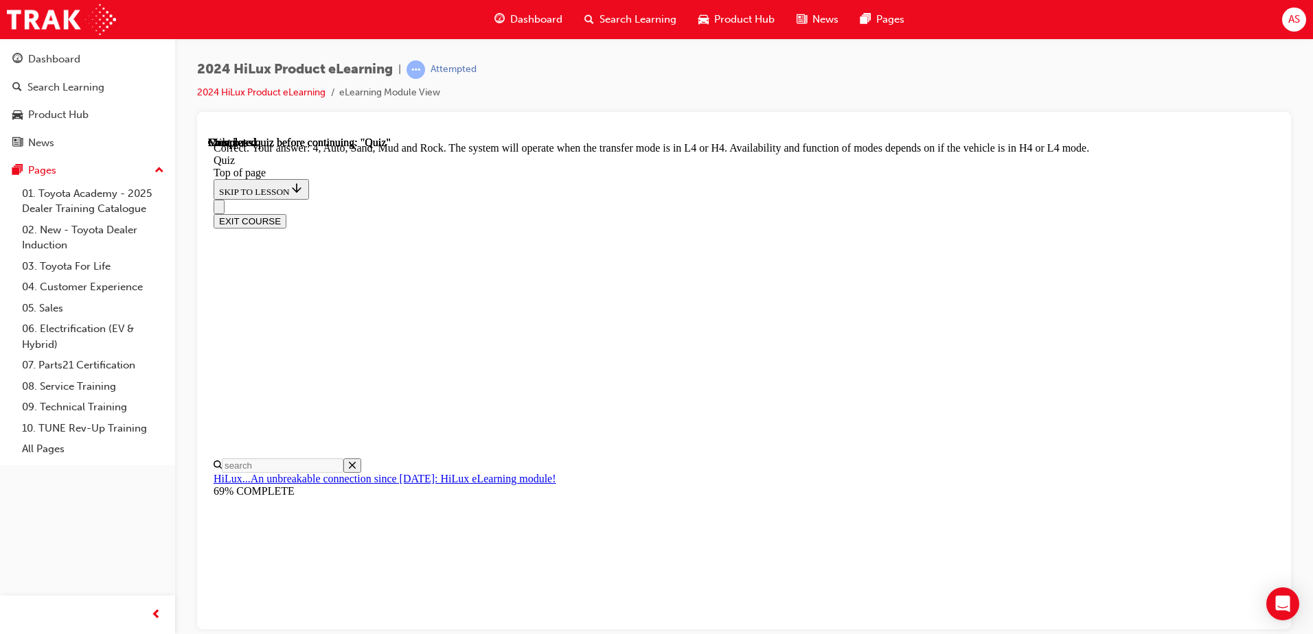
scroll to position [368, 0]
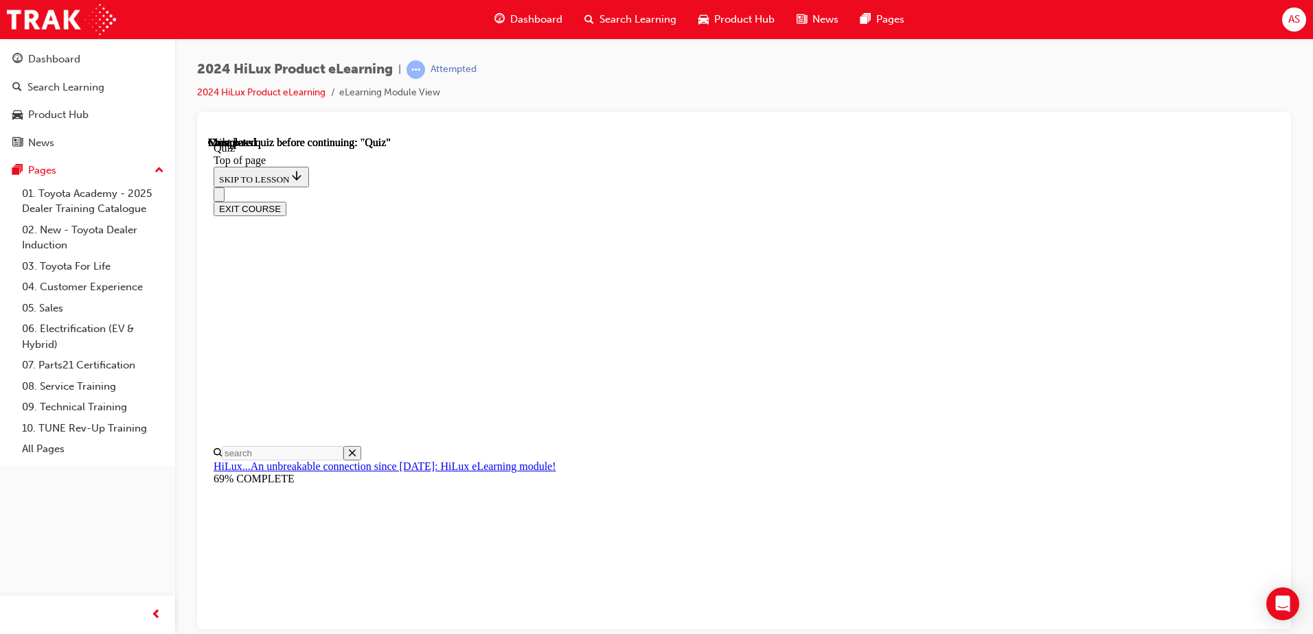
scroll to position [0, 0]
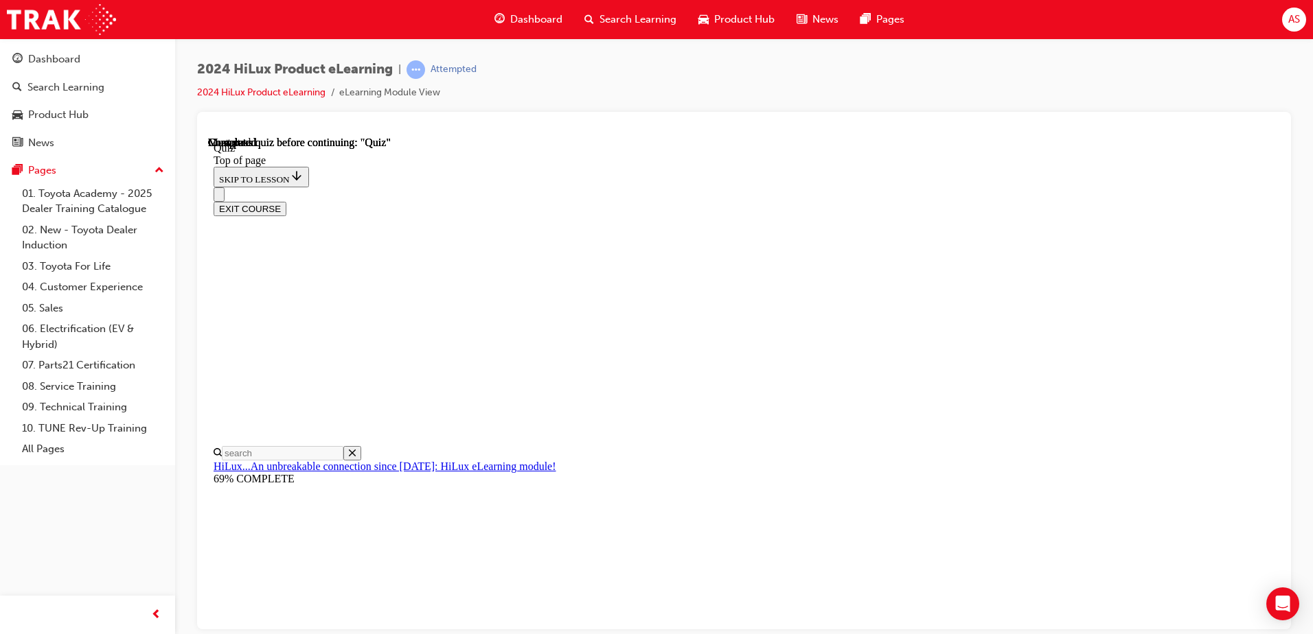
scroll to position [230, 0]
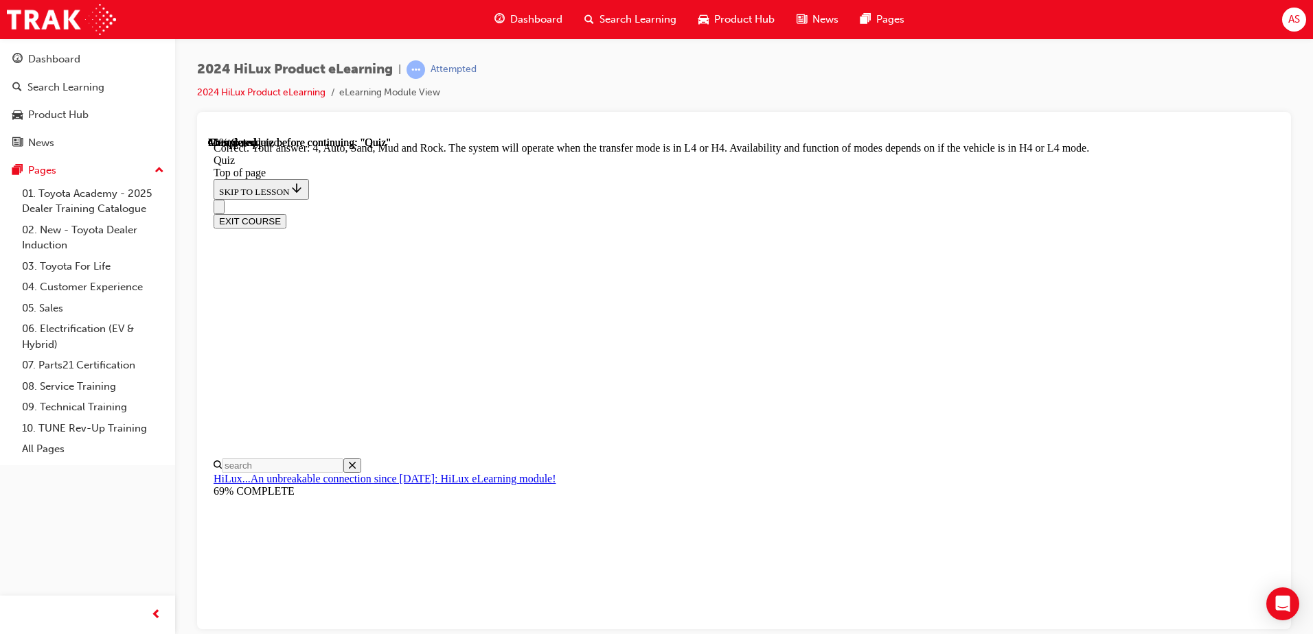
scroll to position [321, 0]
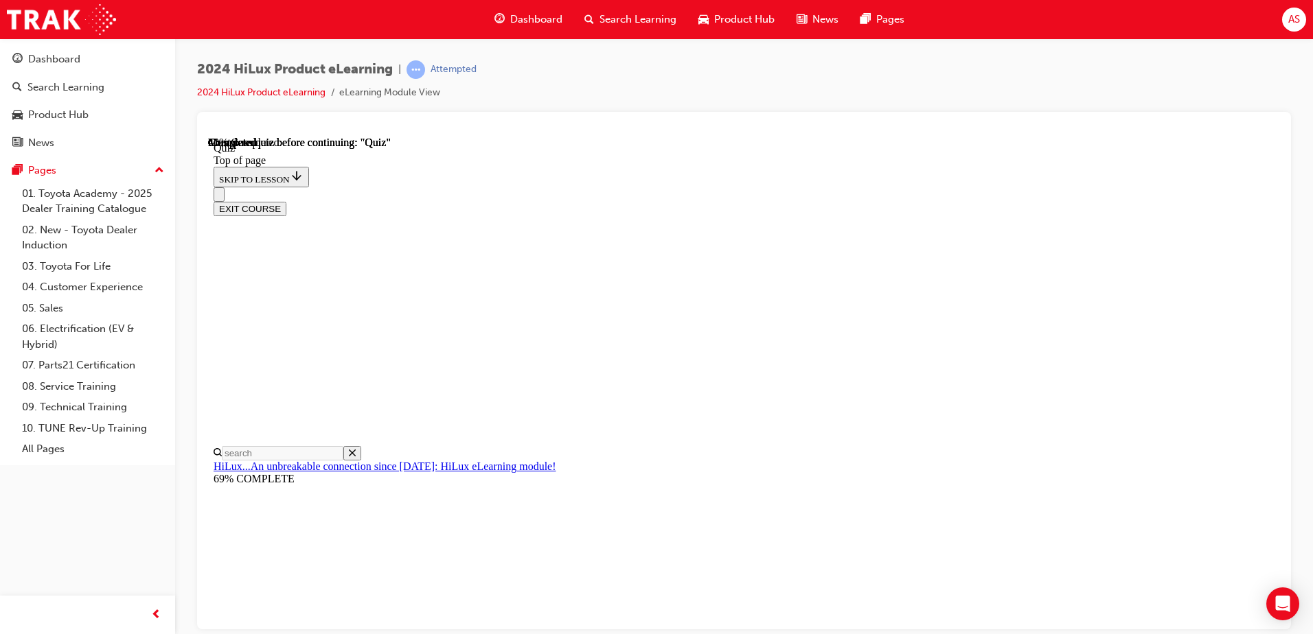
scroll to position [317, 0]
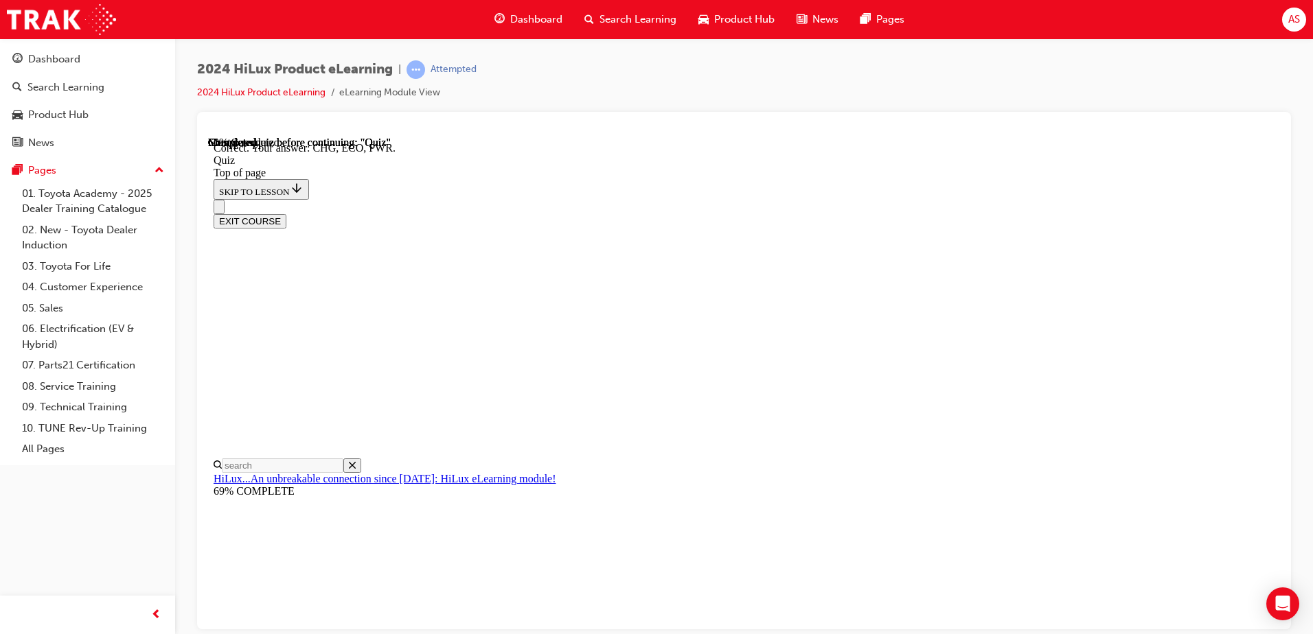
scroll to position [442, 0]
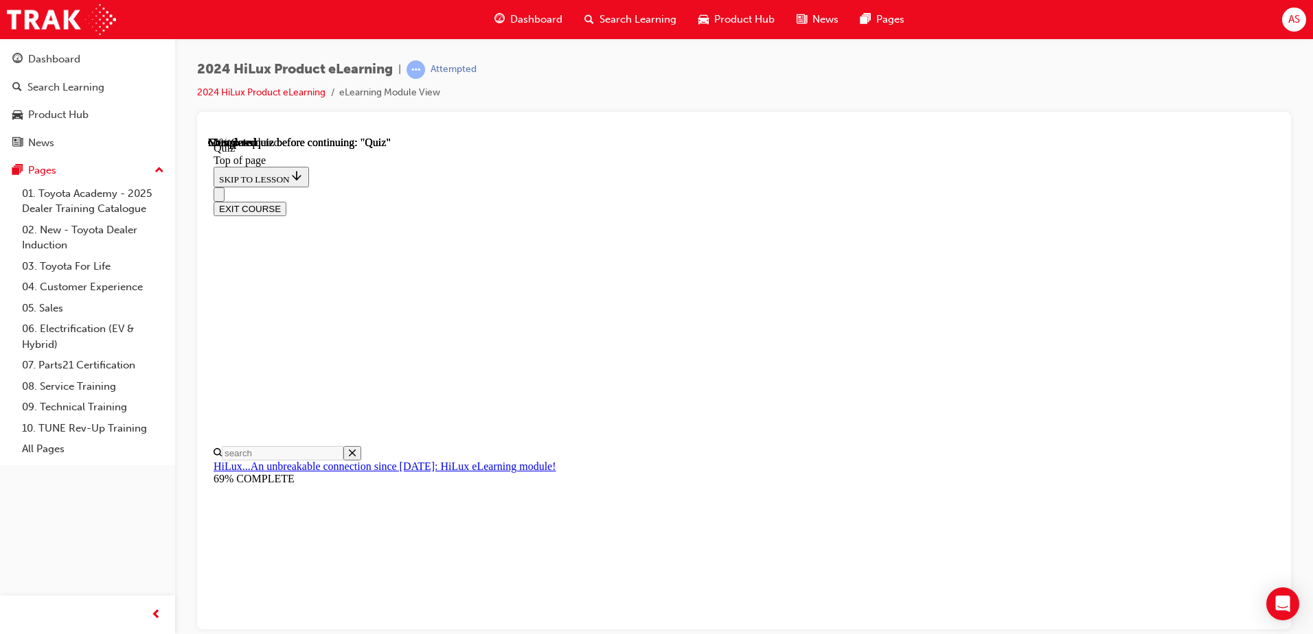
scroll to position [179, 0]
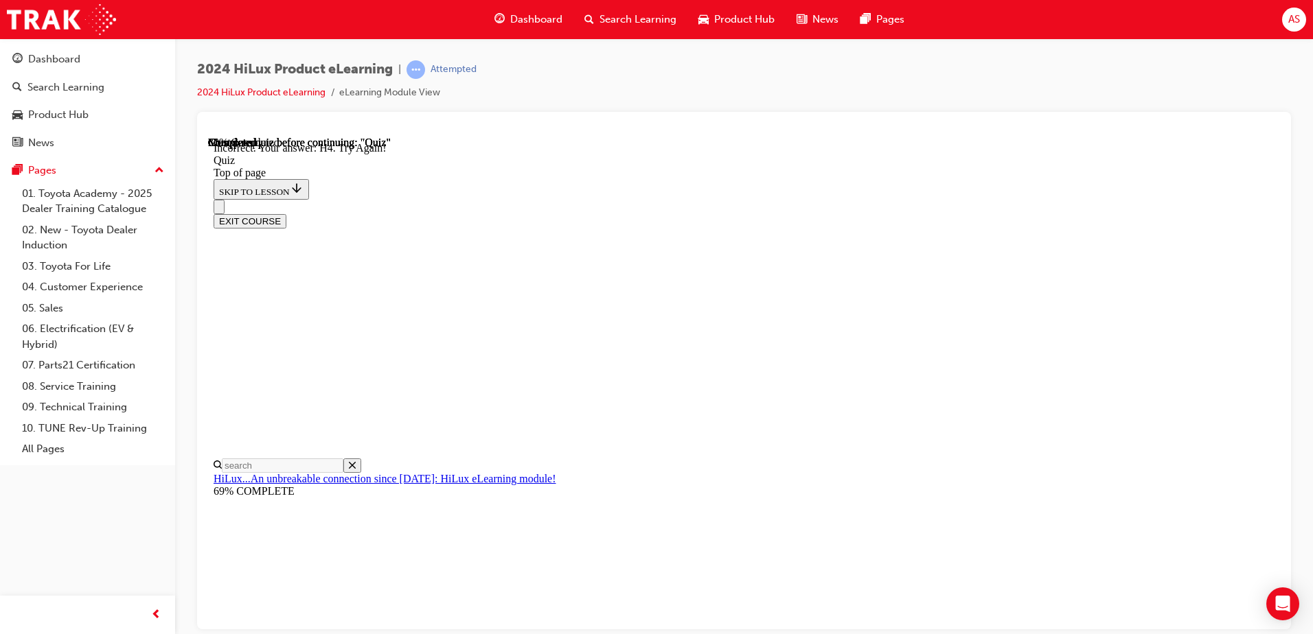
scroll to position [336, 0]
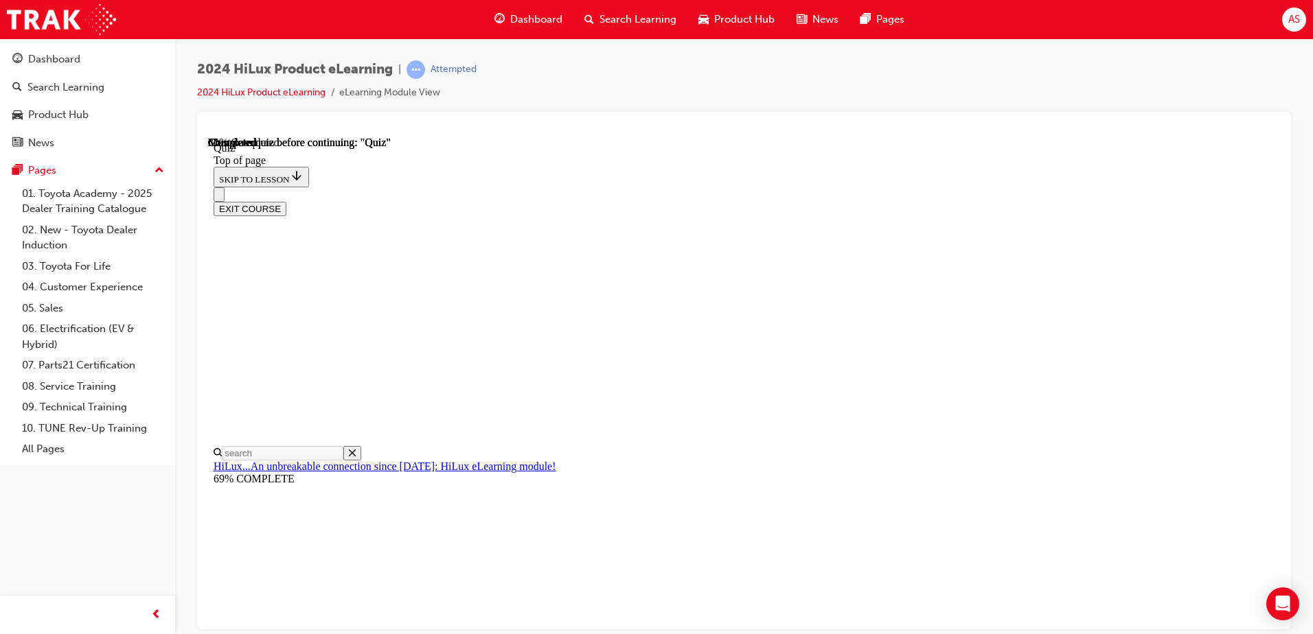
scroll to position [73, 0]
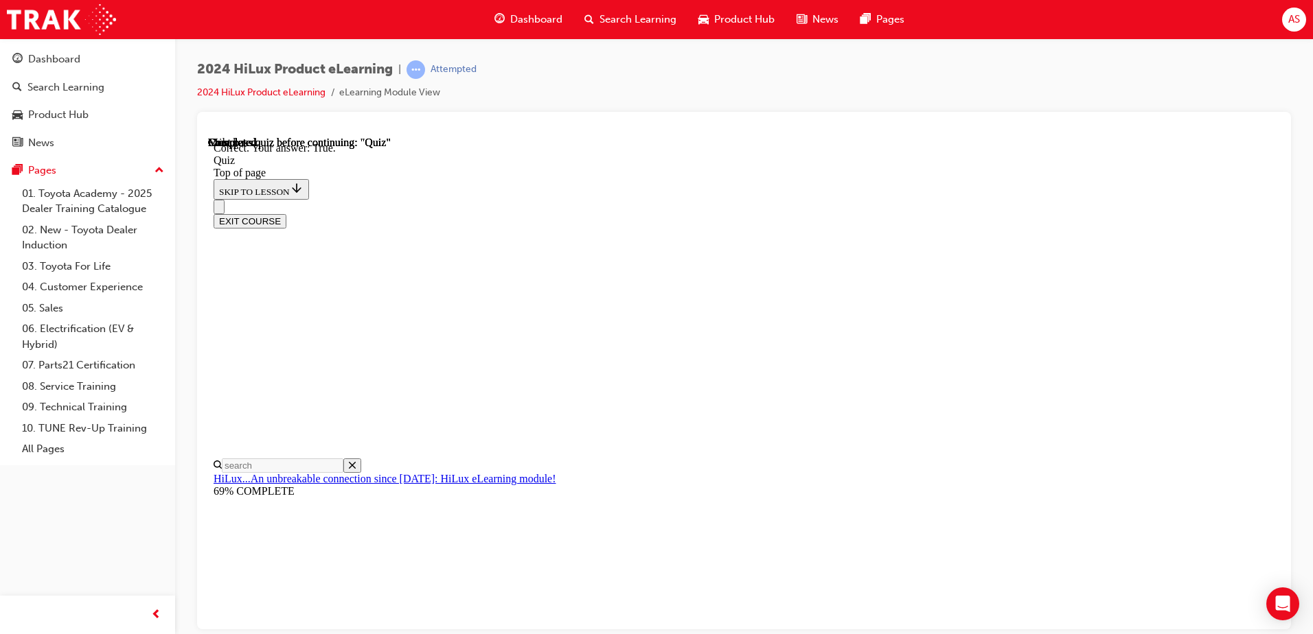
scroll to position [158, 0]
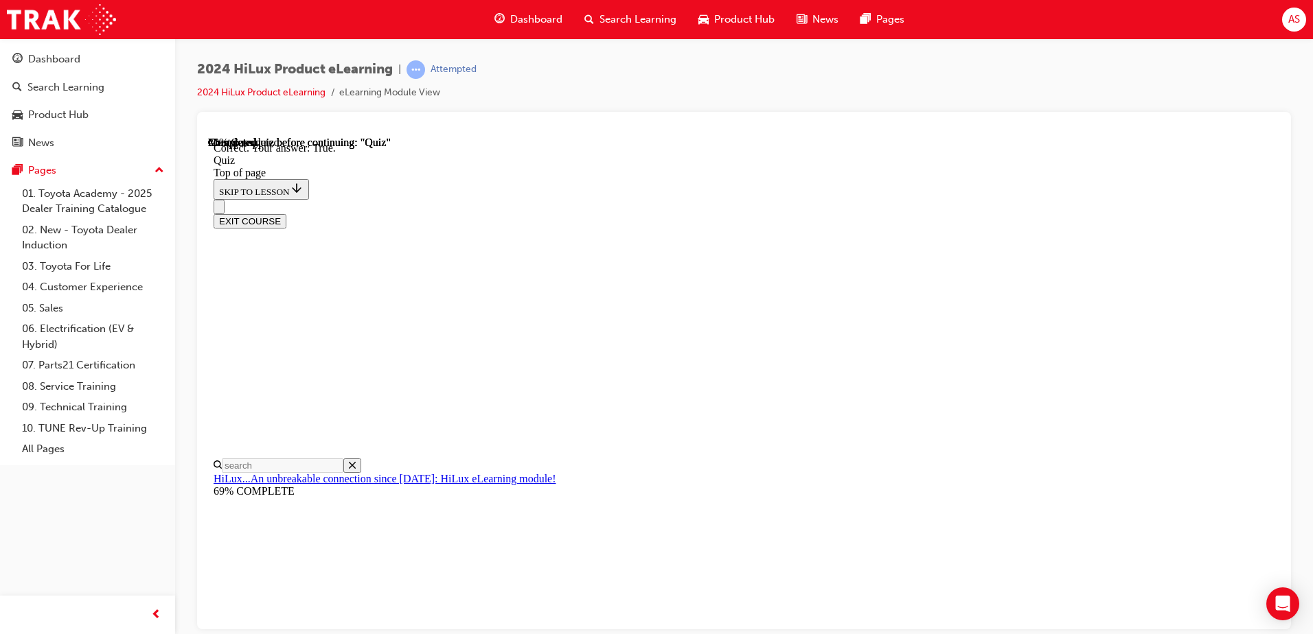
scroll to position [142, 0]
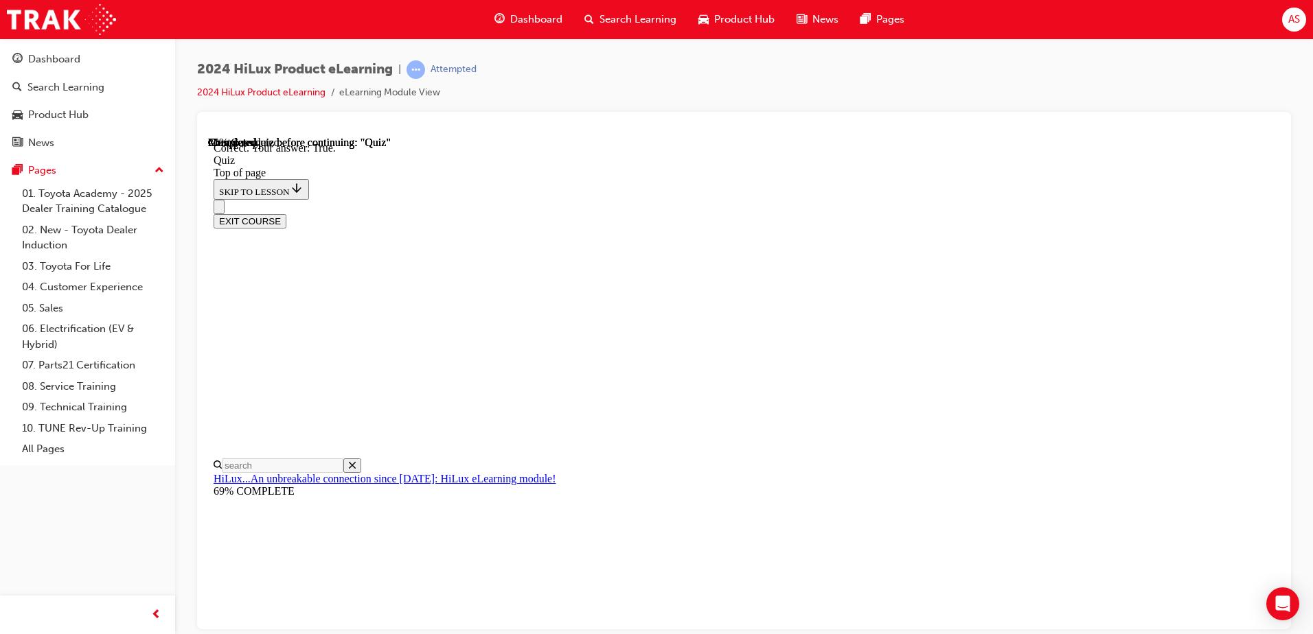
scroll to position [183, 0]
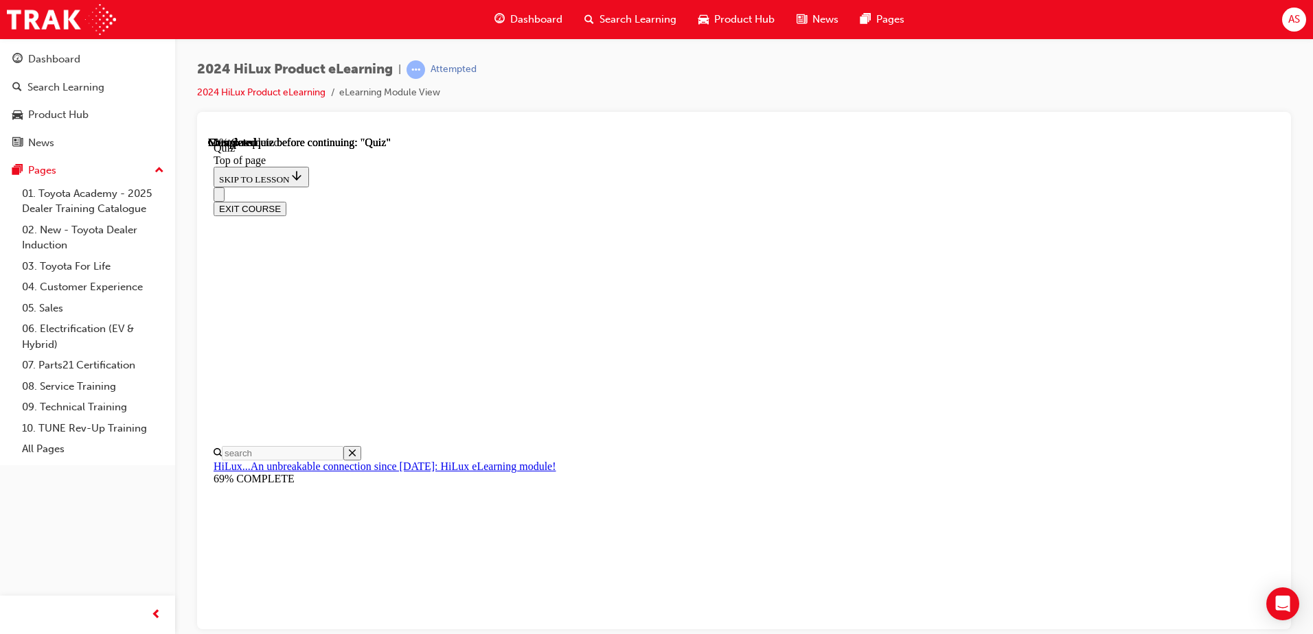
scroll to position [183, 0]
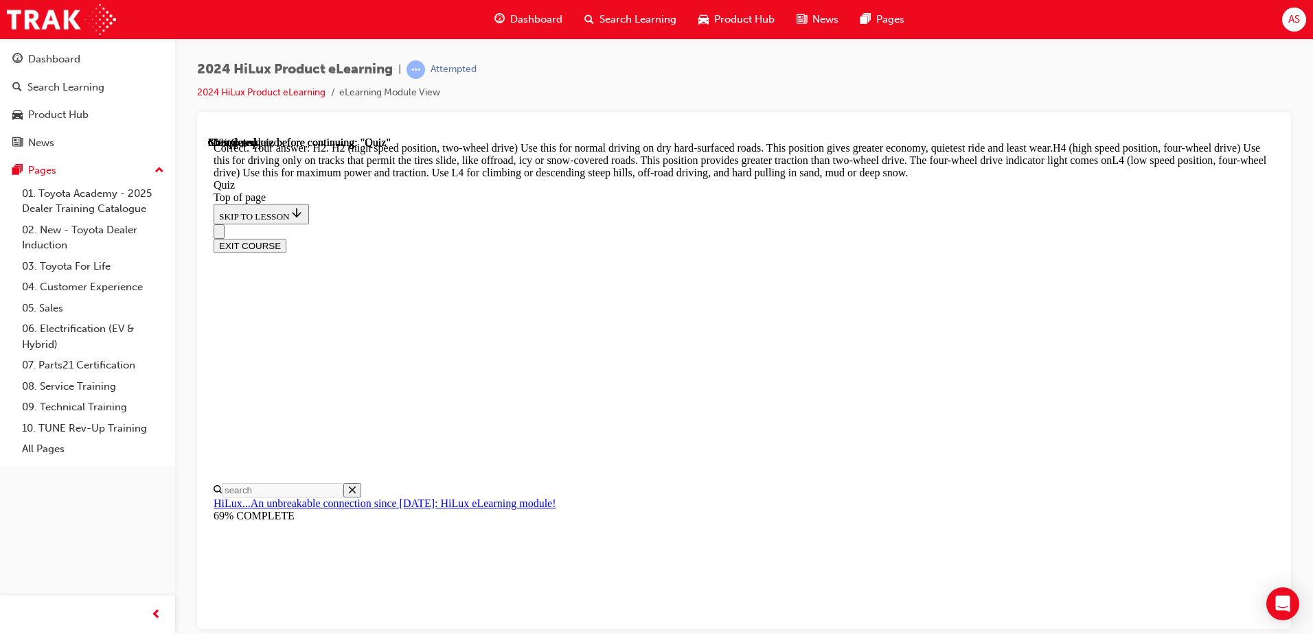
scroll to position [389, 0]
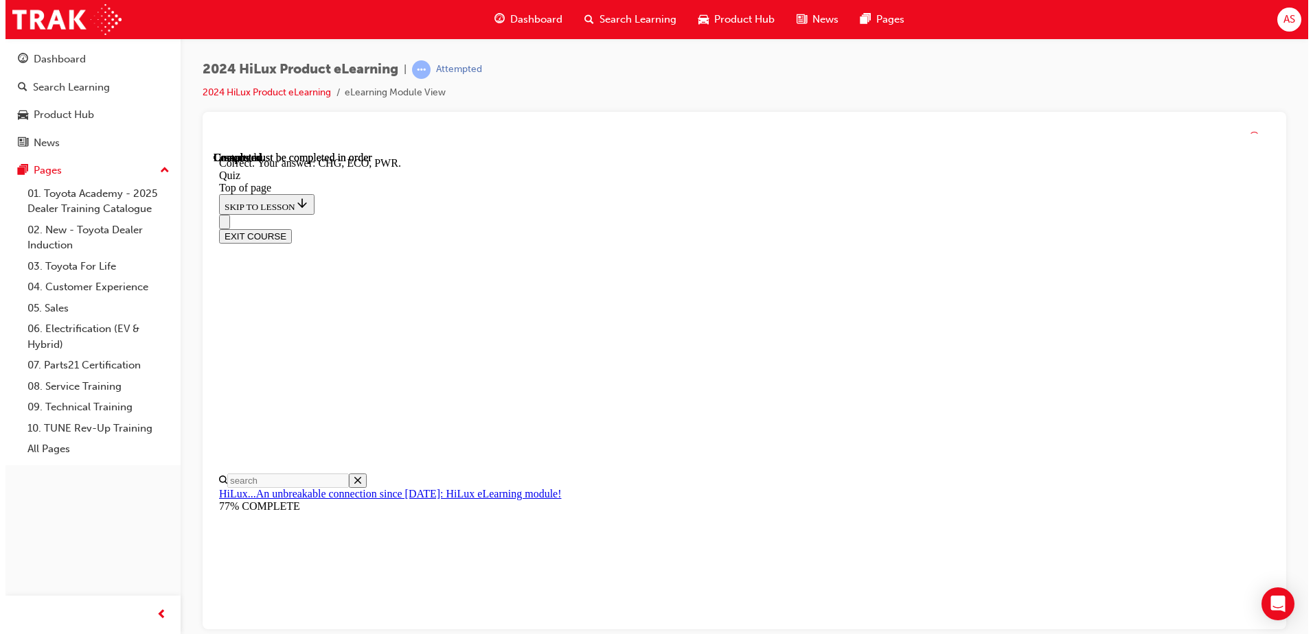
scroll to position [442, 0]
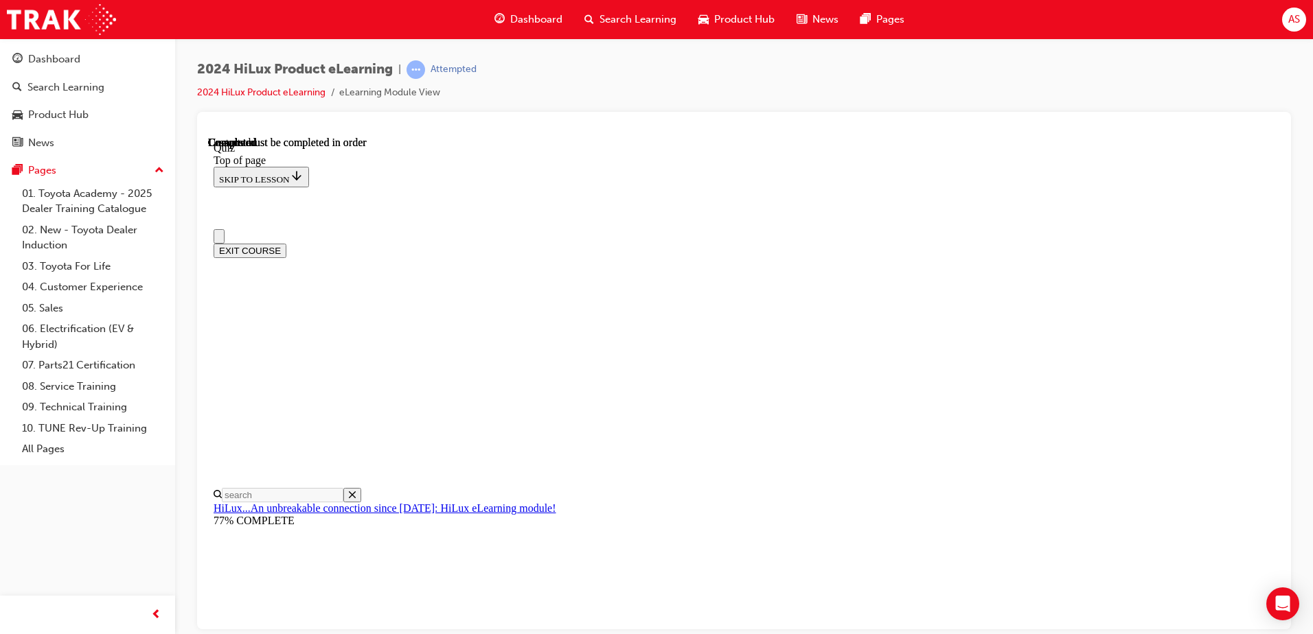
scroll to position [250, 0]
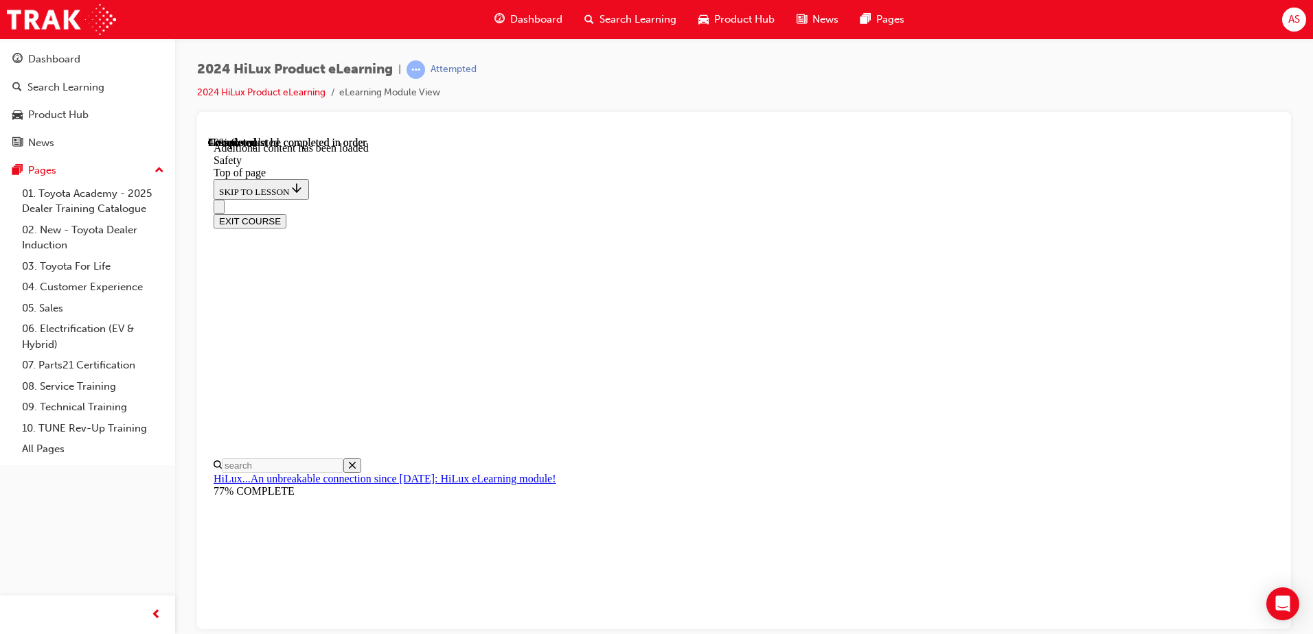
scroll to position [721, 0]
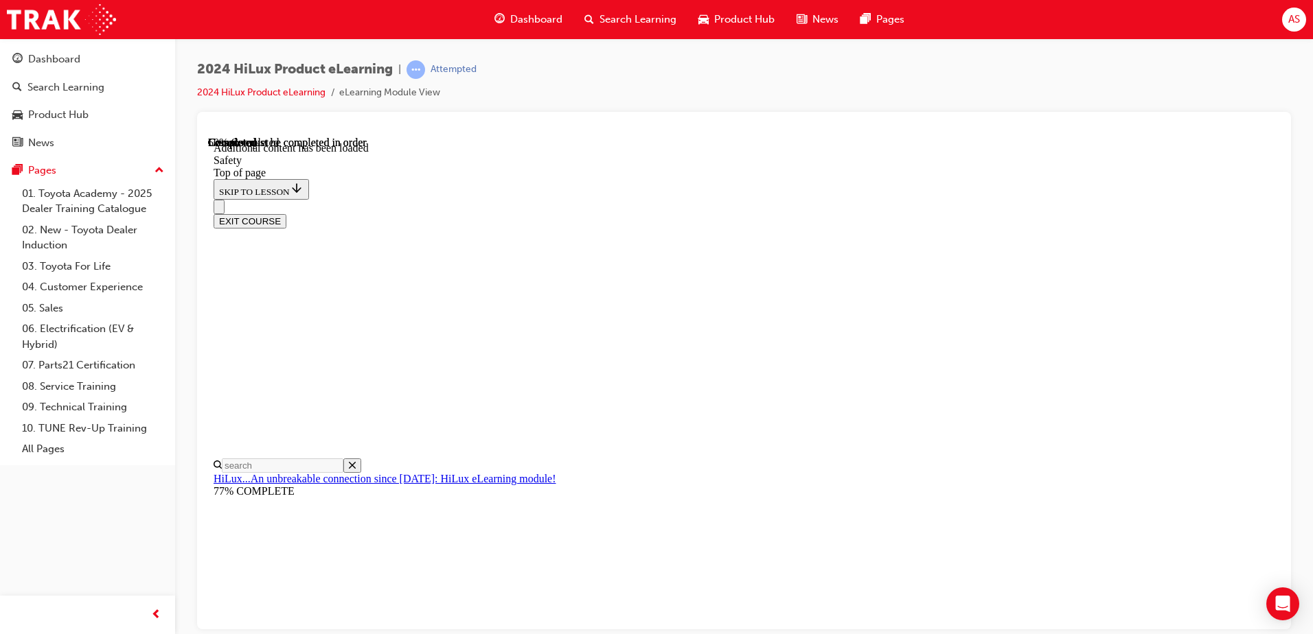
scroll to position [2234, 0]
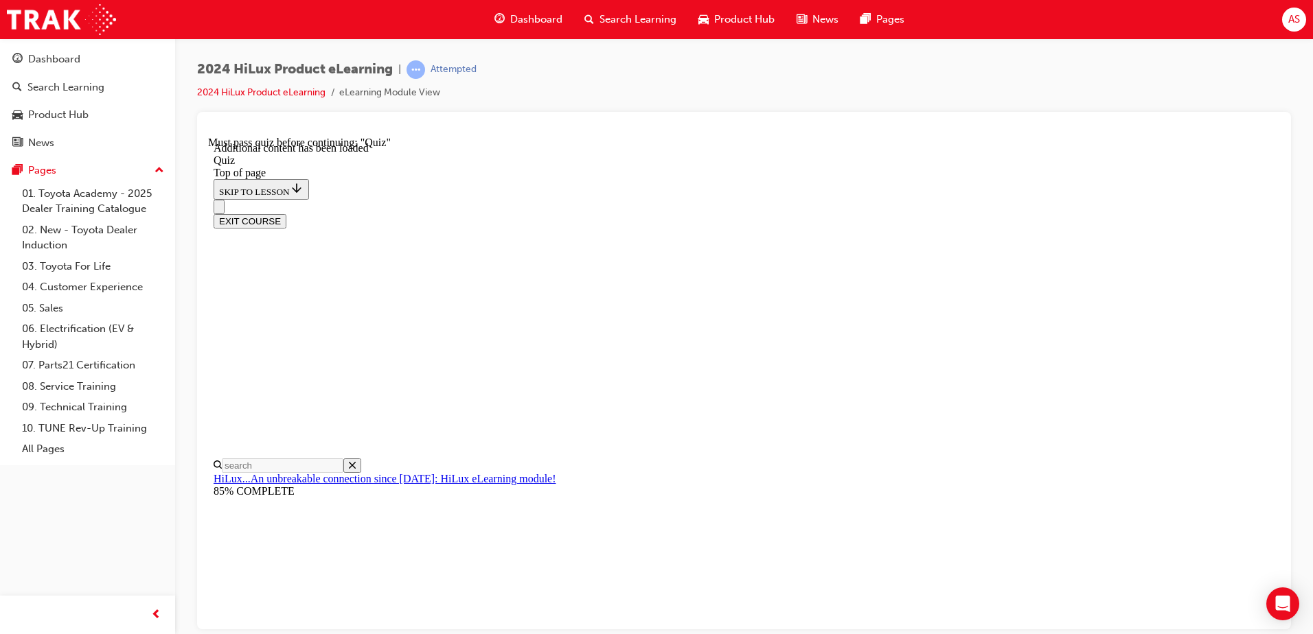
scroll to position [43, 0]
drag, startPoint x: 655, startPoint y: 389, endPoint x: 660, endPoint y: 403, distance: 14.5
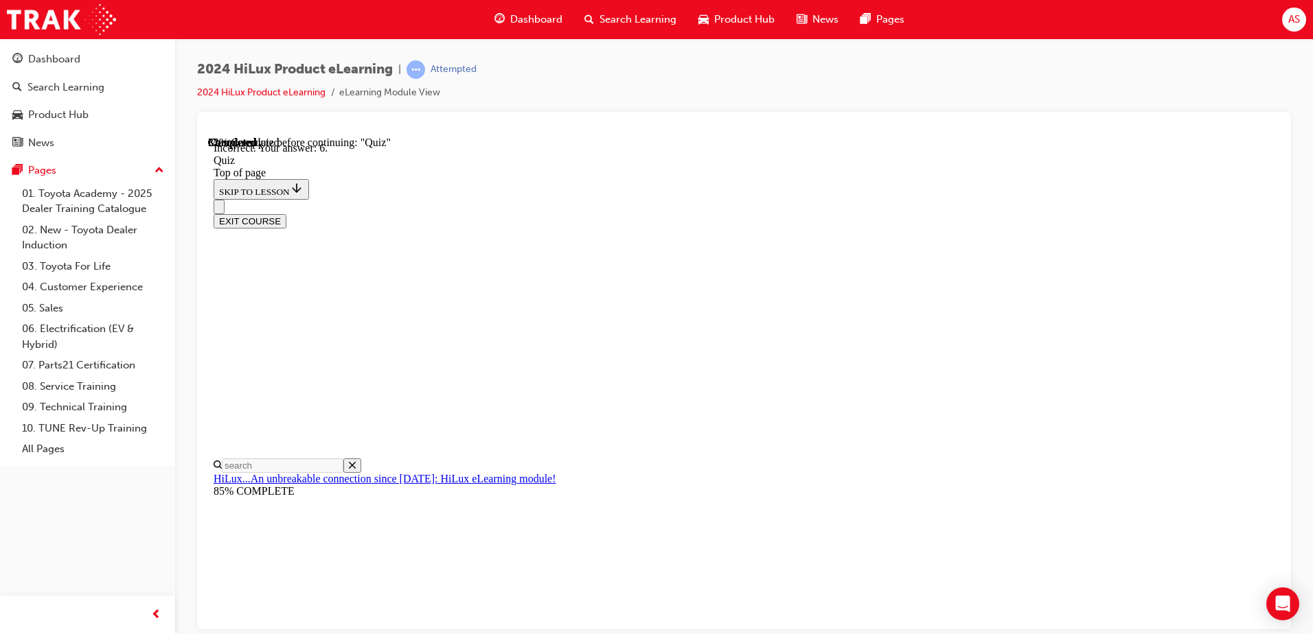
scroll to position [42, 0]
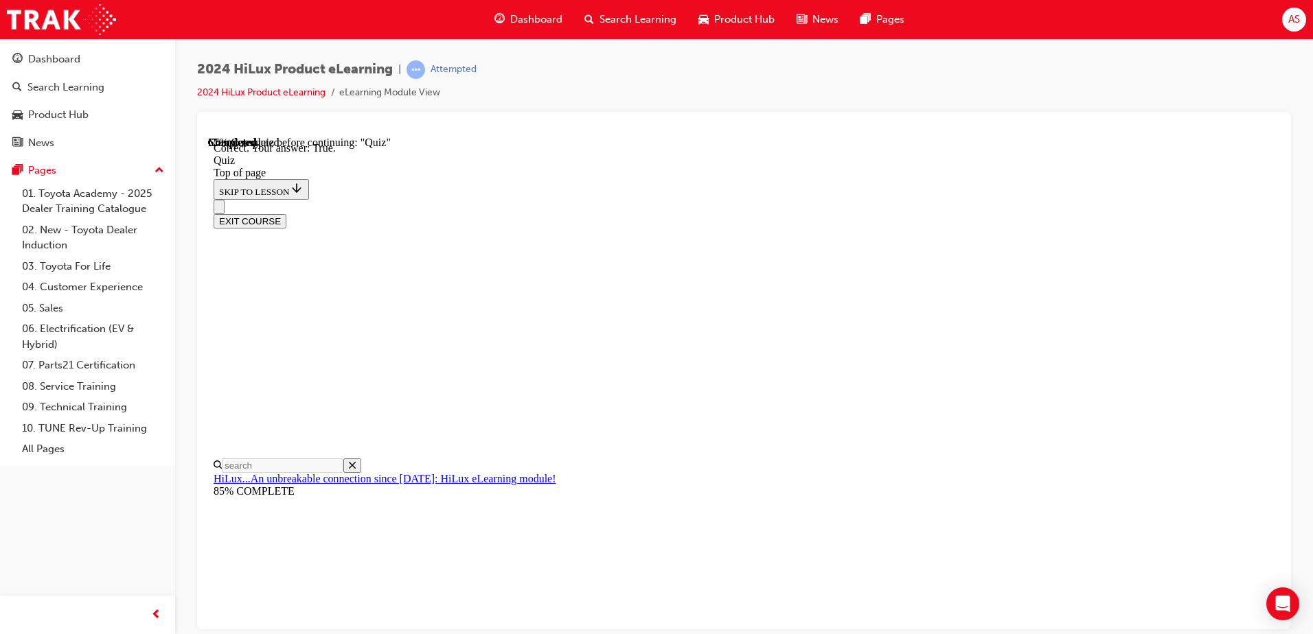
scroll to position [158, 0]
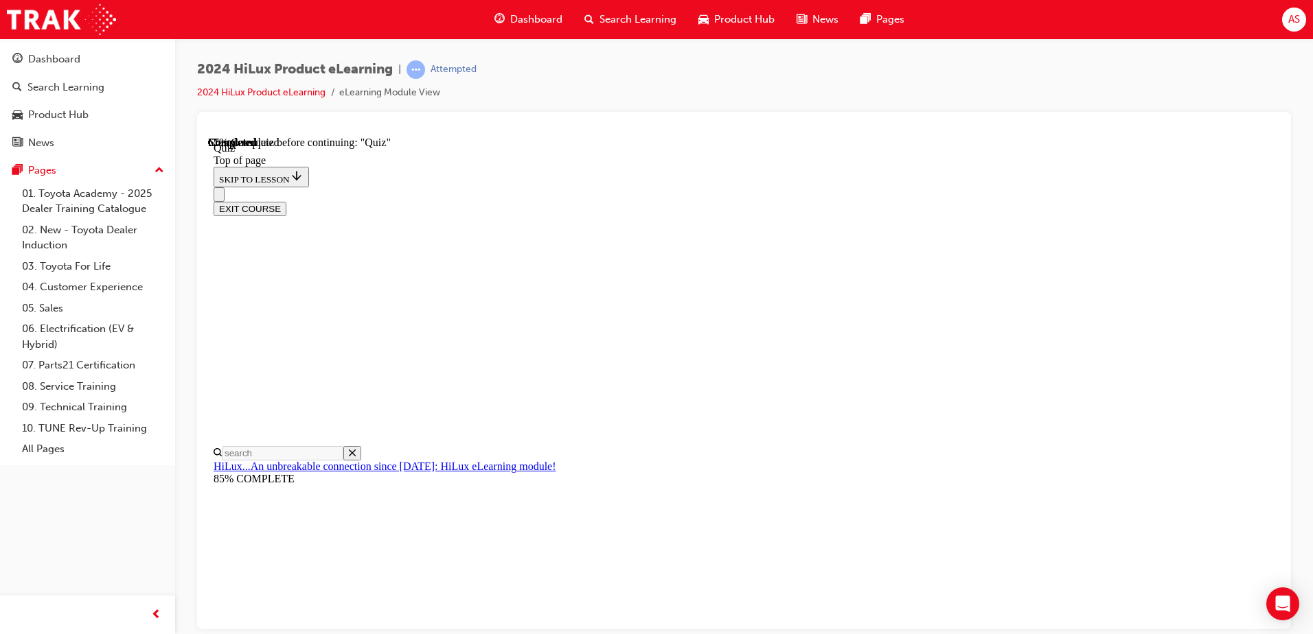
scroll to position [130, 0]
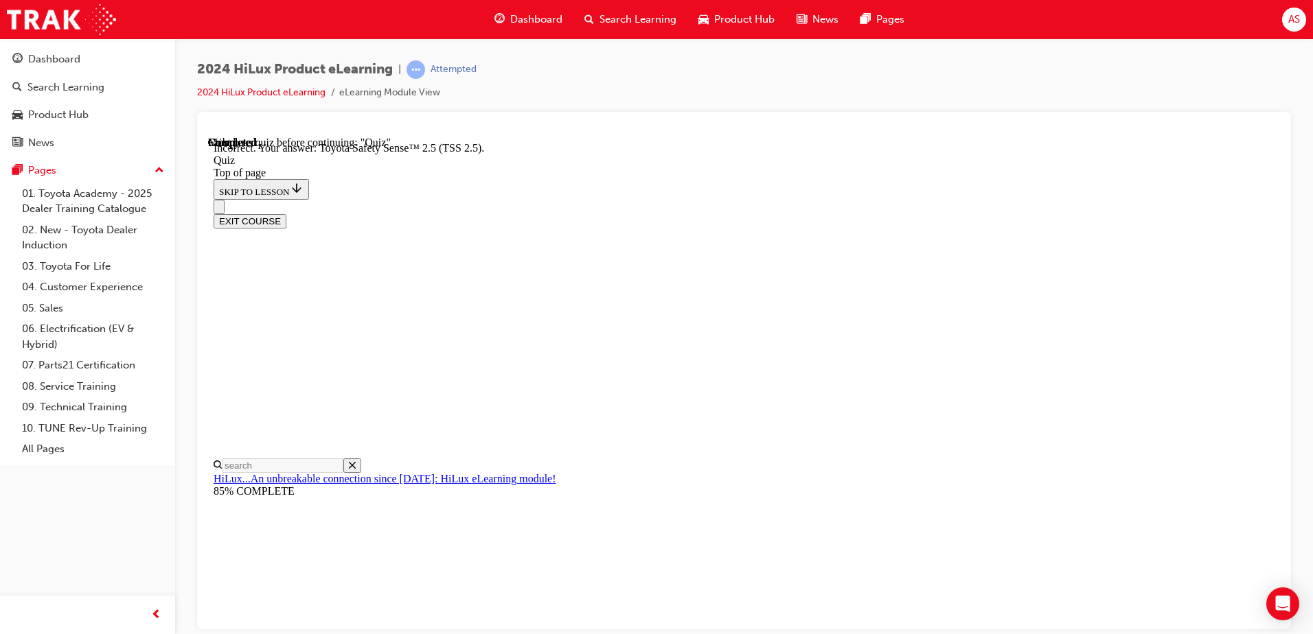
scroll to position [215, 0]
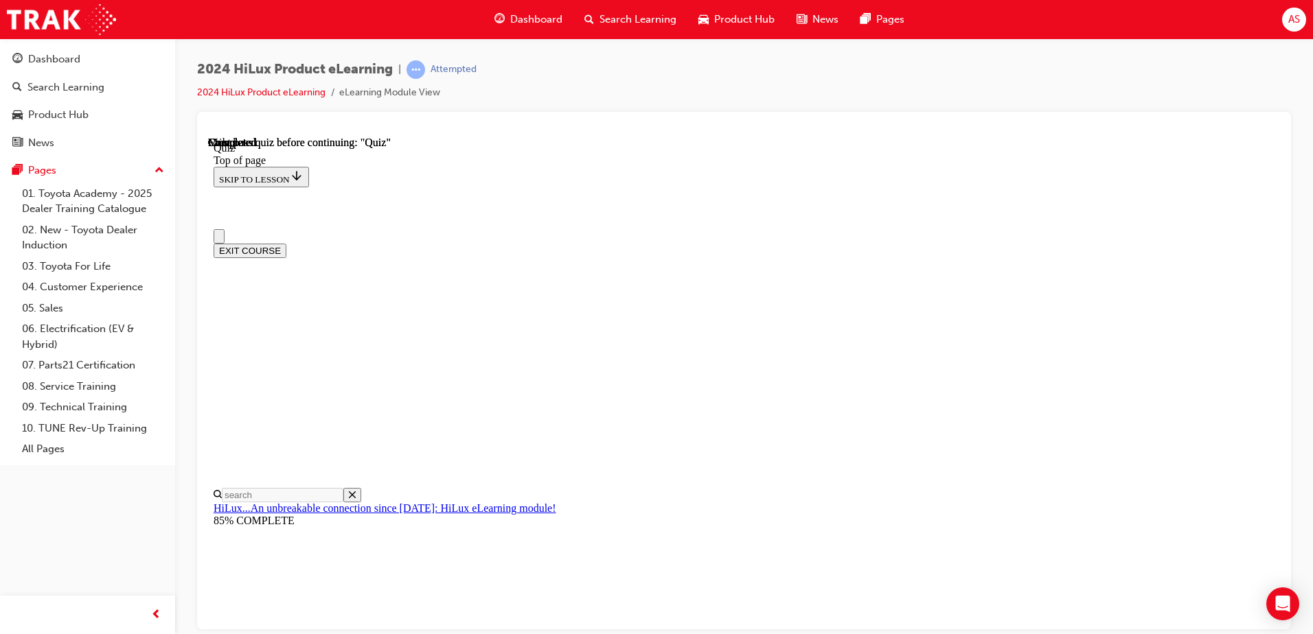
scroll to position [0, 0]
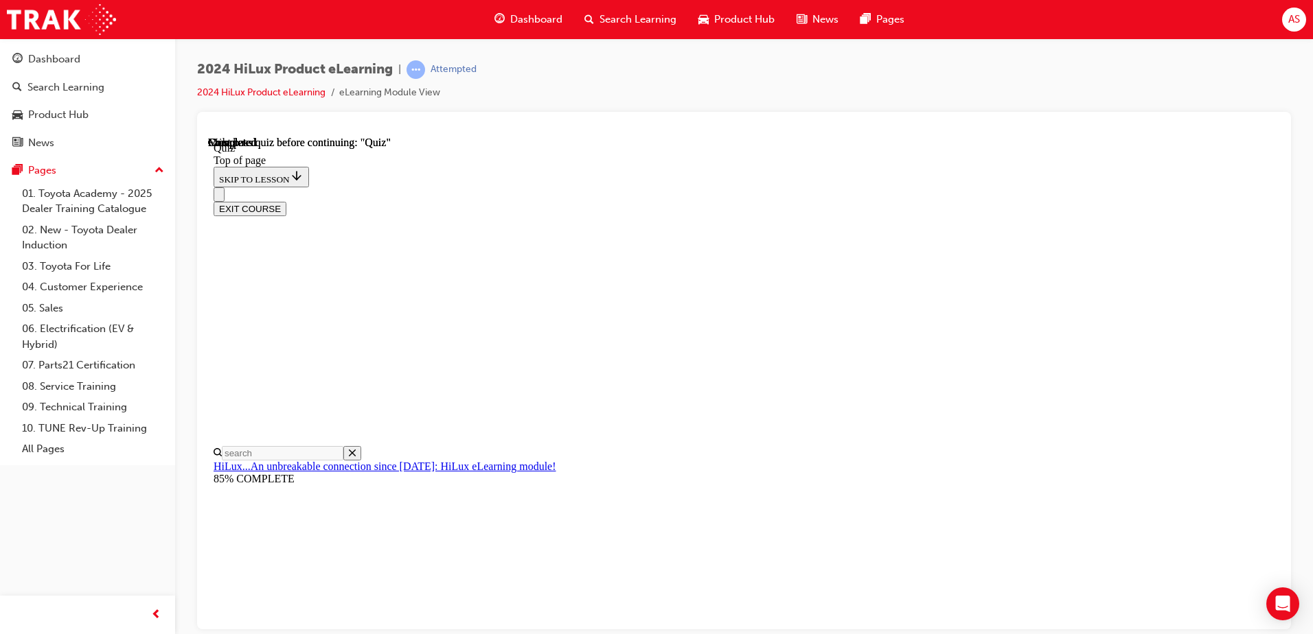
drag, startPoint x: 834, startPoint y: 527, endPoint x: 848, endPoint y: 509, distance: 22.5
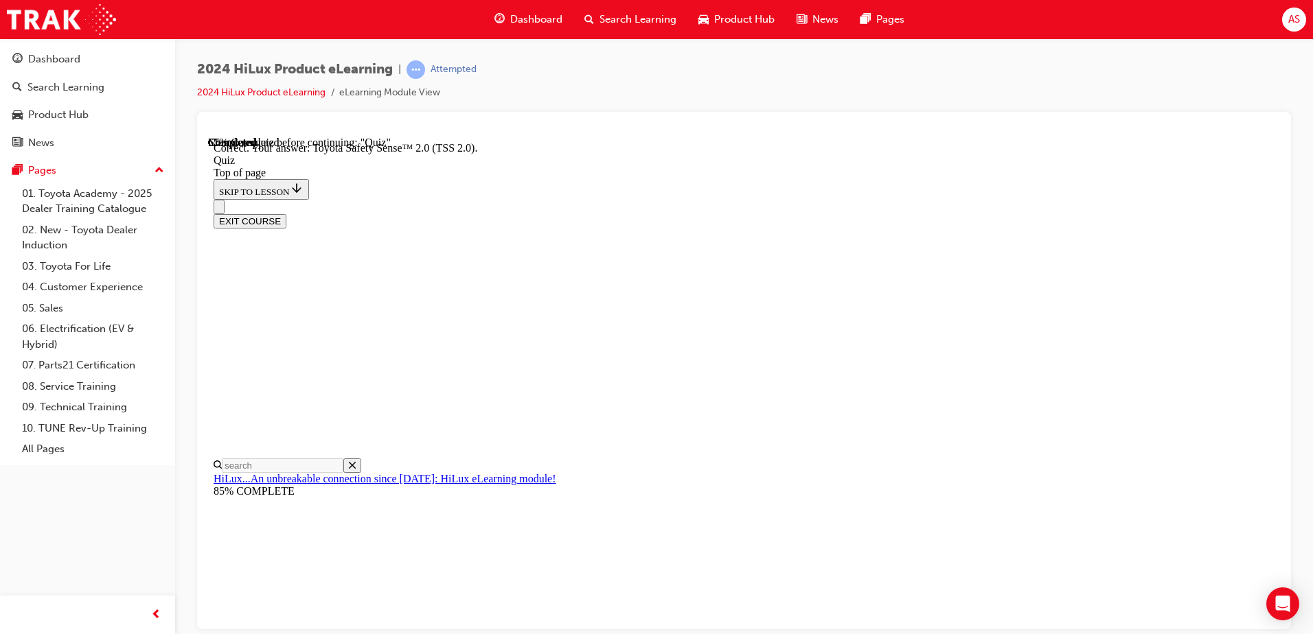
scroll to position [42, 0]
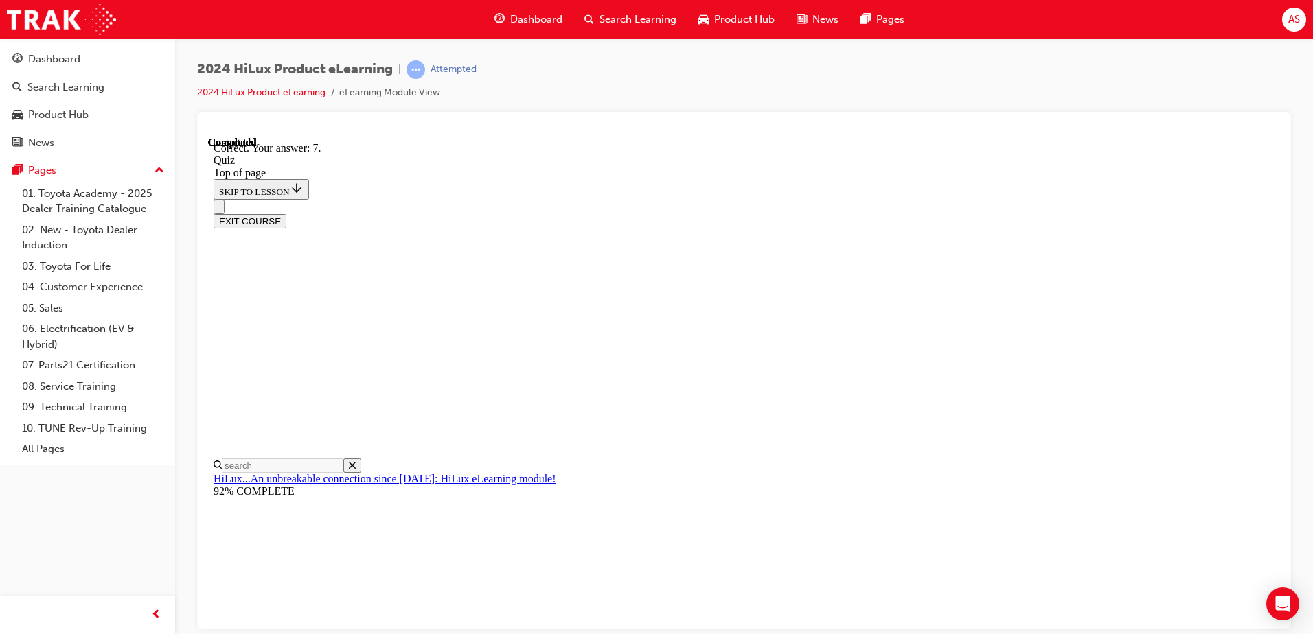
scroll to position [213, 0]
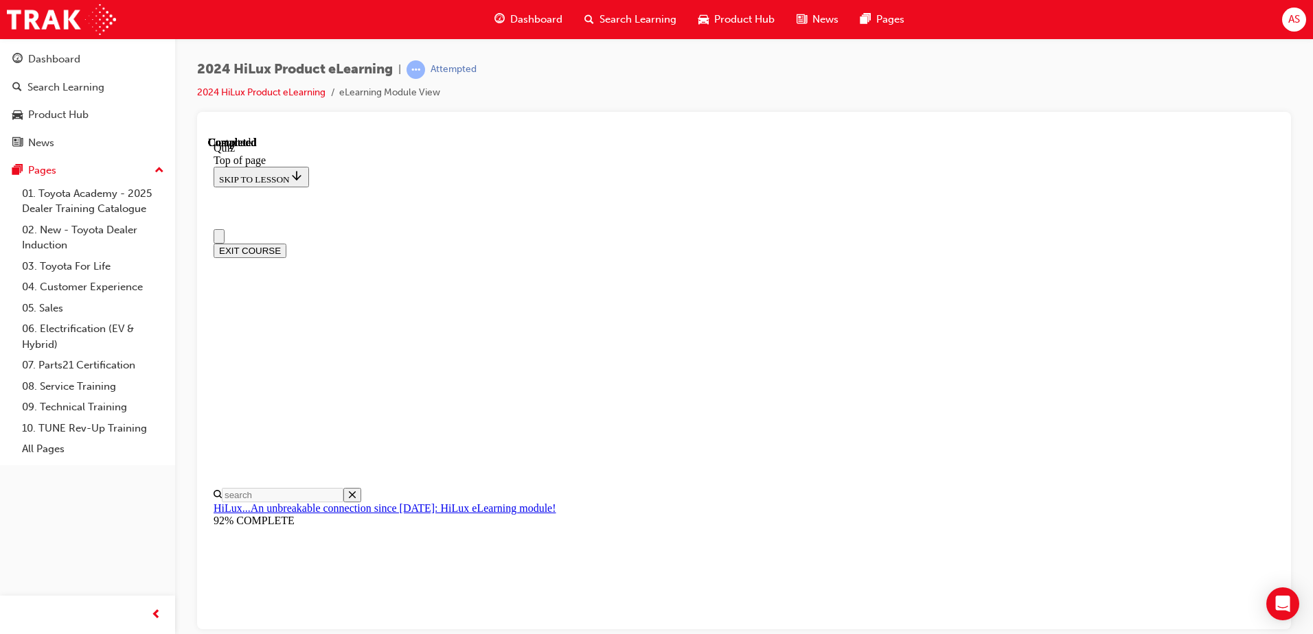
scroll to position [250, 0]
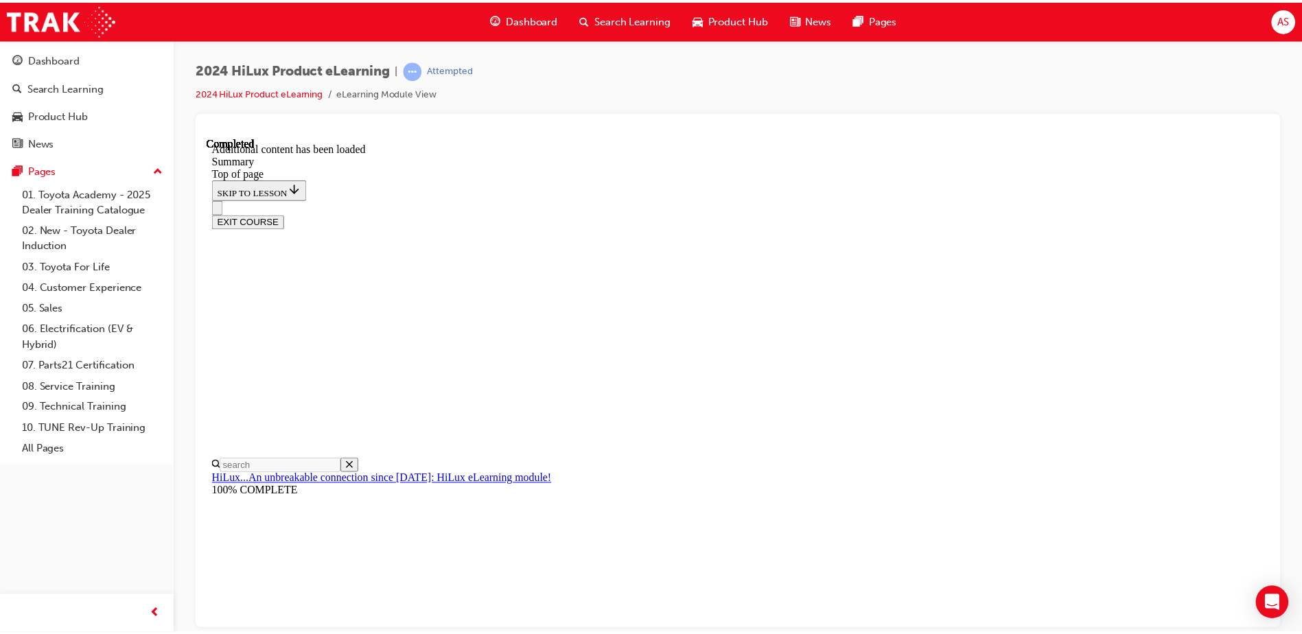
scroll to position [1361, 0]
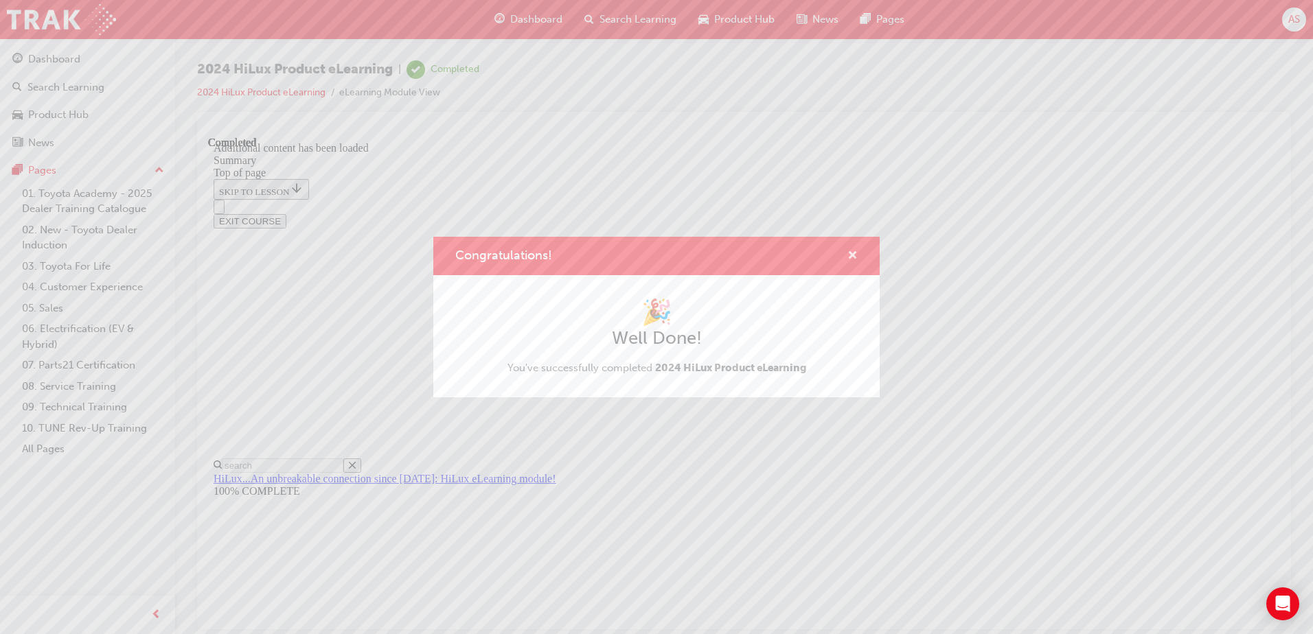
click at [852, 254] on span "cross-icon" at bounding box center [852, 257] width 10 height 12
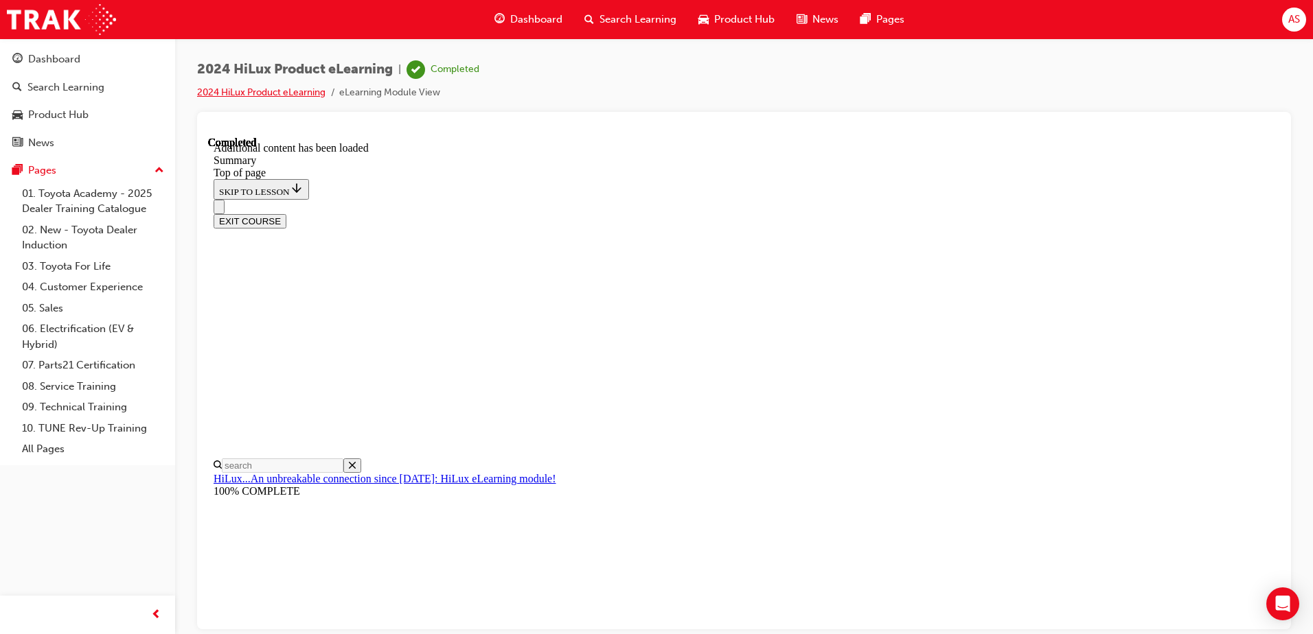
click at [284, 94] on link "2024 HiLux Product eLearning" at bounding box center [261, 93] width 128 height 12
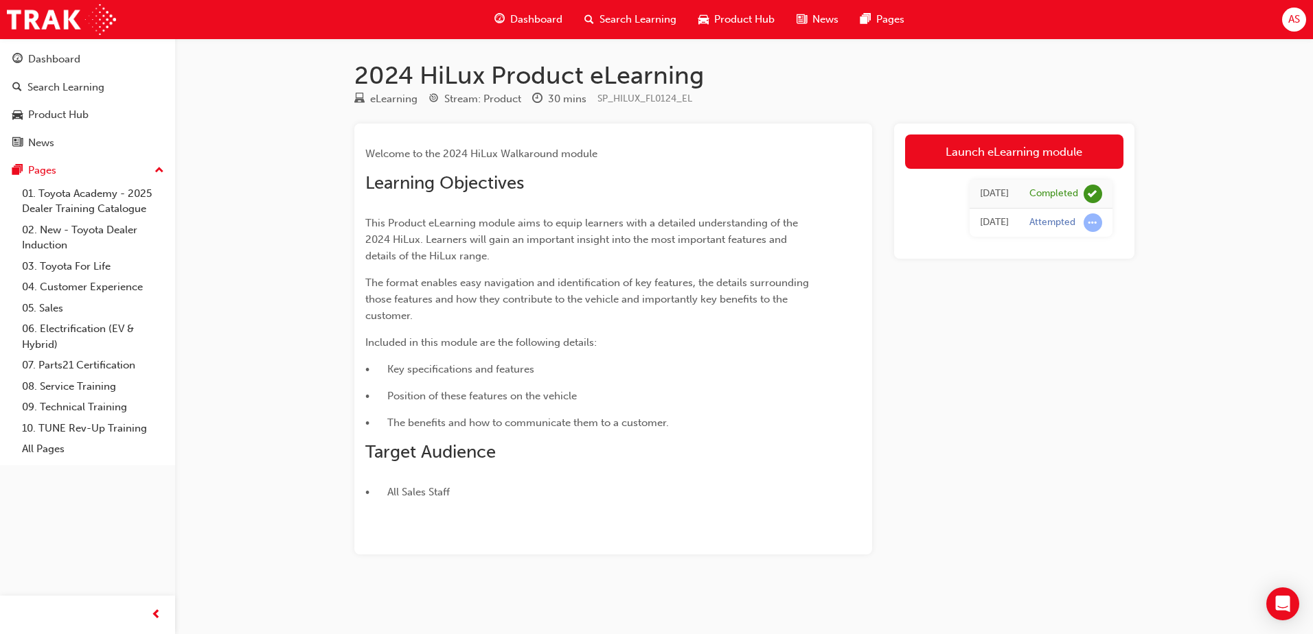
click at [551, 12] on span "Dashboard" at bounding box center [536, 20] width 52 height 16
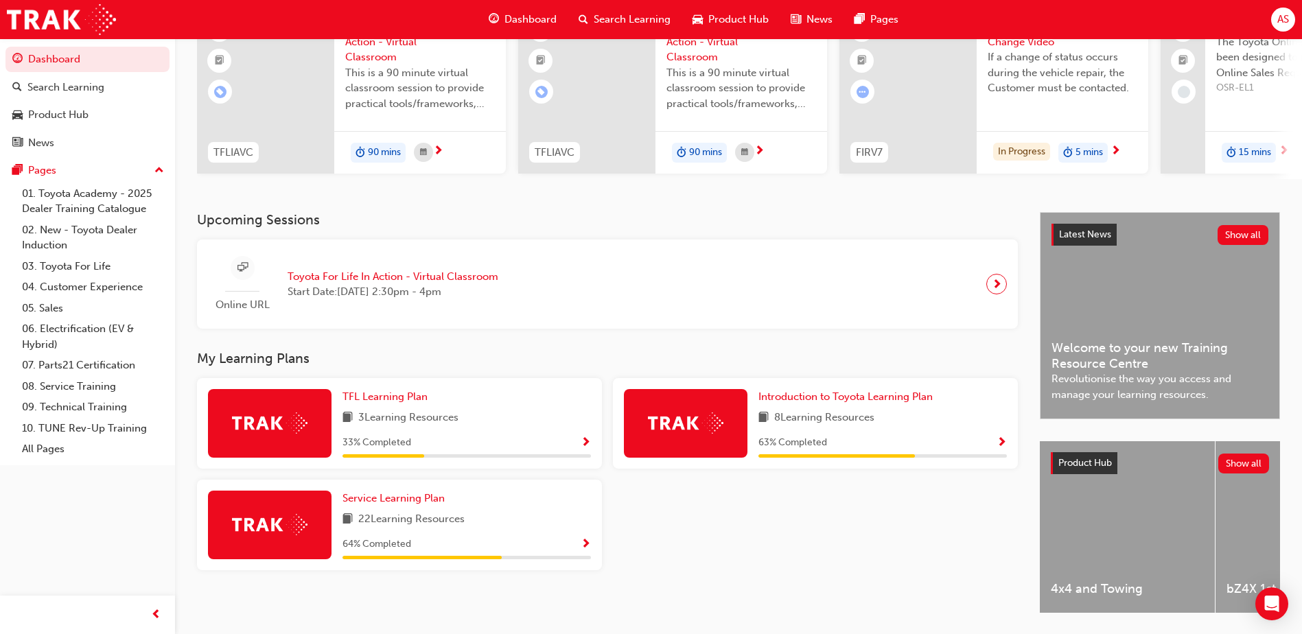
scroll to position [186, 0]
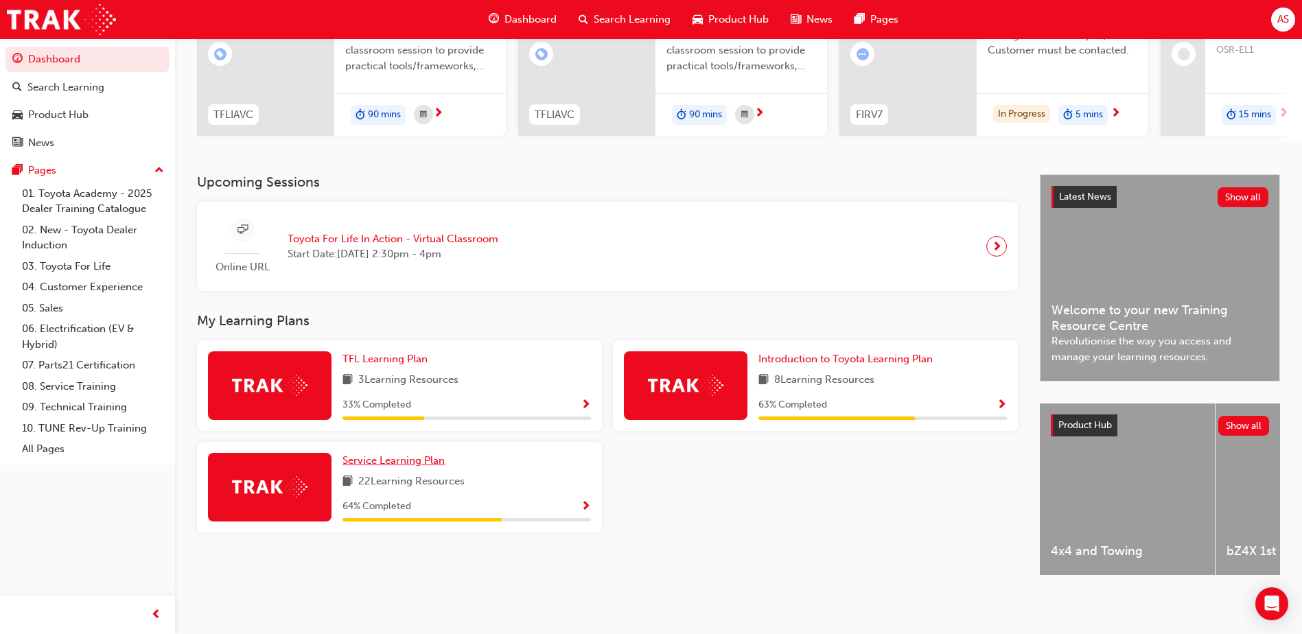
click at [391, 455] on span "Service Learning Plan" at bounding box center [394, 461] width 102 height 12
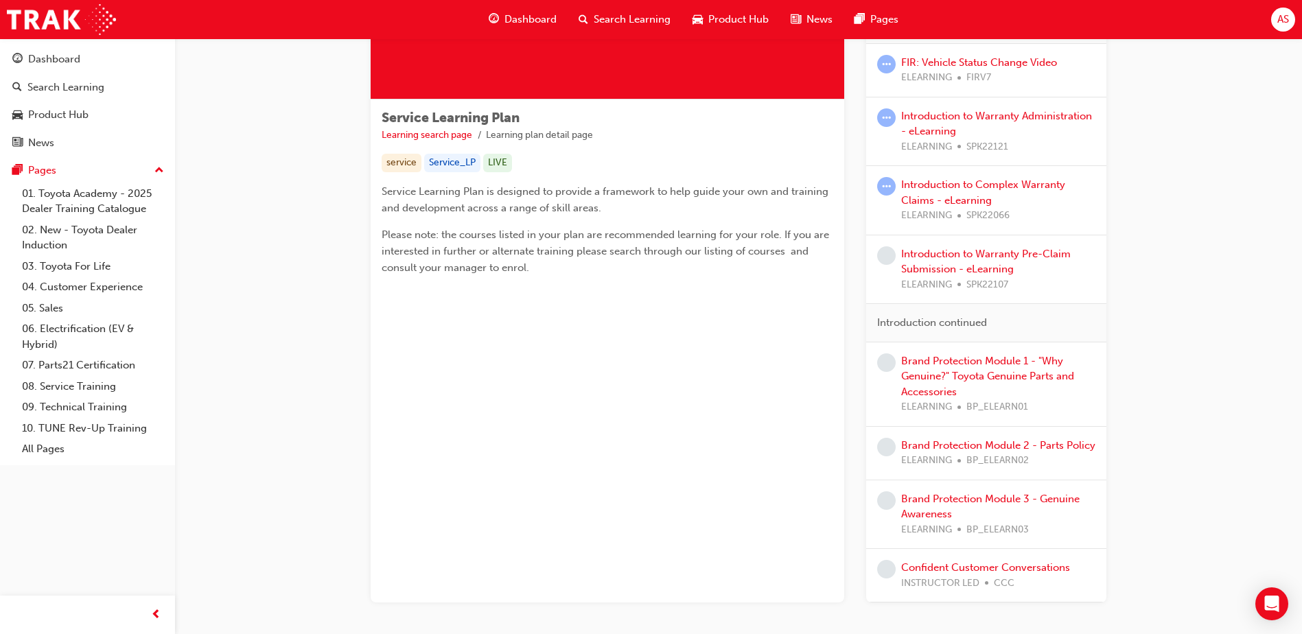
scroll to position [246, 0]
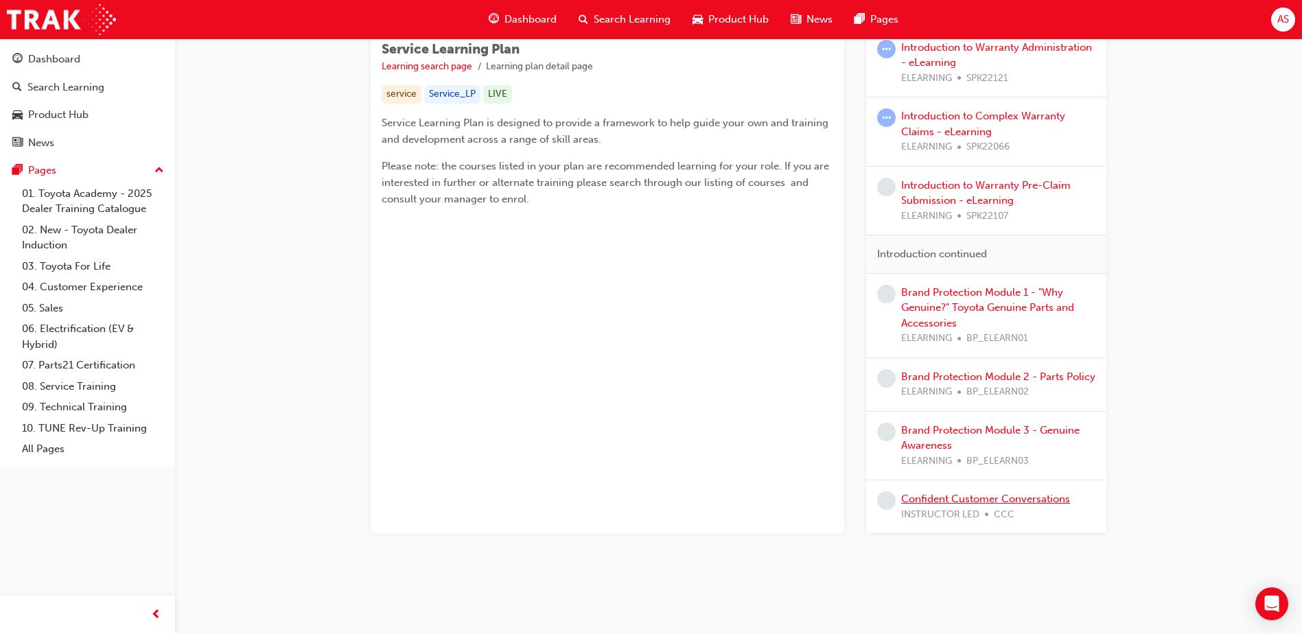
click at [955, 498] on link "Confident Customer Conversations" at bounding box center [985, 499] width 169 height 12
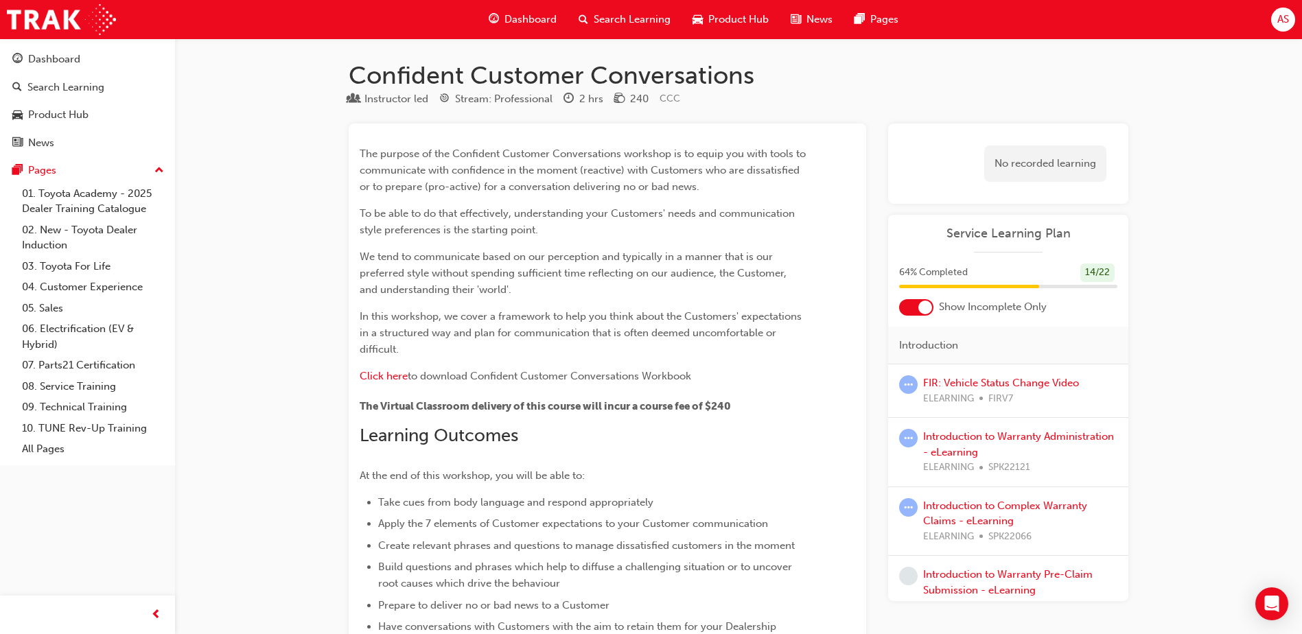
click at [548, 11] on div "Dashboard" at bounding box center [523, 19] width 90 height 28
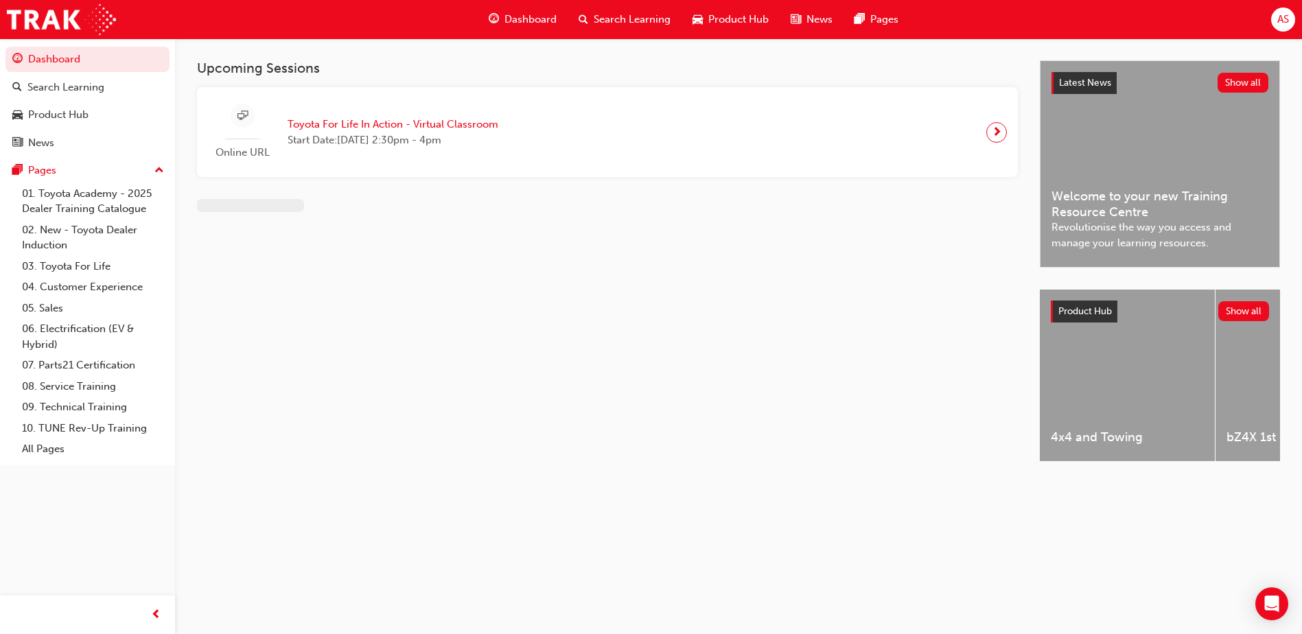
click at [548, 11] on div "Dashboard" at bounding box center [523, 19] width 90 height 28
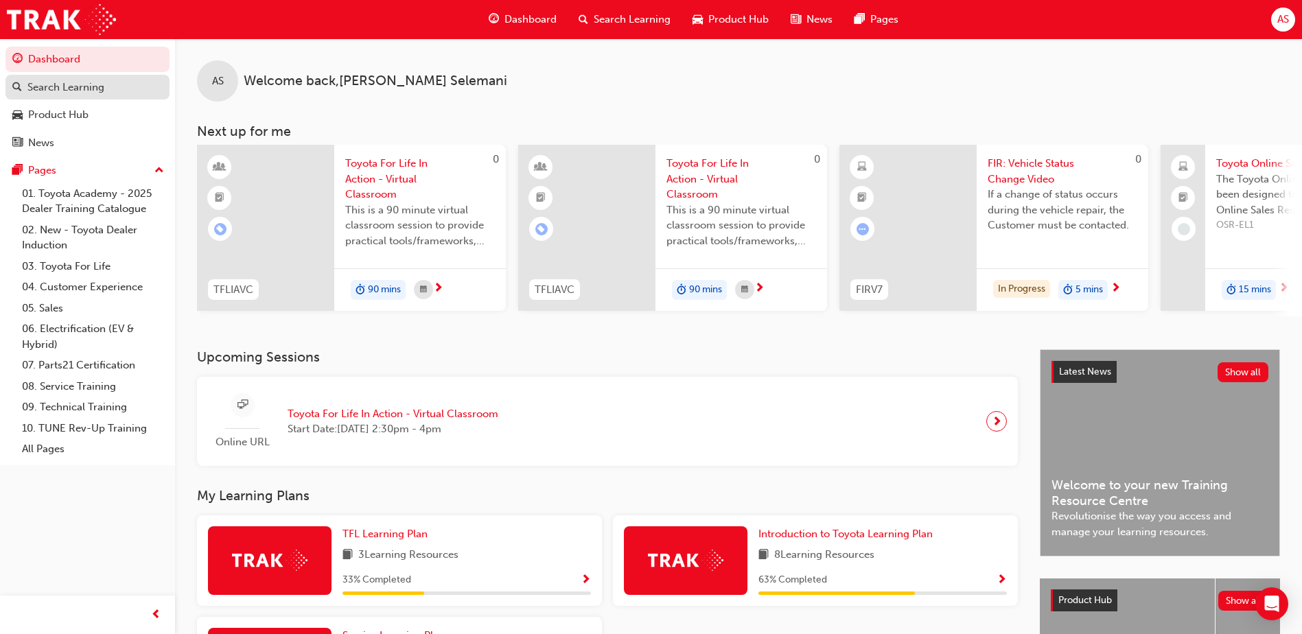
click at [143, 89] on div "Search Learning" at bounding box center [87, 87] width 150 height 17
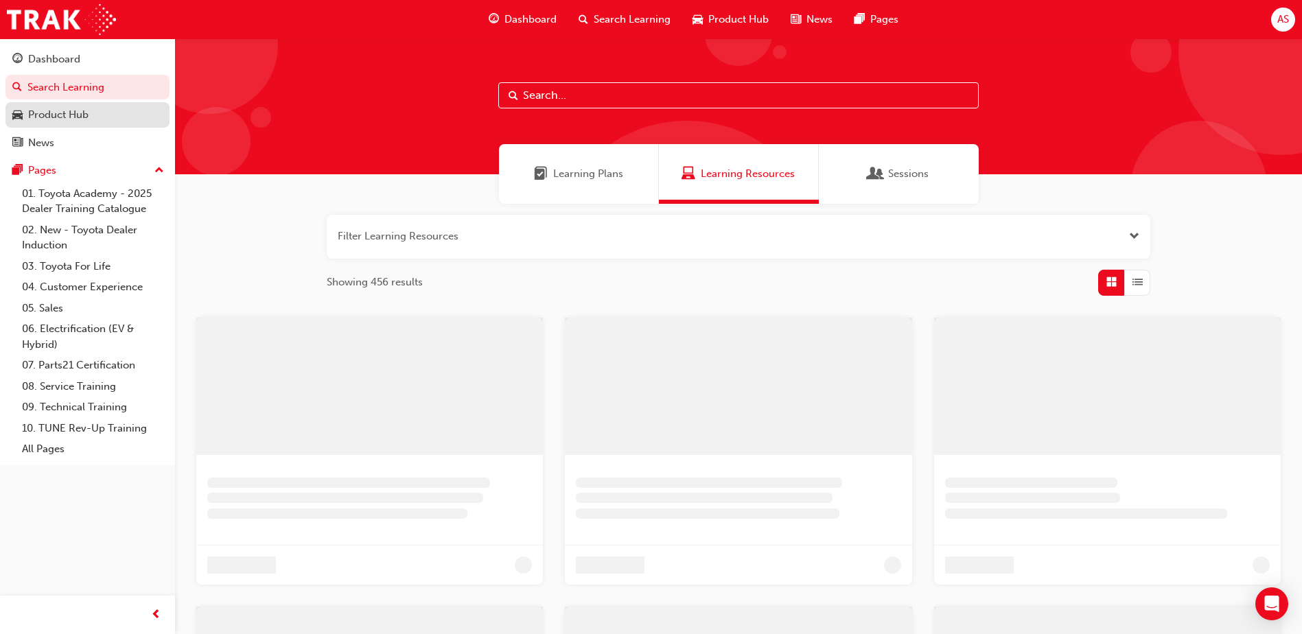
click at [135, 110] on div "Product Hub" at bounding box center [87, 114] width 150 height 17
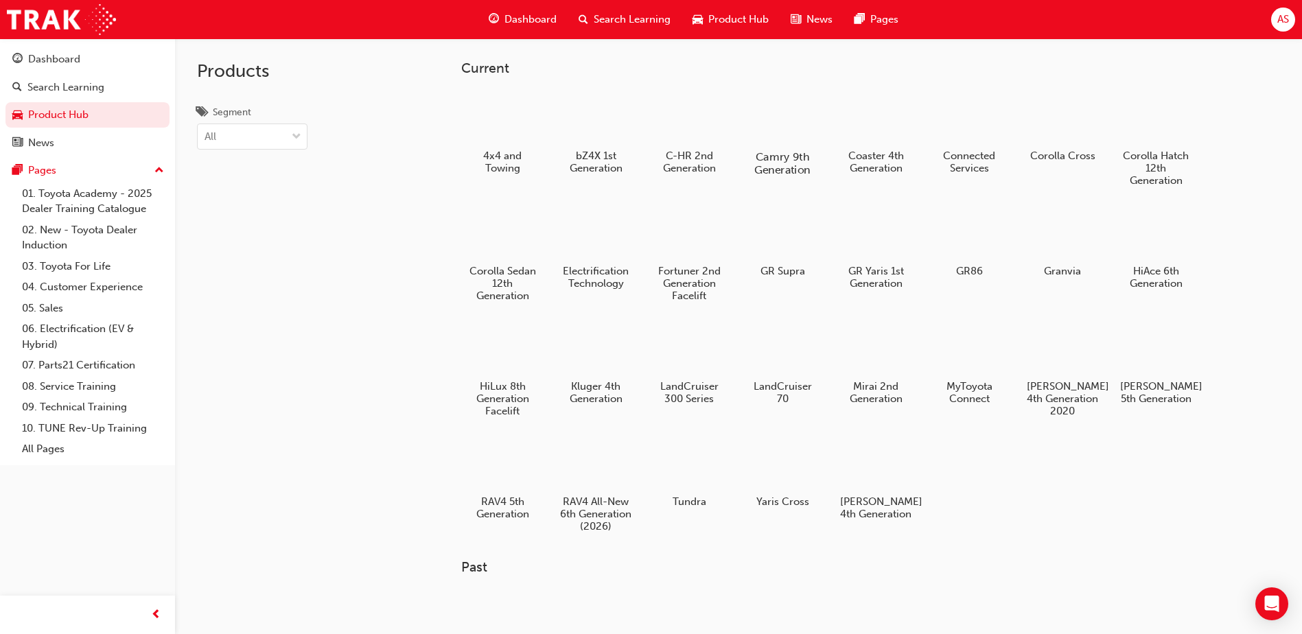
click at [806, 142] on div at bounding box center [783, 117] width 76 height 54
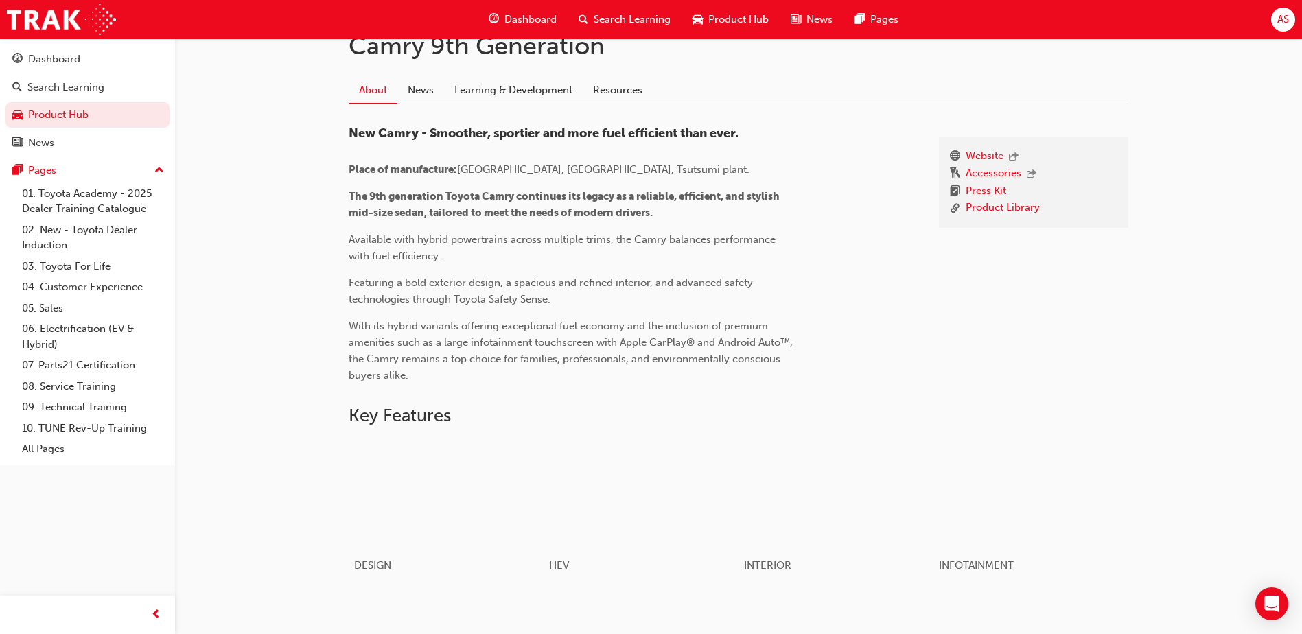
scroll to position [51, 0]
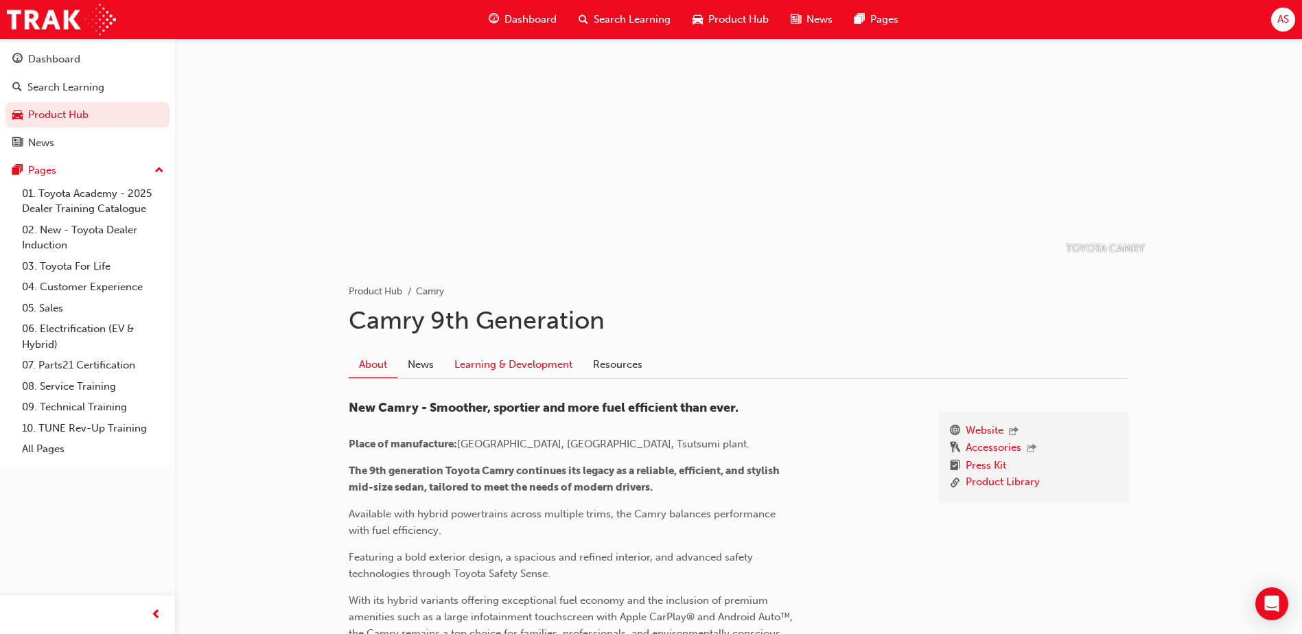
click at [529, 367] on link "Learning & Development" at bounding box center [513, 365] width 139 height 26
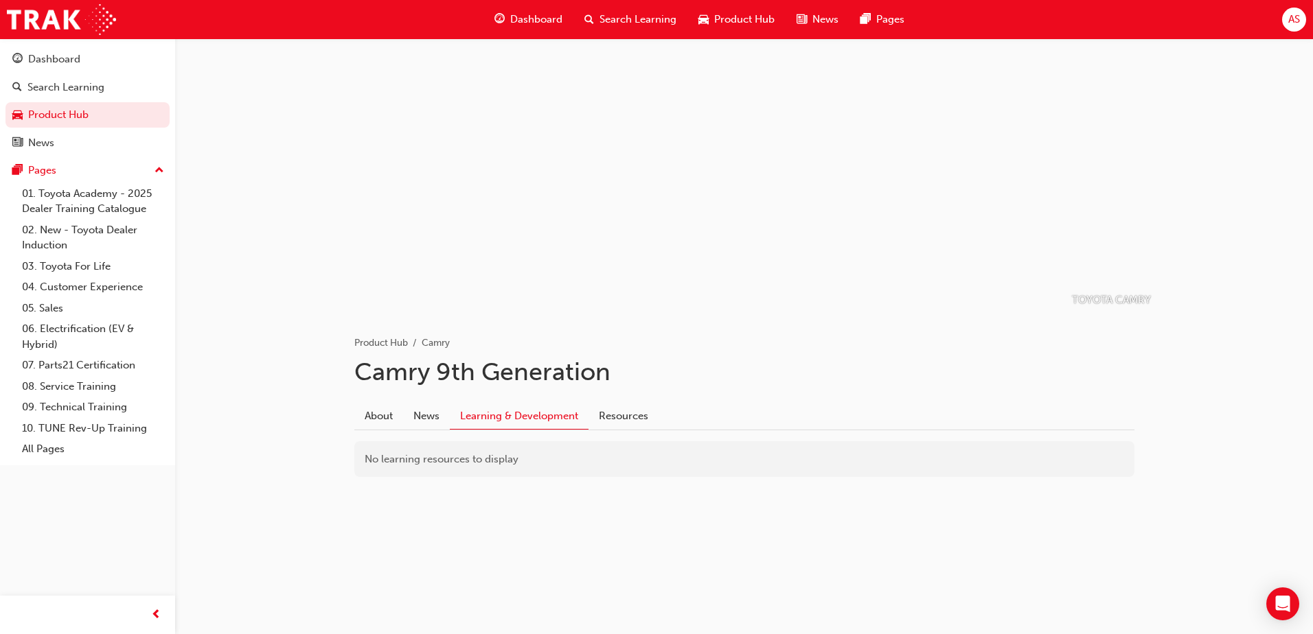
click at [744, 15] on span "Product Hub" at bounding box center [744, 20] width 60 height 16
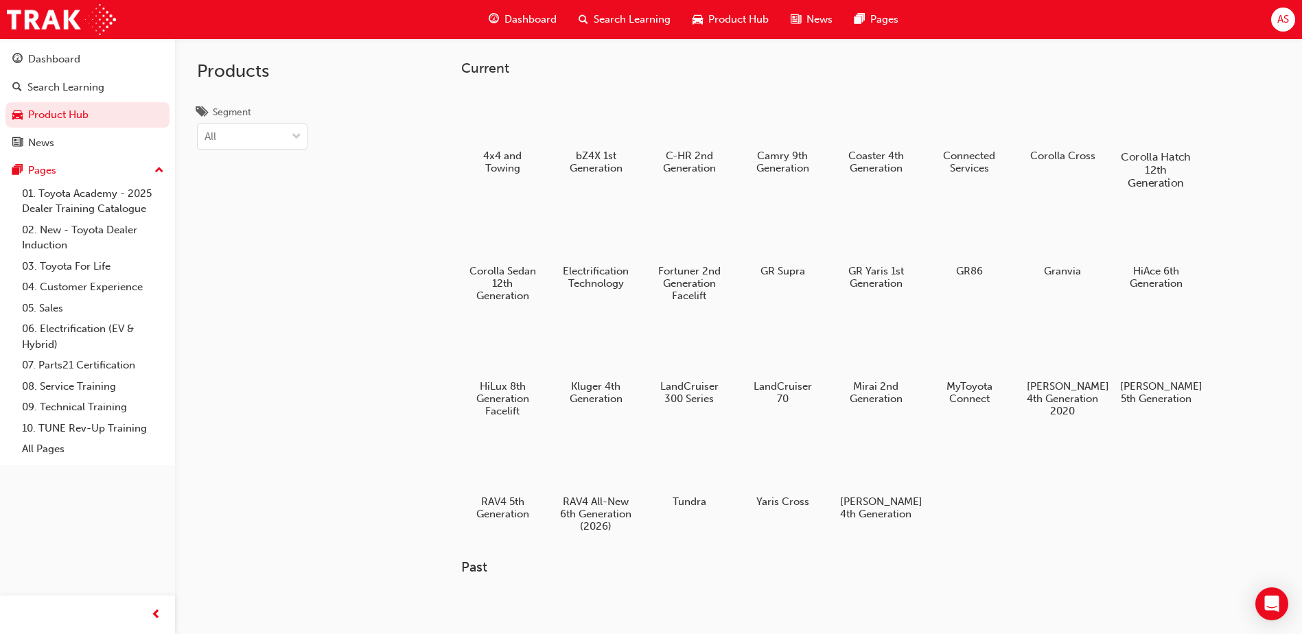
click at [1160, 135] on div at bounding box center [1156, 117] width 76 height 55
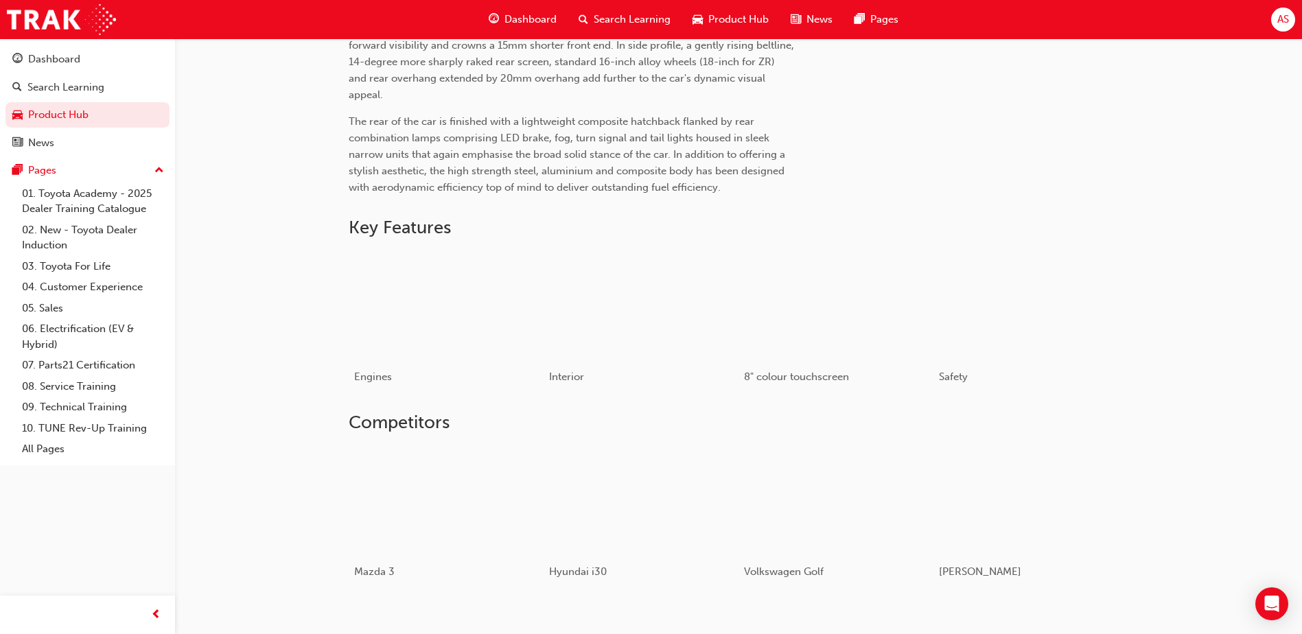
scroll to position [550, 0]
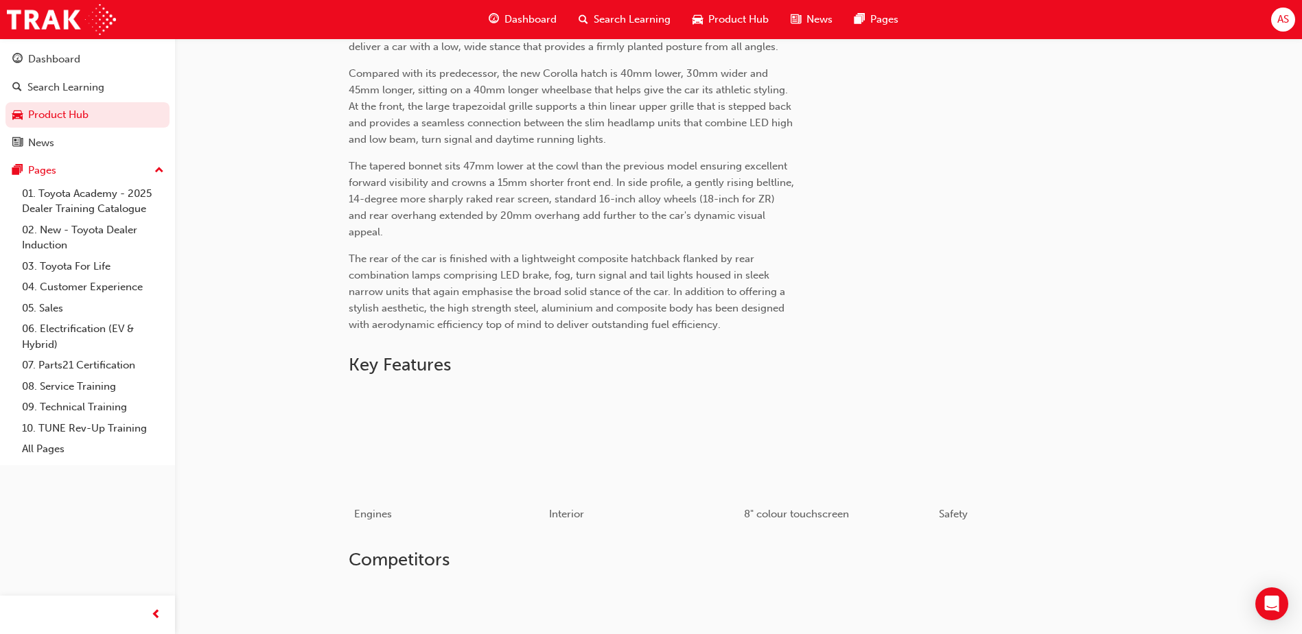
click at [724, 8] on div "Product Hub" at bounding box center [731, 19] width 98 height 28
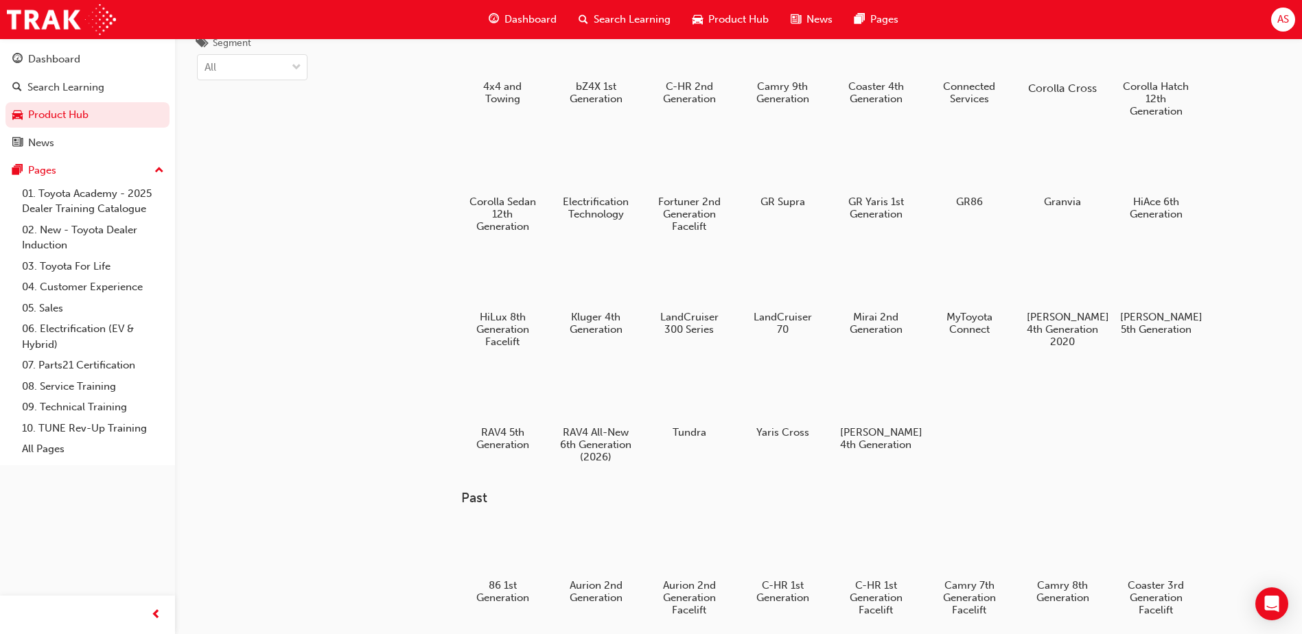
scroll to position [1, 0]
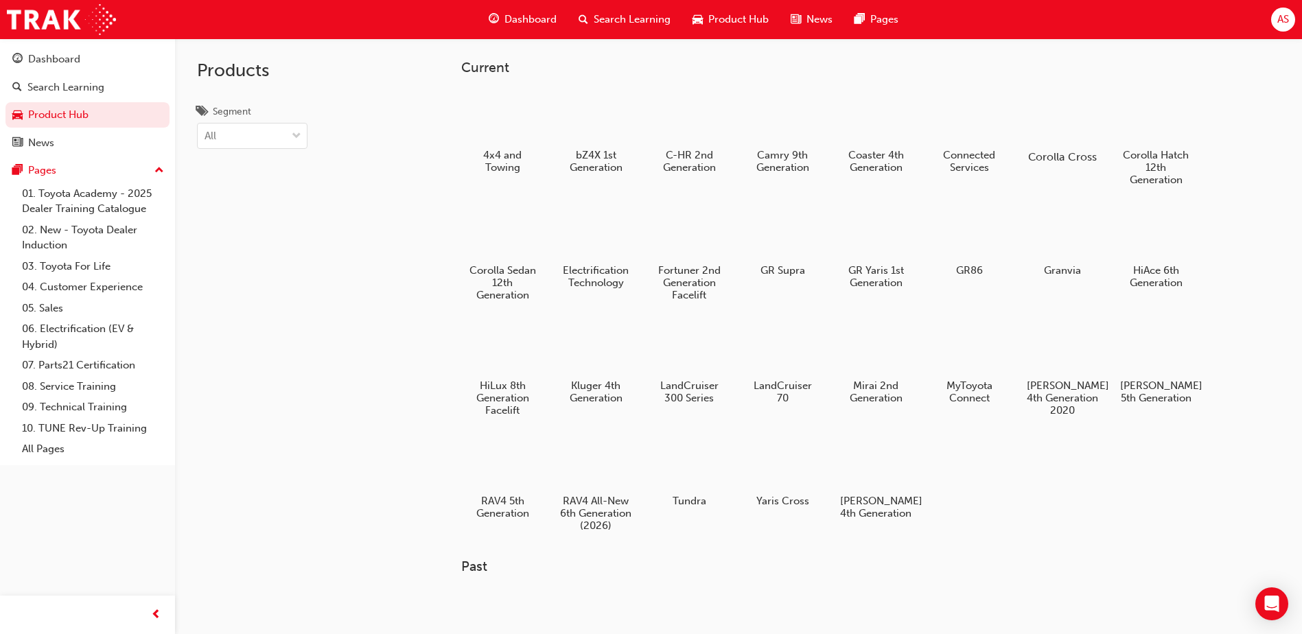
click at [1044, 131] on div at bounding box center [1063, 117] width 76 height 55
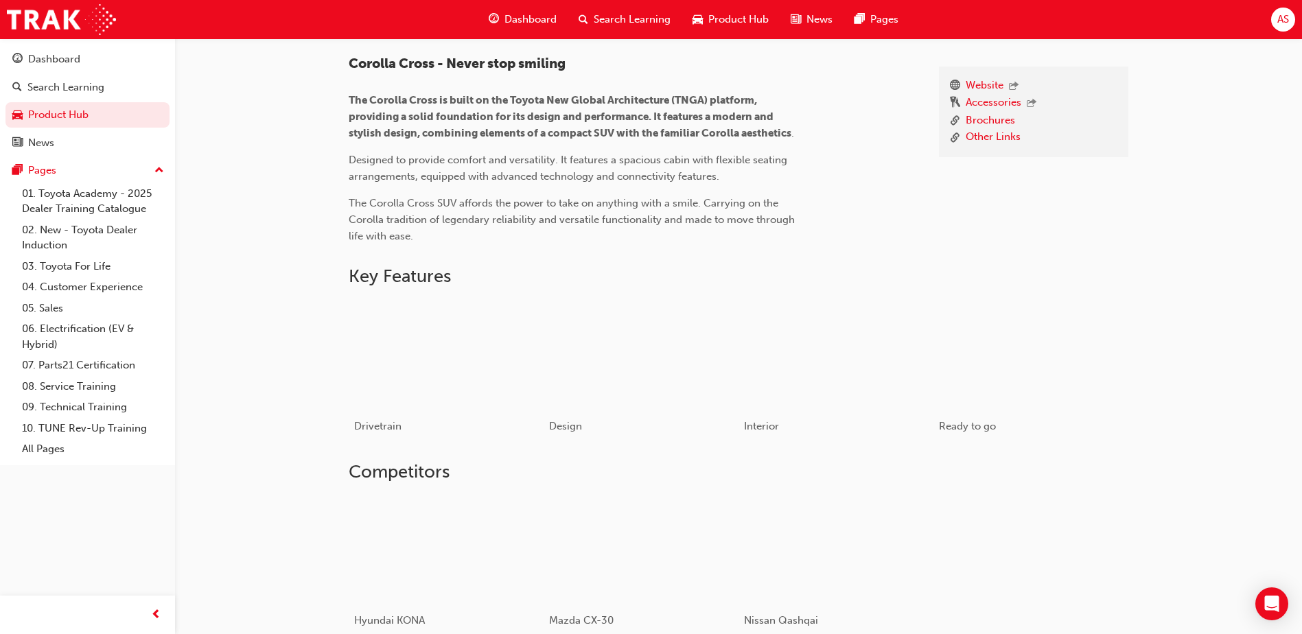
scroll to position [534, 0]
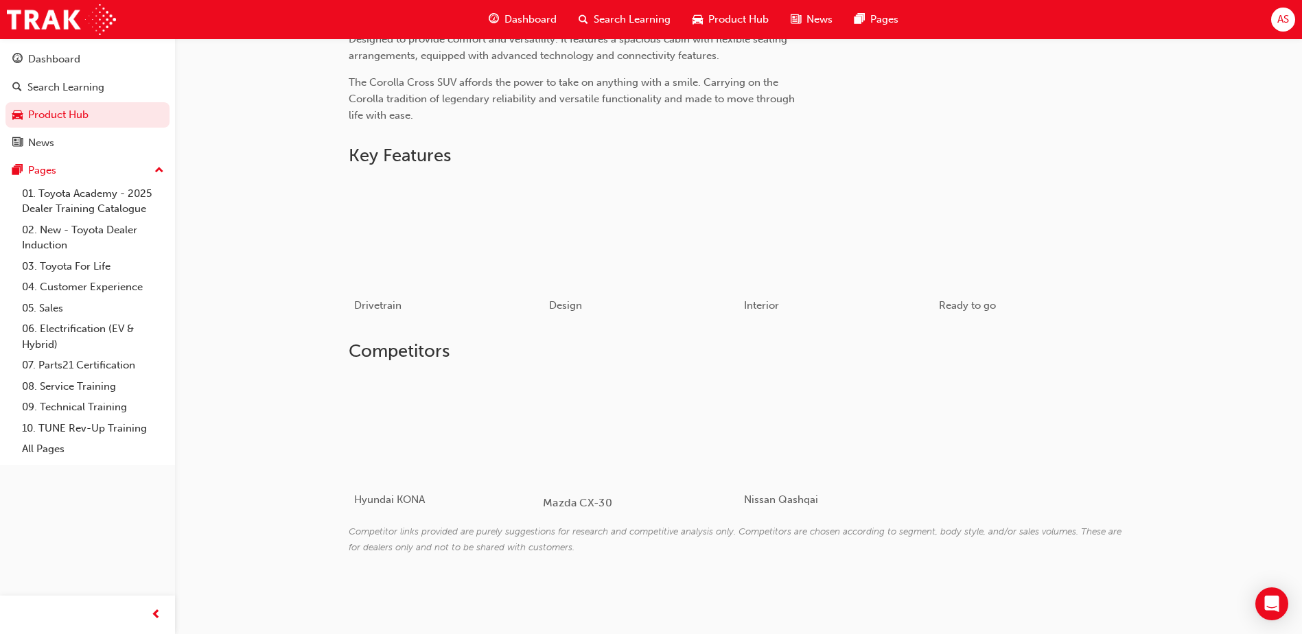
click at [630, 517] on div "Mazda CX-30" at bounding box center [641, 503] width 196 height 40
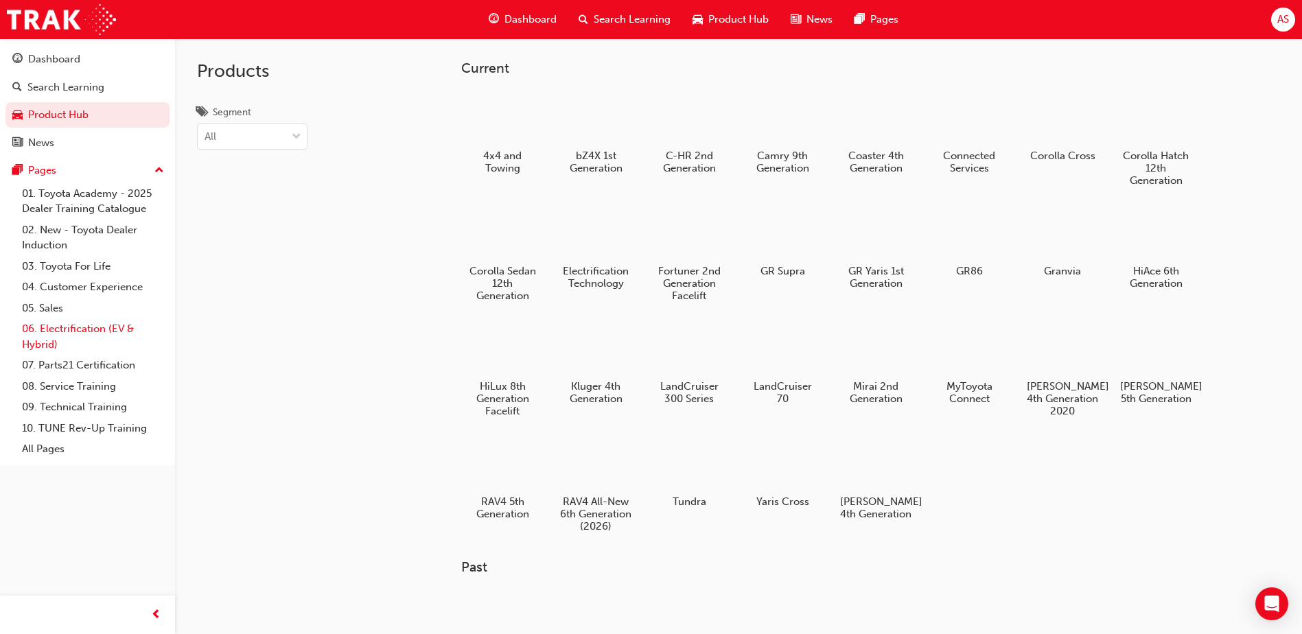
click at [122, 325] on link "06. Electrification (EV & Hybrid)" at bounding box center [92, 337] width 153 height 36
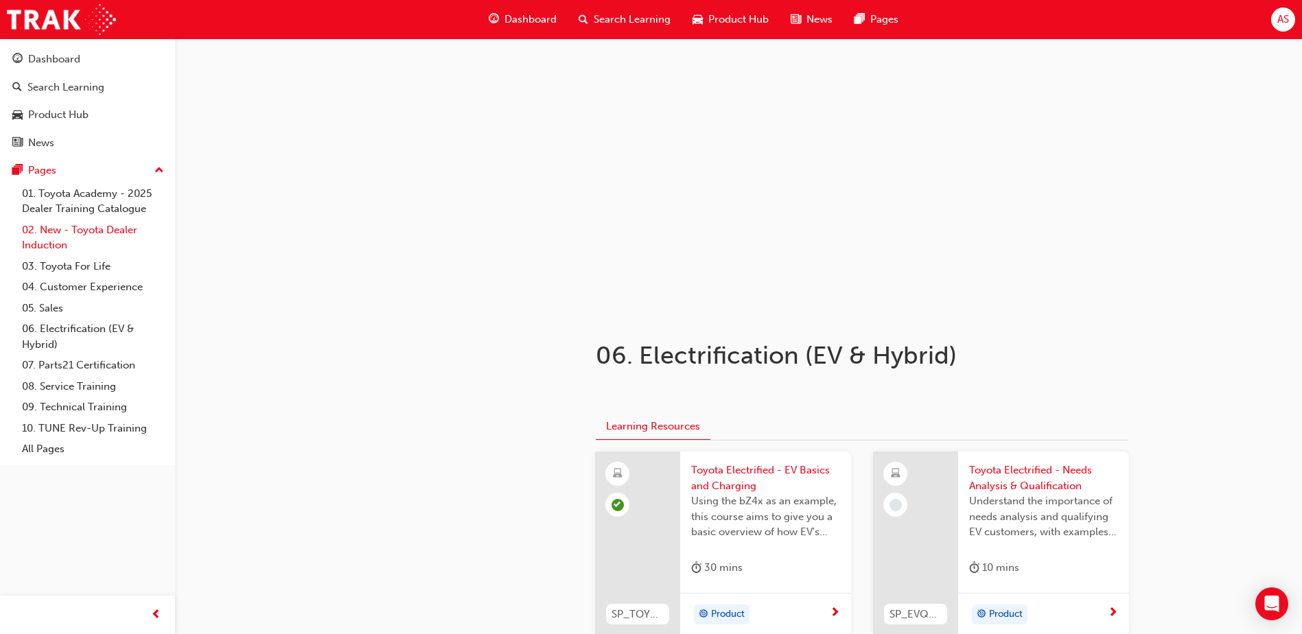
click at [99, 238] on link "02. New - Toyota Dealer Induction" at bounding box center [92, 238] width 153 height 36
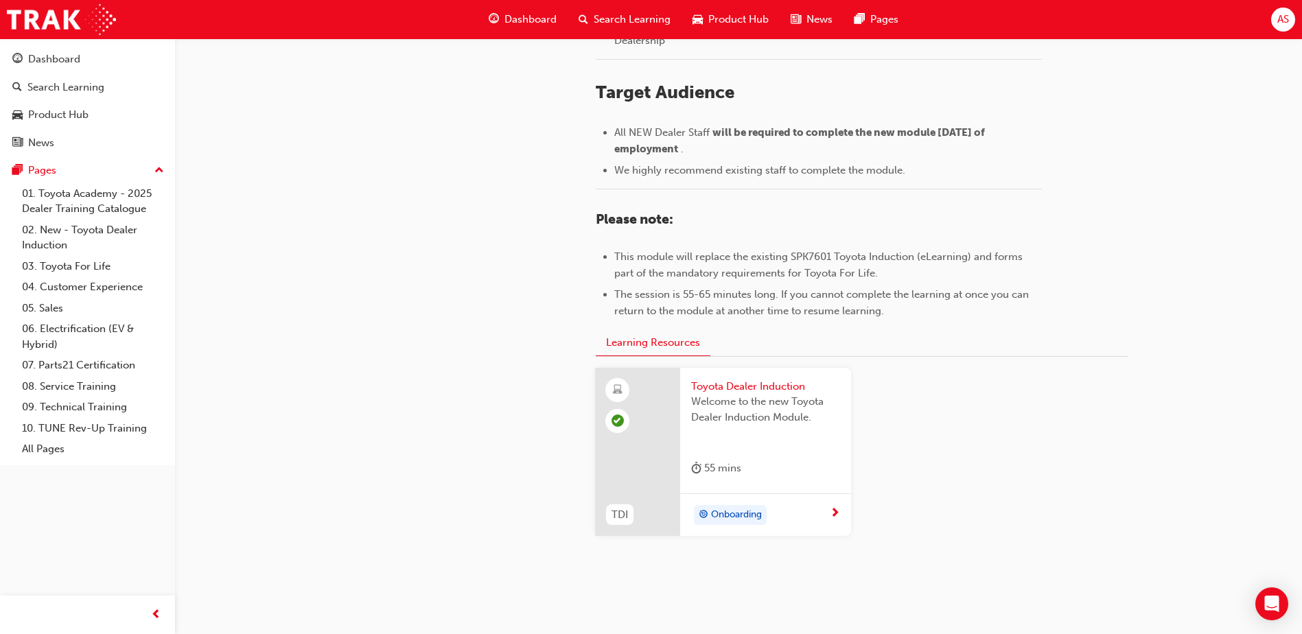
scroll to position [595, 0]
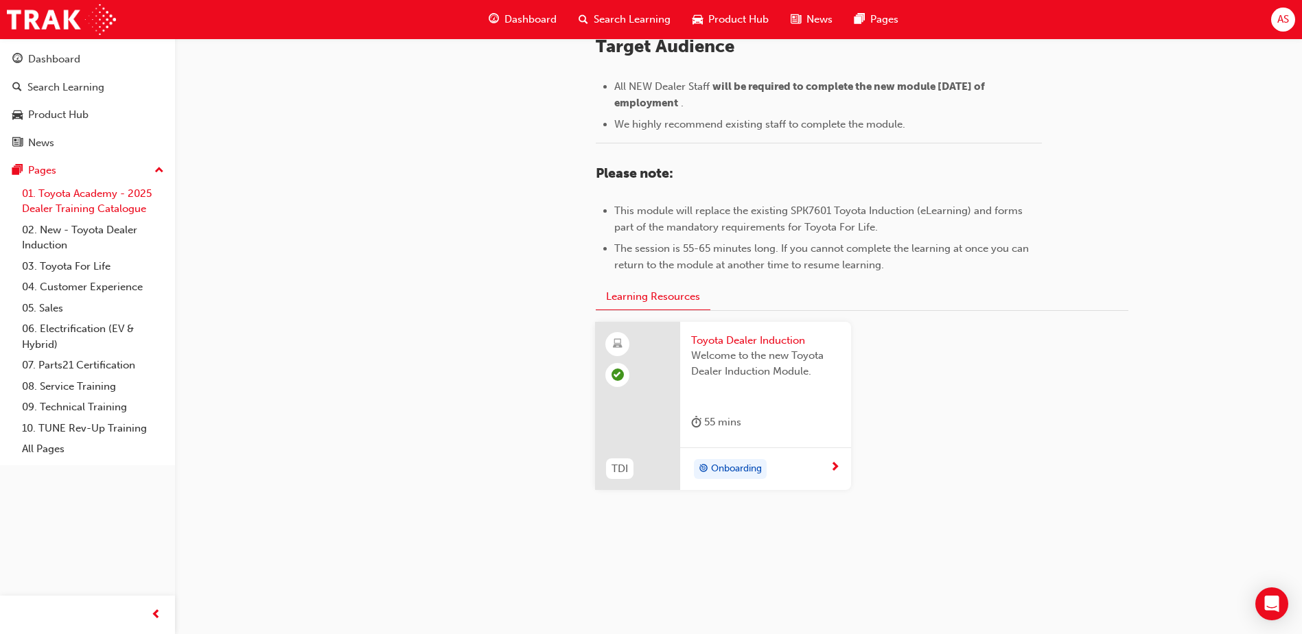
click at [124, 208] on link "01. Toyota Academy - 2025 Dealer Training Catalogue" at bounding box center [92, 201] width 153 height 36
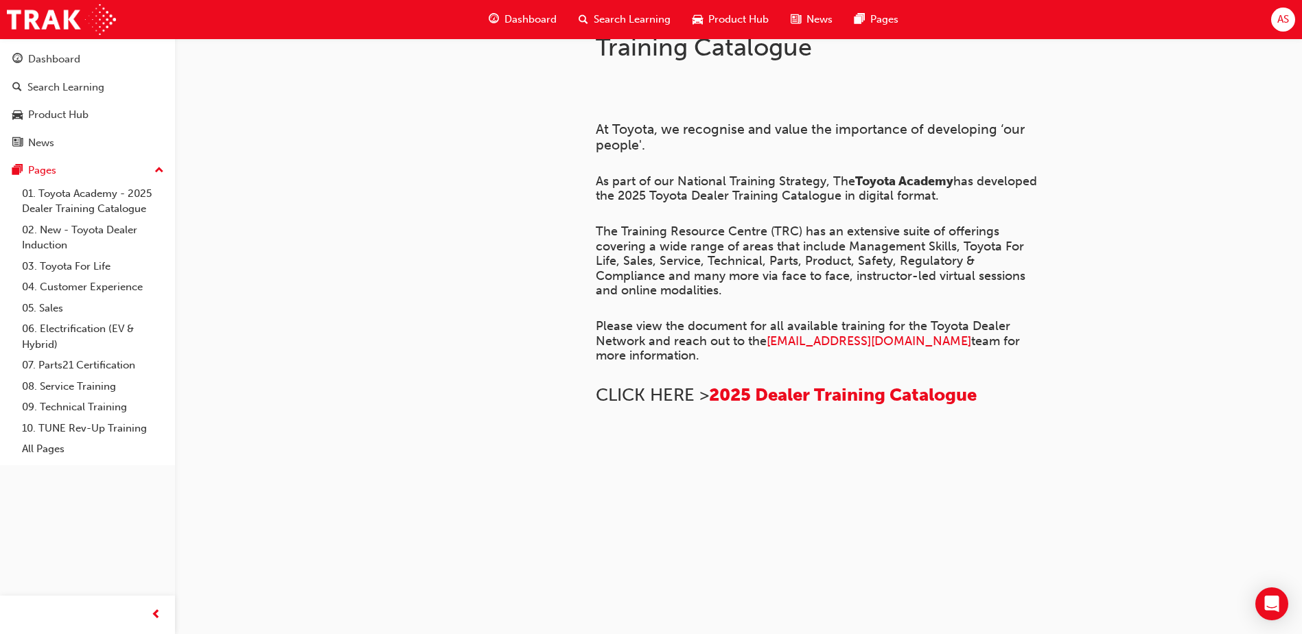
scroll to position [930, 0]
click at [113, 271] on link "03. Toyota For Life" at bounding box center [92, 266] width 153 height 21
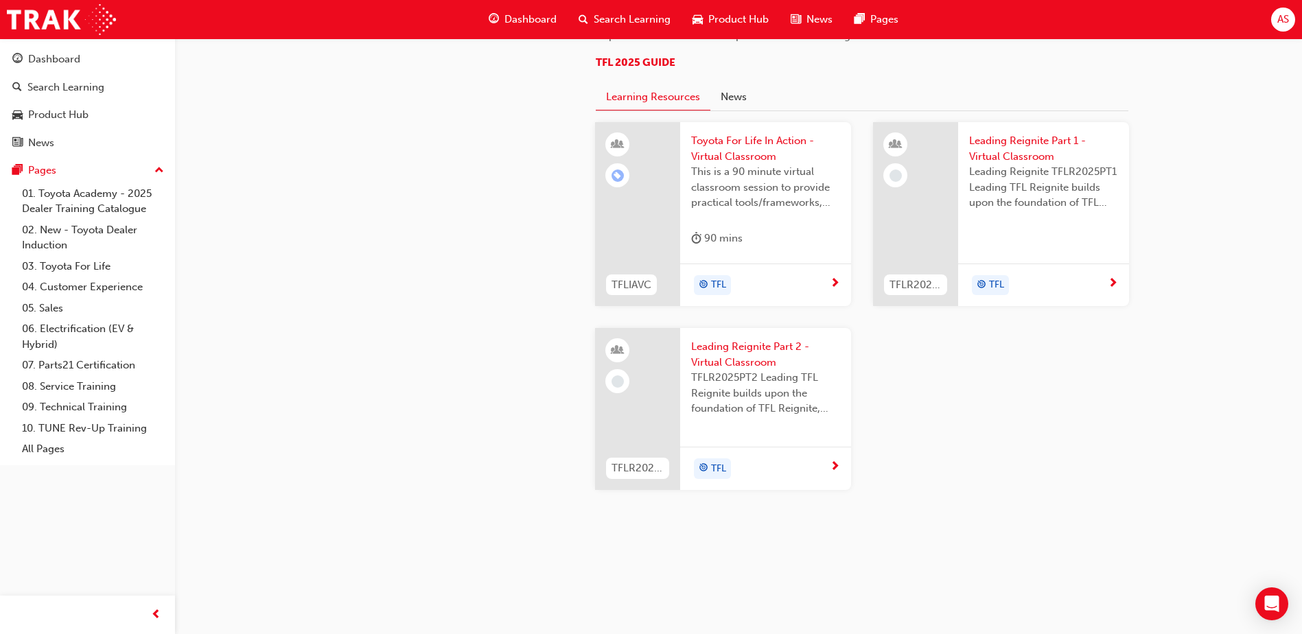
scroll to position [1442, 0]
click at [776, 219] on div "This is a 90 minute virtual classroom session to provide practical tools/framew…" at bounding box center [765, 191] width 149 height 55
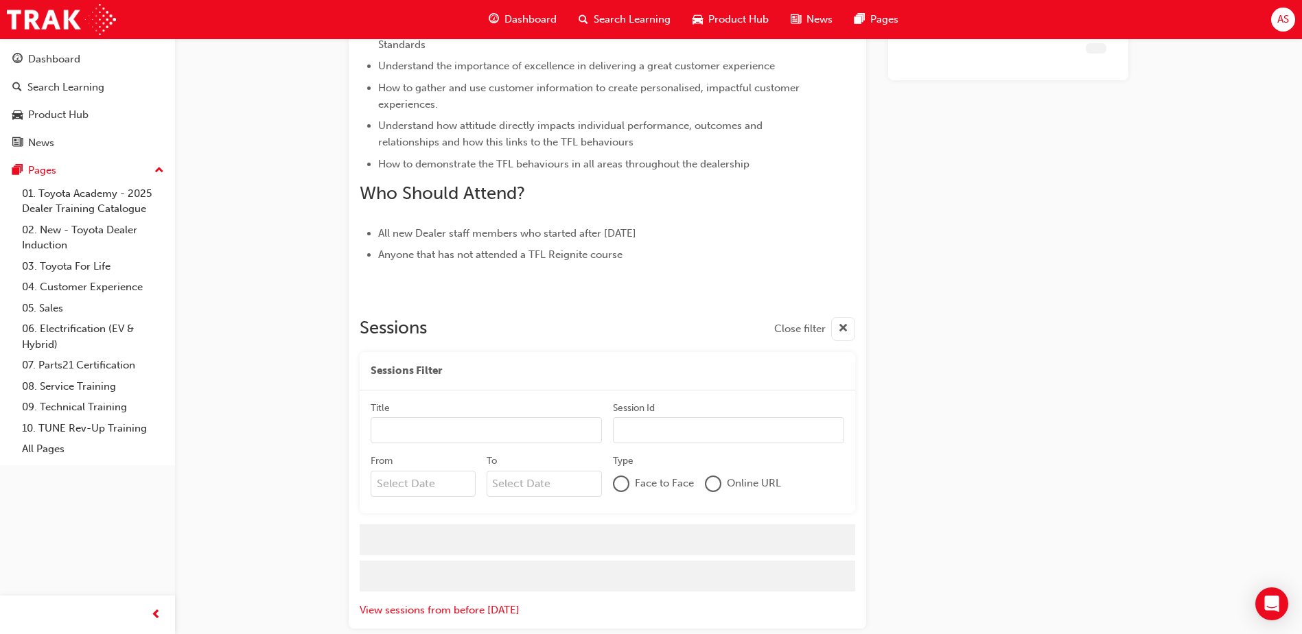
scroll to position [564, 0]
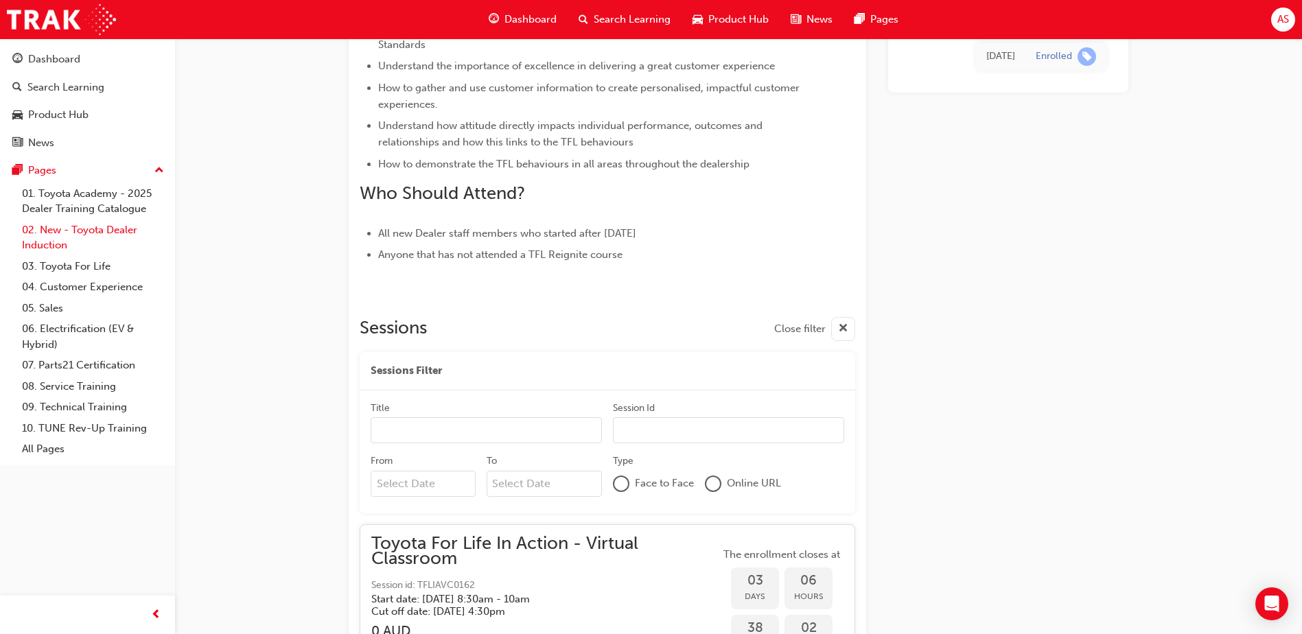
click at [96, 230] on link "02. New - Toyota Dealer Induction" at bounding box center [92, 238] width 153 height 36
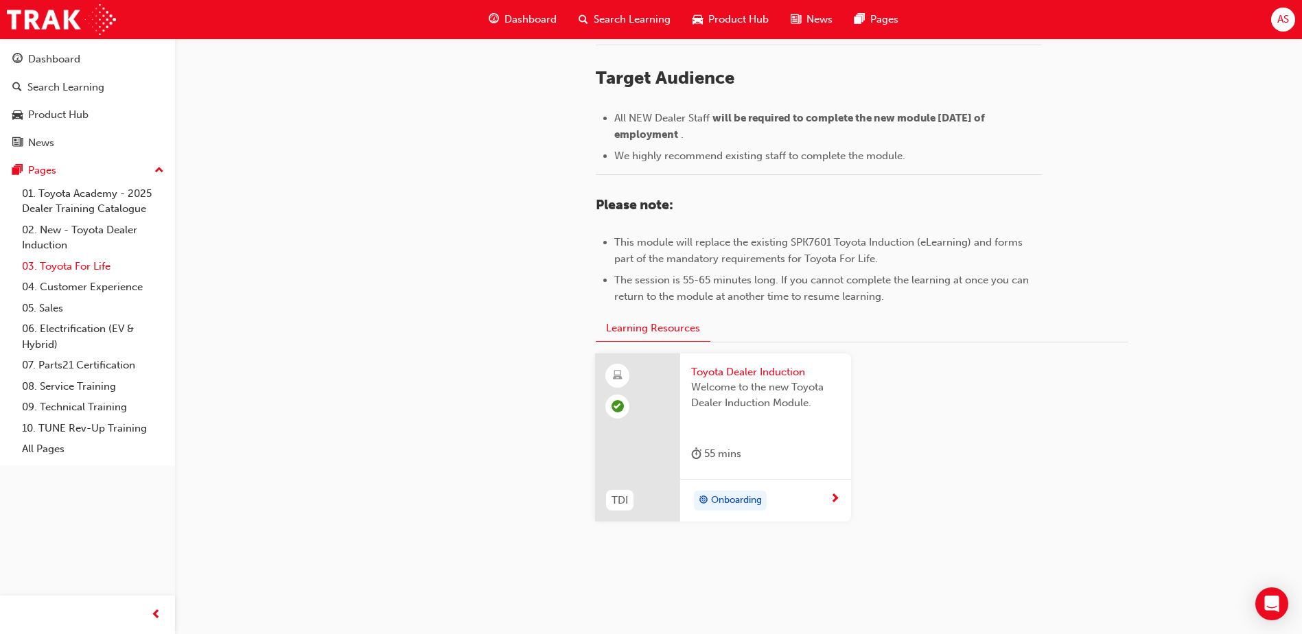
click at [104, 267] on link "03. Toyota For Life" at bounding box center [92, 266] width 153 height 21
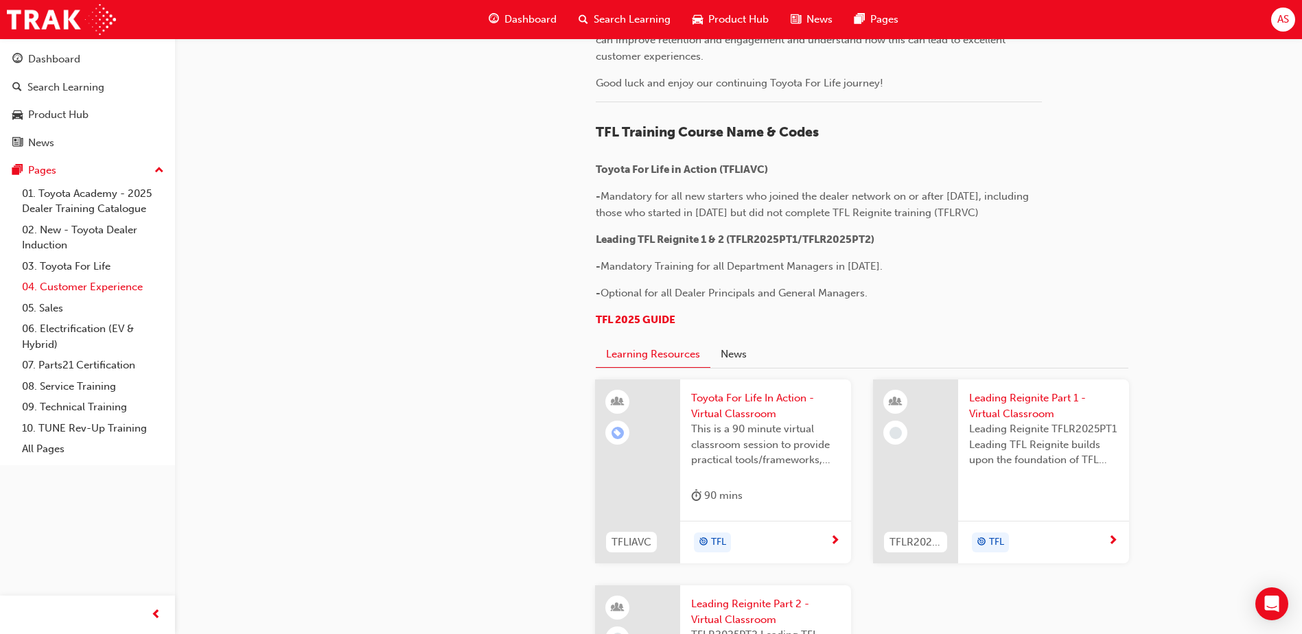
click at [108, 286] on link "04. Customer Experience" at bounding box center [92, 287] width 153 height 21
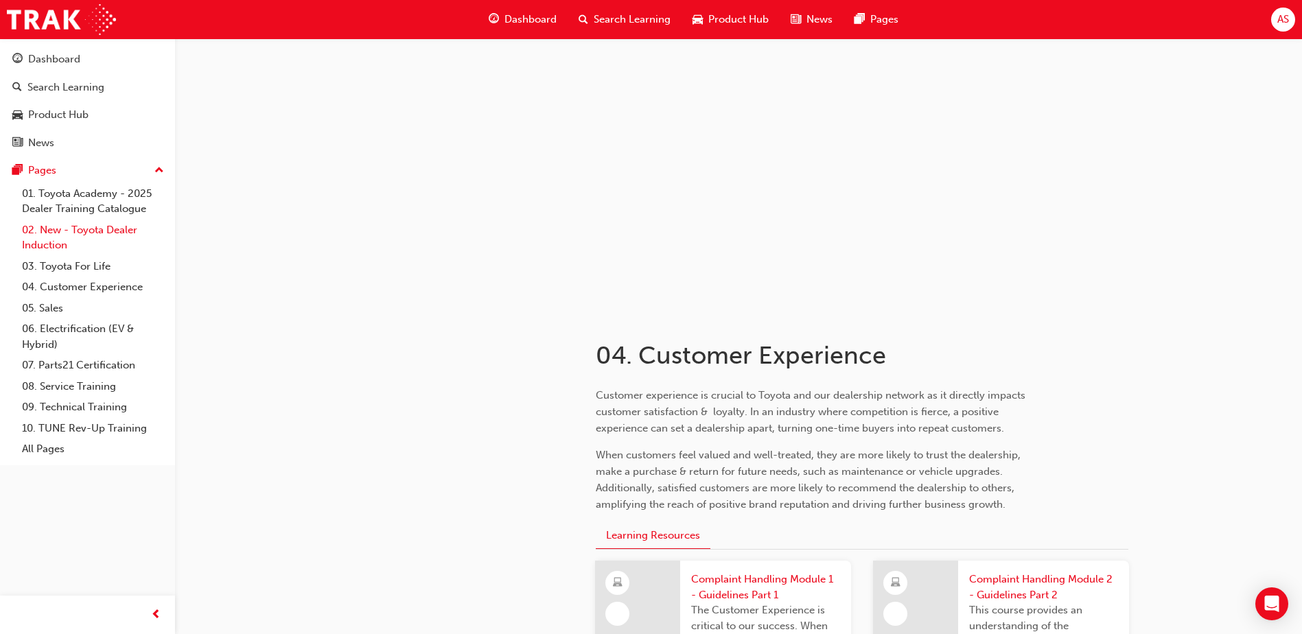
click at [113, 231] on link "02. New - Toyota Dealer Induction" at bounding box center [92, 238] width 153 height 36
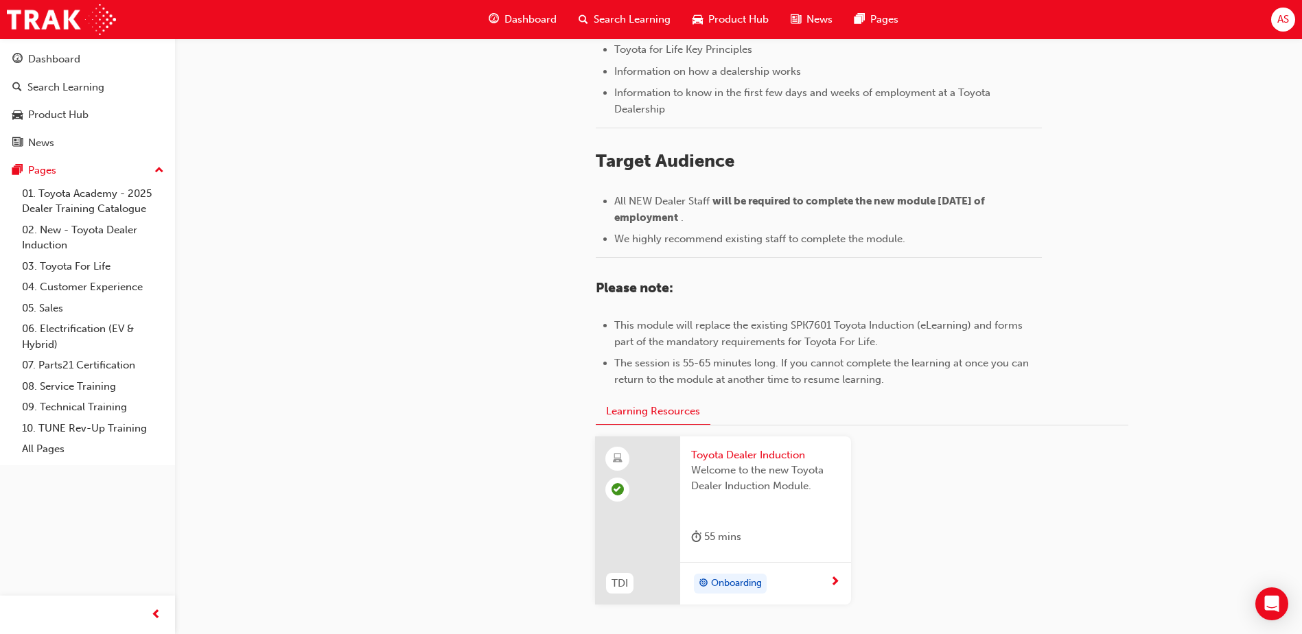
scroll to position [595, 0]
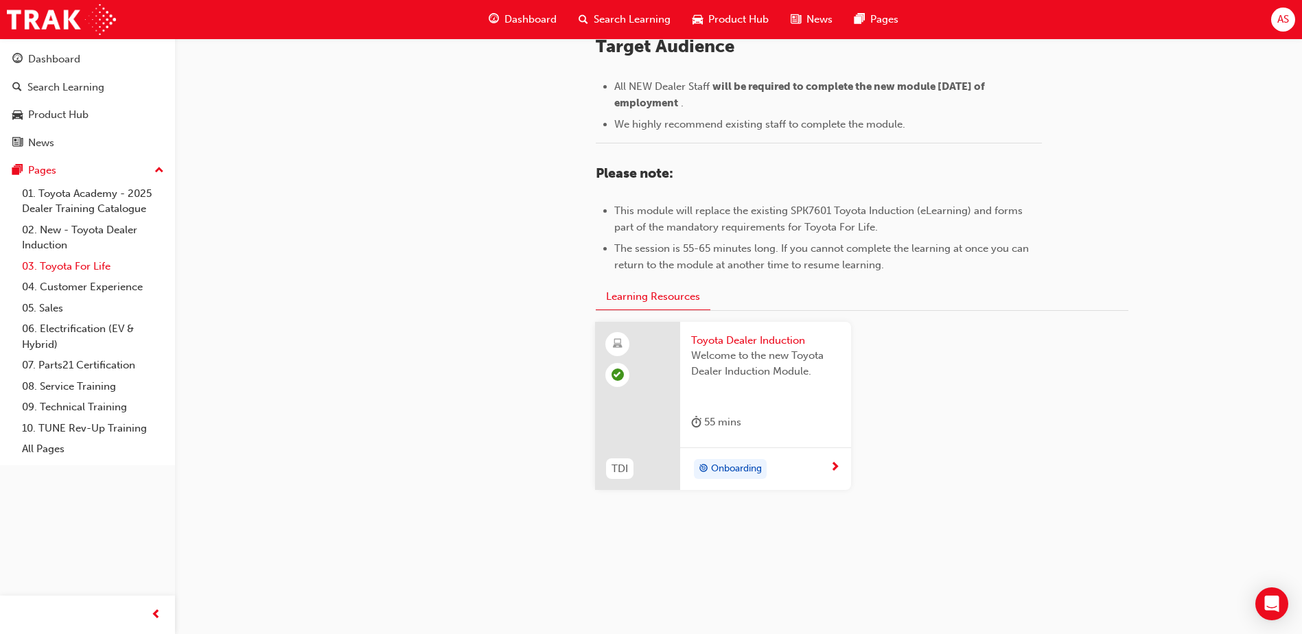
click at [95, 270] on link "03. Toyota For Life" at bounding box center [92, 266] width 153 height 21
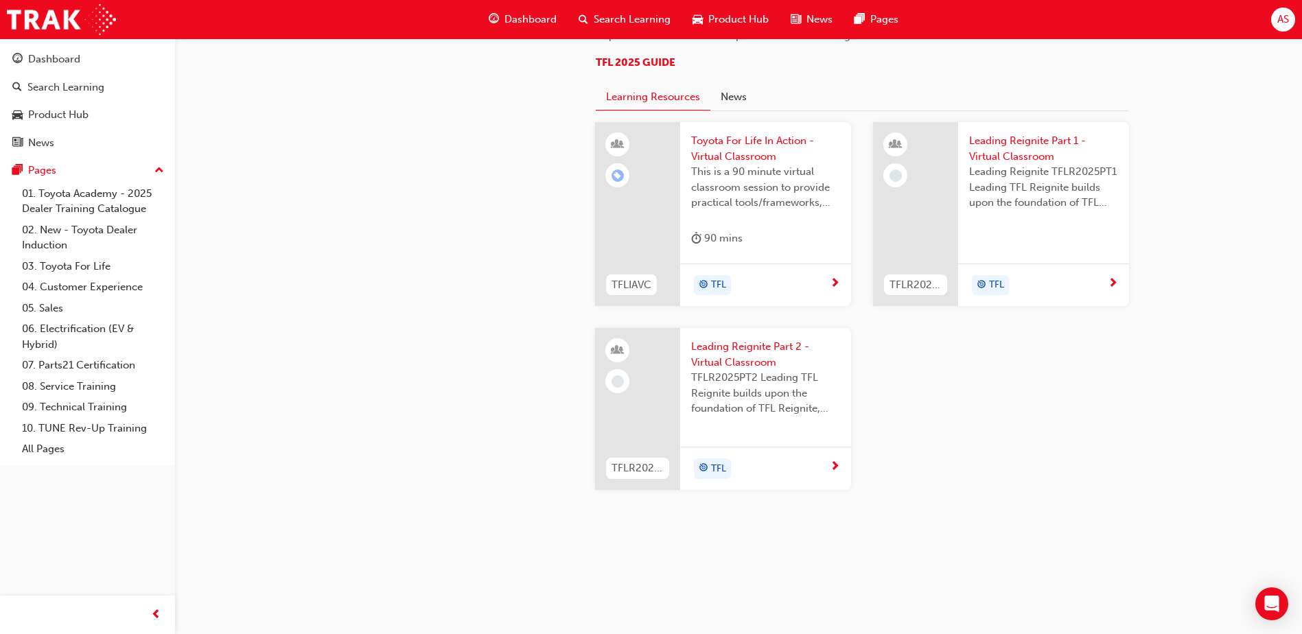
click at [1011, 240] on div "Leading Reignite Part 1 - Virtual Classroom Leading Reignite TFLR2025PT1 Leadin…" at bounding box center [1043, 181] width 171 height 119
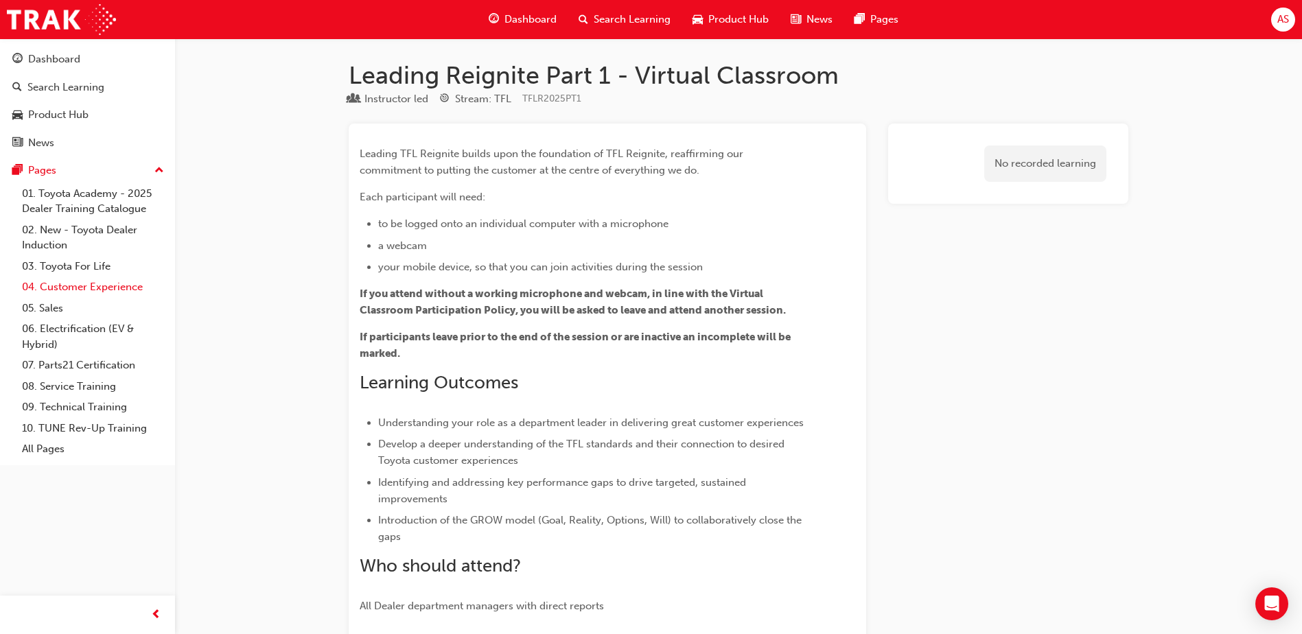
click at [128, 280] on link "04. Customer Experience" at bounding box center [92, 287] width 153 height 21
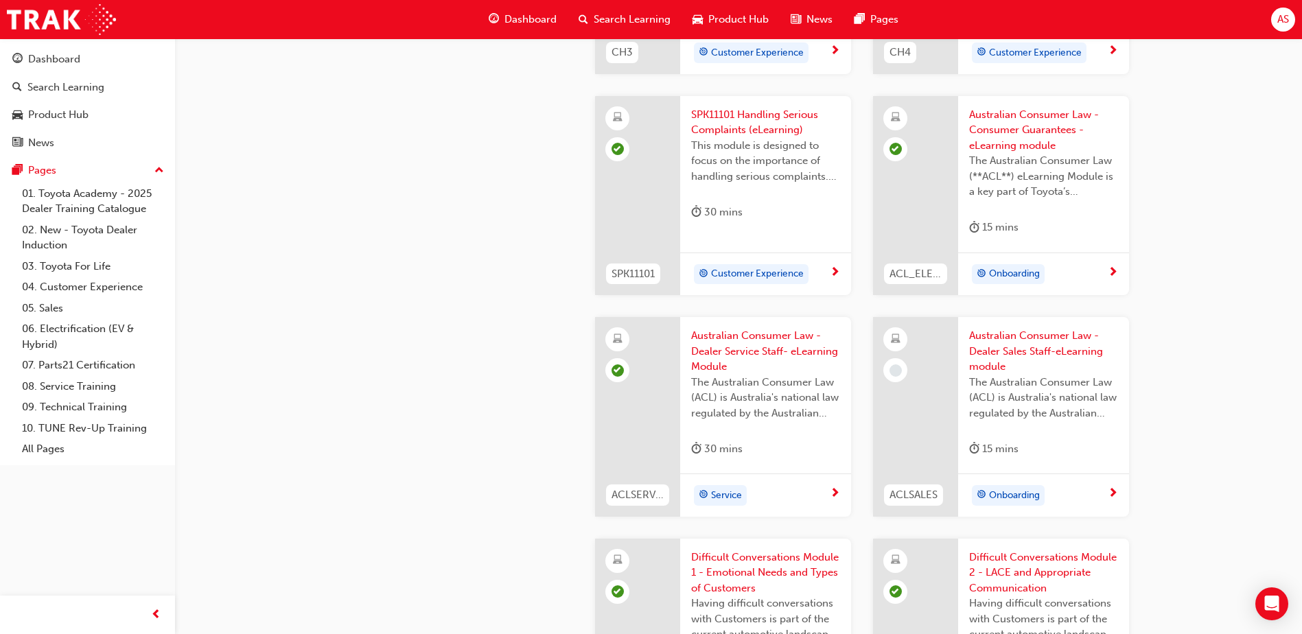
scroll to position [961, 0]
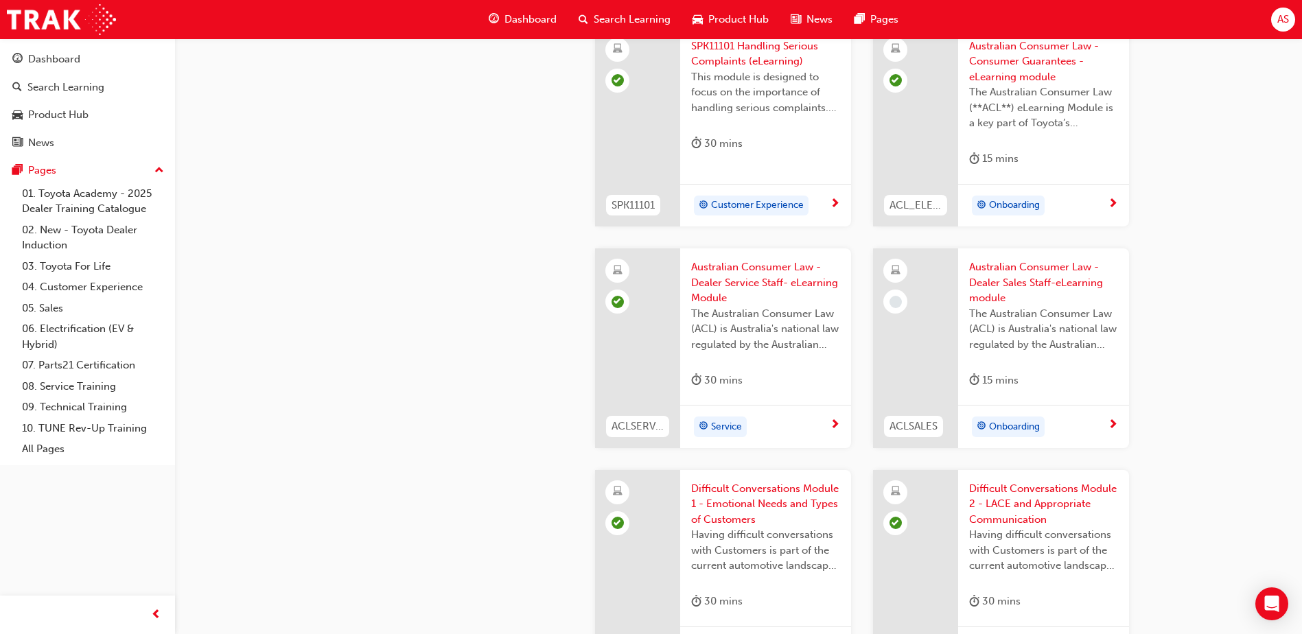
click at [1007, 266] on span "Australian Consumer Law - Dealer Sales Staff-eLearning module" at bounding box center [1043, 283] width 149 height 47
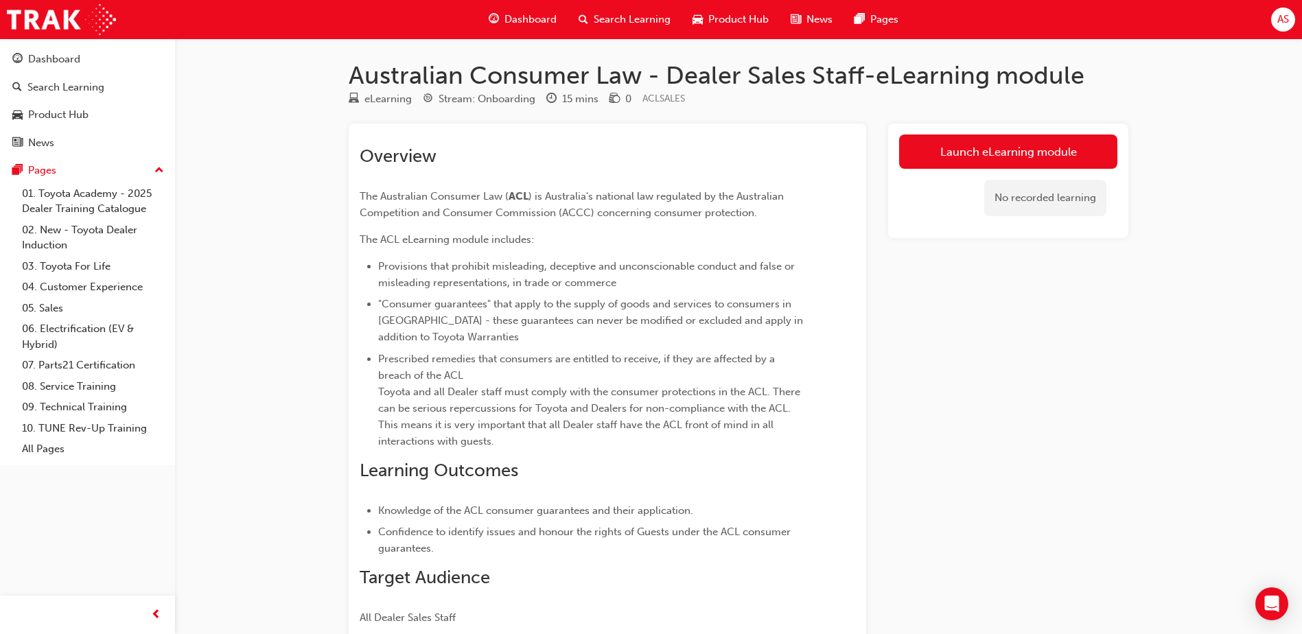
click at [954, 130] on div "Launch eLearning module No recorded learning" at bounding box center [1008, 181] width 240 height 115
click at [970, 148] on link "Launch eLearning module" at bounding box center [1008, 152] width 218 height 34
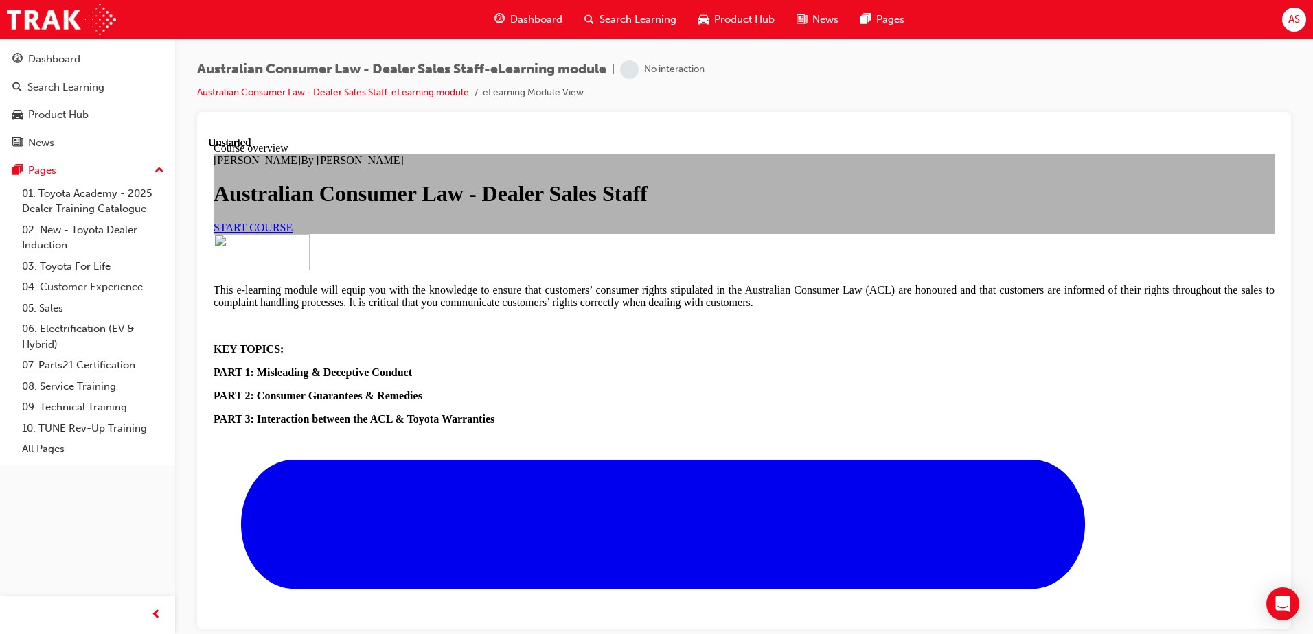
click at [292, 233] on link "START COURSE" at bounding box center [253, 227] width 79 height 12
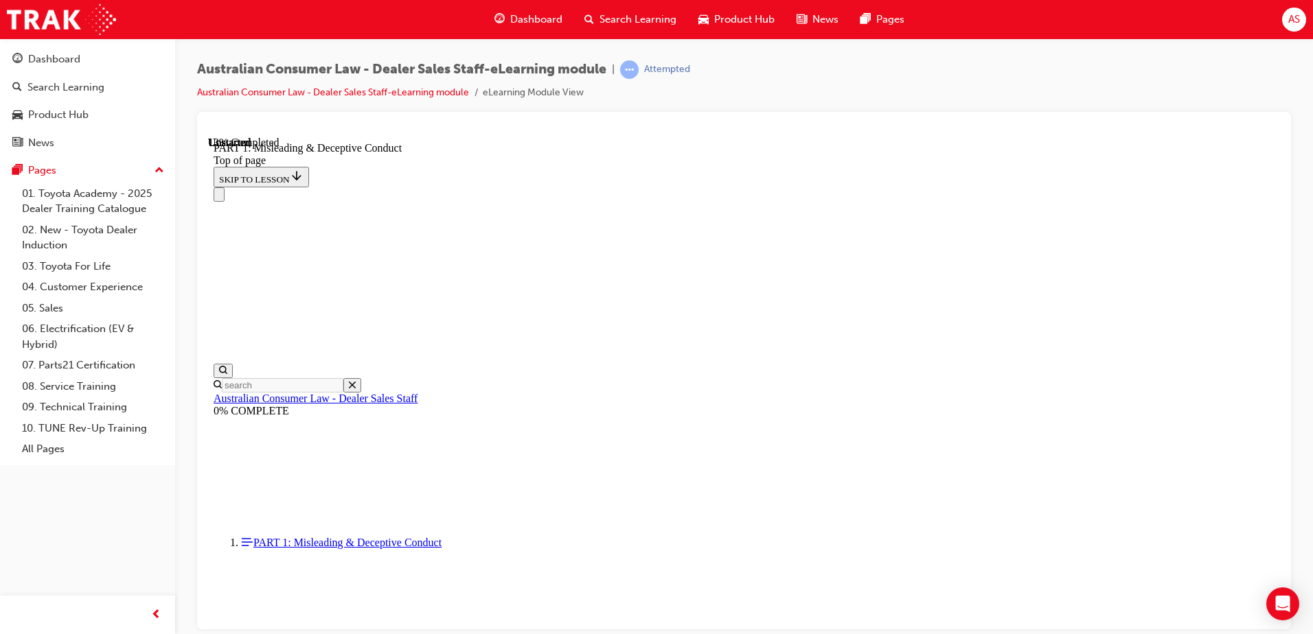
scroll to position [935, 0]
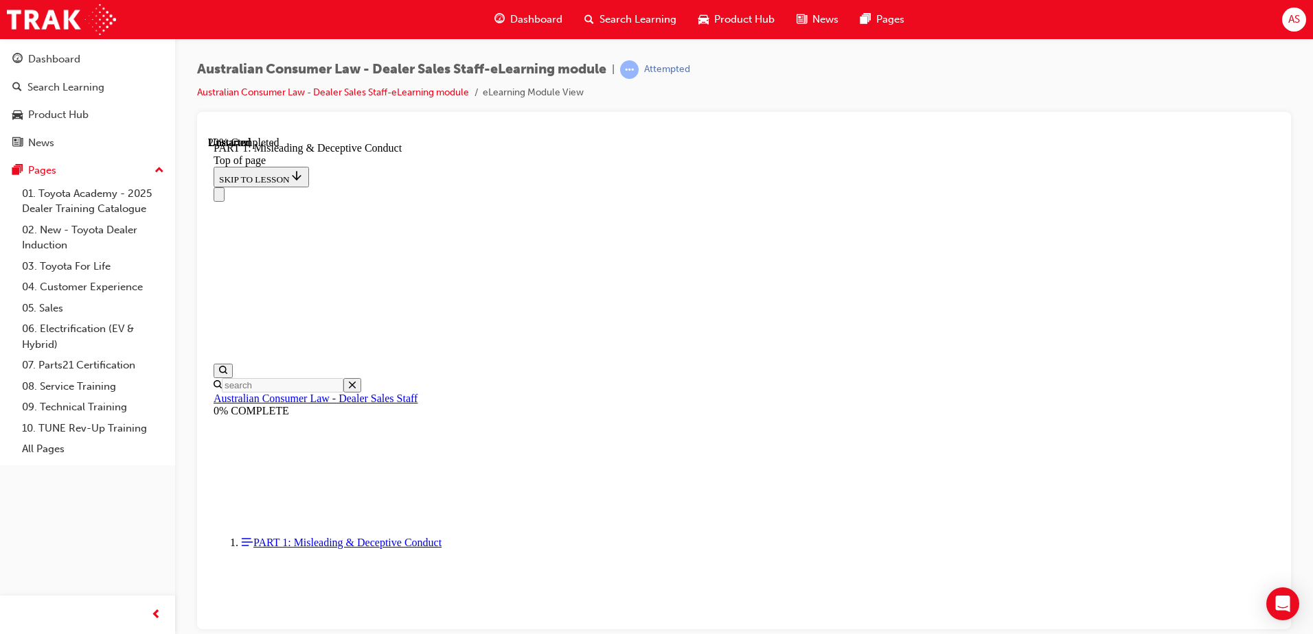
scroll to position [1015, 0]
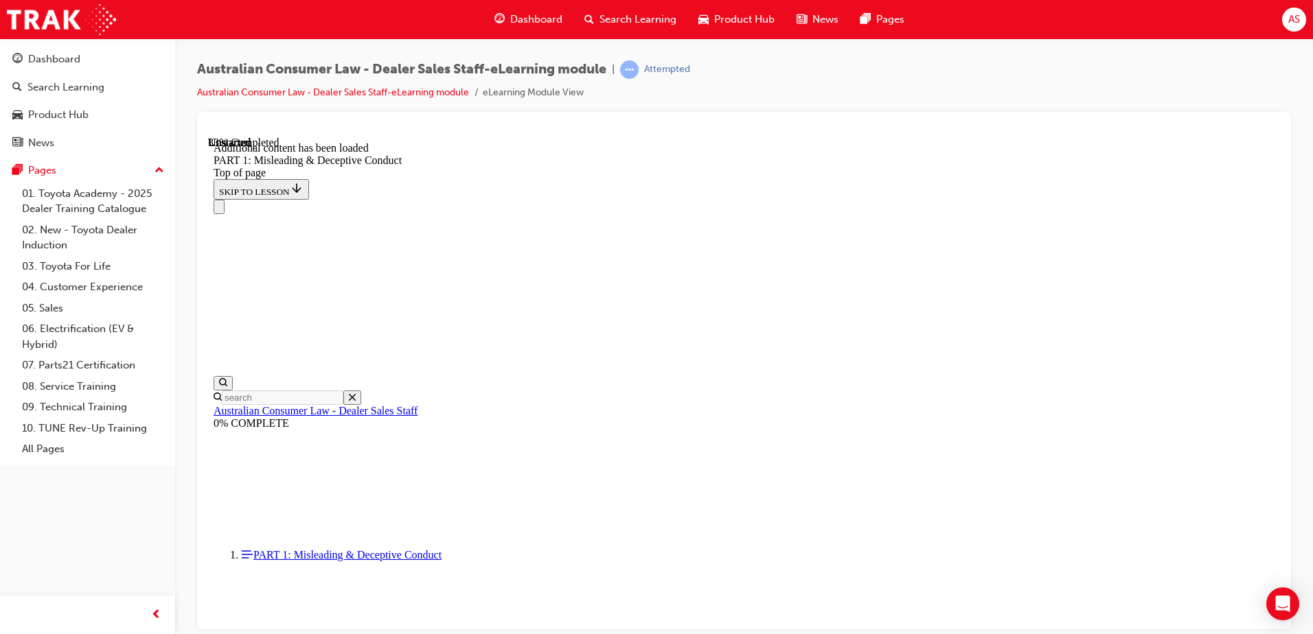
scroll to position [1365, 0]
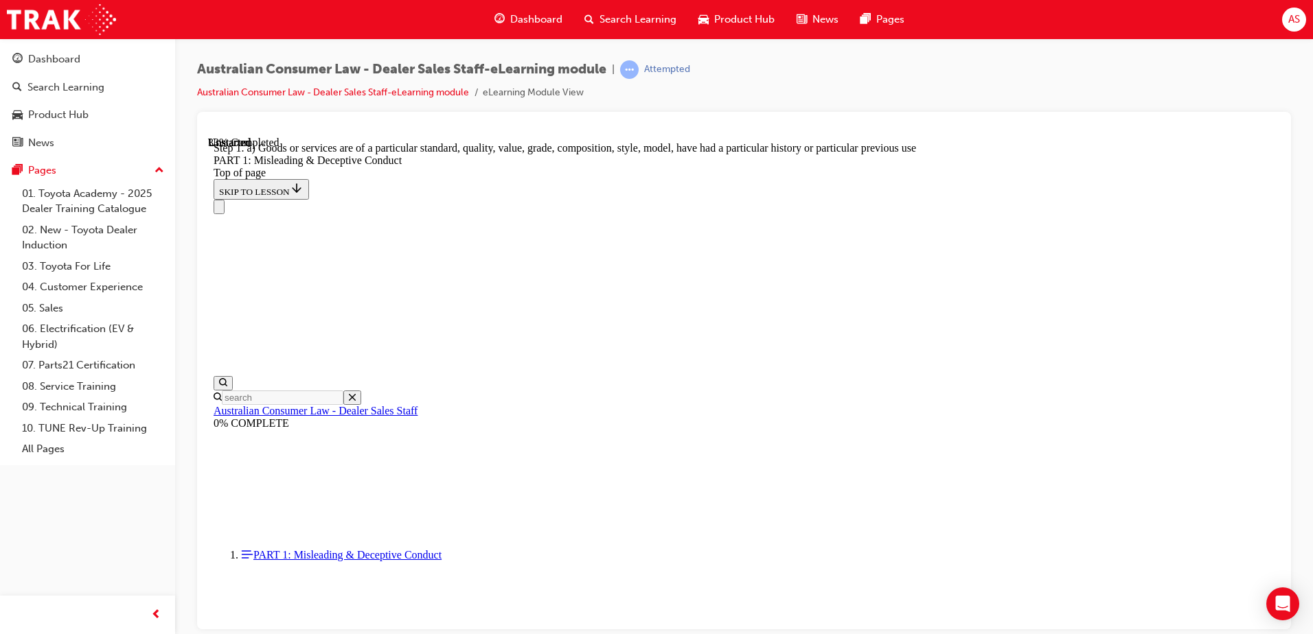
scroll to position [1579, 0]
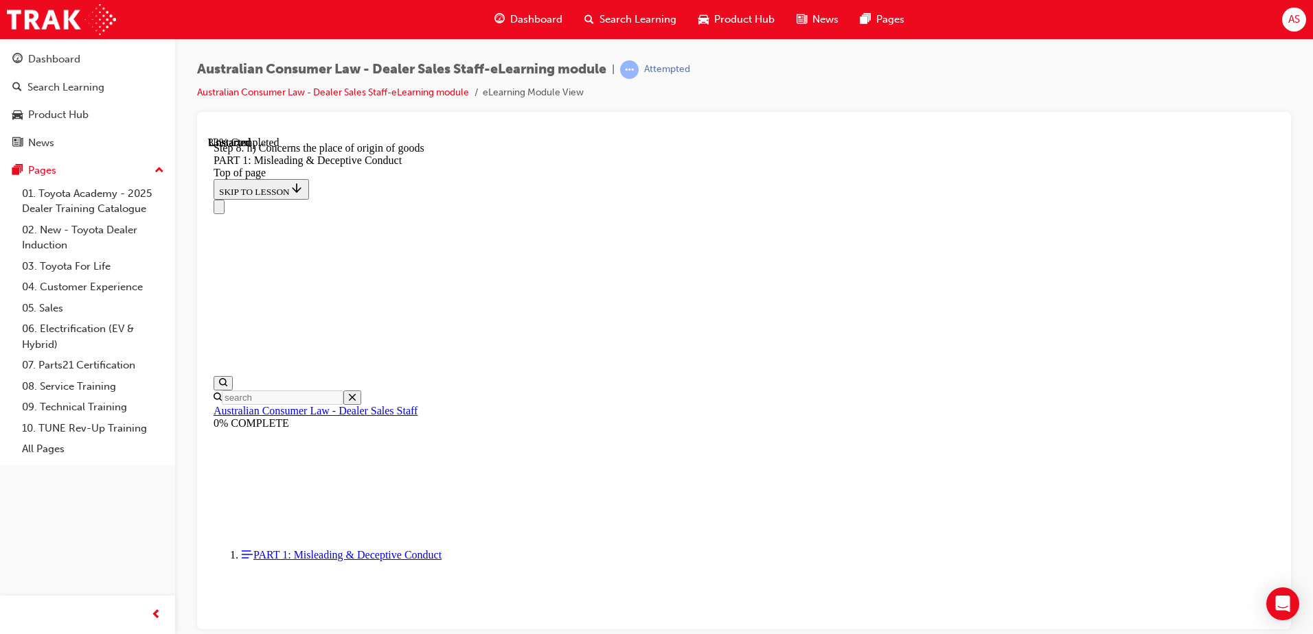
drag, startPoint x: 487, startPoint y: 332, endPoint x: 496, endPoint y: 336, distance: 9.2
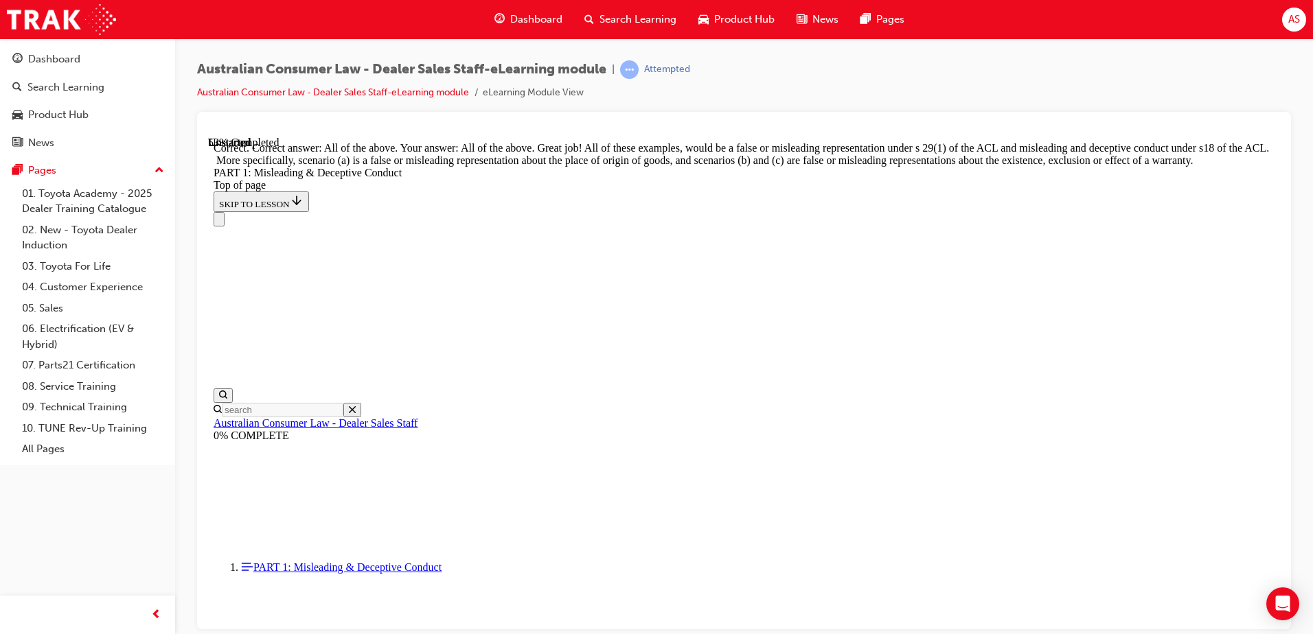
scroll to position [2326, 0]
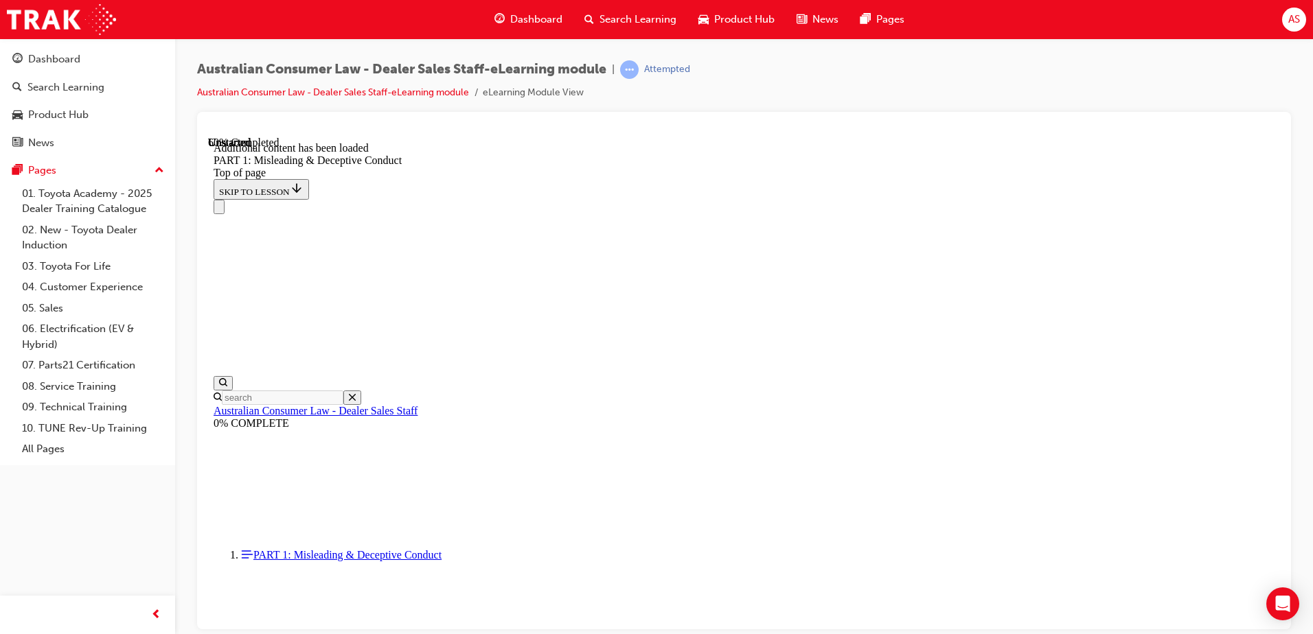
scroll to position [2593, 0]
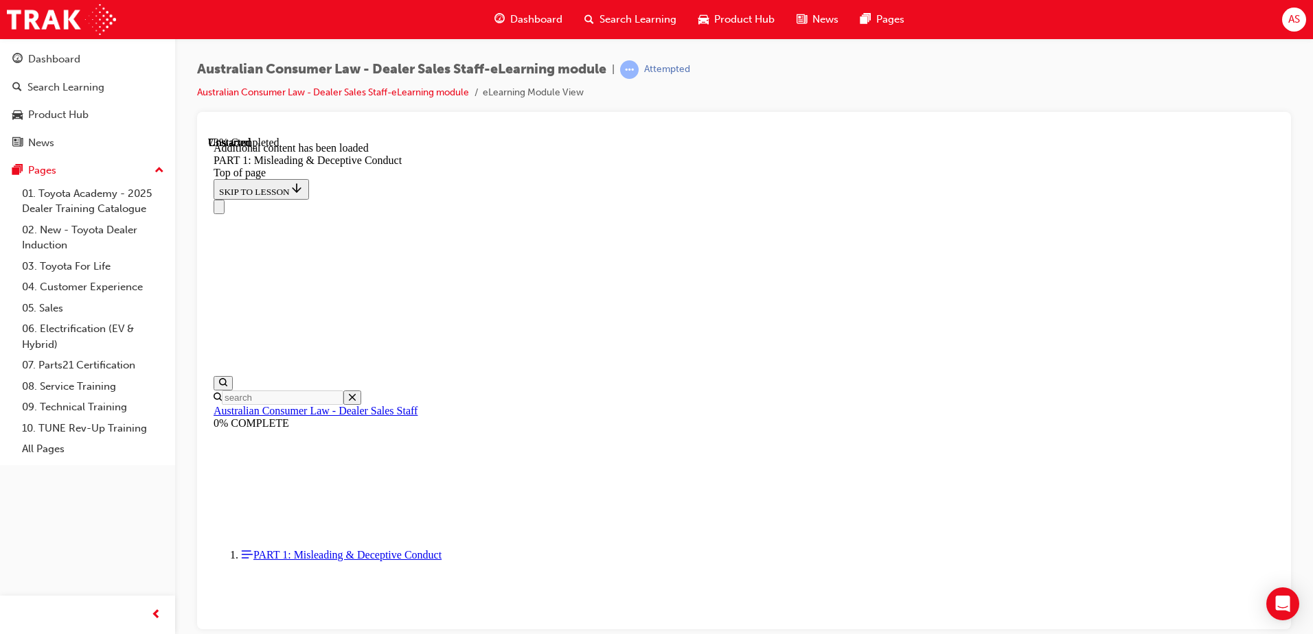
scroll to position [3377, 0]
drag, startPoint x: 847, startPoint y: 323, endPoint x: 842, endPoint y: 303, distance: 20.5
click button "START"
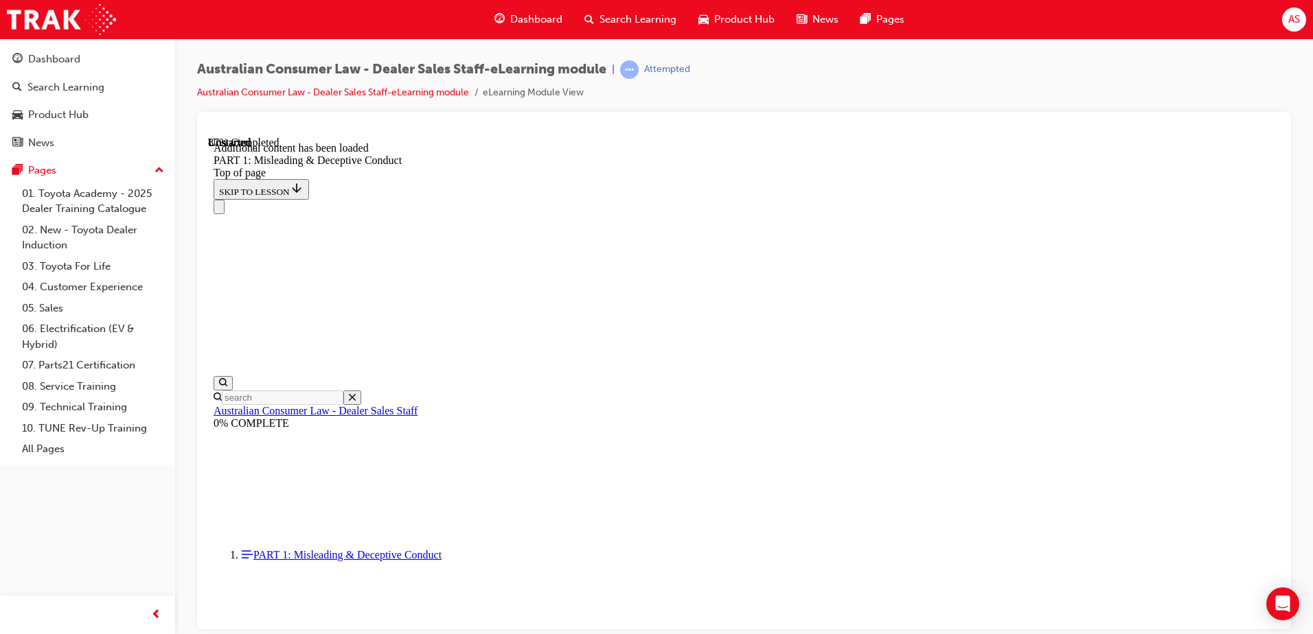
scroll to position [3748, 0]
click button "START"
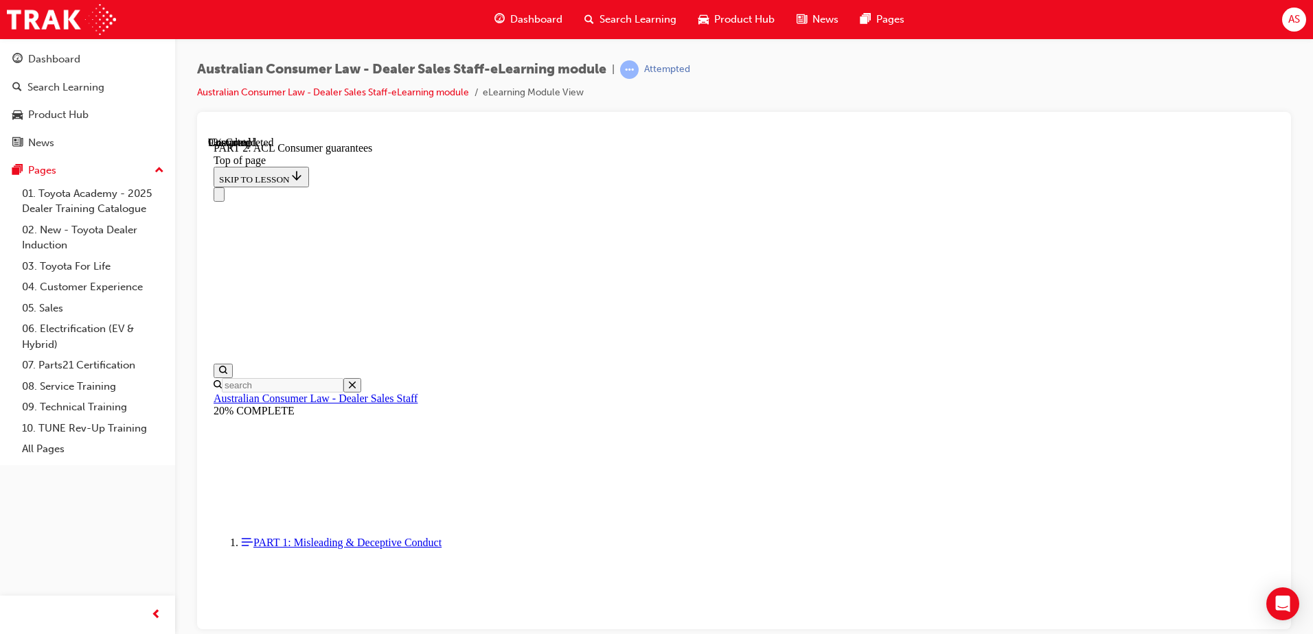
scroll to position [2257, 0]
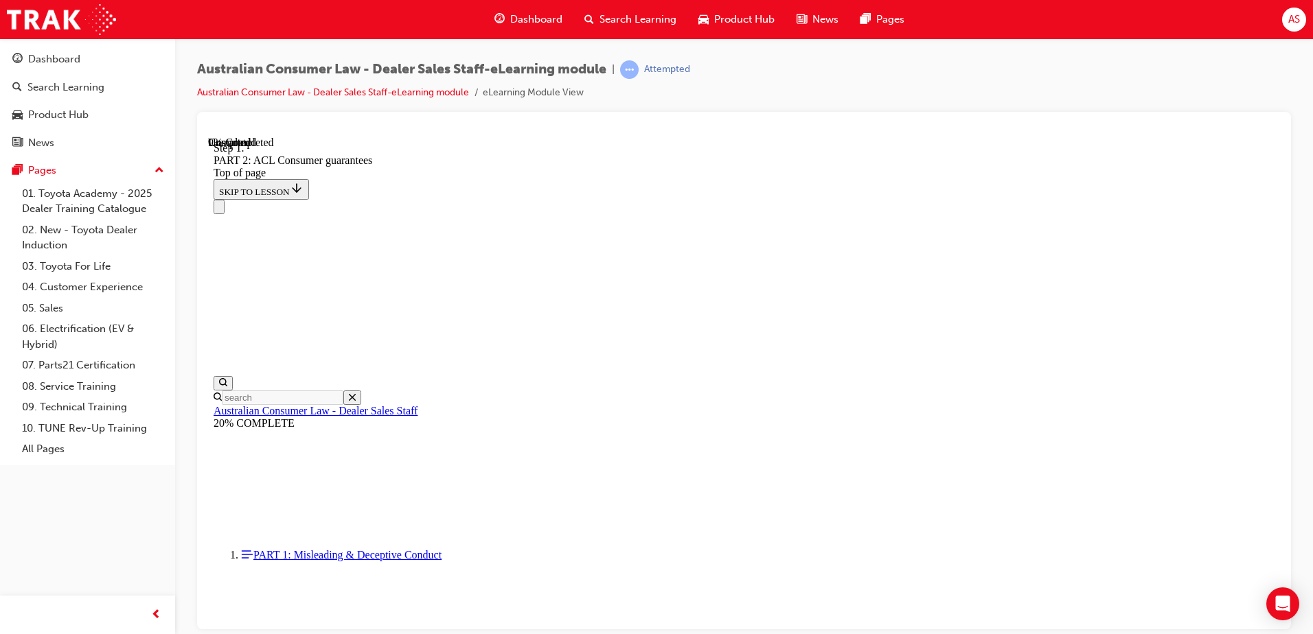
scroll to position [2226, 0]
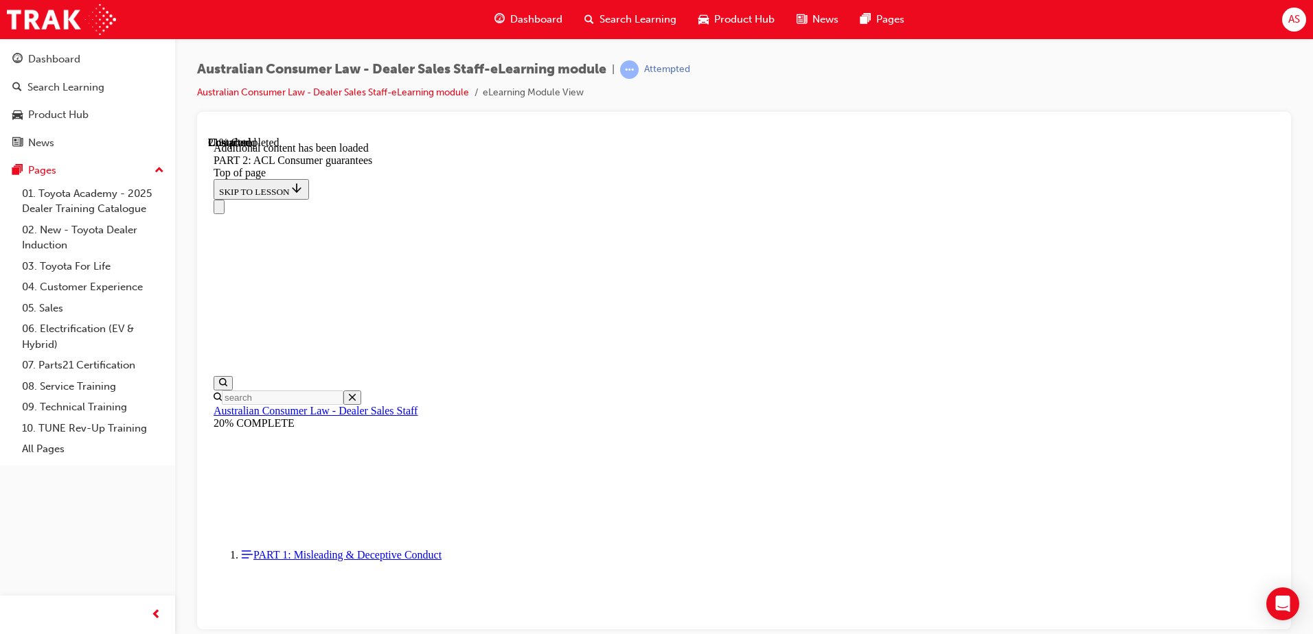
drag, startPoint x: 1245, startPoint y: 558, endPoint x: 1233, endPoint y: 549, distance: 14.3
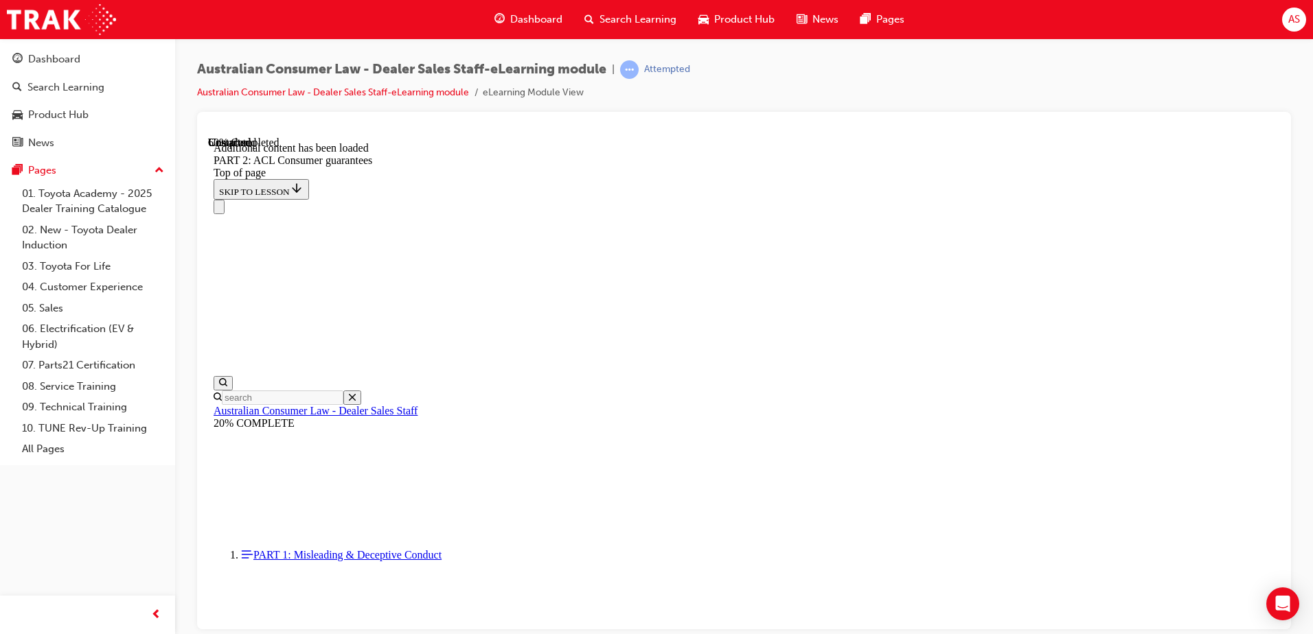
scroll to position [8536, 0]
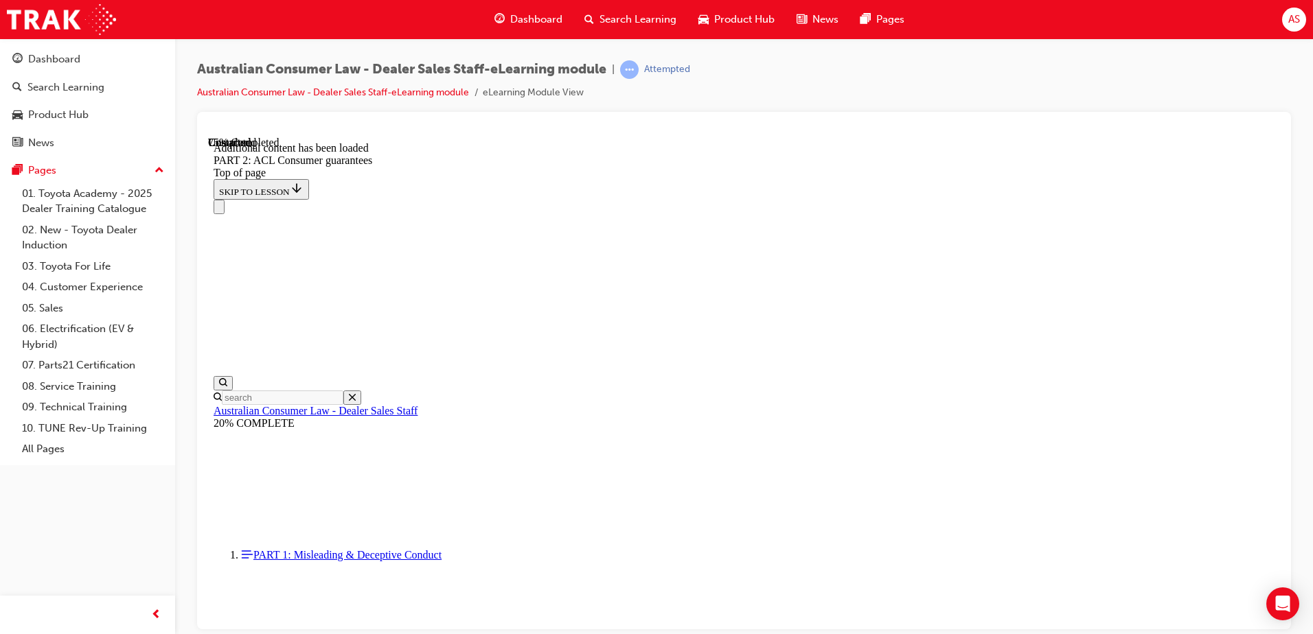
drag, startPoint x: 775, startPoint y: 247, endPoint x: 818, endPoint y: 400, distance: 158.4
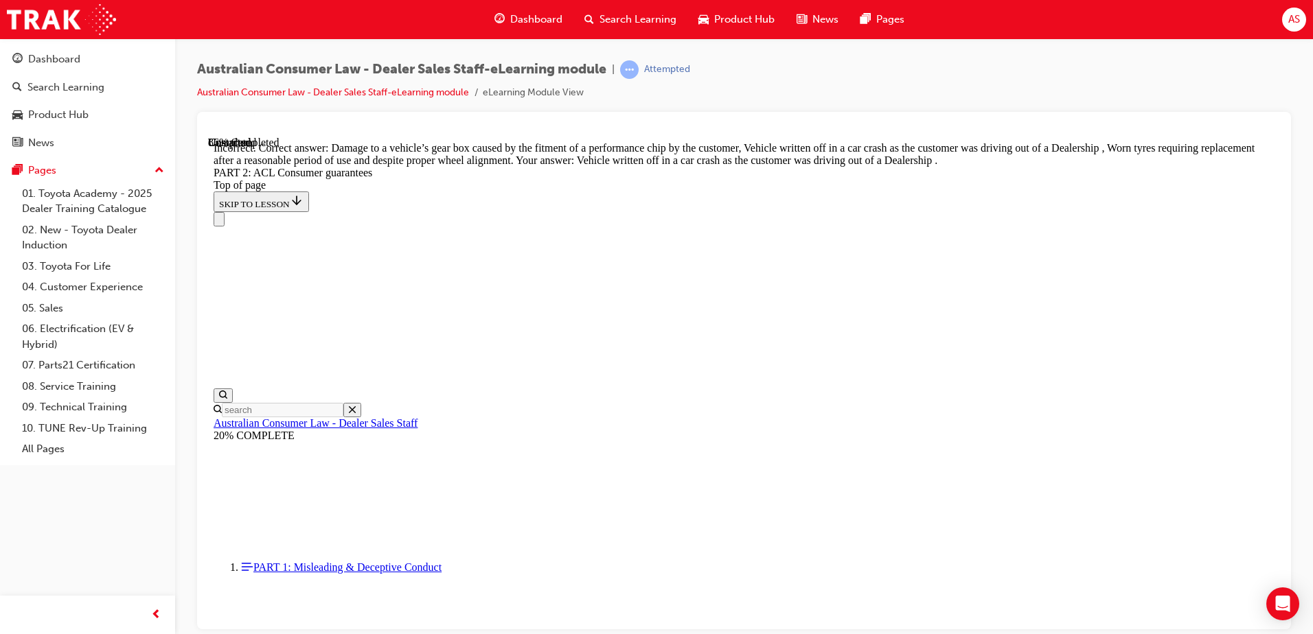
scroll to position [13742, 0]
drag, startPoint x: 753, startPoint y: 438, endPoint x: 747, endPoint y: 480, distance: 42.3
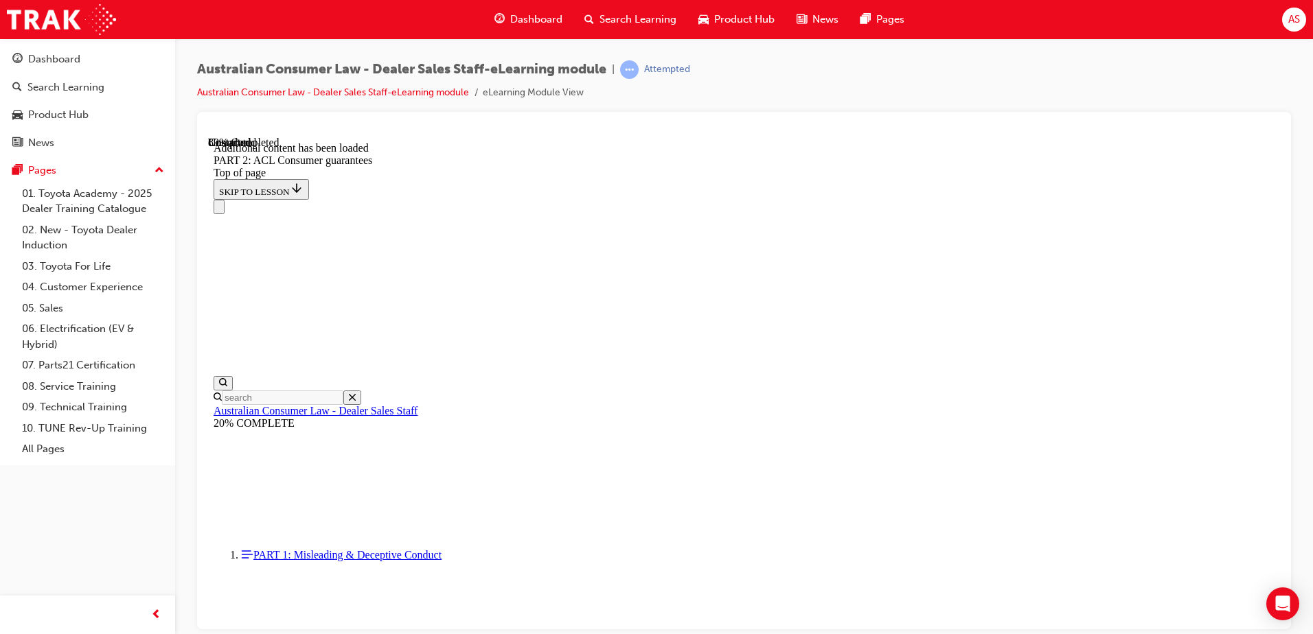
scroll to position [14985, 0]
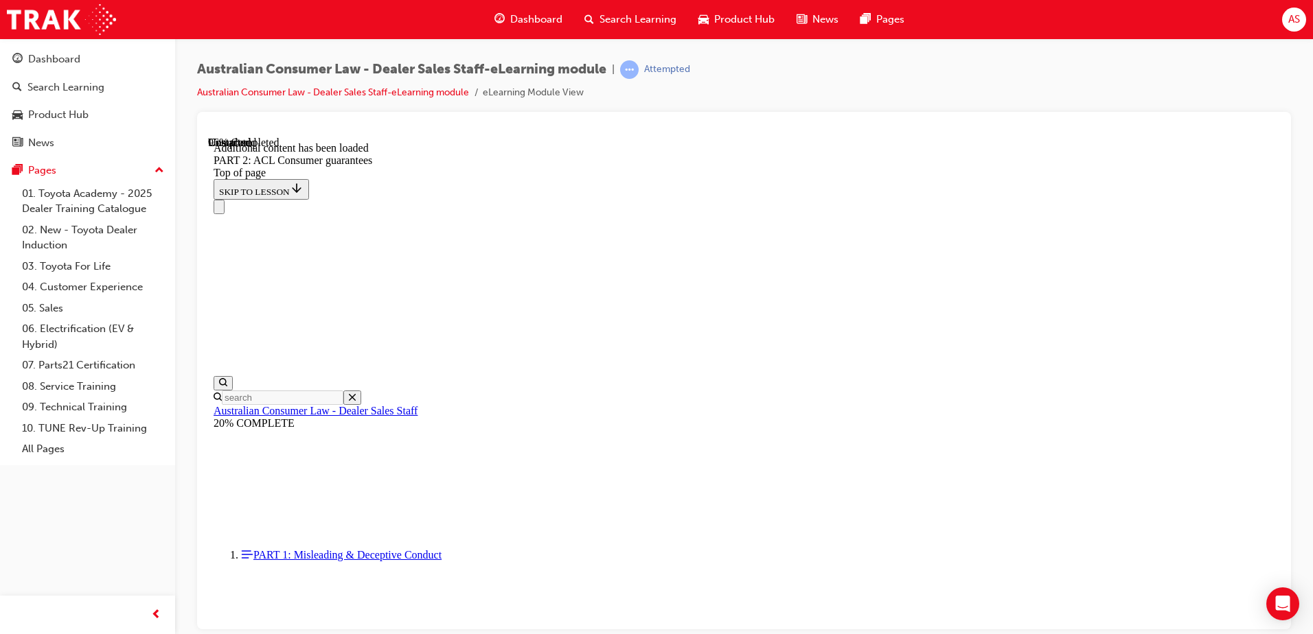
scroll to position [16446, 0]
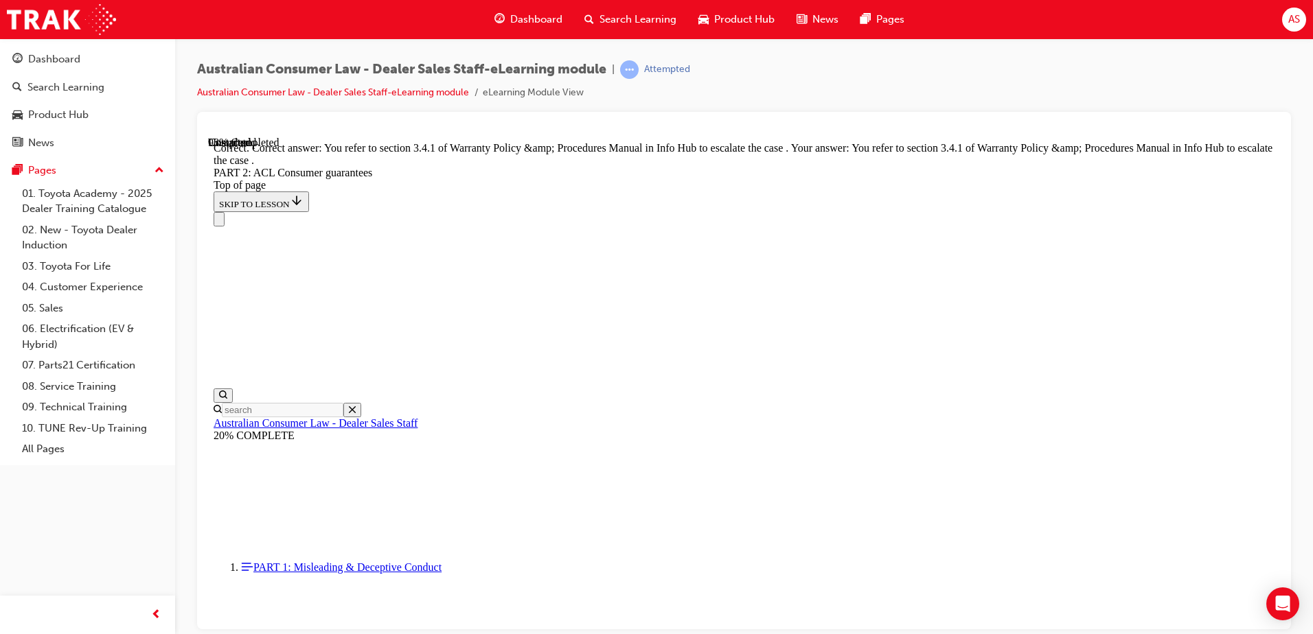
scroll to position [17244, 0]
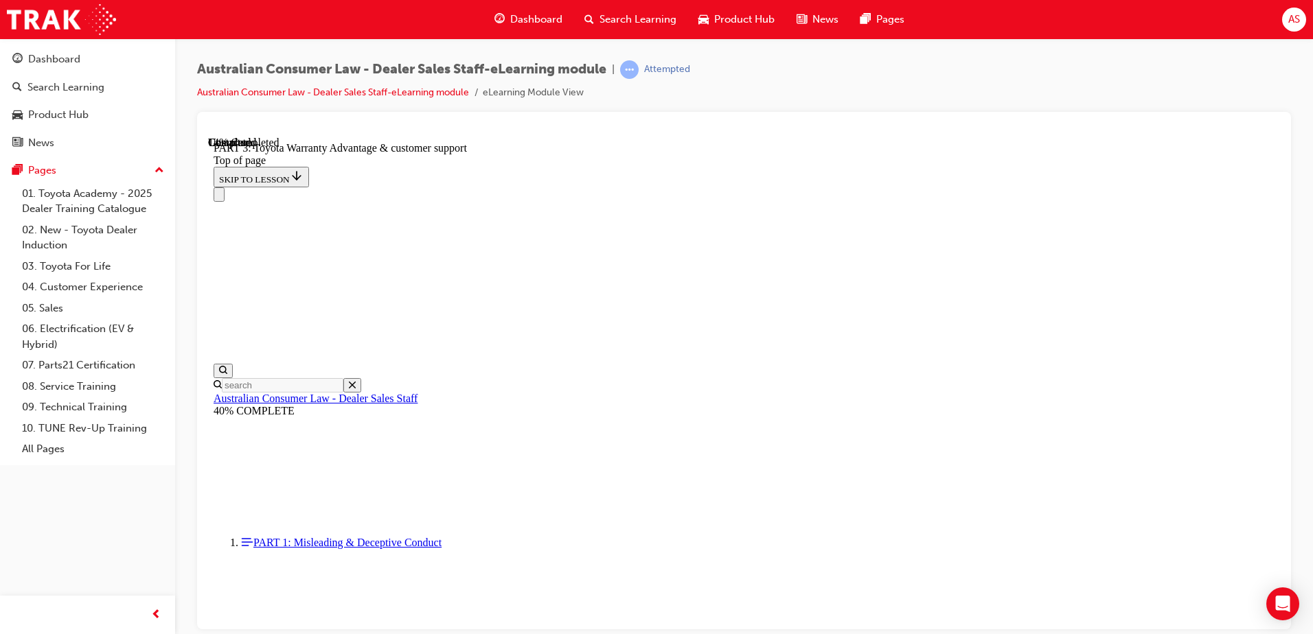
scroll to position [860, 0]
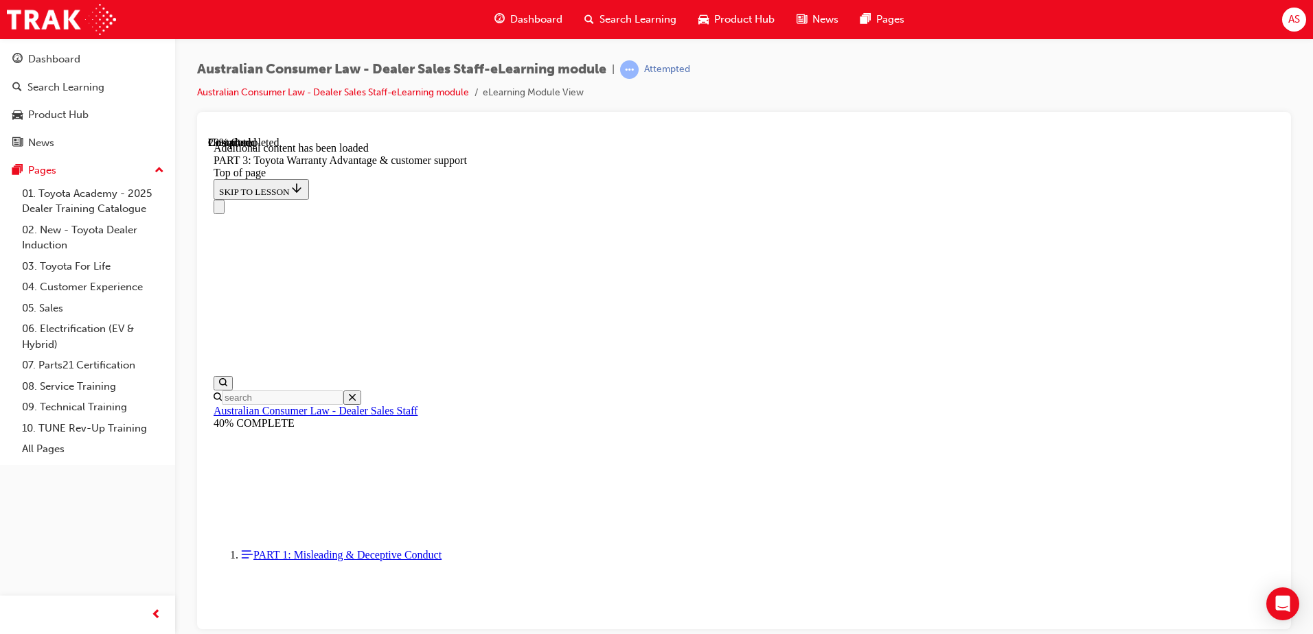
scroll to position [1509, 0]
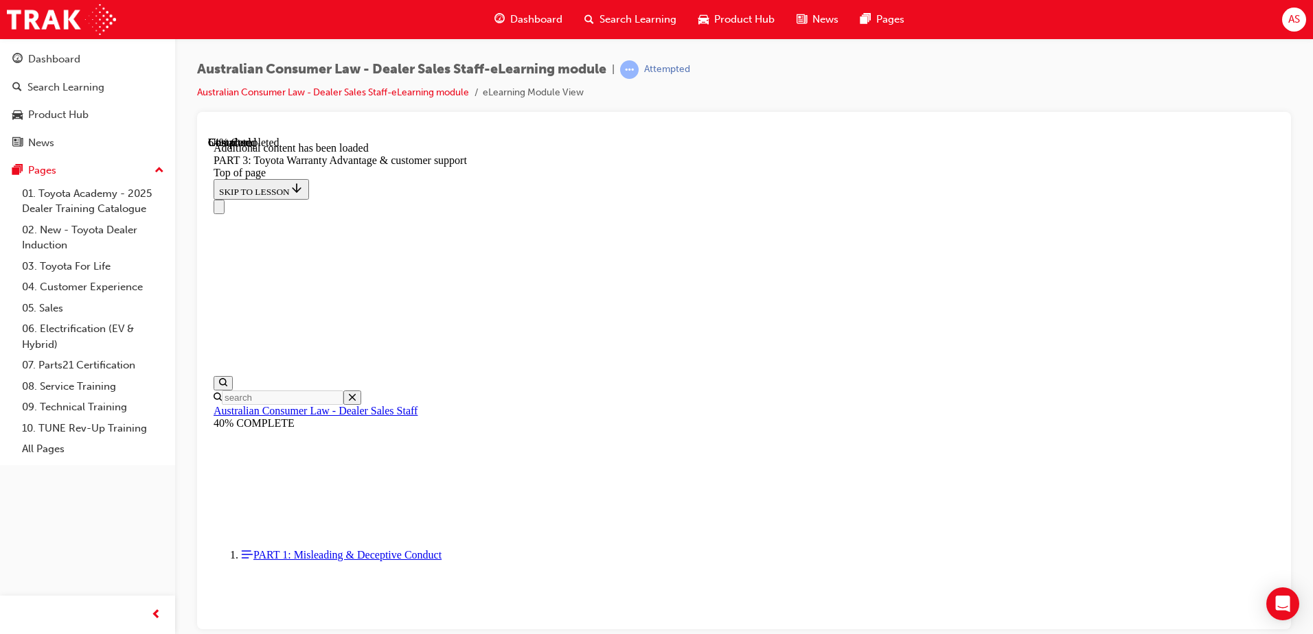
scroll to position [3580, 0]
drag, startPoint x: 761, startPoint y: 437, endPoint x: 787, endPoint y: 405, distance: 41.5
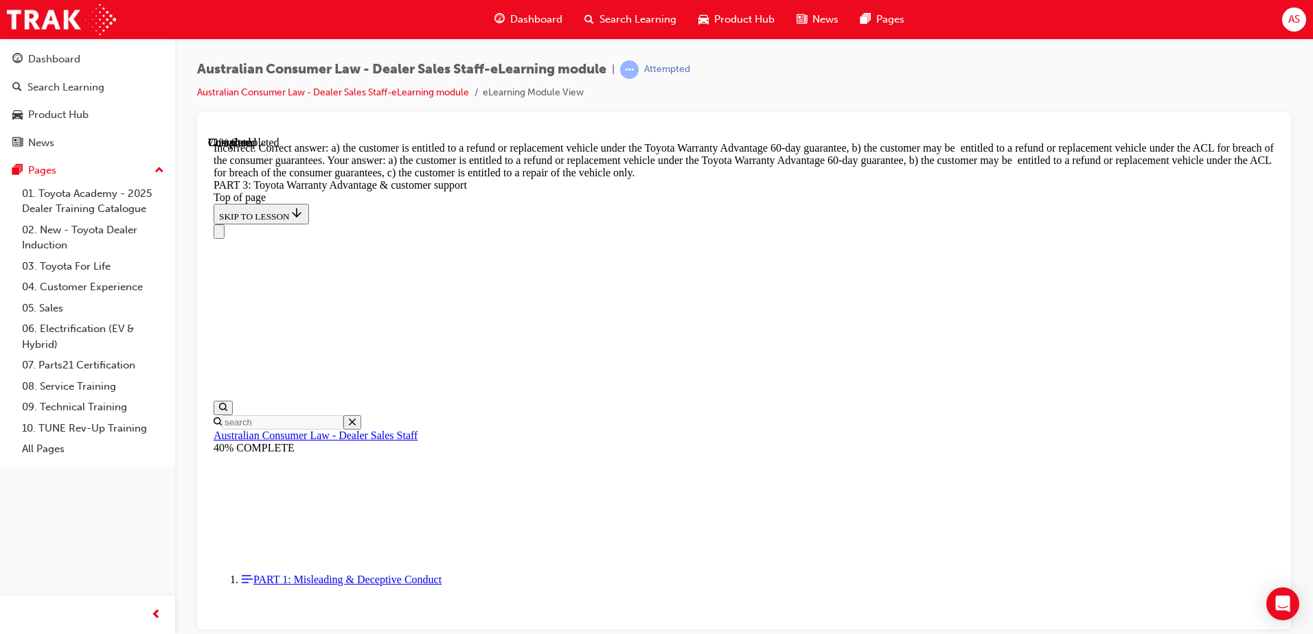
scroll to position [3745, 0]
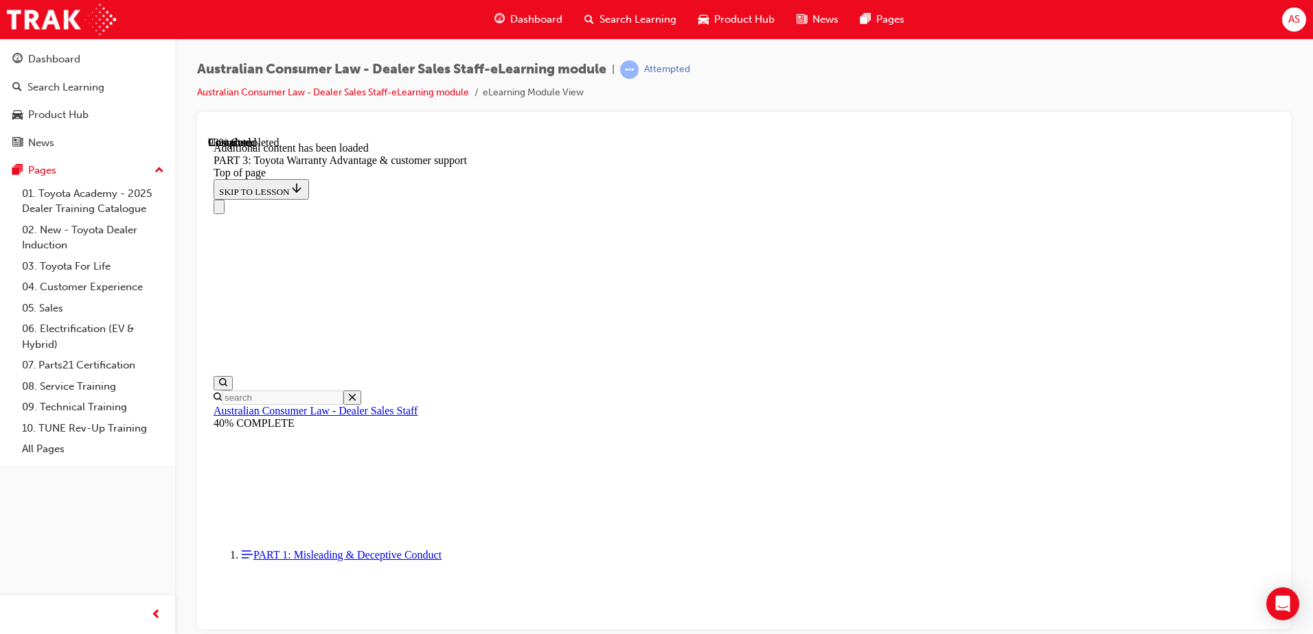
scroll to position [4361, 0]
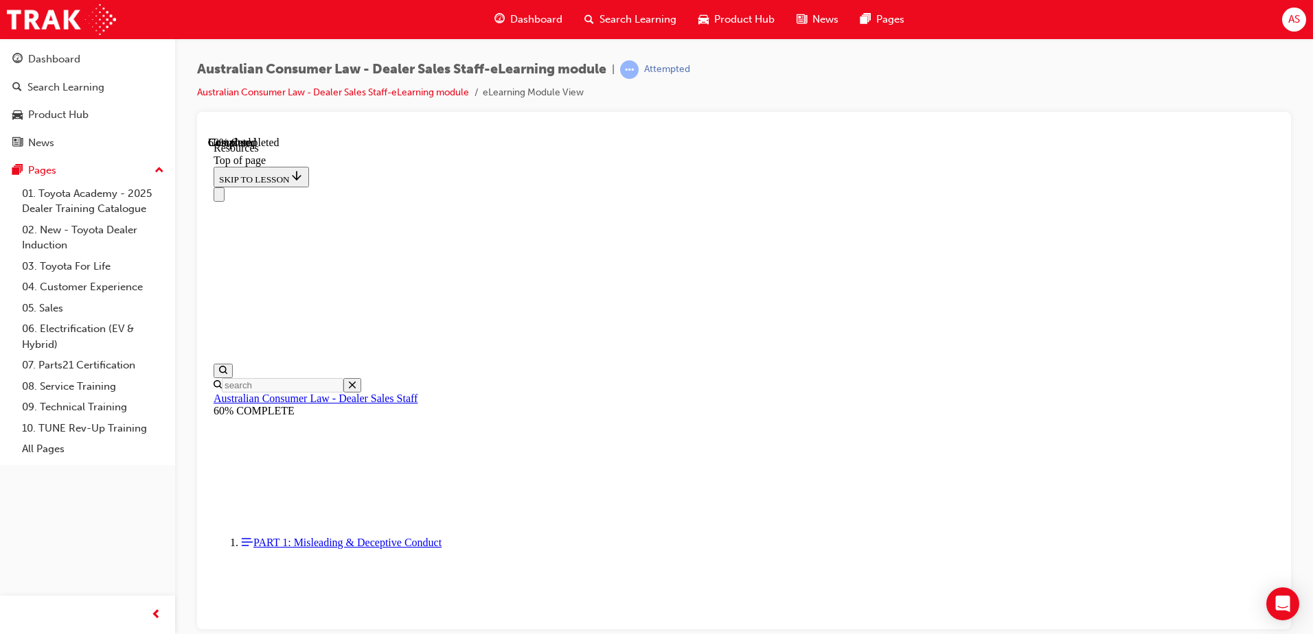
scroll to position [0, 0]
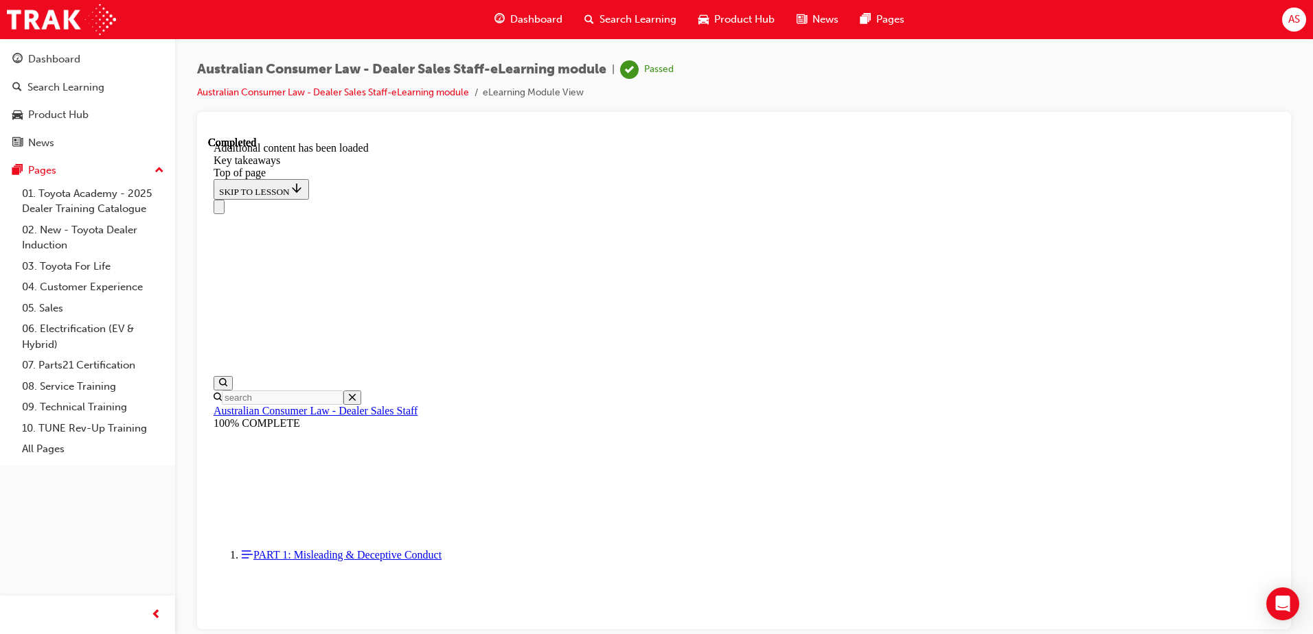
scroll to position [308, 0]
